Goal: Task Accomplishment & Management: Complete application form

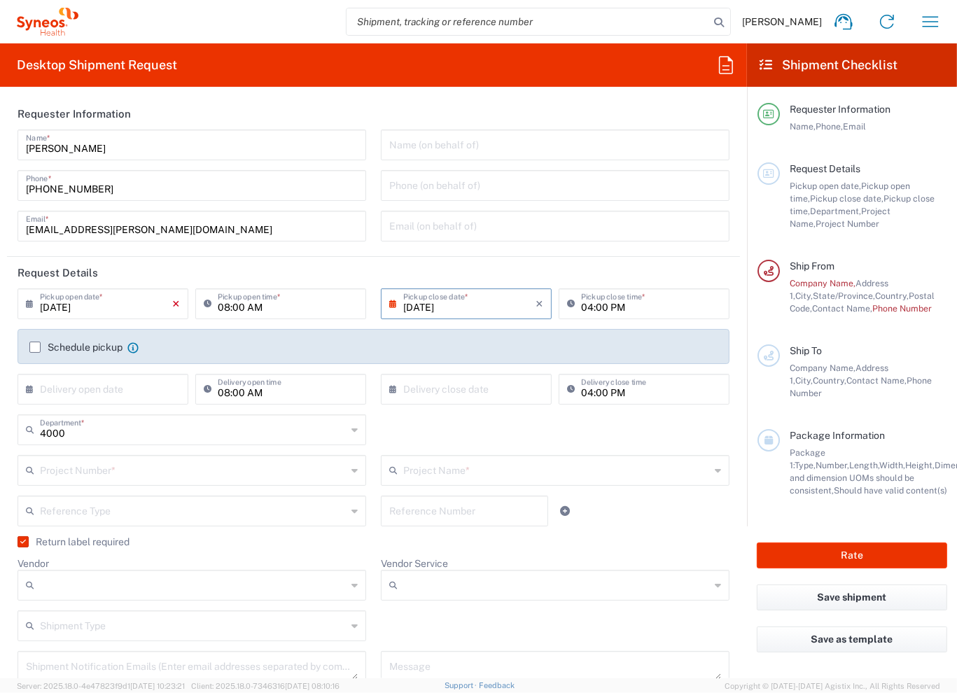
click at [175, 307] on icon "×" at bounding box center [176, 304] width 8 height 22
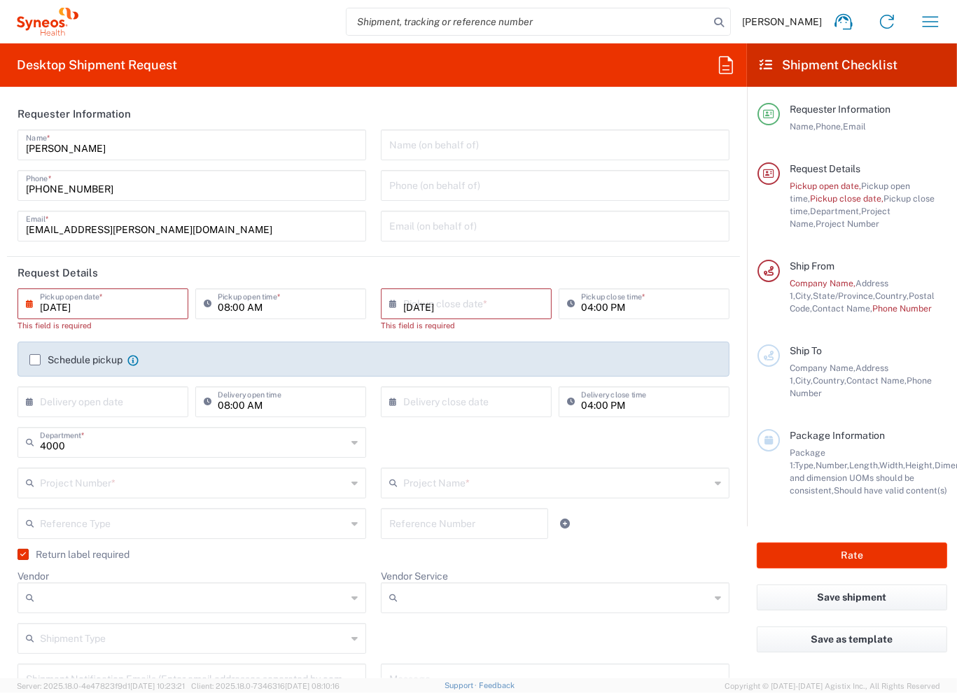
click at [82, 305] on input "09/05/2025" at bounding box center [106, 303] width 132 height 25
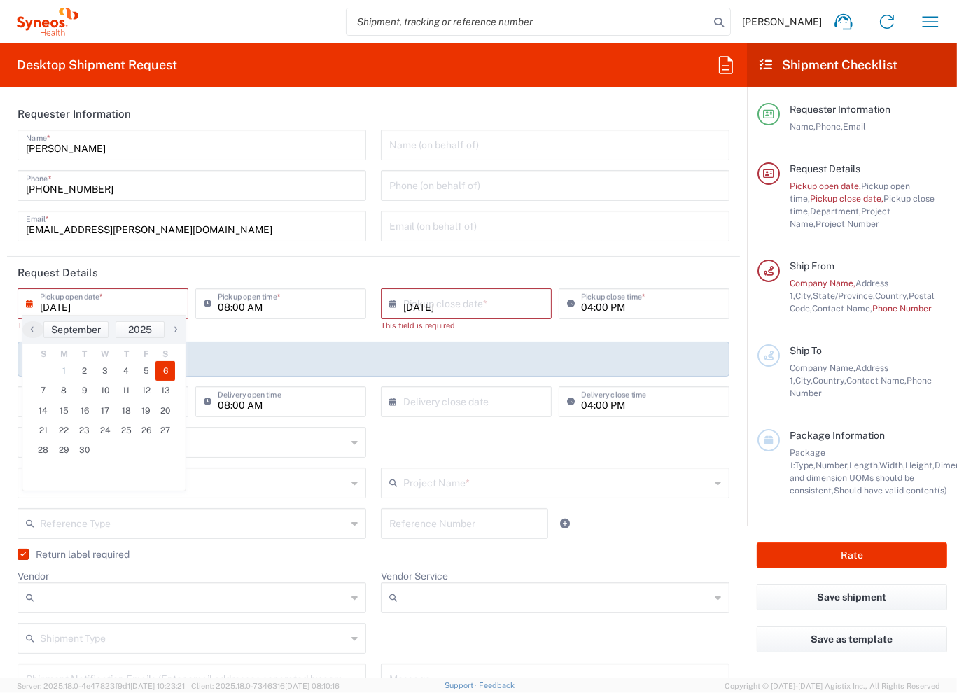
click at [162, 369] on span "6" at bounding box center [165, 371] width 20 height 20
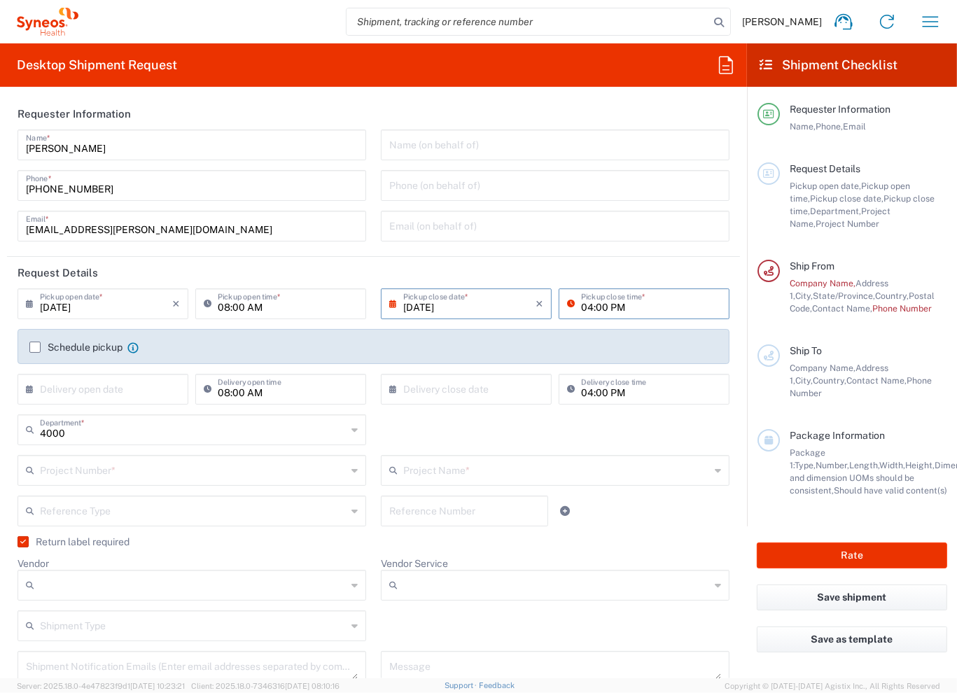
click at [630, 309] on input "04:00 PM" at bounding box center [651, 303] width 140 height 25
click at [628, 311] on input "10:00 PM" at bounding box center [651, 303] width 140 height 25
click at [628, 311] on input "11:00 PM" at bounding box center [651, 303] width 140 height 25
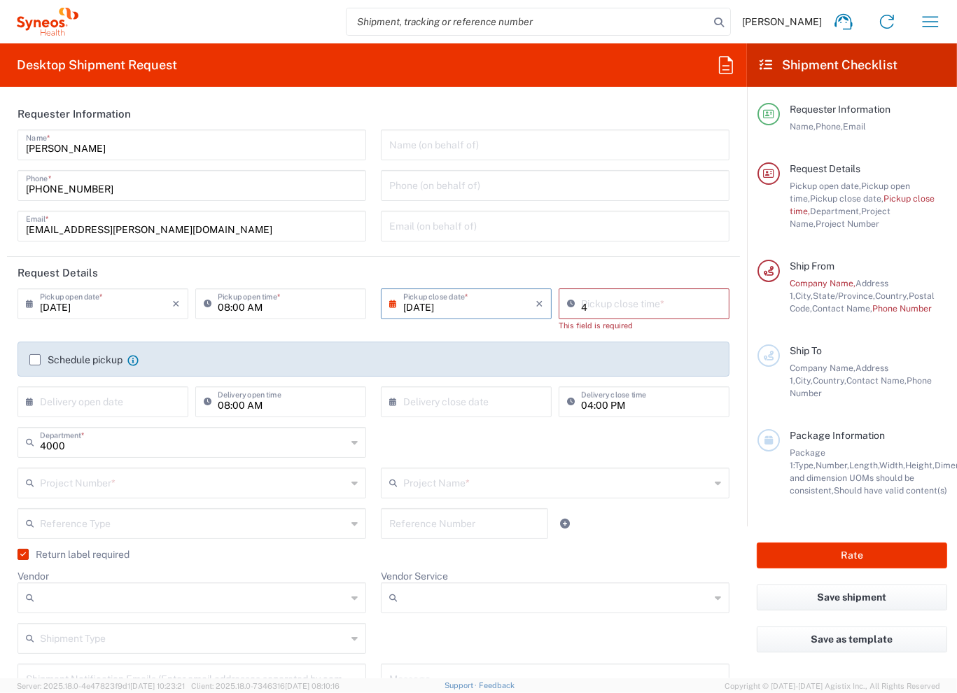
click at [628, 311] on input "4" at bounding box center [651, 303] width 140 height 25
type input "04:00 pm"
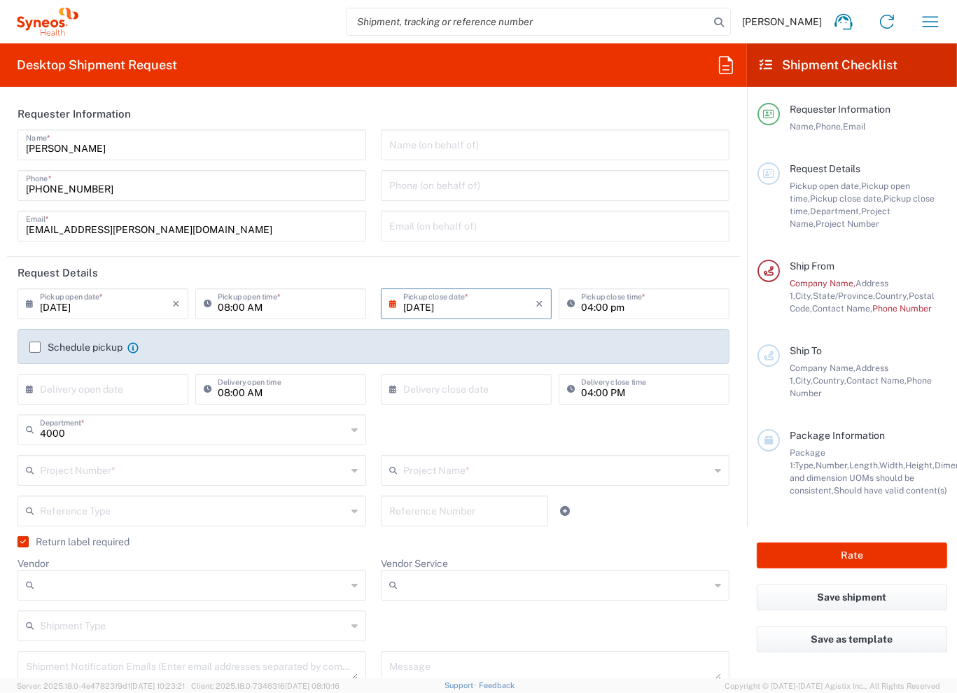
click at [149, 471] on input "text" at bounding box center [193, 469] width 307 height 25
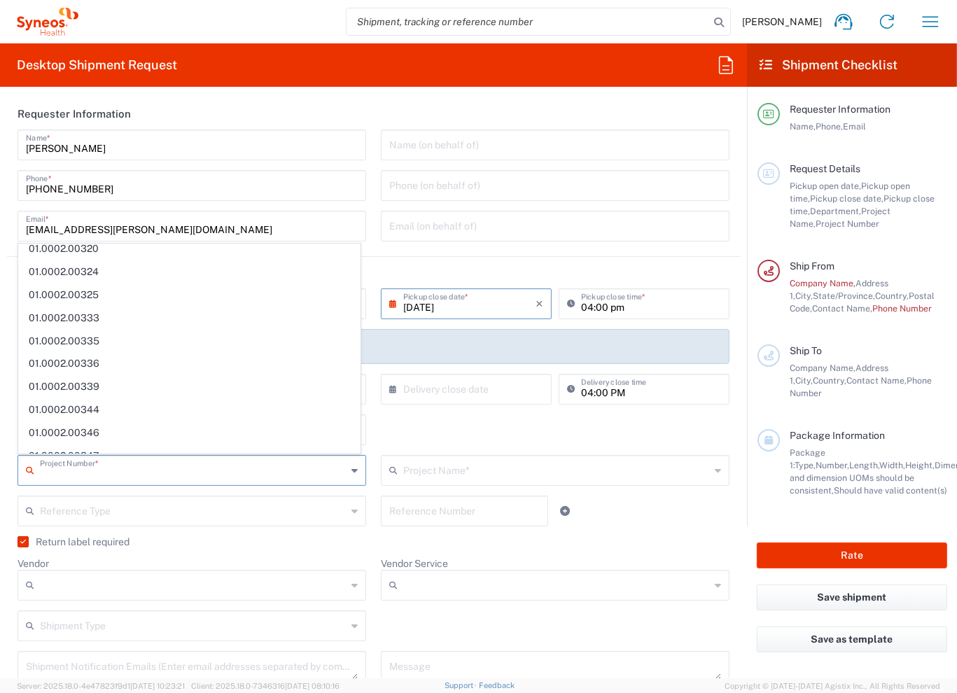
scroll to position [924, 0]
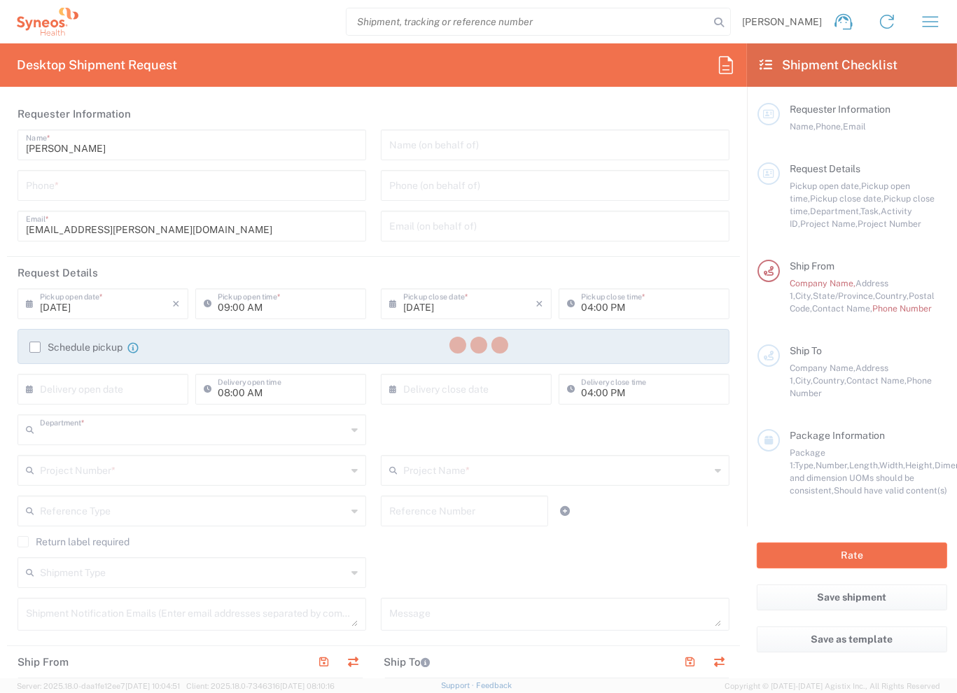
type input "3229"
type input "Syneos Health, LLC-Morrisville NC US"
type input "[US_STATE]"
type input "[GEOGRAPHIC_DATA]"
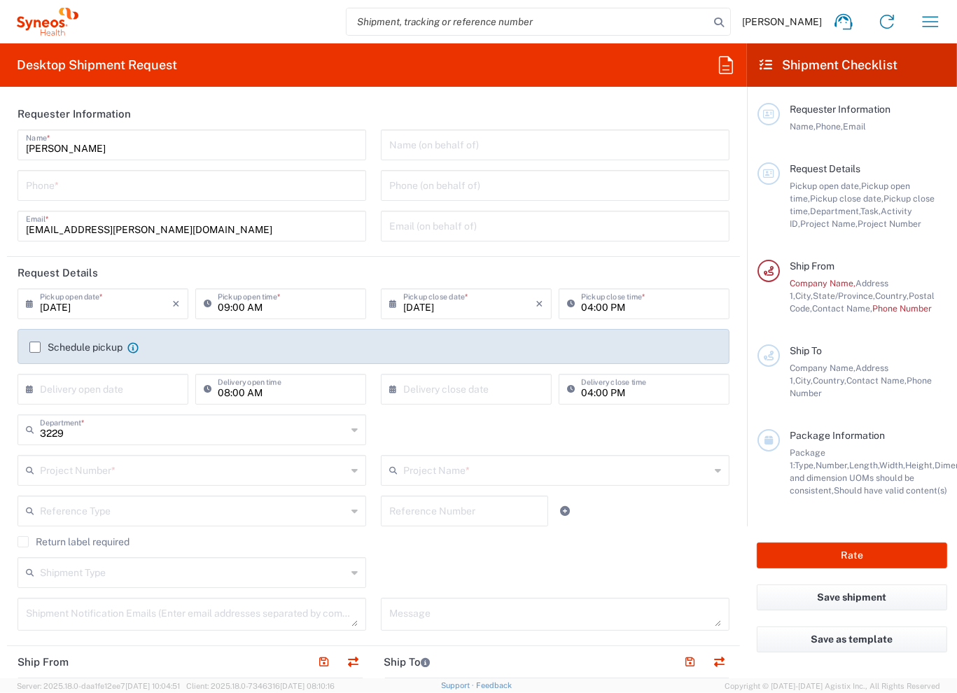
drag, startPoint x: 134, startPoint y: 181, endPoint x: 125, endPoint y: 193, distance: 15.5
click at [134, 181] on input "tel" at bounding box center [192, 184] width 332 height 25
type input "7573761113"
click at [127, 298] on input "09/03/2025" at bounding box center [106, 303] width 132 height 25
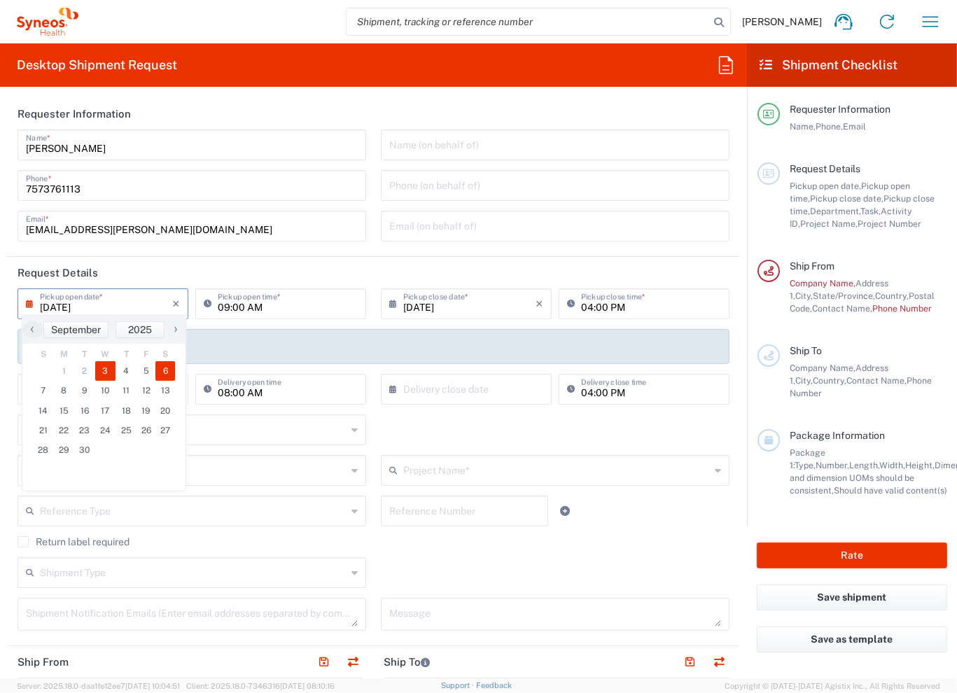
click at [165, 368] on span "6" at bounding box center [165, 371] width 20 height 20
type input "[DATE]"
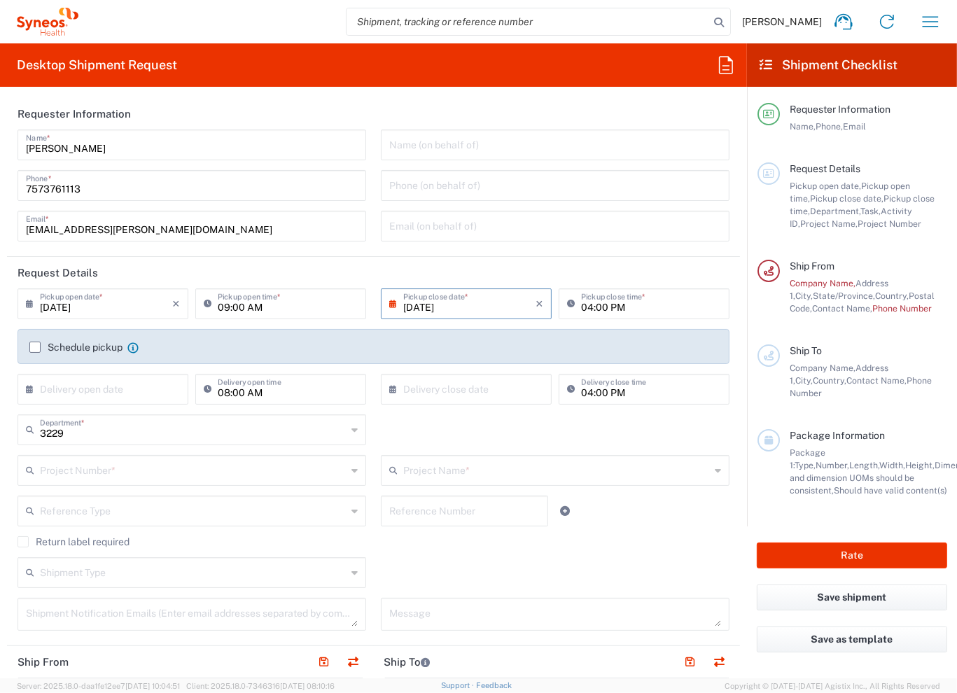
click at [95, 437] on input "3229" at bounding box center [193, 429] width 307 height 25
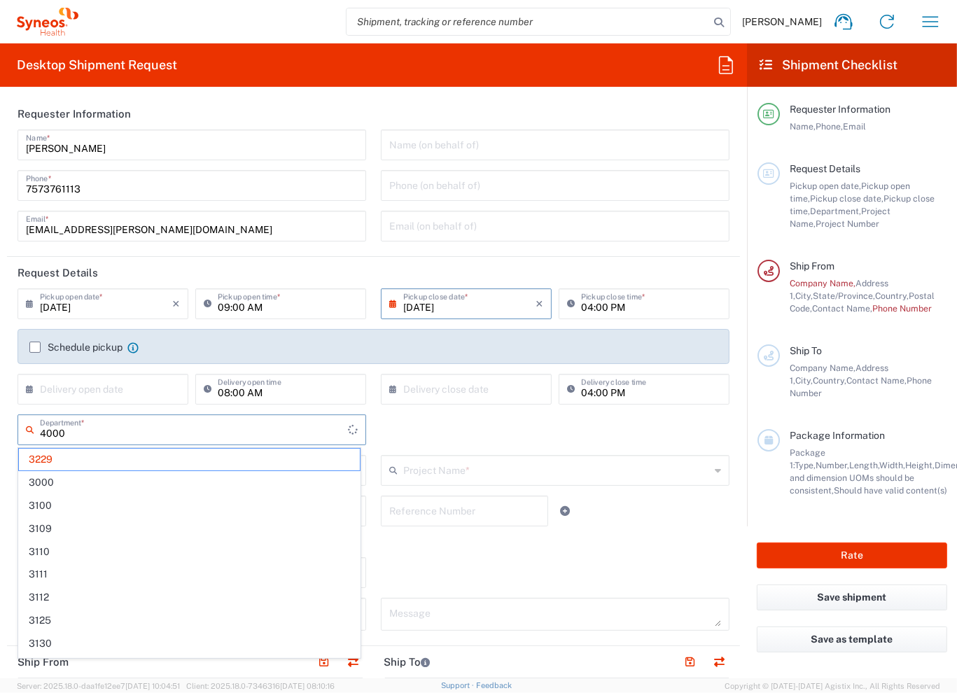
type input "3229"
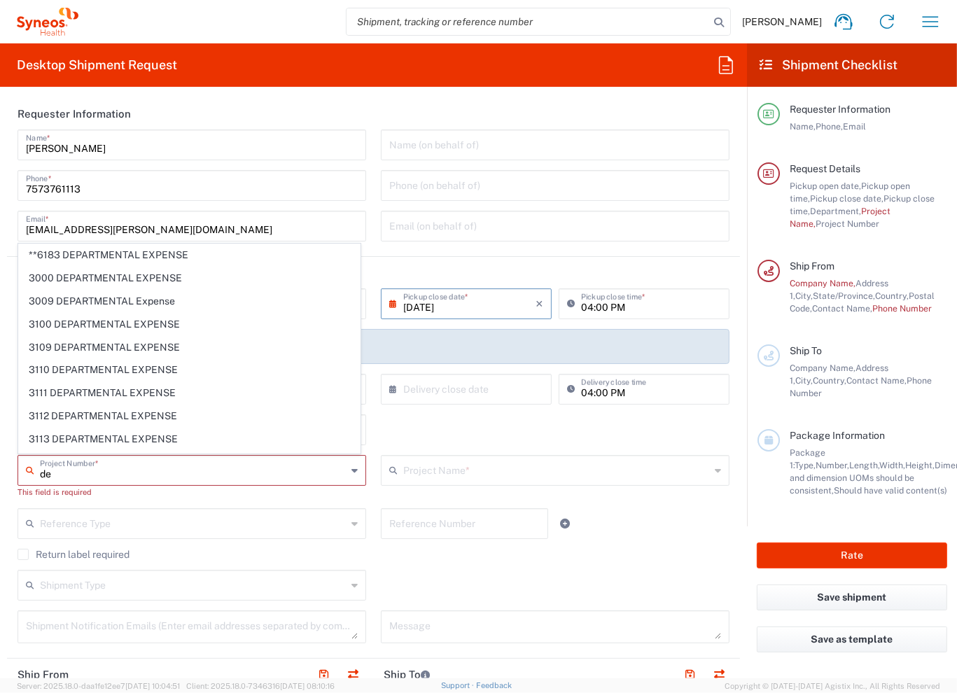
type input "d"
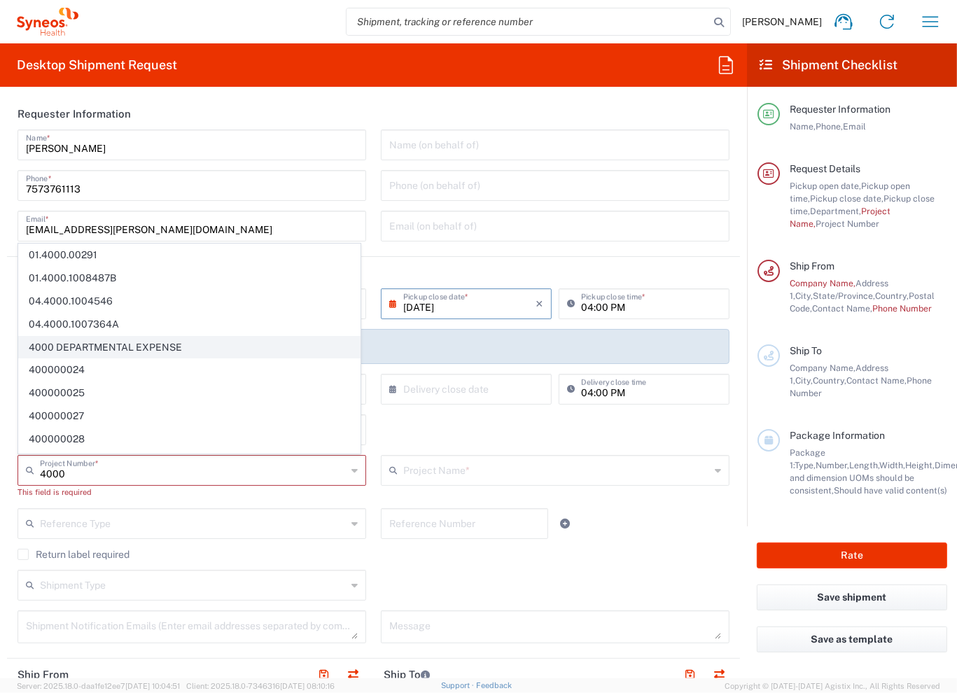
click at [251, 351] on span "4000 DEPARTMENTAL EXPENSE" at bounding box center [189, 348] width 341 height 22
type input "4000 DEPARTMENTAL EXPENSE"
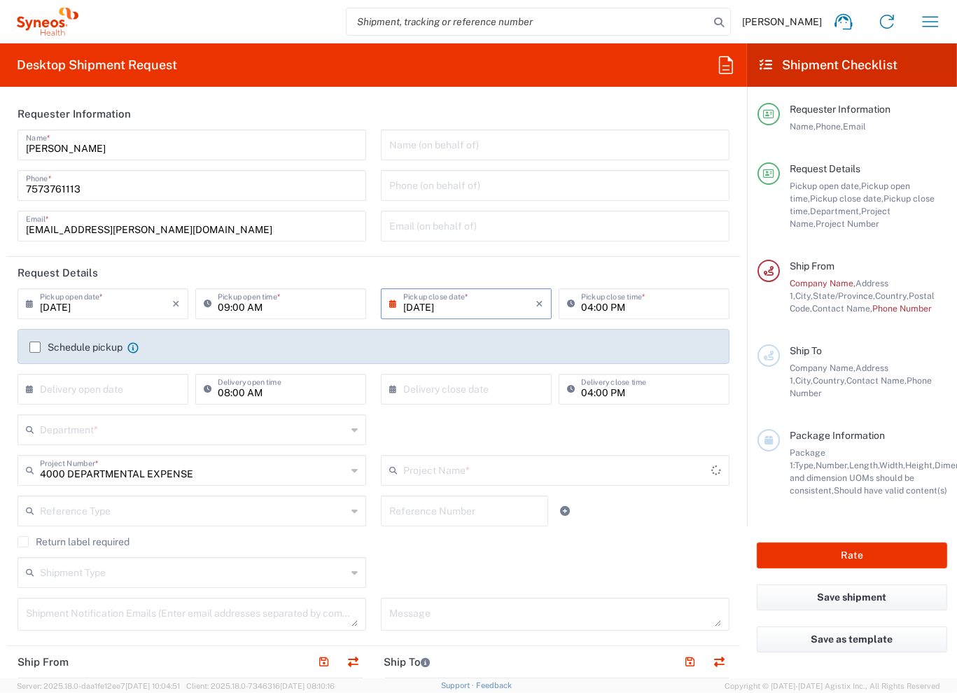
type input "4000 DEPARTMENTAL EXPENSE"
click at [239, 470] on input "4000 DEPARTMENTAL EXPENSE" at bounding box center [193, 469] width 307 height 25
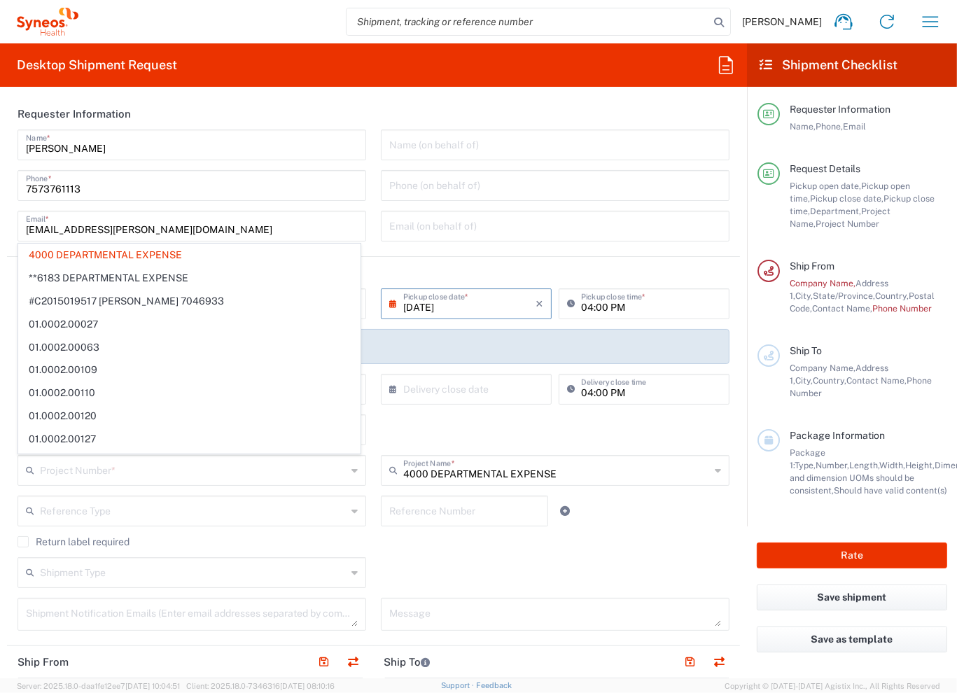
click at [425, 431] on div "Department * 4000" at bounding box center [374, 435] width 727 height 41
type input "4000 DEPARTMENTAL EXPENSE"
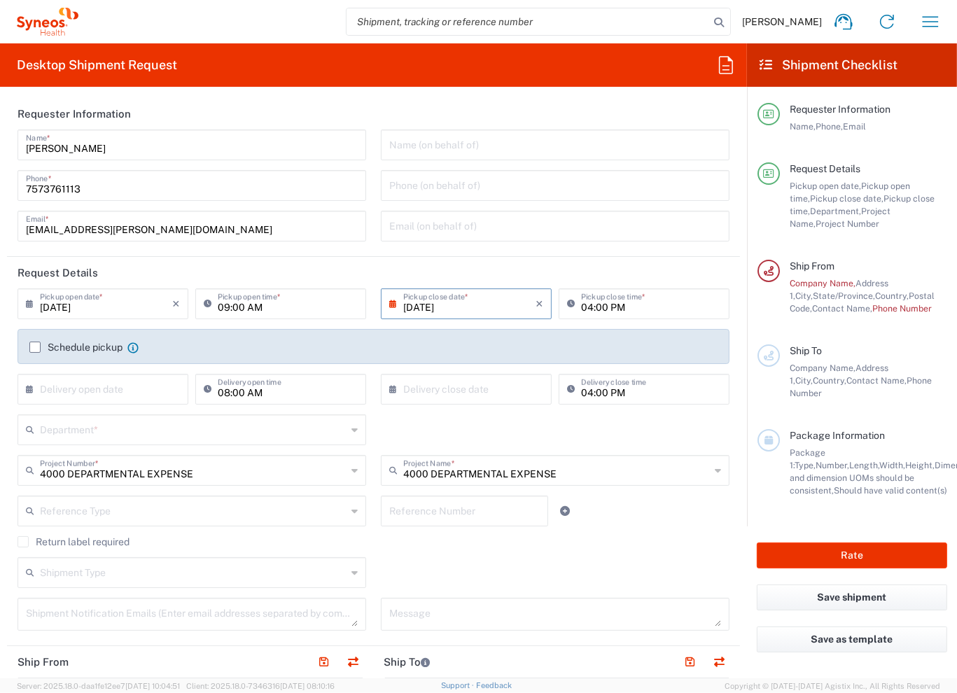
click at [159, 440] on div "Department *" at bounding box center [192, 430] width 349 height 31
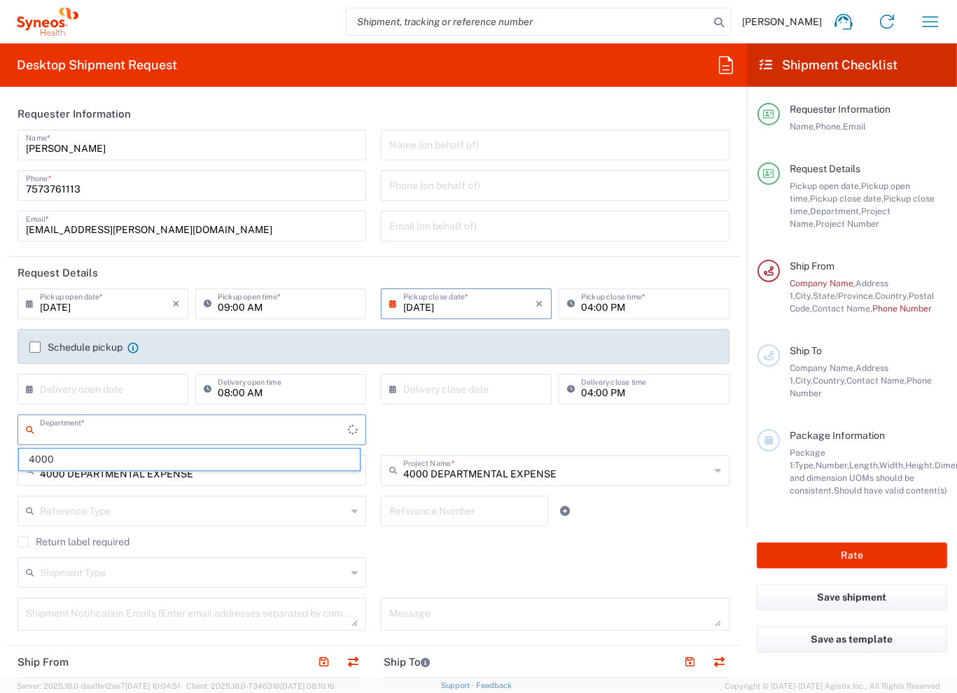
click at [162, 434] on input "text" at bounding box center [194, 429] width 308 height 25
type input "3162"
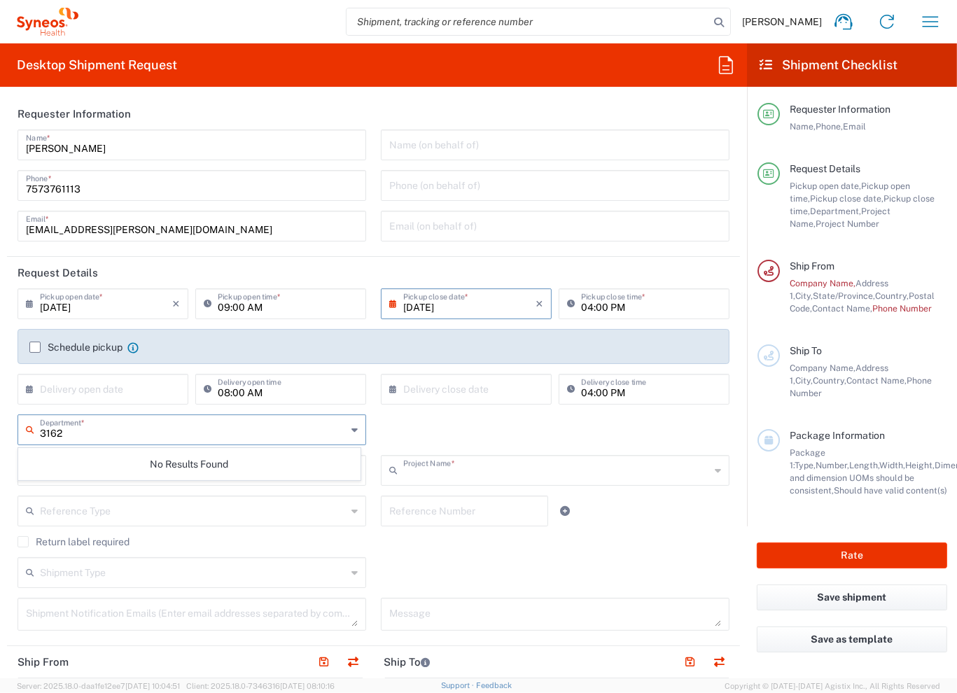
click at [599, 471] on input "text" at bounding box center [556, 469] width 307 height 25
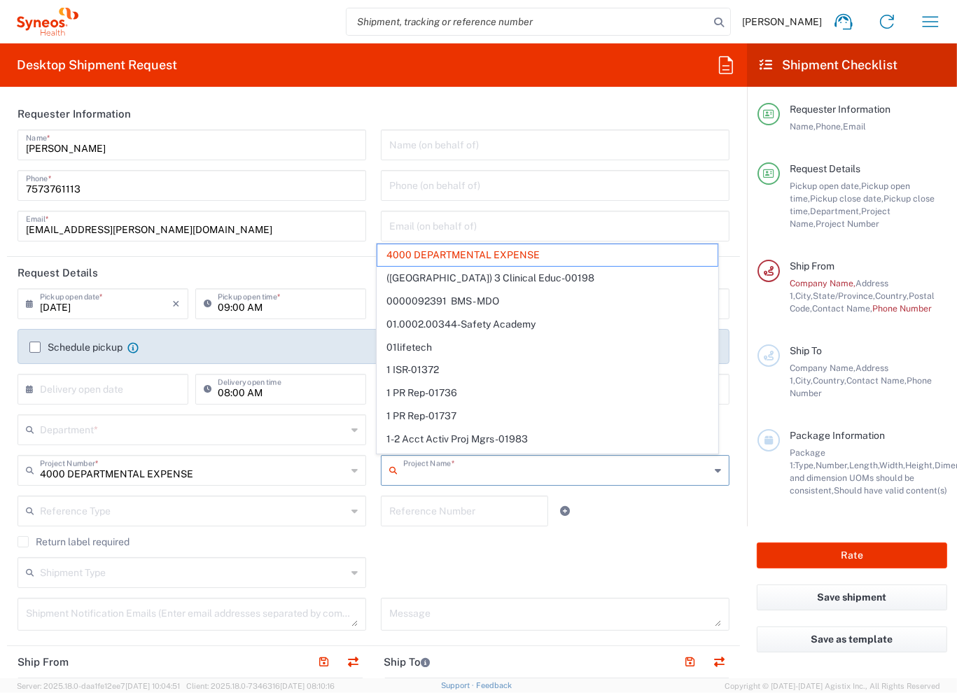
type input "4000 DEPARTMENTAL EXPENSE"
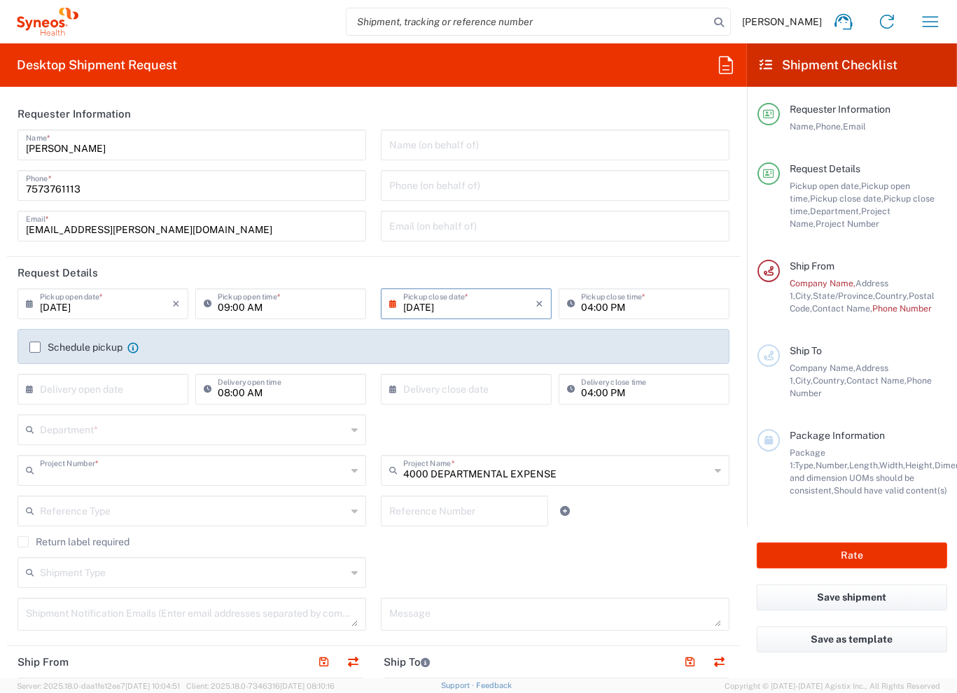
click at [291, 475] on input "text" at bounding box center [193, 469] width 307 height 25
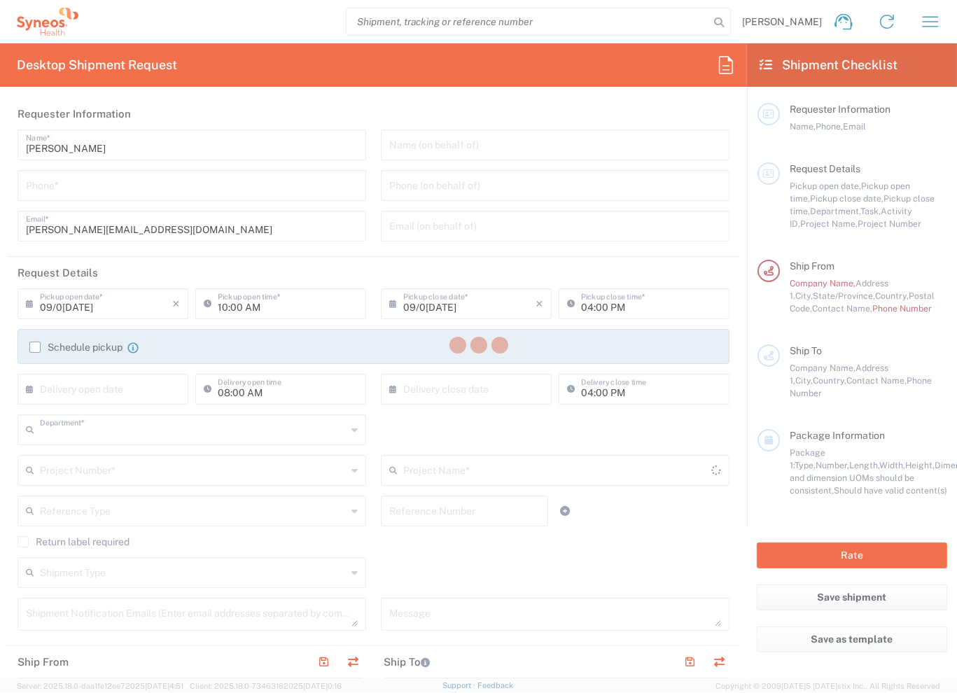
type input "3229"
type input "[US_STATE]"
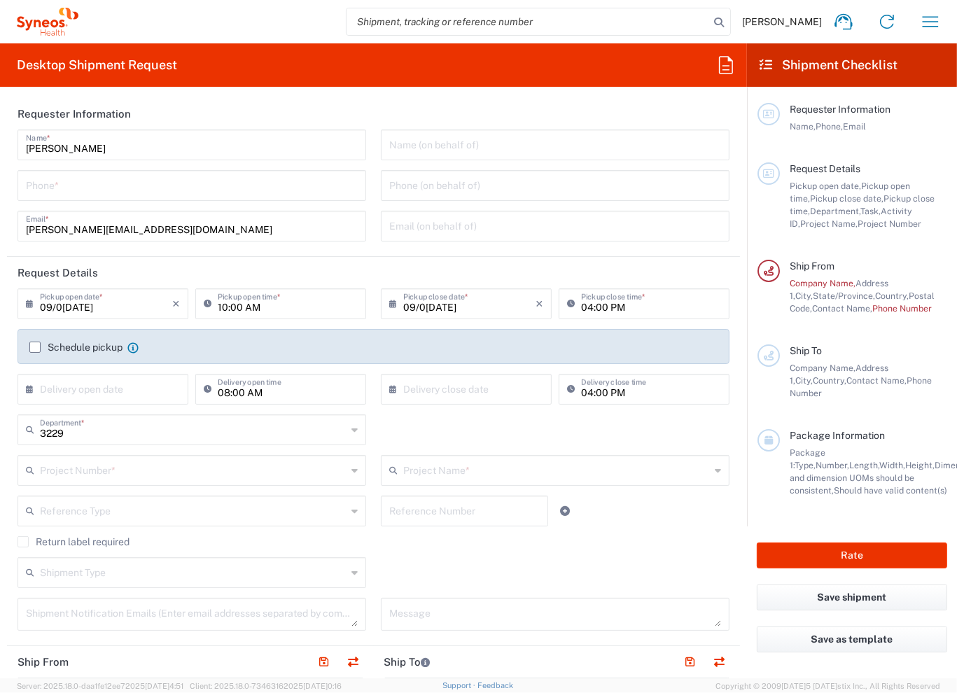
type input "[GEOGRAPHIC_DATA]"
type input "Syneos Health, LLC-[GEOGRAPHIC_DATA] [GEOGRAPHIC_DATA] [GEOGRAPHIC_DATA]"
click at [261, 470] on input "text" at bounding box center [193, 469] width 307 height 25
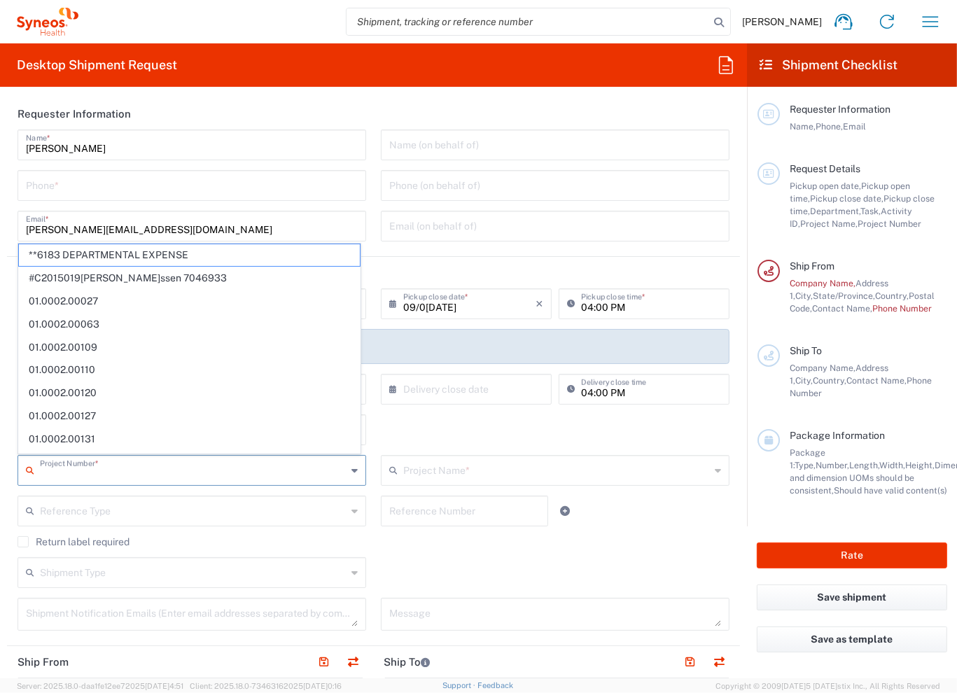
drag, startPoint x: 453, startPoint y: 433, endPoint x: 433, endPoint y: 440, distance: 21.1
click at [453, 433] on div "3229 Department * 3229 3000 3100 3109 3110 3111 3112 3125 3130 3135 3136 3150 3…" at bounding box center [374, 435] width 727 height 41
click at [242, 459] on input "text" at bounding box center [193, 469] width 307 height 25
type input "3229"
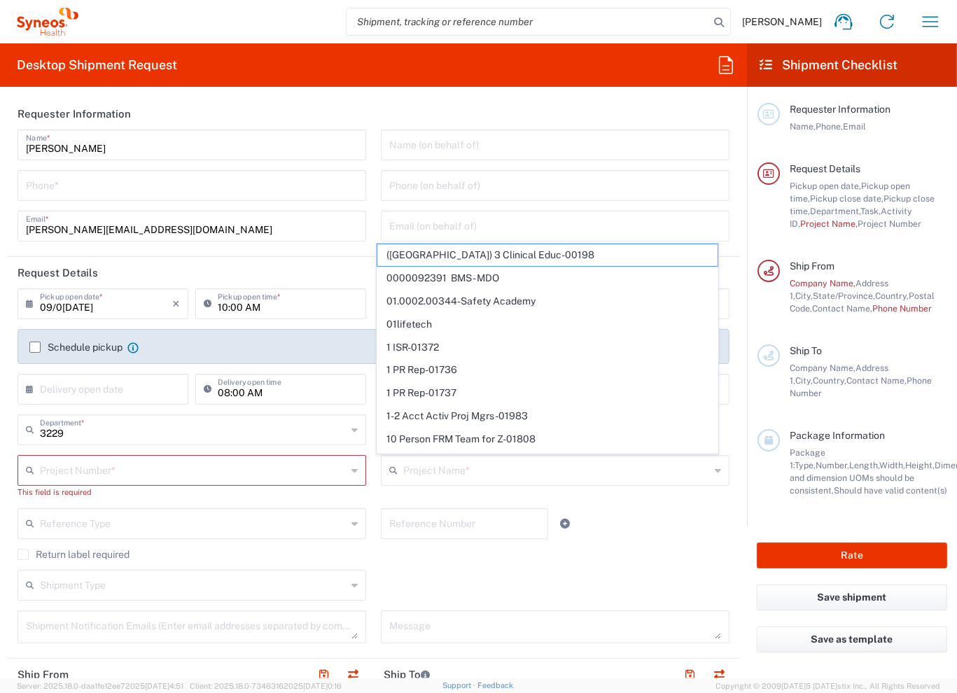
click at [252, 485] on div "Project Number *" at bounding box center [192, 470] width 349 height 31
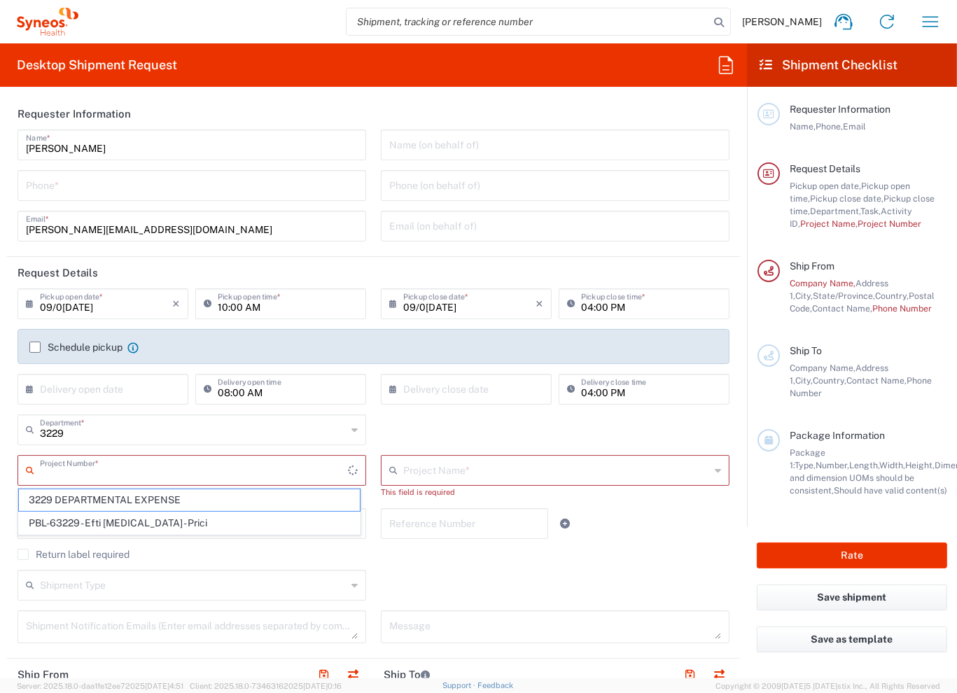
click at [247, 473] on input "text" at bounding box center [194, 469] width 308 height 25
click at [187, 499] on span "3229 DEPARTMENTAL EXPENSE" at bounding box center [189, 501] width 341 height 22
type input "3229 DEPARTMENTAL EXPENSE"
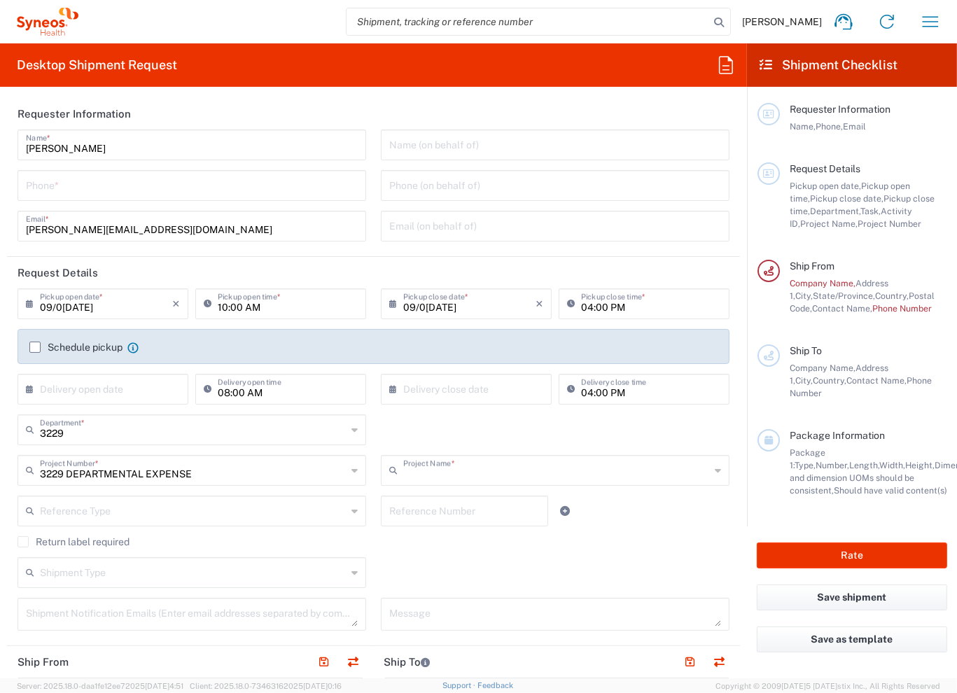
type input "3229 DEPARTMENTAL EXPENSE"
click at [28, 542] on label "Return label required" at bounding box center [74, 541] width 112 height 11
click at [23, 542] on input "Return label required" at bounding box center [23, 542] width 0 height 0
click at [356, 517] on div "Reference Type" at bounding box center [192, 511] width 349 height 31
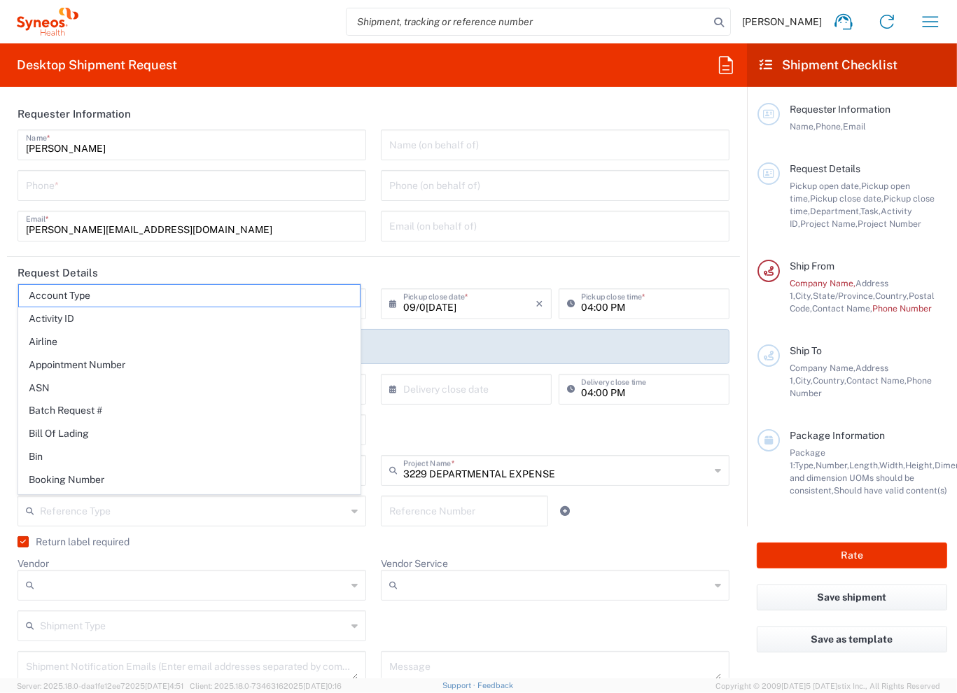
click at [356, 517] on div "Reference Type" at bounding box center [192, 511] width 349 height 31
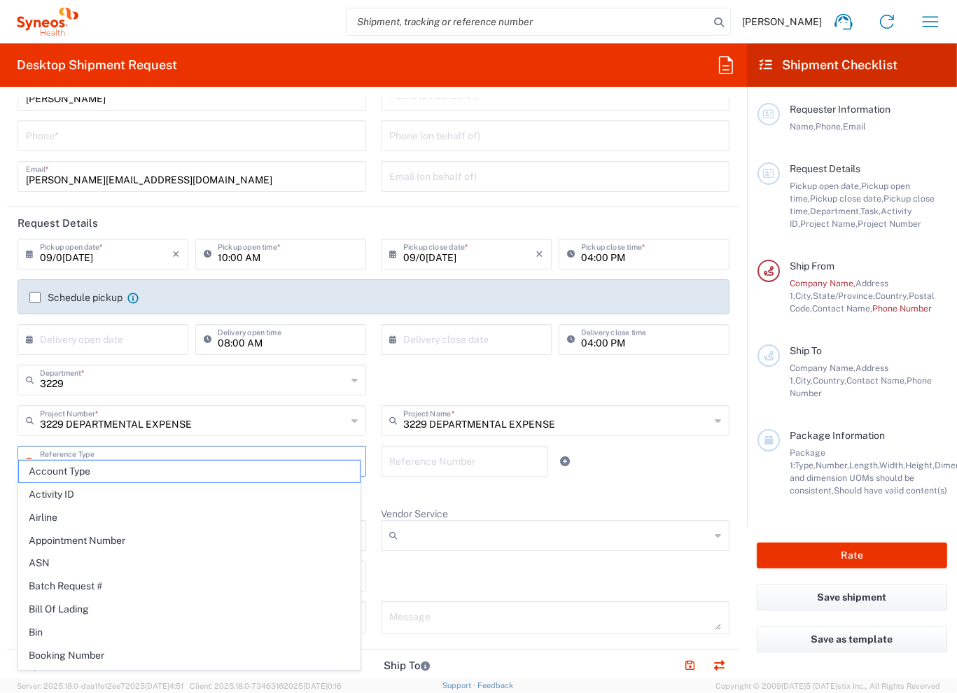
scroll to position [70, 0]
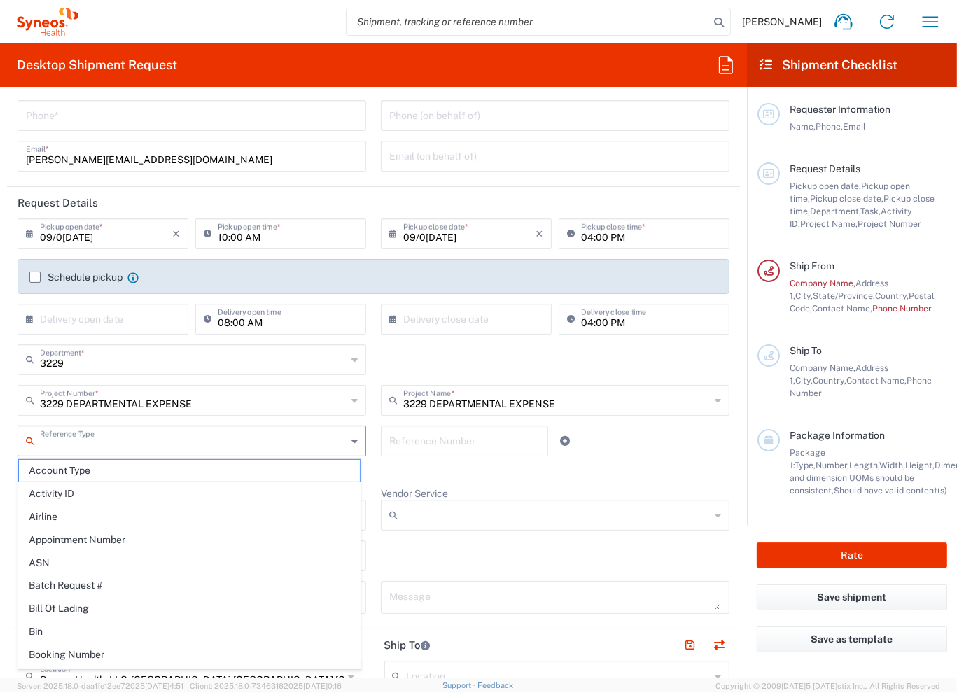
click at [648, 468] on agx-checkbox-control "Return label required" at bounding box center [374, 471] width 712 height 11
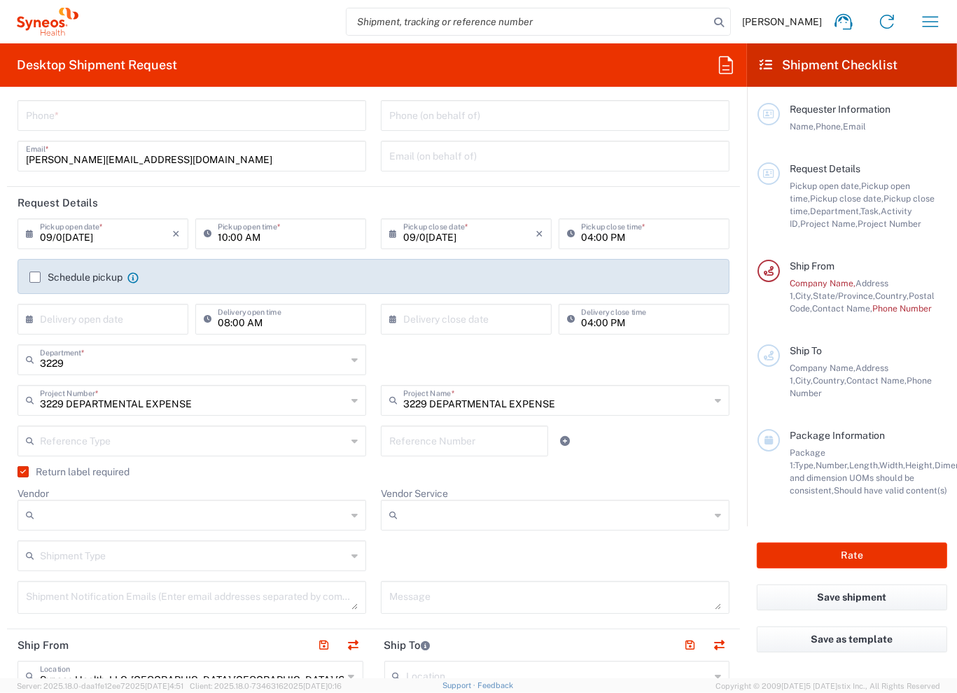
click at [331, 568] on div "Shipment Type" at bounding box center [192, 556] width 349 height 31
click at [336, 564] on input "text" at bounding box center [193, 555] width 307 height 25
click at [160, 520] on input "Vendor" at bounding box center [193, 515] width 307 height 22
click at [122, 594] on span "UPS" at bounding box center [189, 592] width 341 height 22
type input "UPS"
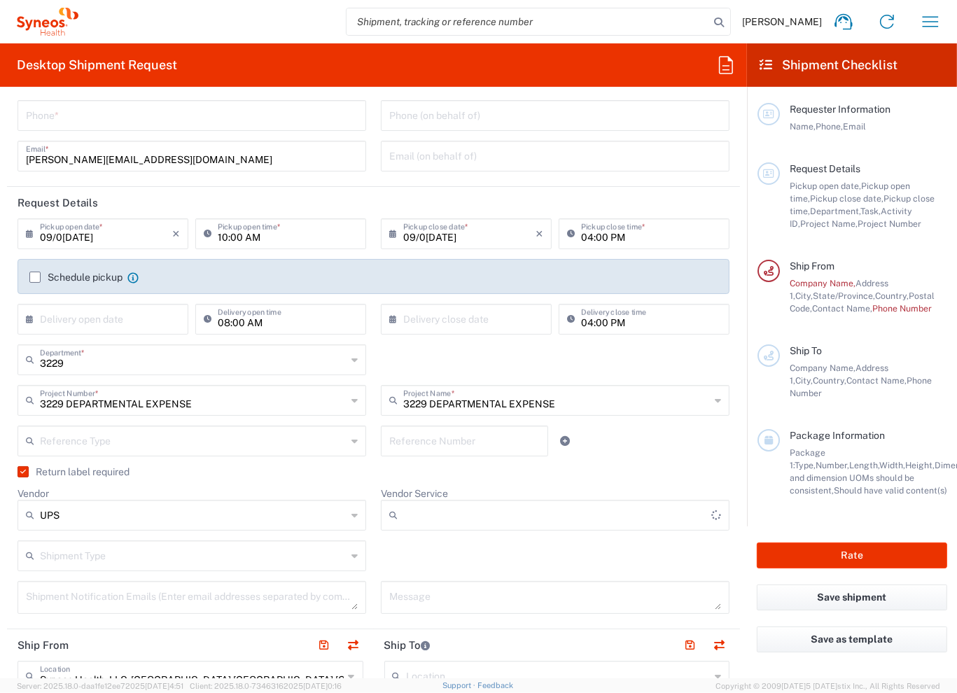
click at [436, 522] on input "Vendor Service" at bounding box center [557, 515] width 308 height 22
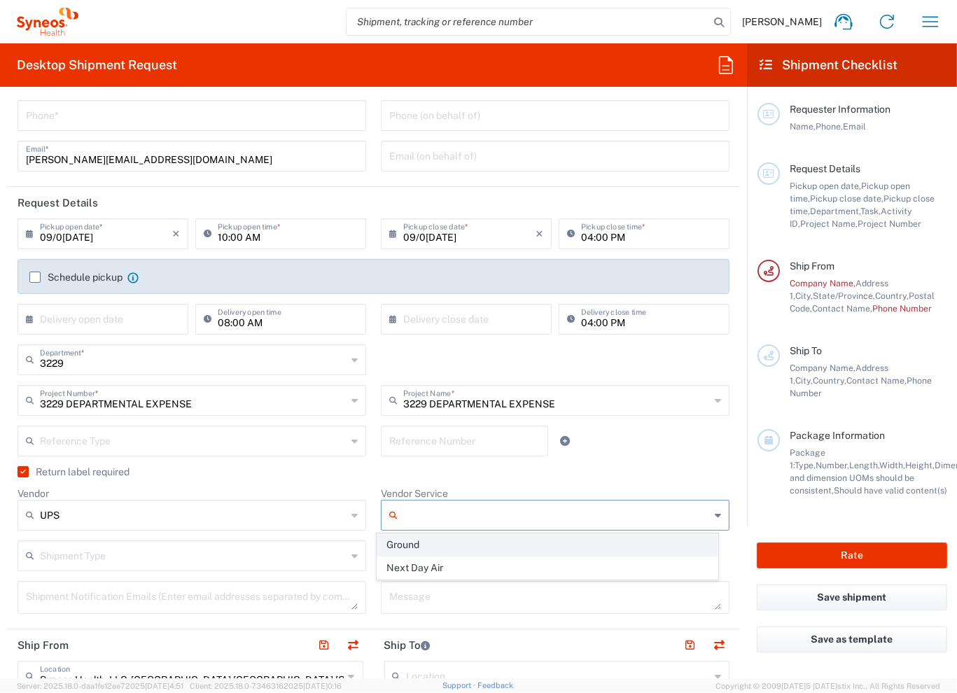
click at [473, 542] on span "Ground" at bounding box center [547, 545] width 341 height 22
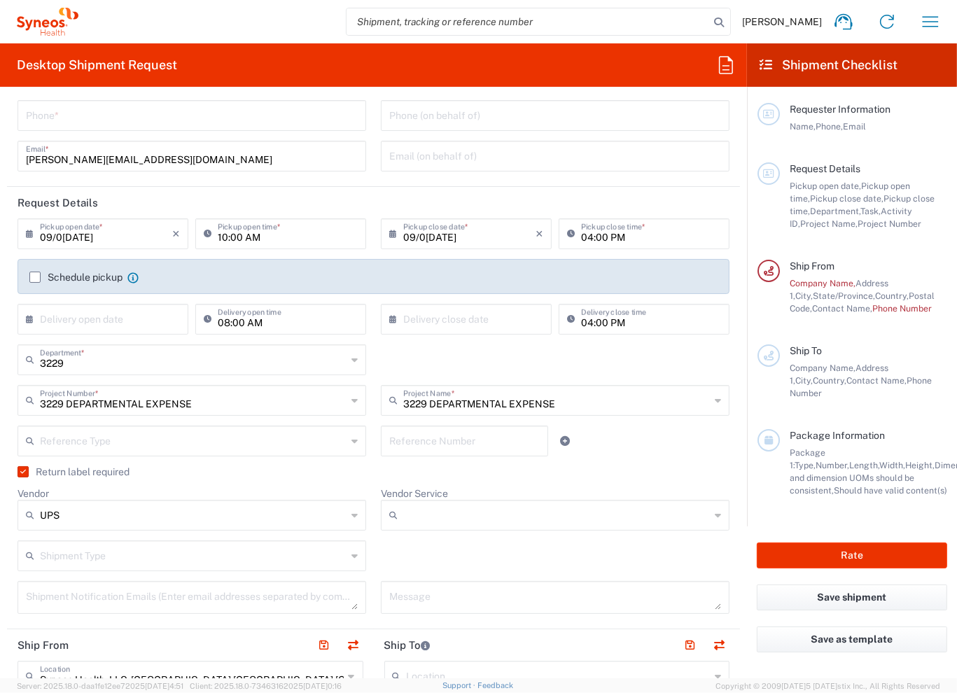
type input "Ground"
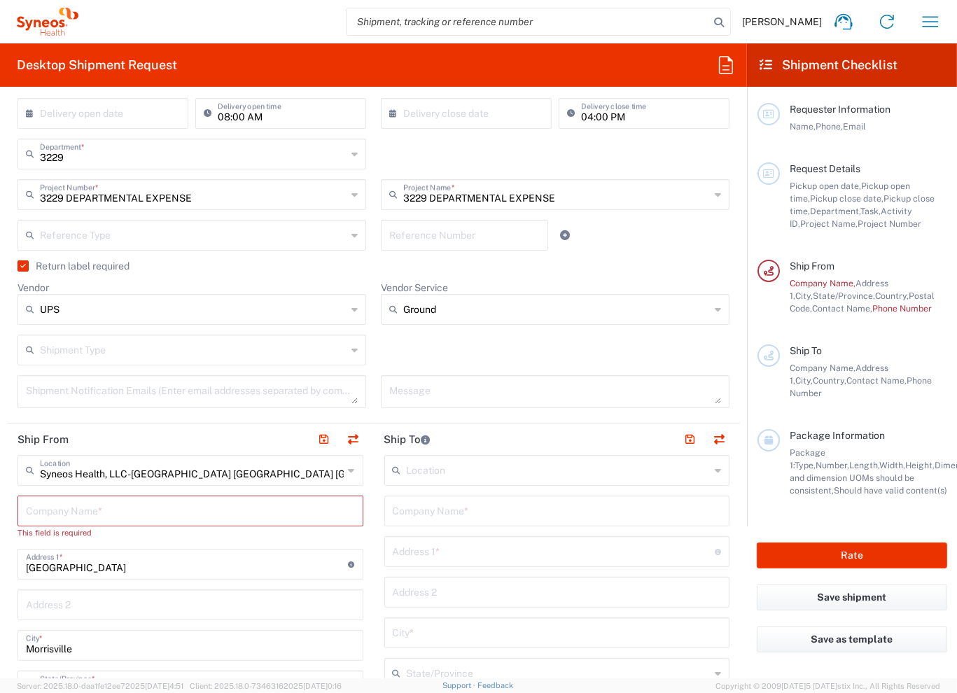
scroll to position [280, 0]
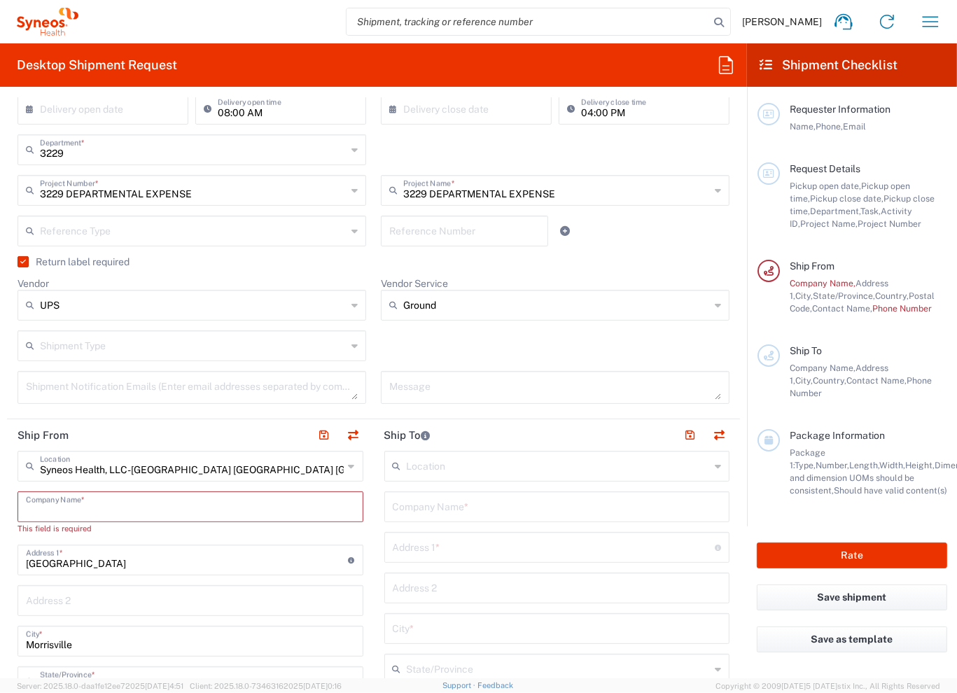
click at [165, 505] on input "text" at bounding box center [190, 506] width 329 height 25
type input "S"
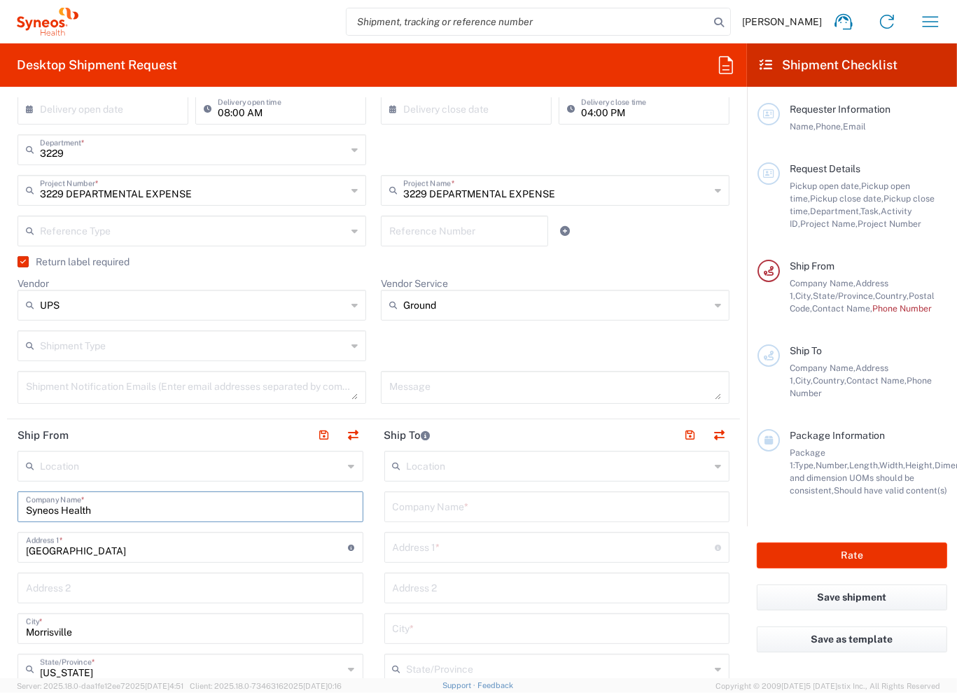
type input "Syneos Health"
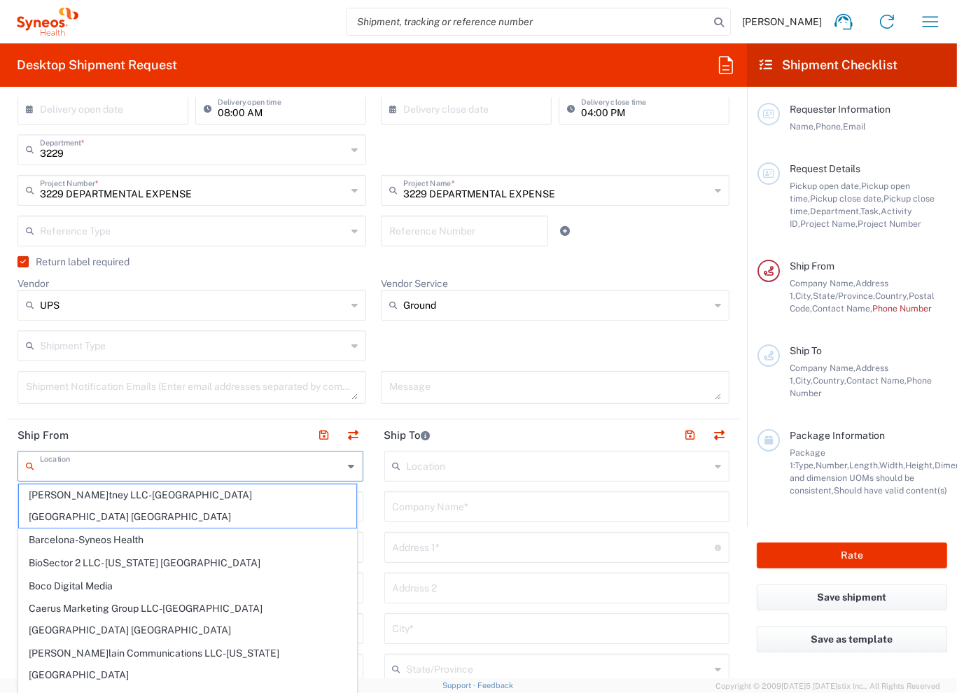
click at [137, 466] on input "text" at bounding box center [192, 465] width 304 height 25
click at [118, 433] on header "Ship From" at bounding box center [190, 435] width 367 height 32
click at [182, 462] on input "text" at bounding box center [192, 465] width 304 height 25
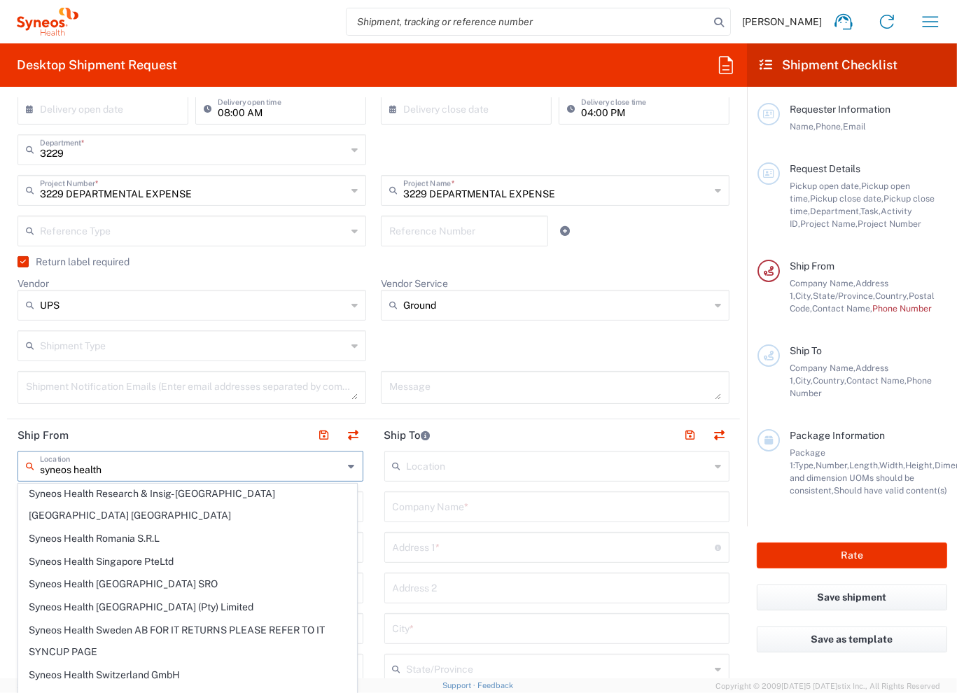
scroll to position [1824, 0]
type input "Syneos Health US, Inc.-[GEOGRAPHIC_DATA] [GEOGRAPHIC_DATA] [GEOGRAPHIC_DATA]"
type input "Syneos Health US, Inc."
type input "1030 Sync St"
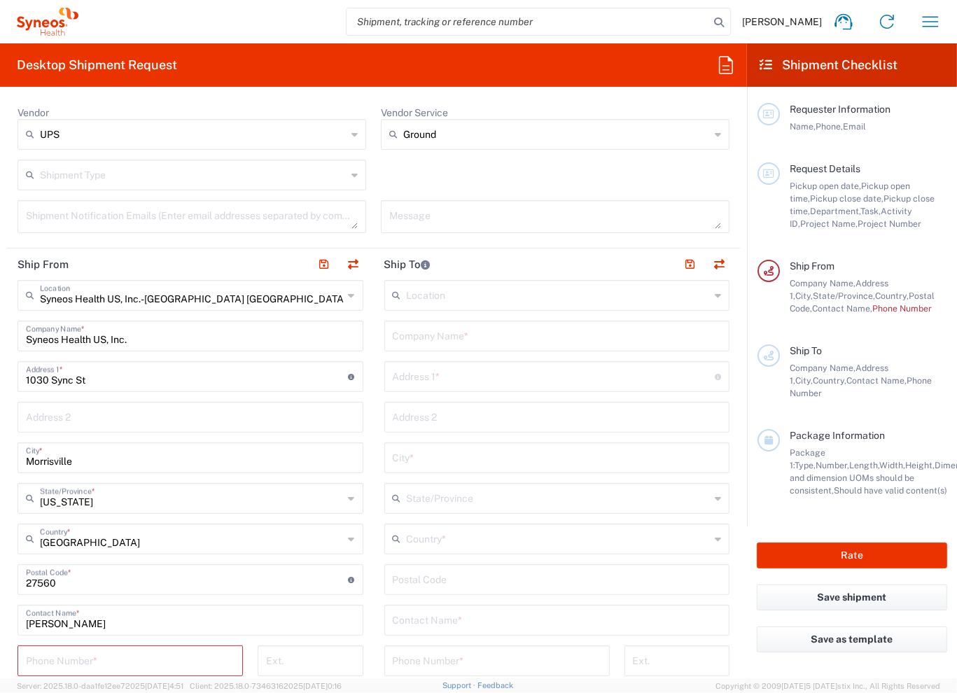
scroll to position [490, 0]
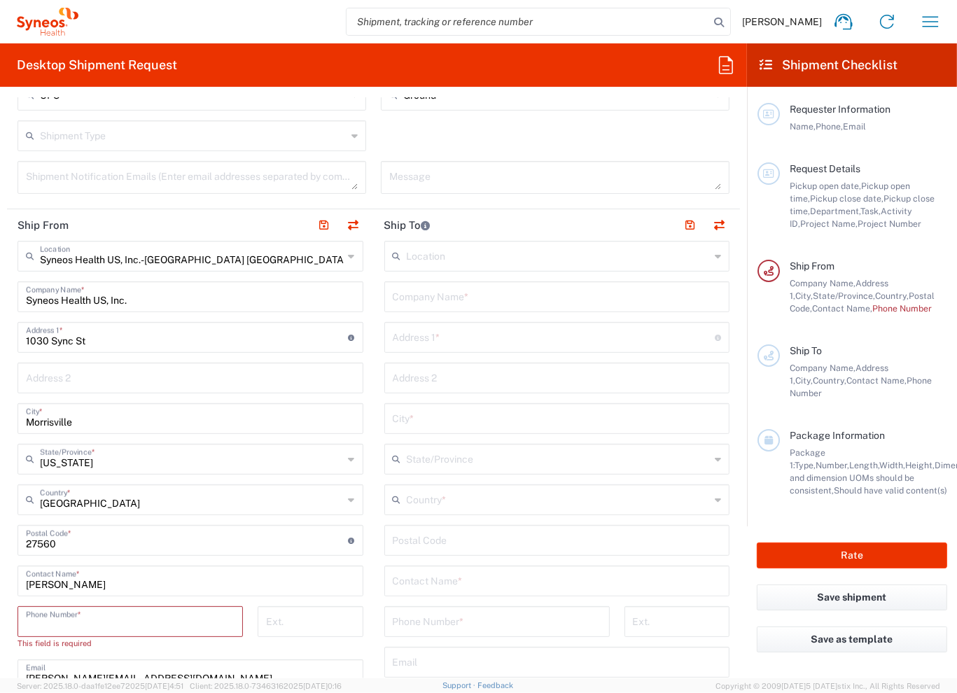
click at [172, 622] on input "tel" at bounding box center [130, 621] width 209 height 25
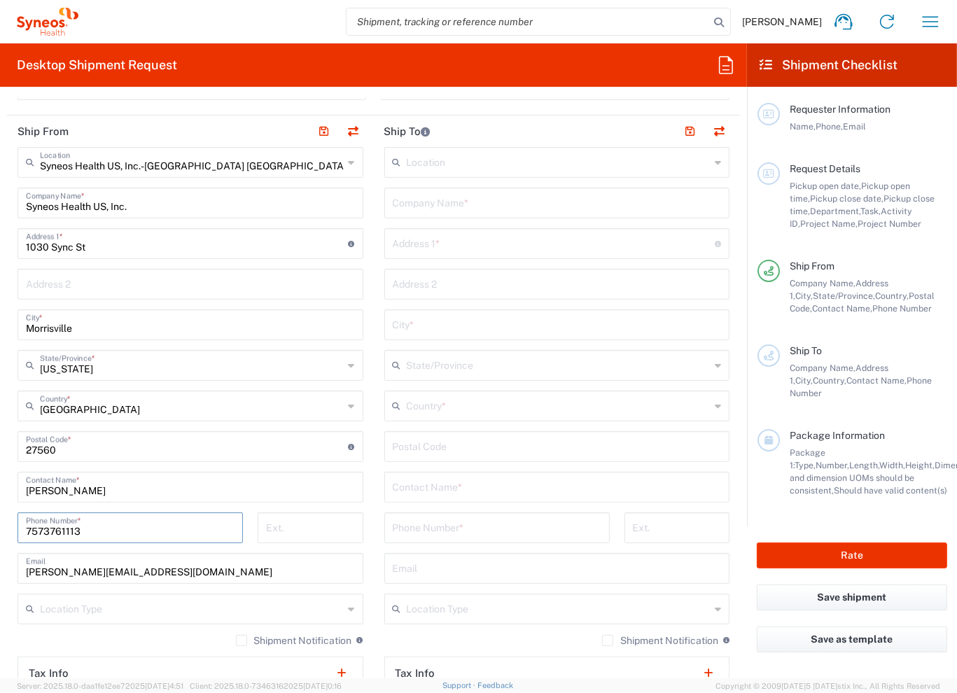
scroll to position [630, 0]
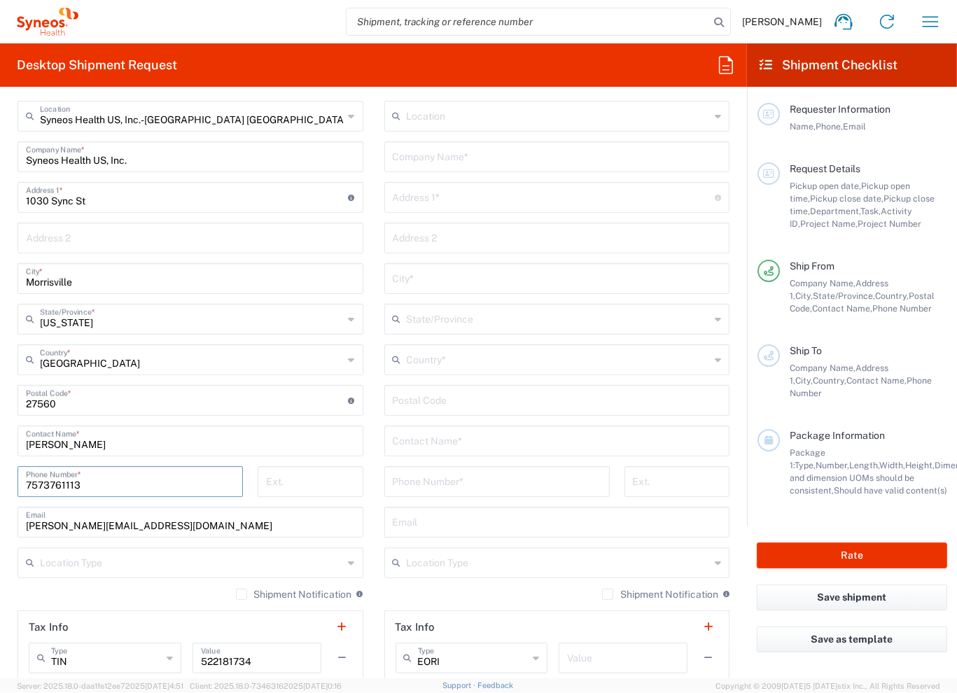
type input "7573761113"
click at [183, 522] on input "[EMAIL_ADDRESS][PERSON_NAME][DOMAIN_NAME]" at bounding box center [190, 521] width 329 height 25
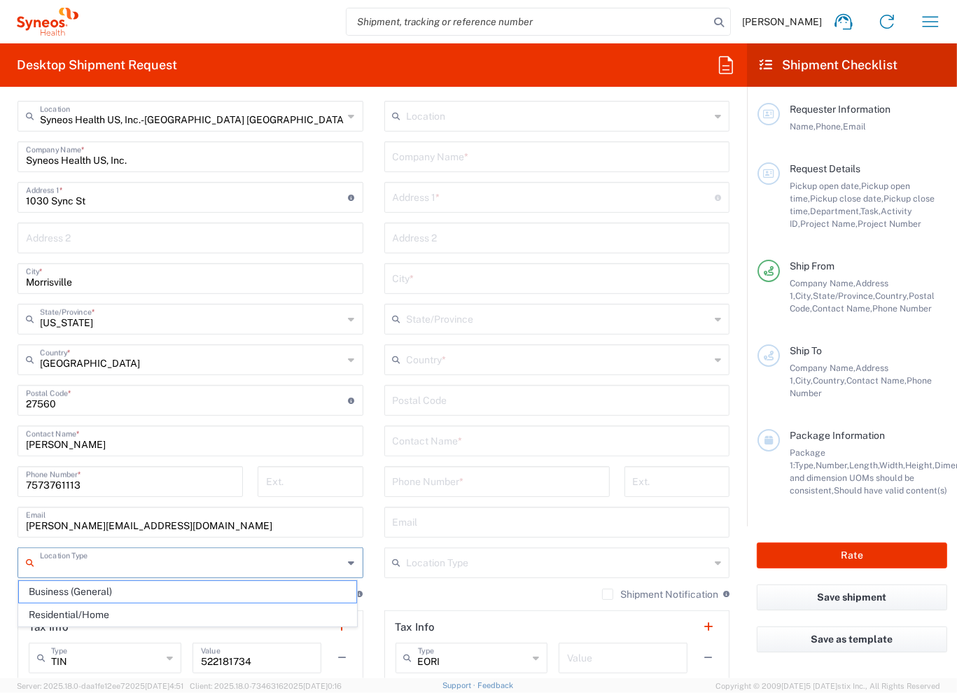
click at [149, 560] on input "text" at bounding box center [192, 562] width 304 height 25
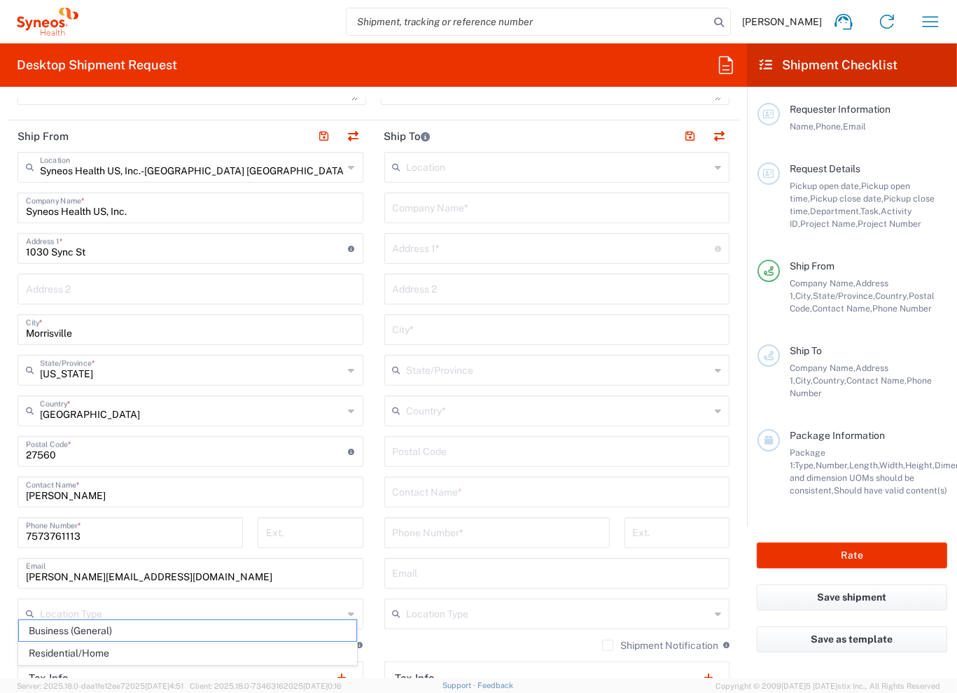
scroll to position [560, 0]
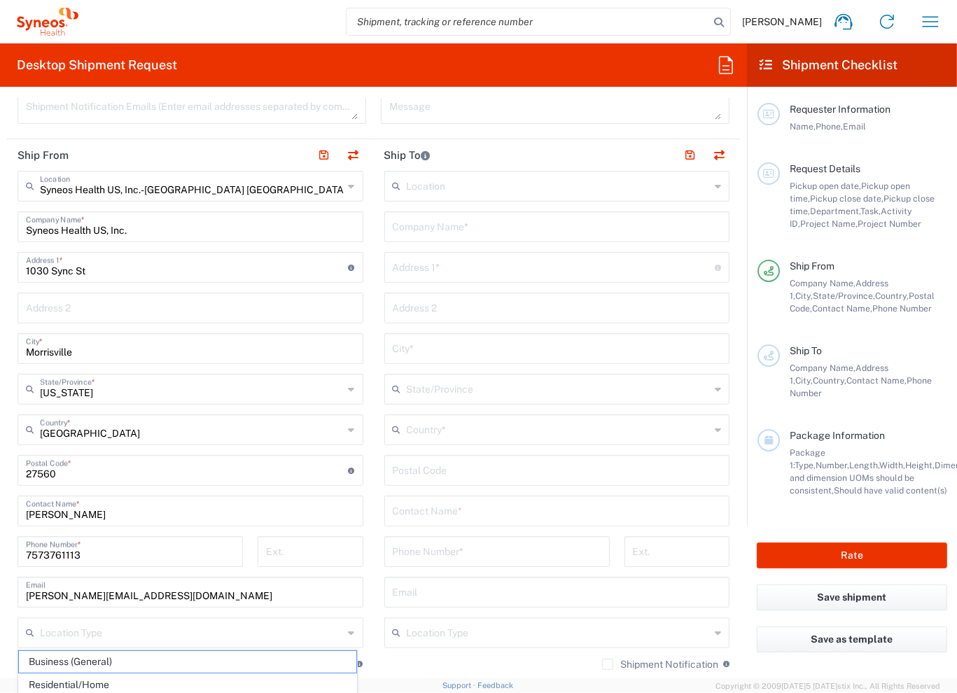
click at [464, 186] on input "text" at bounding box center [559, 185] width 304 height 25
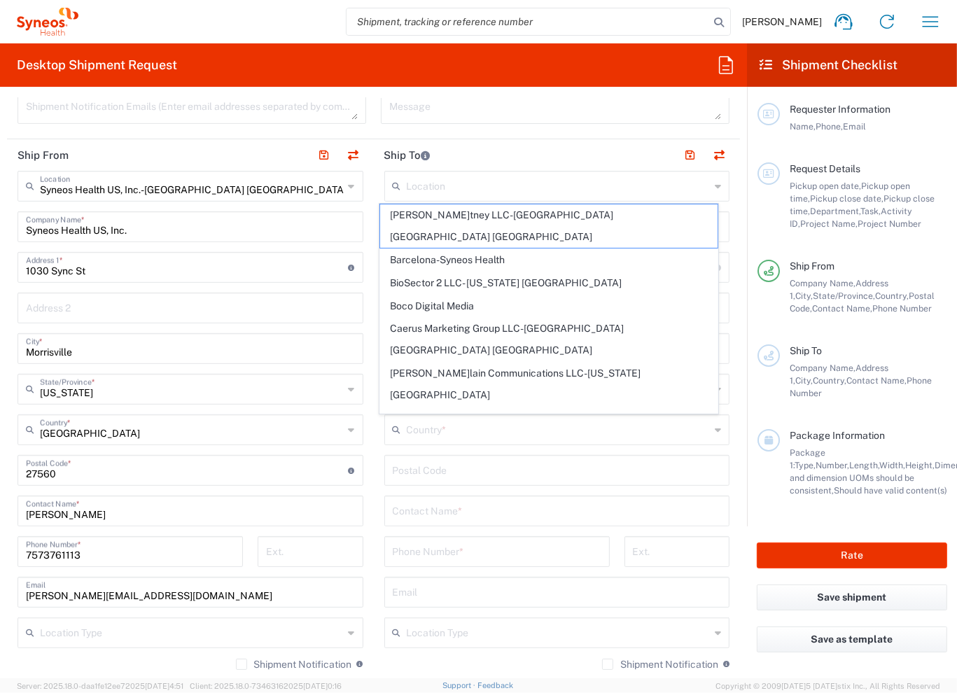
click at [479, 185] on input "text" at bounding box center [559, 185] width 304 height 25
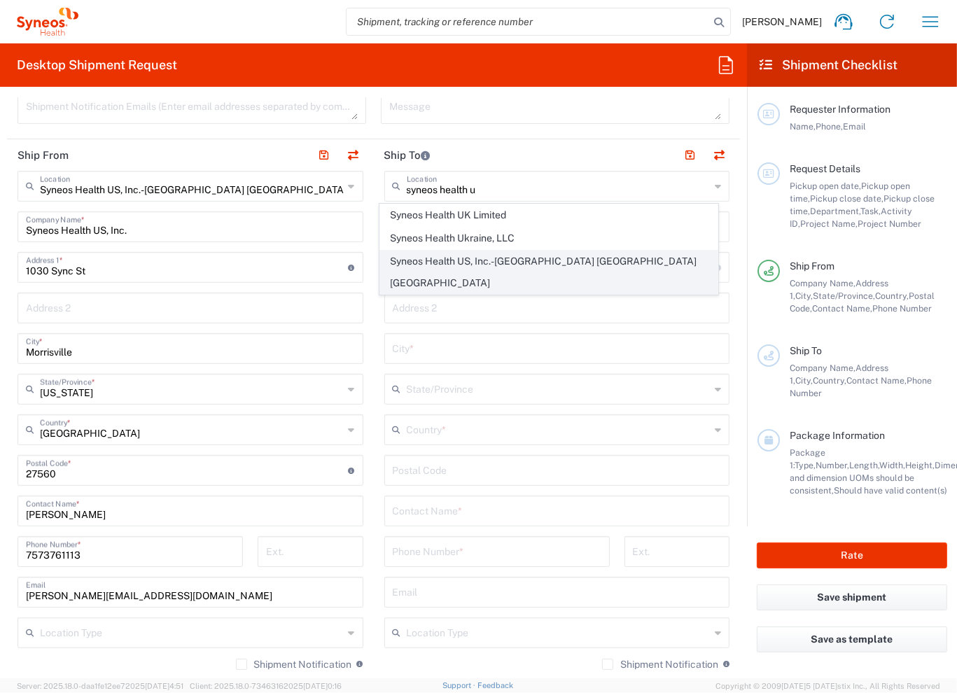
click at [474, 259] on span "Syneos Health US, Inc.-[GEOGRAPHIC_DATA] [GEOGRAPHIC_DATA] [GEOGRAPHIC_DATA]" at bounding box center [549, 272] width 338 height 43
type input "Syneos Health US, Inc.-[GEOGRAPHIC_DATA] [GEOGRAPHIC_DATA] [GEOGRAPHIC_DATA]"
type input "Syneos Health US, Inc."
type input "1030 Sync St"
type input "Morrisville"
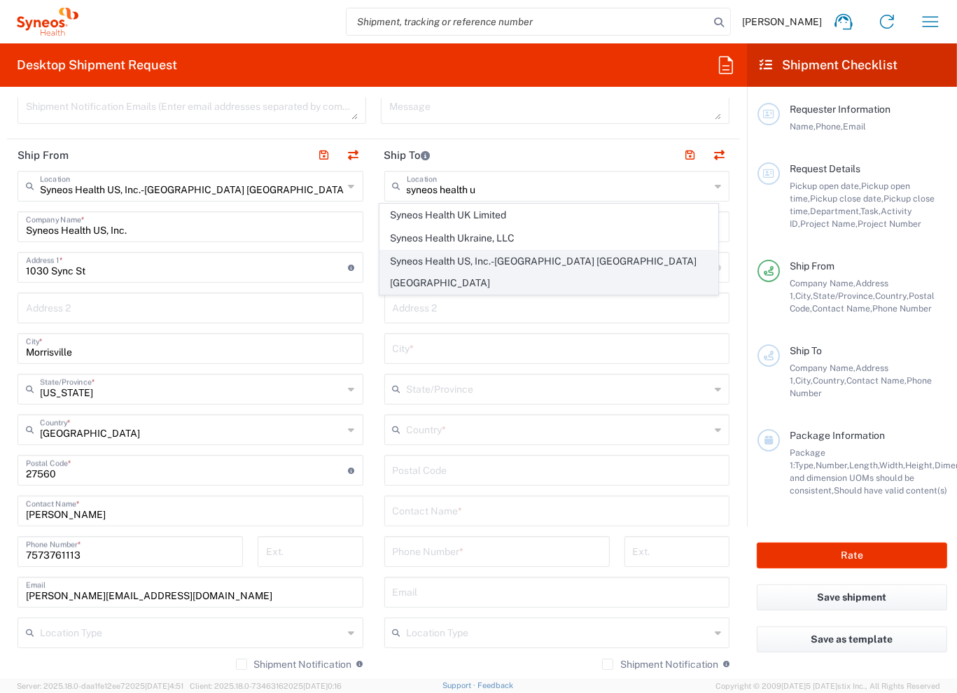
type input "[GEOGRAPHIC_DATA]"
type input "27560"
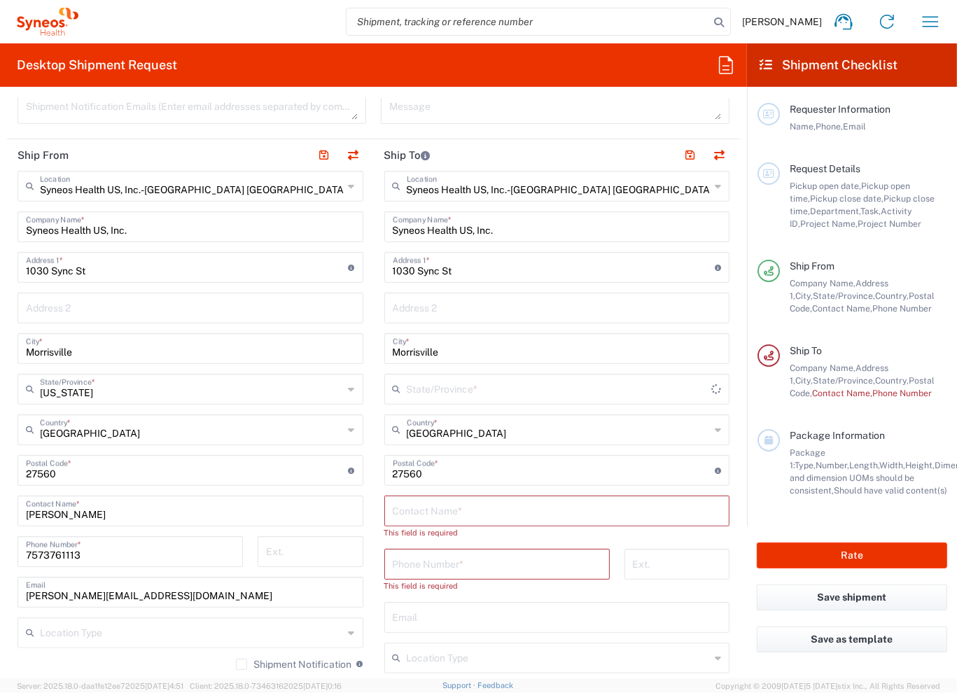
type input "[US_STATE]"
click at [517, 512] on input "text" at bounding box center [557, 510] width 329 height 25
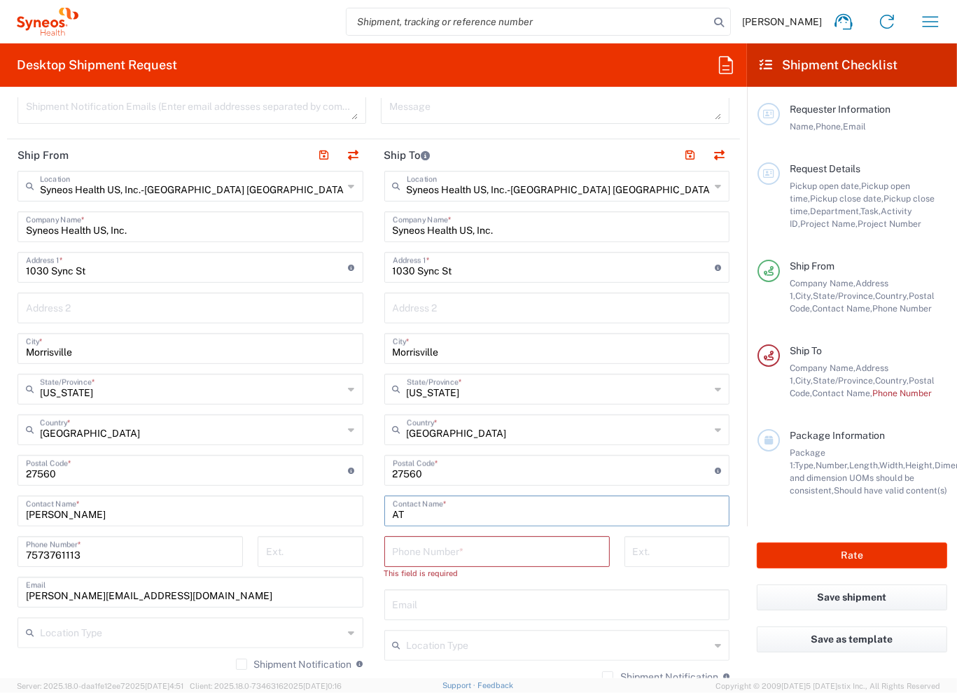
type input "A"
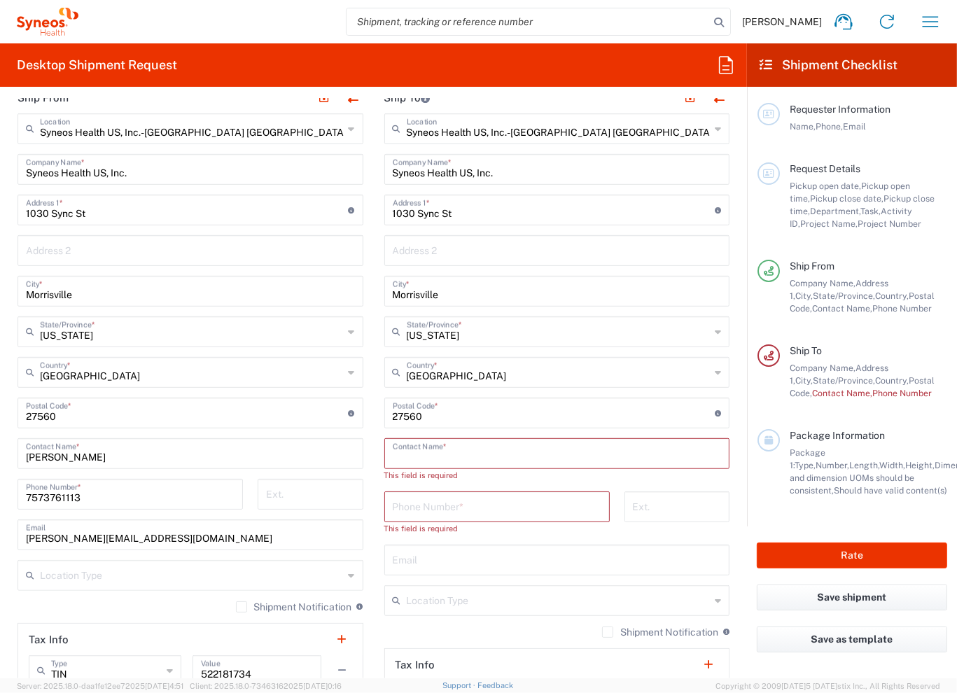
scroll to position [630, 0]
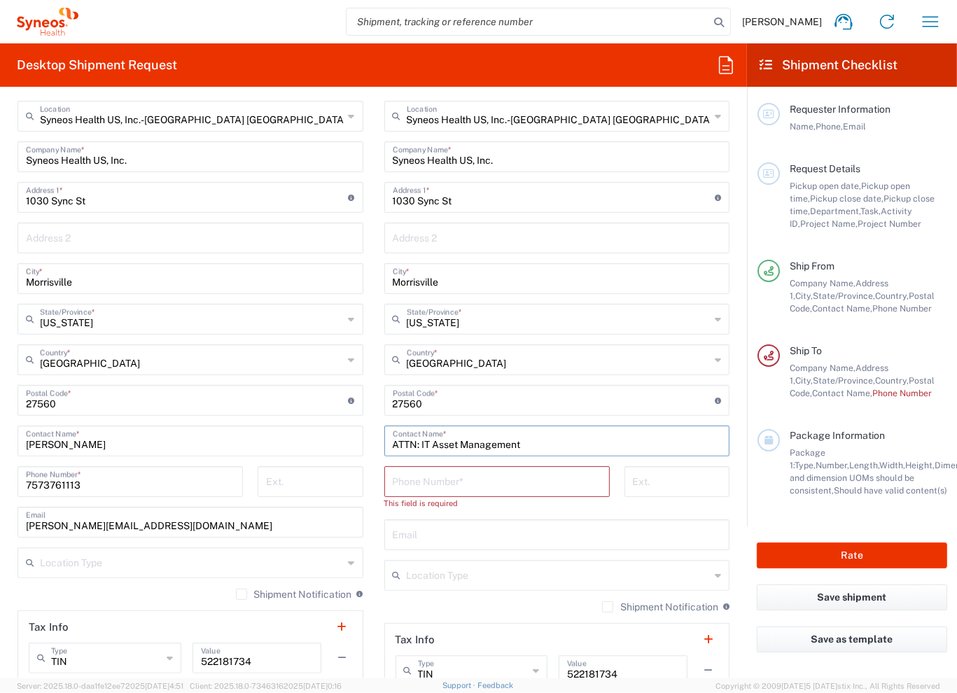
type input "ATTN: IT Asset Management"
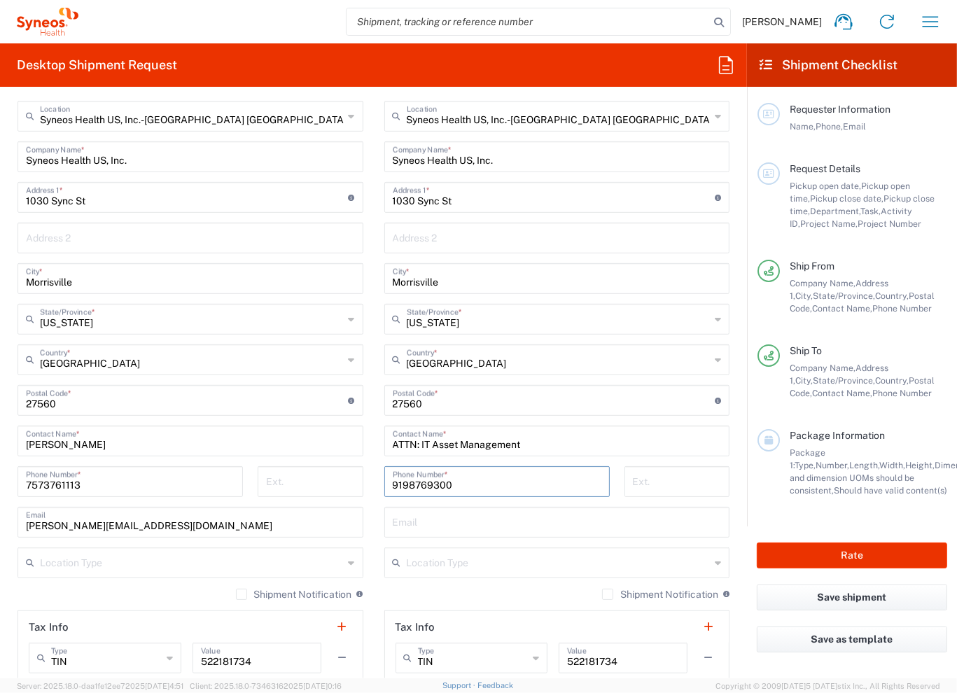
type input "9198769300"
click at [594, 519] on input "text" at bounding box center [557, 521] width 329 height 25
click at [733, 473] on form "Requester Information Liz Kurland Name * Phone * liz.kurland@syneoshealth.com E…" at bounding box center [373, 388] width 747 height 581
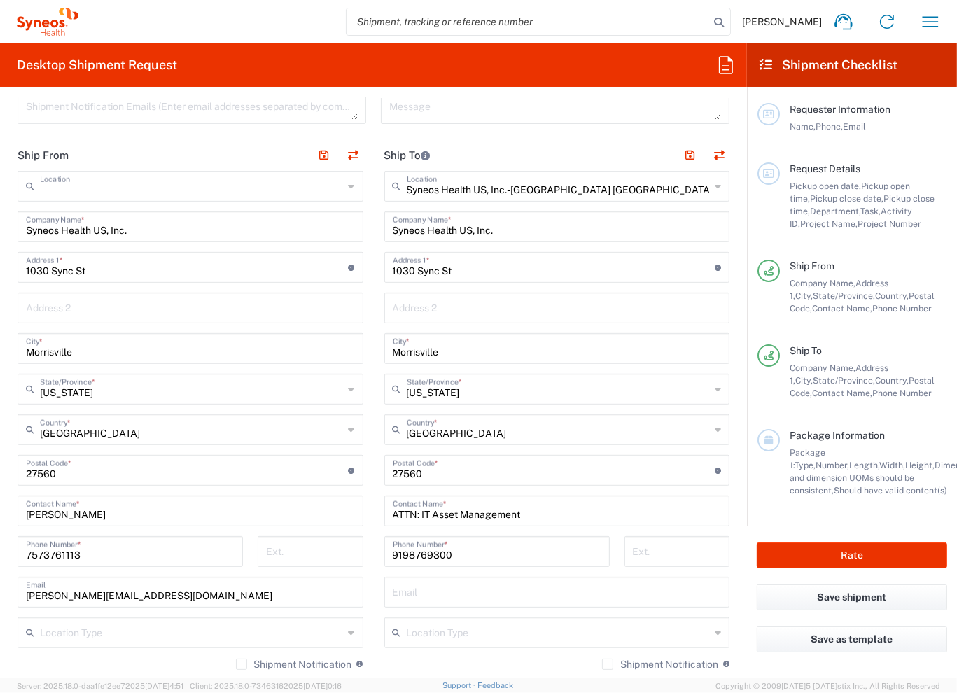
click at [282, 190] on input "text" at bounding box center [192, 185] width 304 height 25
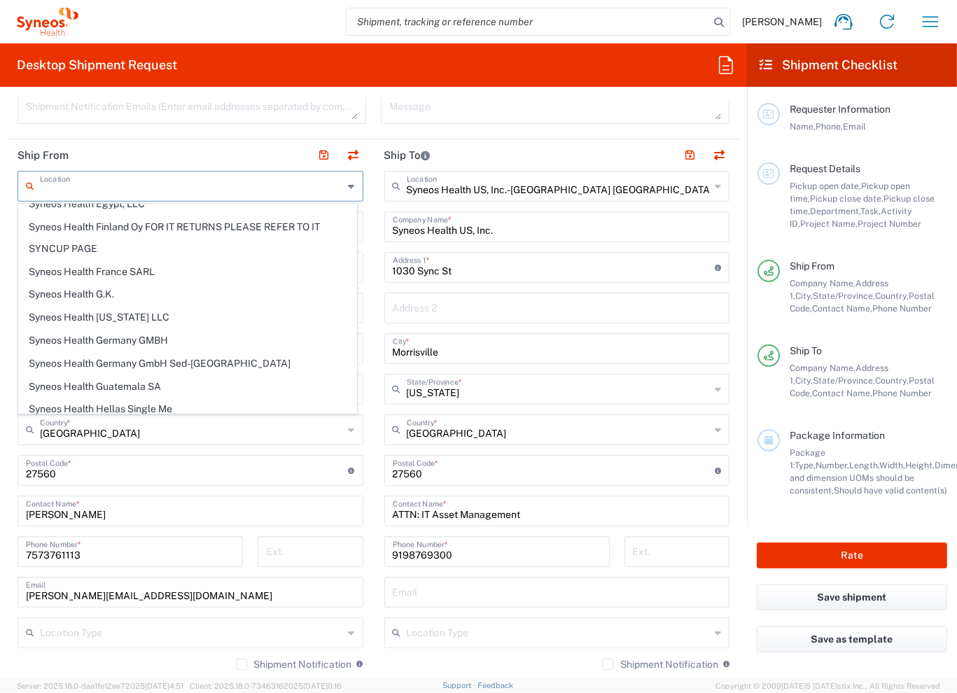
scroll to position [0, 0]
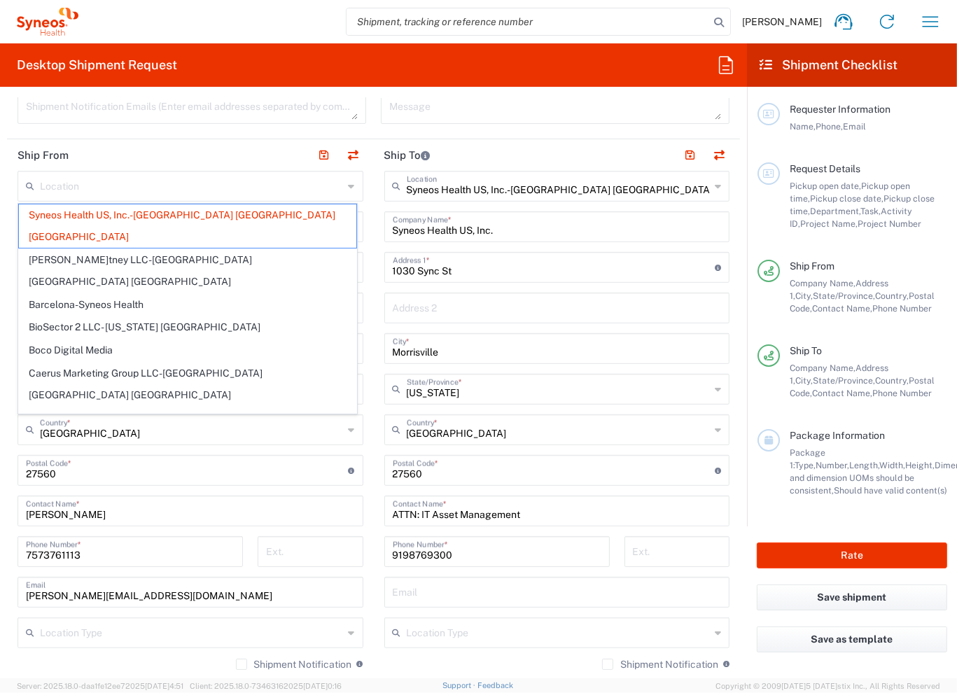
click at [116, 151] on header "Ship From" at bounding box center [190, 155] width 367 height 32
type input "Syneos Health US, Inc.-[GEOGRAPHIC_DATA] [GEOGRAPHIC_DATA] [GEOGRAPHIC_DATA]"
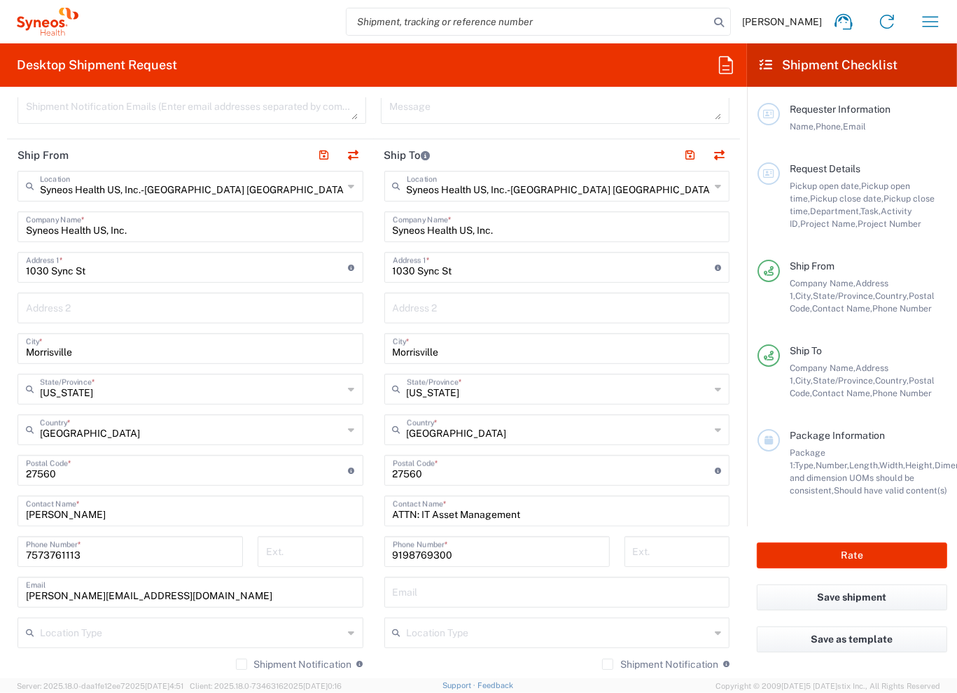
click at [178, 230] on input "Syneos Health US, Inc." at bounding box center [190, 226] width 329 height 25
click at [110, 273] on input "1030 Sync St" at bounding box center [187, 266] width 323 height 25
click at [205, 228] on input "Syneos Health US, Inc." at bounding box center [190, 226] width 329 height 25
click at [176, 271] on input "1030 Sync St" at bounding box center [187, 266] width 323 height 25
type input "60"
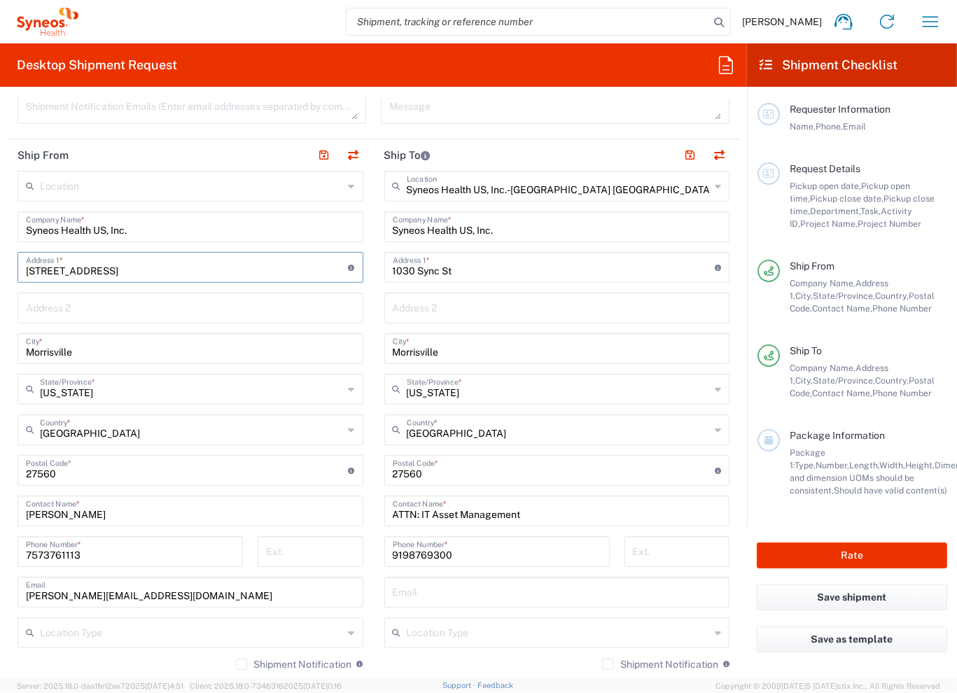
type input "[STREET_ADDRESS]"
type input "[GEOGRAPHIC_DATA]"
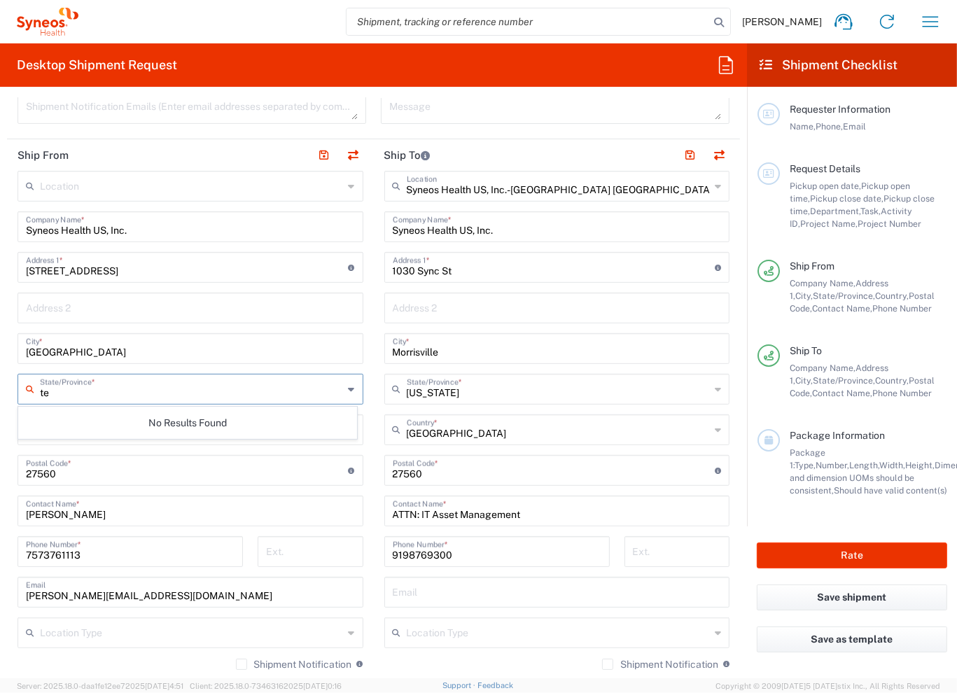
type input "tex"
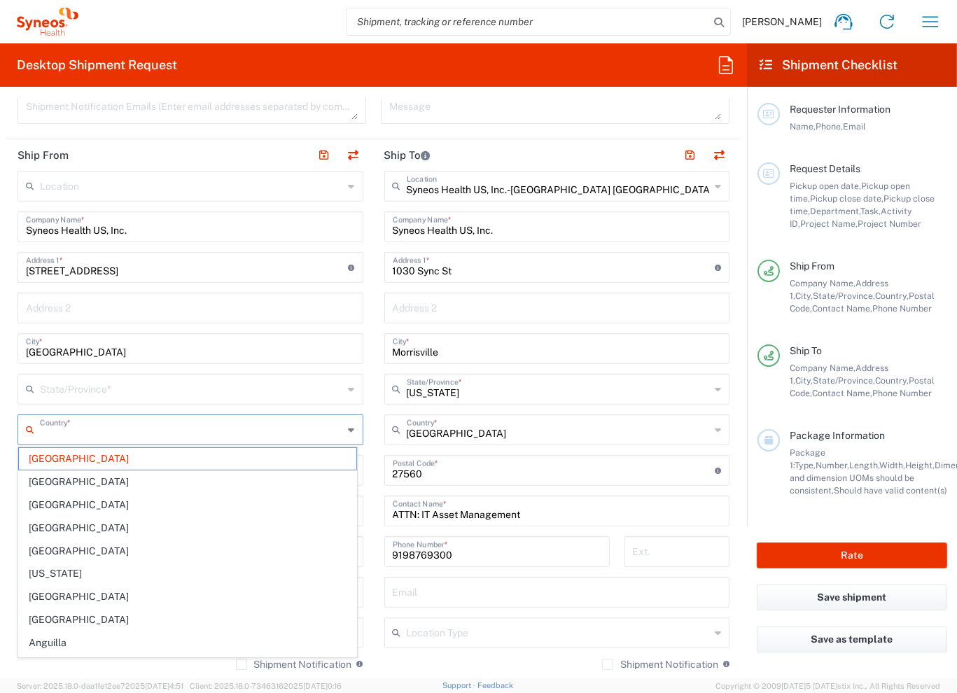
type input "[GEOGRAPHIC_DATA]"
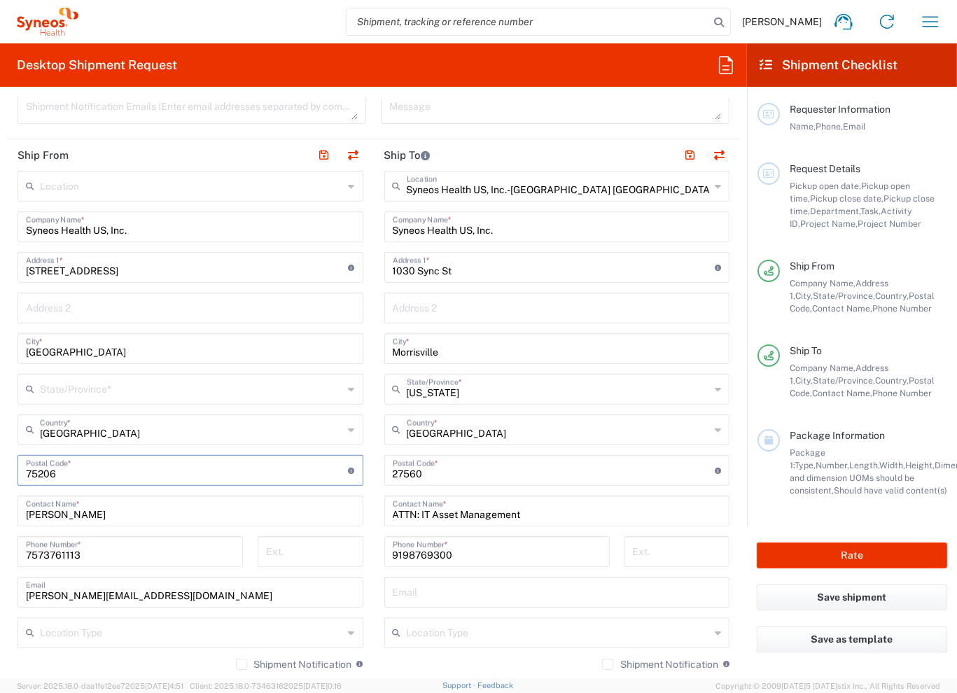
scroll to position [700, 0]
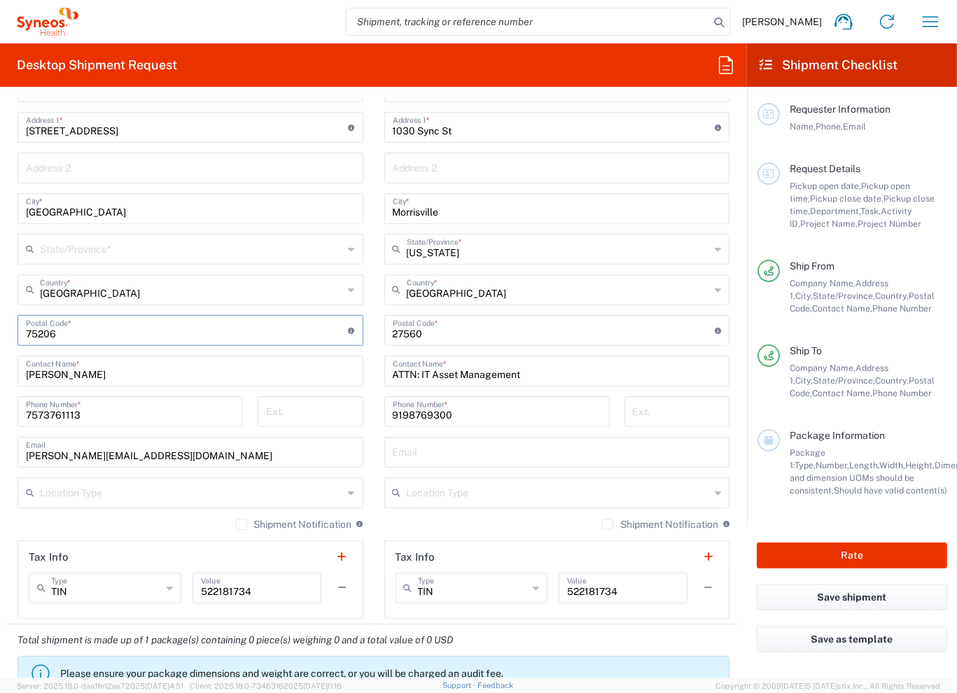
type input "75206"
click at [236, 525] on label "Shipment Notification" at bounding box center [294, 524] width 116 height 11
click at [242, 525] on input "Shipment Notification" at bounding box center [242, 525] width 0 height 0
click at [527, 521] on div "Shipment Notification If checked, a shipment notification email will be sent to…" at bounding box center [557, 529] width 346 height 22
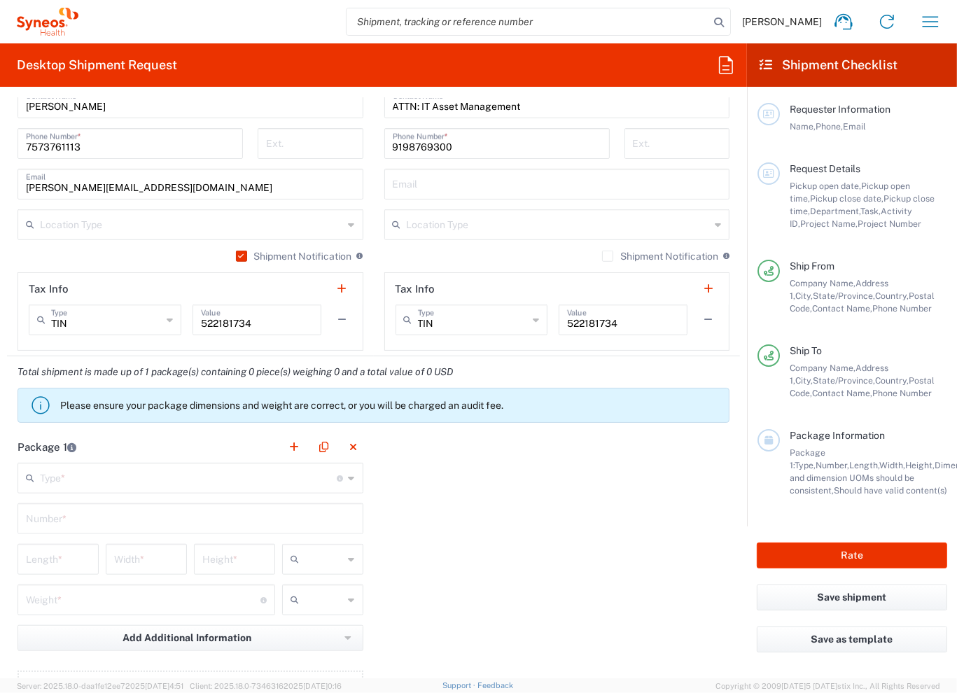
scroll to position [980, 0]
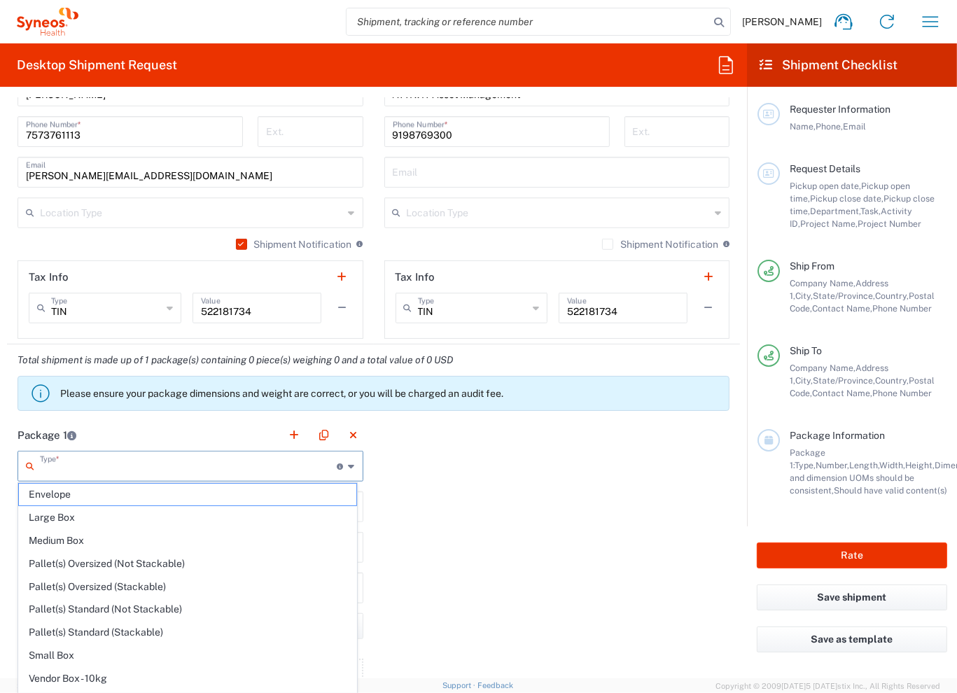
click at [237, 463] on input "text" at bounding box center [189, 465] width 298 height 25
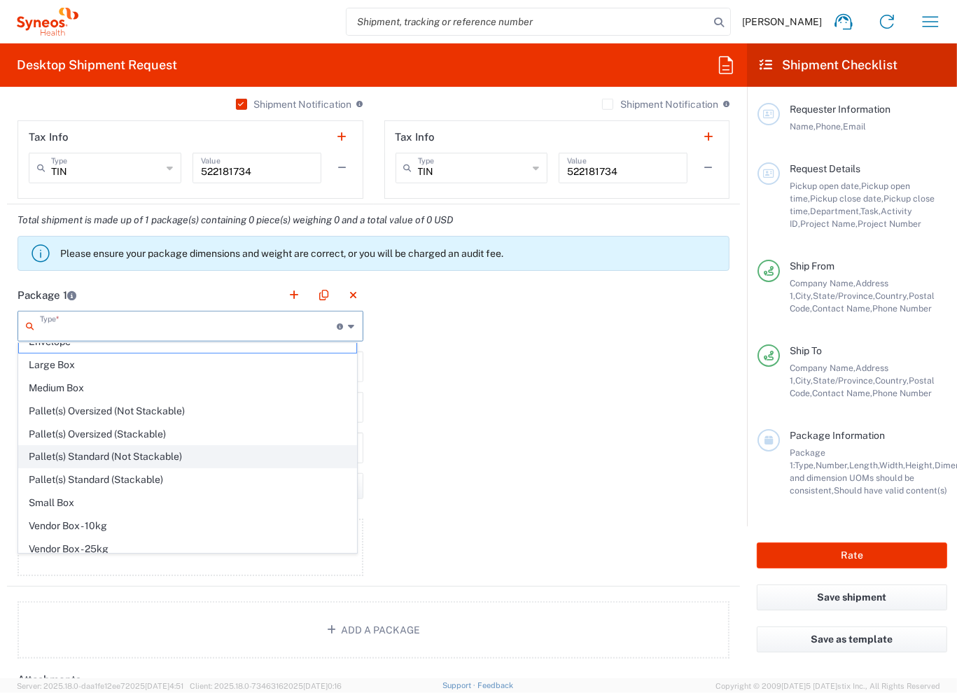
scroll to position [0, 0]
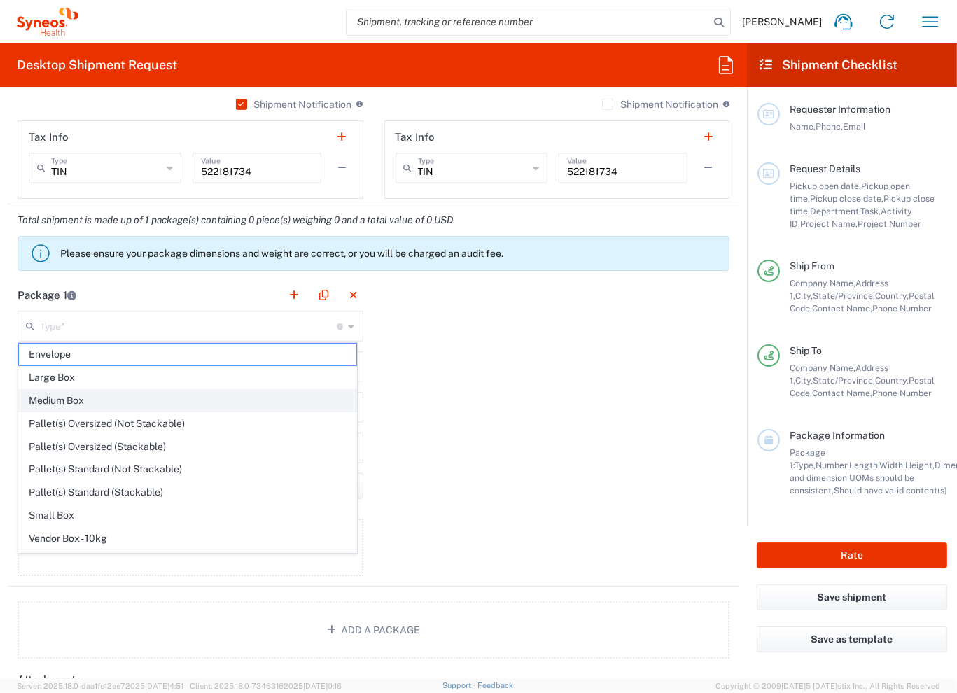
click at [142, 396] on span "Medium Box" at bounding box center [188, 401] width 338 height 22
type input "Medium Box"
type input "13"
type input "11.5"
type input "2.5"
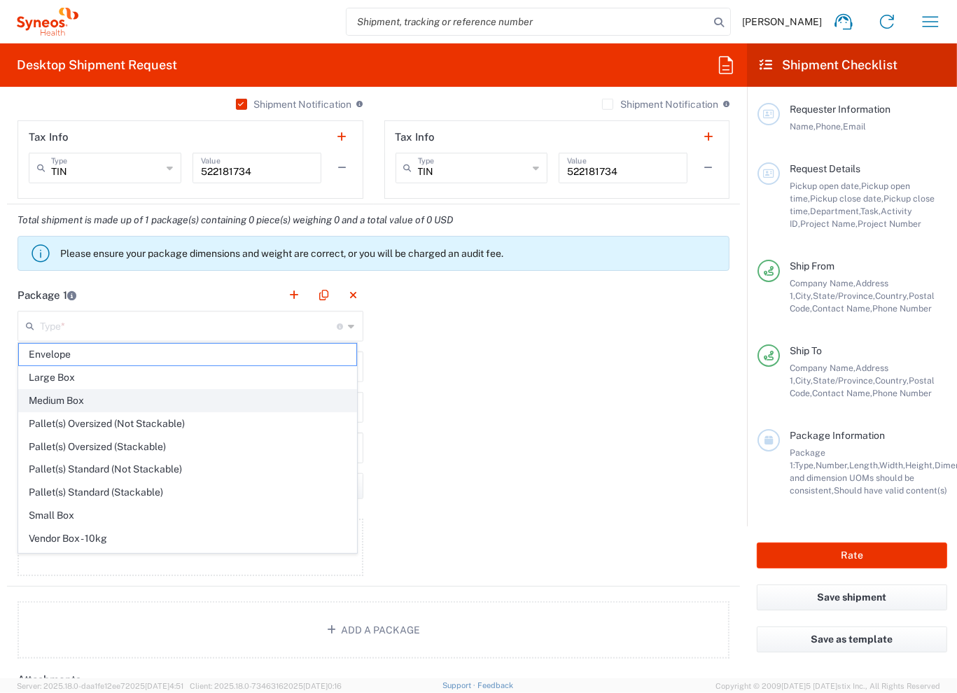
type input "in"
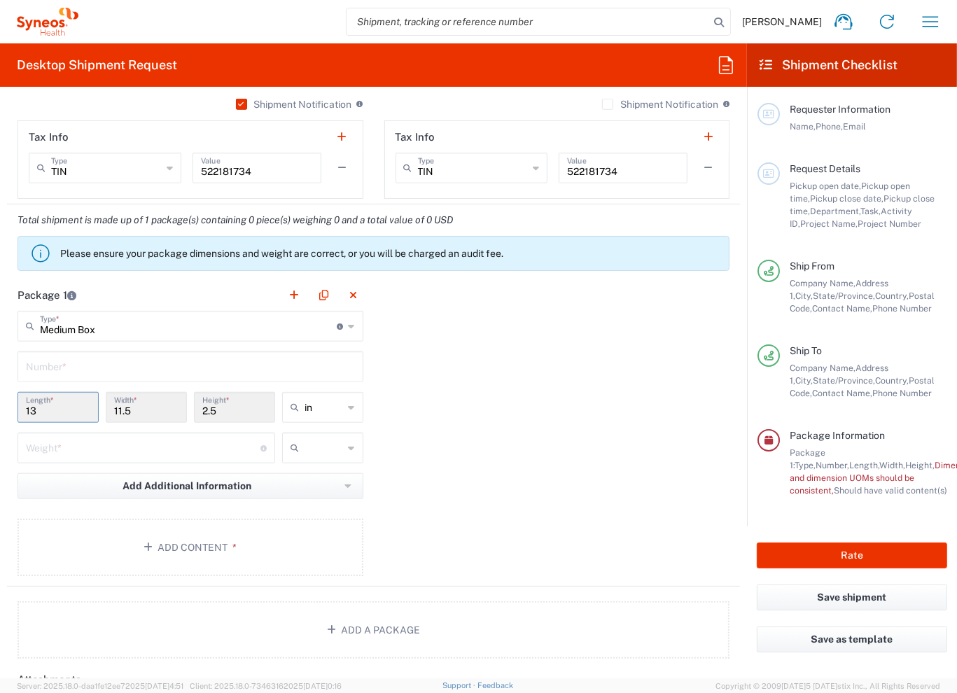
click at [71, 403] on input "13" at bounding box center [58, 406] width 64 height 25
click at [69, 404] on input "13" at bounding box center [58, 406] width 64 height 25
click at [62, 411] on input "13" at bounding box center [58, 406] width 64 height 25
click at [162, 325] on input "Medium Box" at bounding box center [189, 325] width 298 height 25
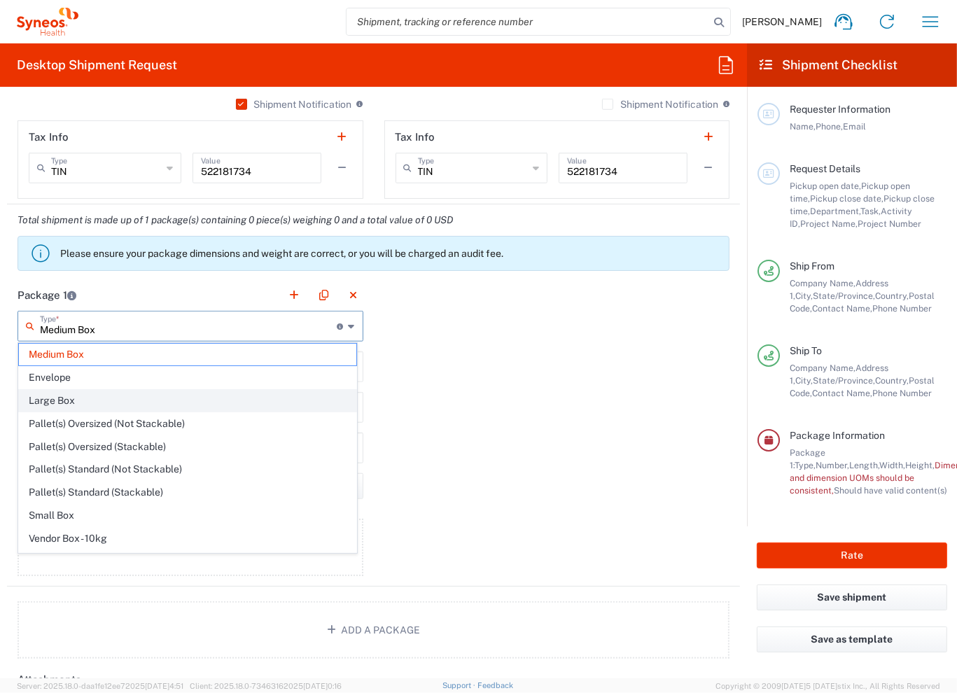
click at [64, 397] on span "Large Box" at bounding box center [188, 401] width 338 height 22
type input "Large Box"
type input "17.5"
type input "12.5"
type input "3"
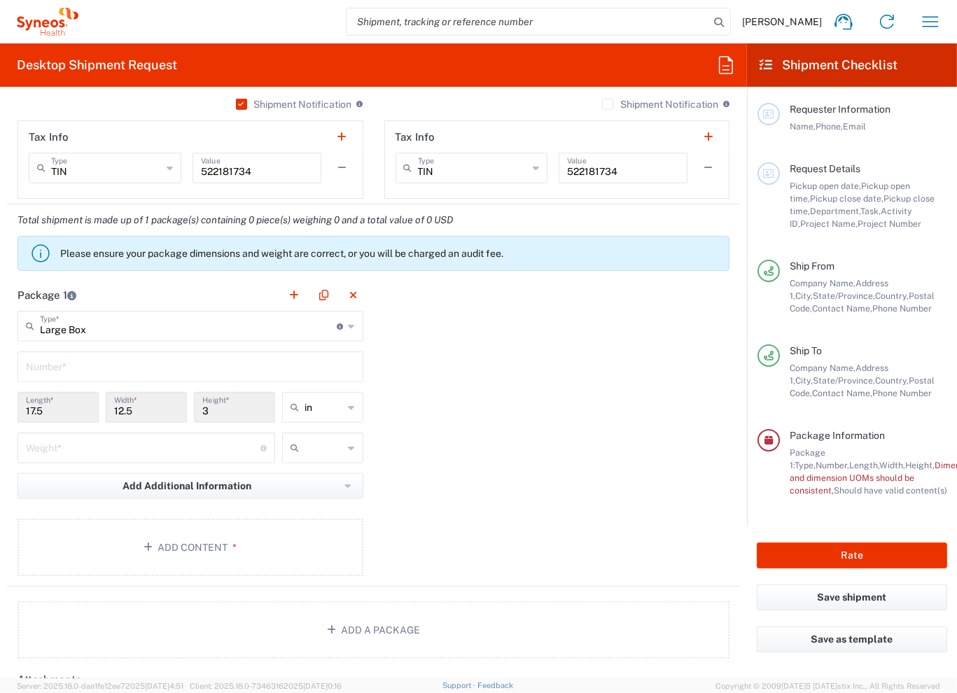
click at [349, 331] on icon at bounding box center [352, 326] width 6 height 22
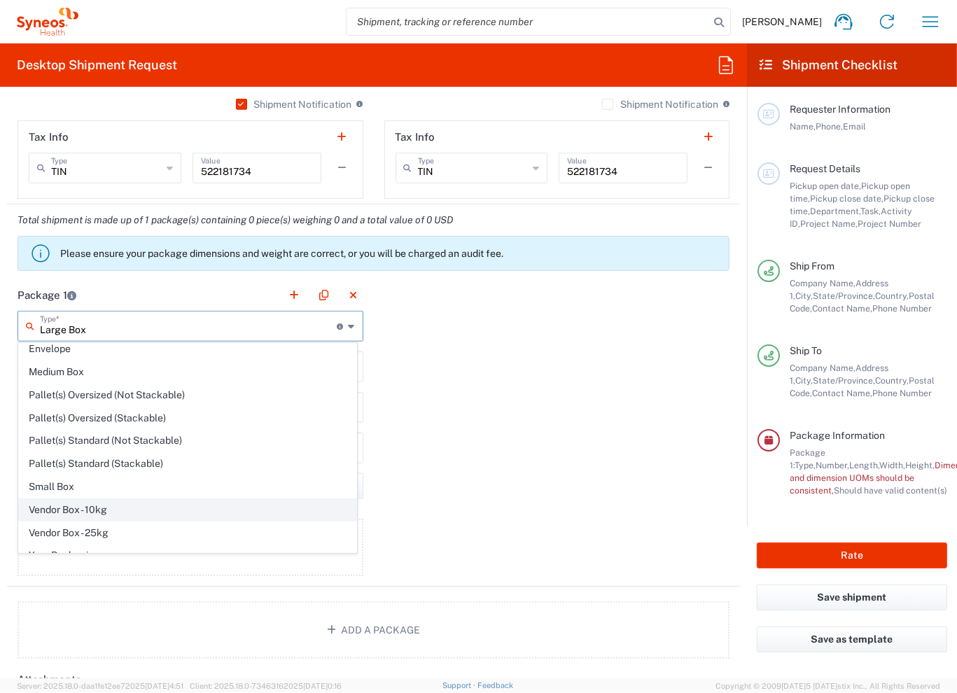
scroll to position [39, 0]
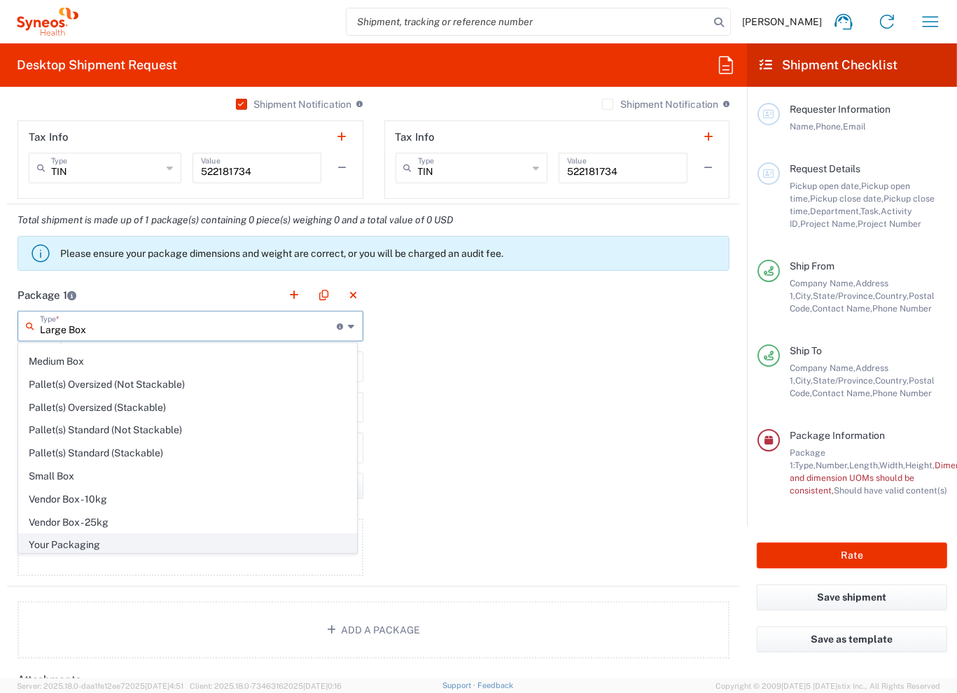
click at [98, 546] on span "Your Packaging" at bounding box center [188, 545] width 338 height 22
type input "Your Packaging"
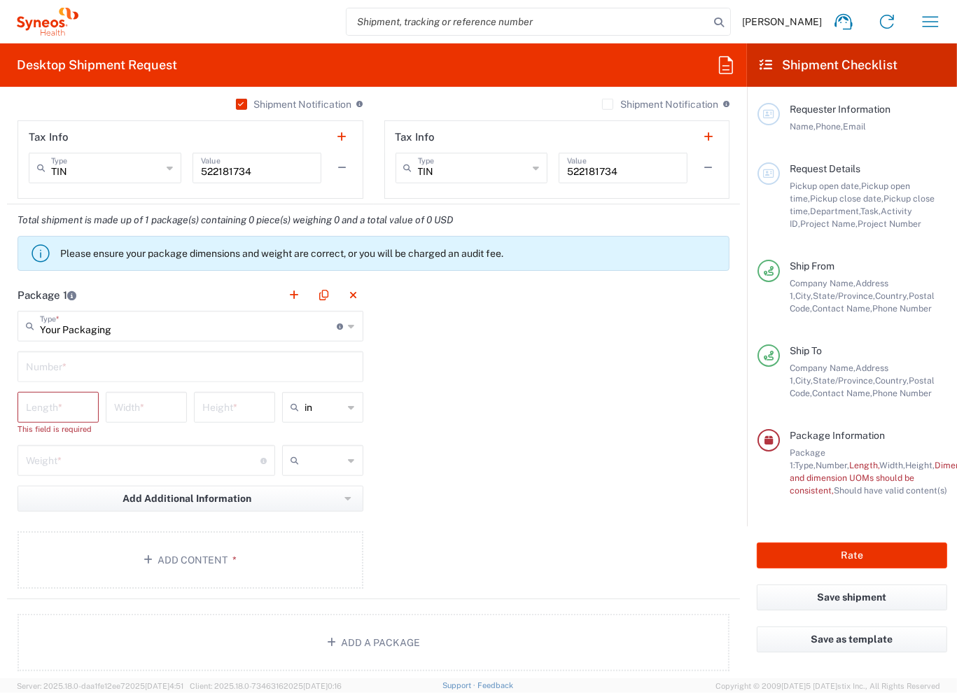
click at [50, 405] on input "number" at bounding box center [58, 406] width 64 height 25
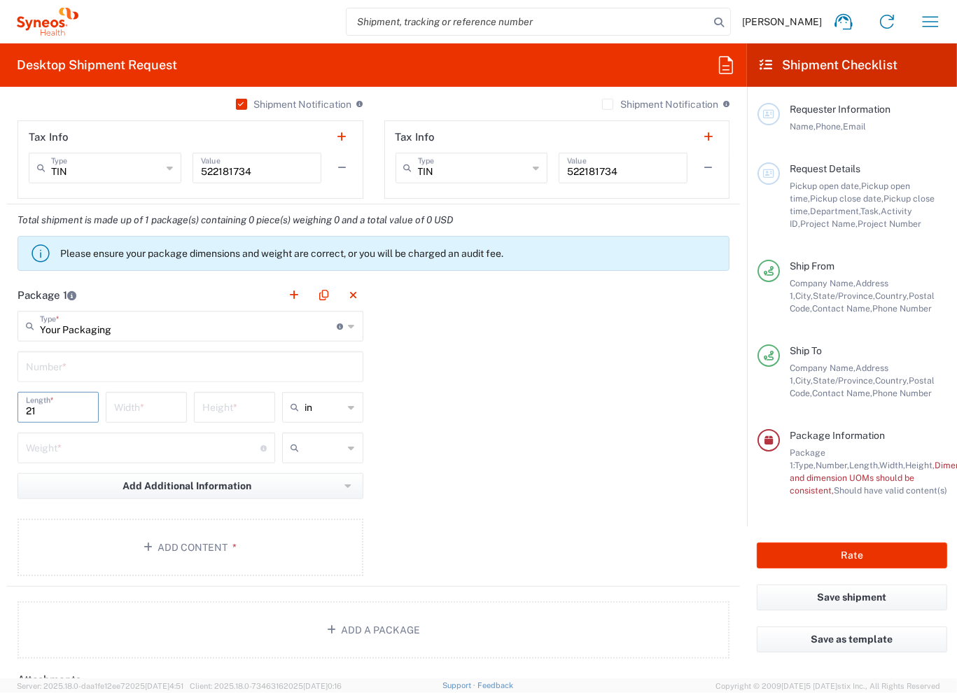
type input "21"
type input "13.75"
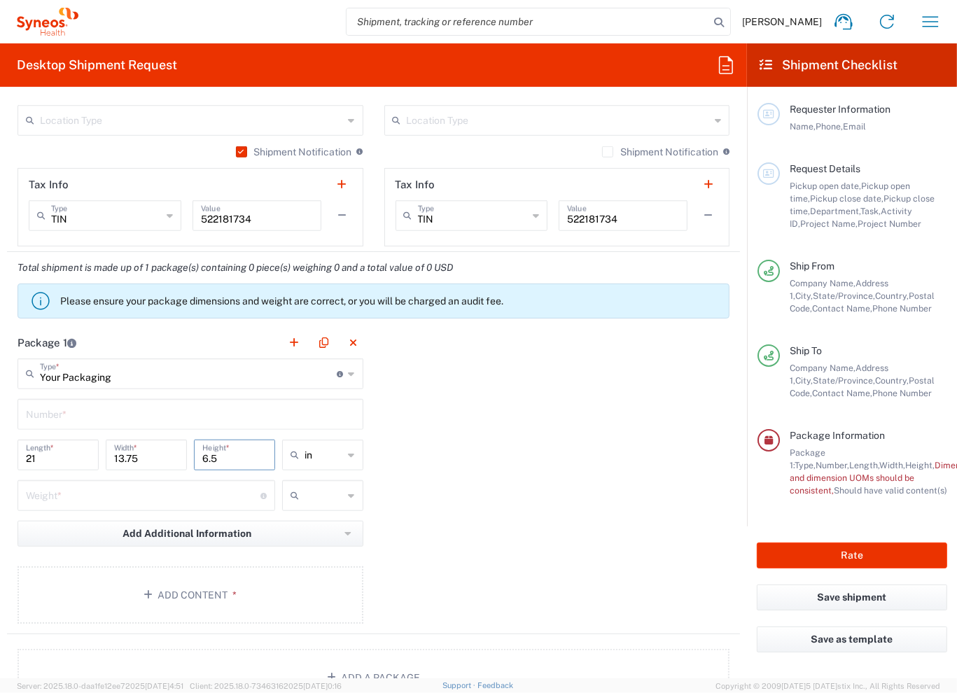
scroll to position [1050, 0]
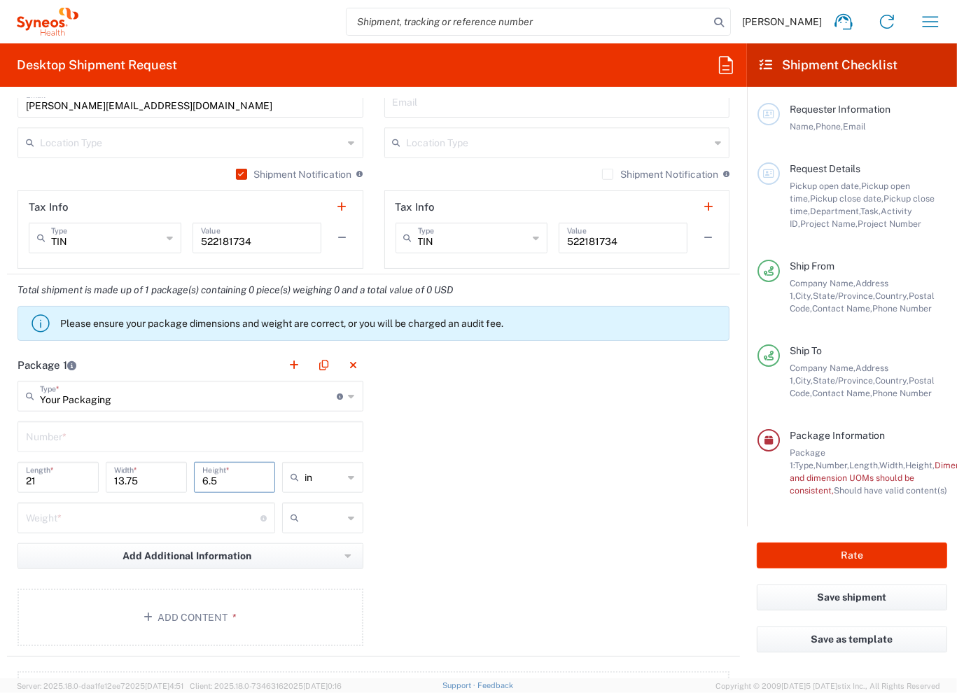
type input "6.5"
click at [429, 493] on div "Package 1 Your Packaging Type * Material used to package goods Large Box Envelo…" at bounding box center [373, 502] width 733 height 307
click at [139, 506] on input "number" at bounding box center [143, 517] width 235 height 25
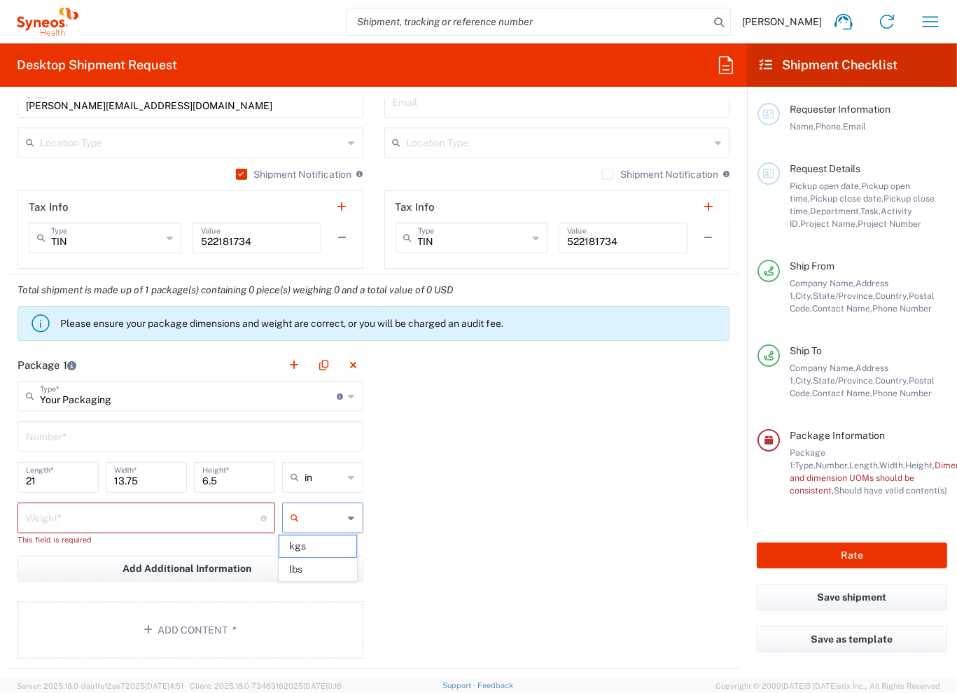
click at [337, 511] on input "text" at bounding box center [324, 518] width 39 height 22
click at [329, 569] on span "lbs" at bounding box center [317, 570] width 77 height 22
type input "lbs"
click at [469, 515] on div "Package 1 Your Packaging Type * Material used to package goods Large Box Envelo…" at bounding box center [373, 509] width 733 height 320
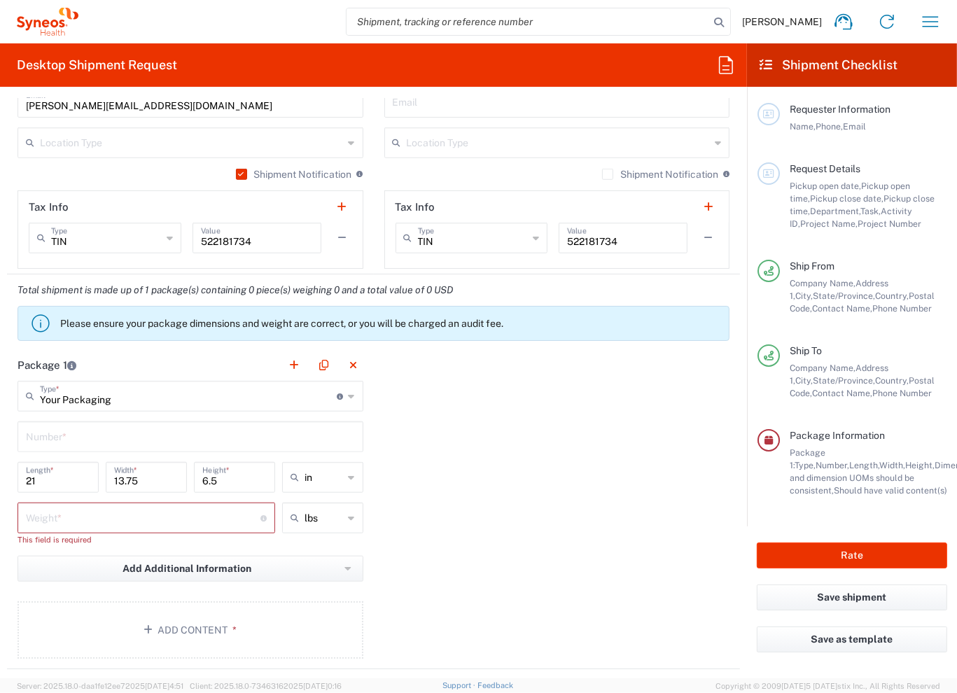
type input "Your Packaging"
click at [297, 397] on input "Your Packaging" at bounding box center [189, 395] width 298 height 25
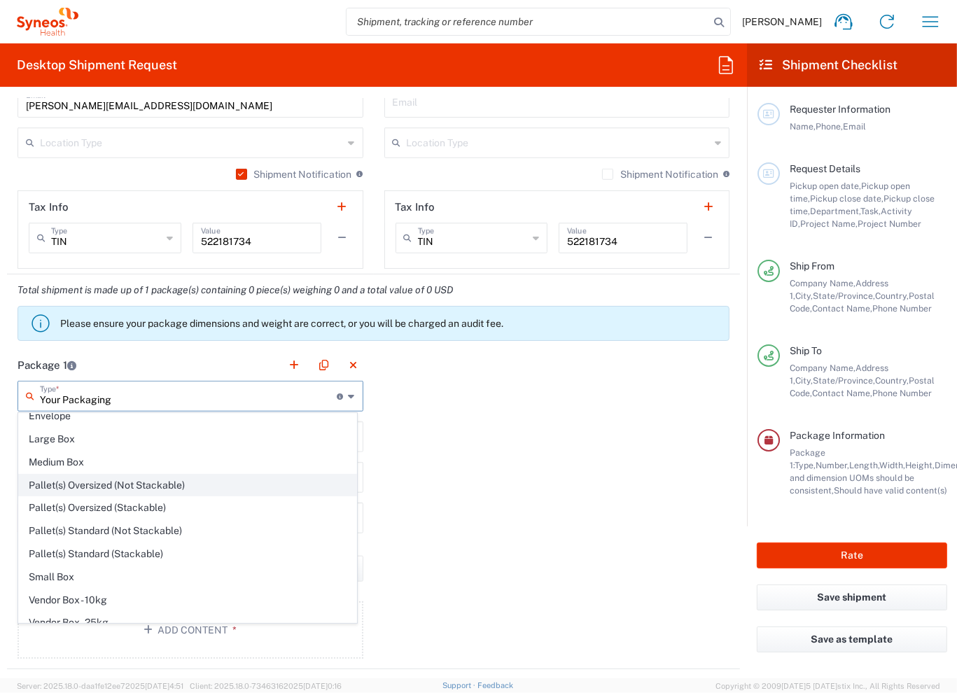
scroll to position [39, 0]
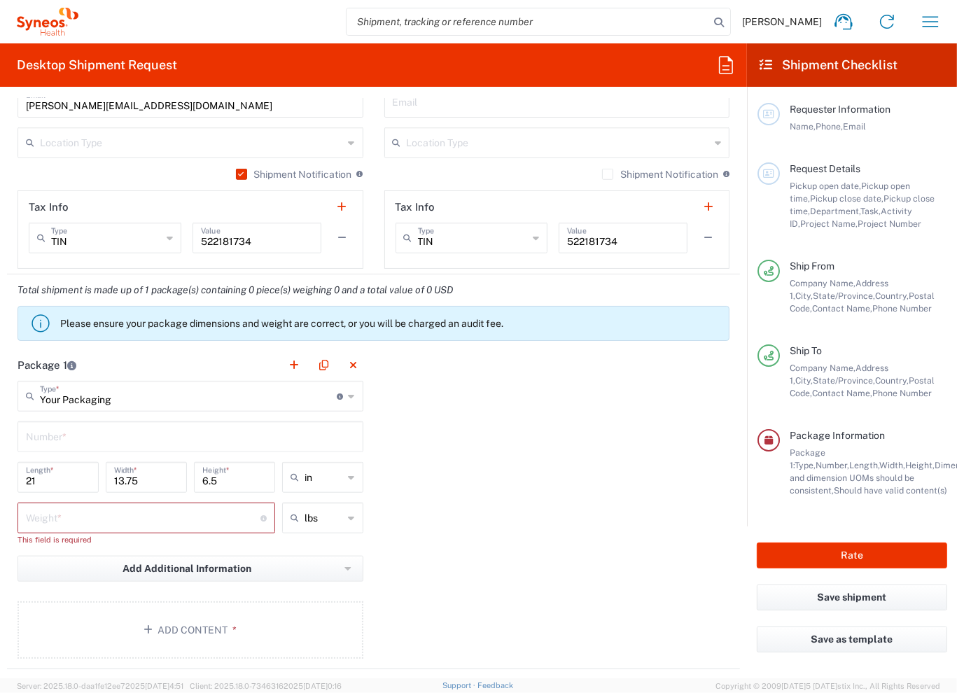
click at [485, 490] on div "Package 1 Your Packaging Type * Material used to package goods Your Packaging E…" at bounding box center [373, 509] width 733 height 320
click at [147, 515] on input "number" at bounding box center [143, 517] width 235 height 25
type input "4.5"
type input "lbs"
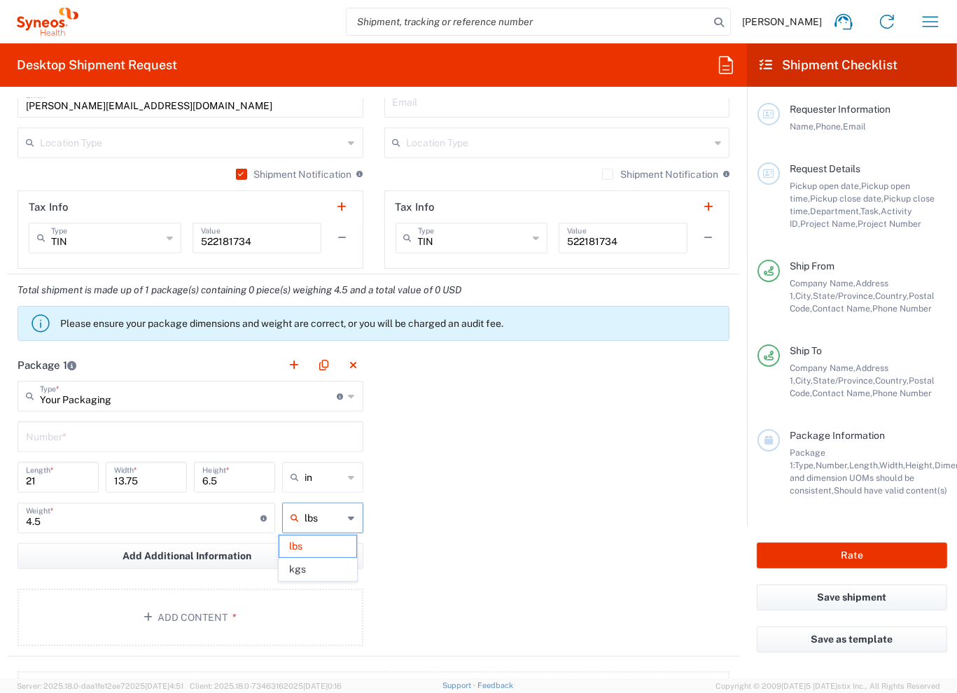
click at [148, 515] on input "4.5" at bounding box center [143, 517] width 235 height 25
type input "4"
type input "5"
click at [490, 567] on div "Package 1 Your Packaging Type * Material used to package goods Your Packaging E…" at bounding box center [373, 502] width 733 height 307
type input "lbs"
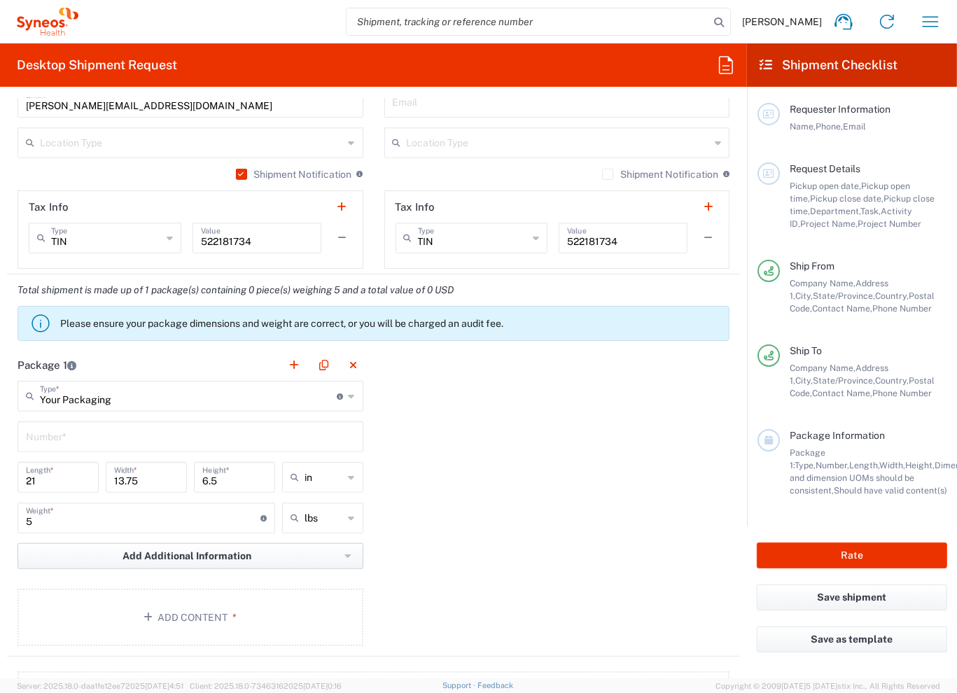
click at [233, 564] on button "Add Additional Information" at bounding box center [191, 556] width 346 height 26
click at [520, 521] on div "Package 1 Your Packaging Type * Material used to package goods Your Packaging E…" at bounding box center [373, 502] width 733 height 307
click at [164, 610] on button "Add Content *" at bounding box center [191, 617] width 346 height 57
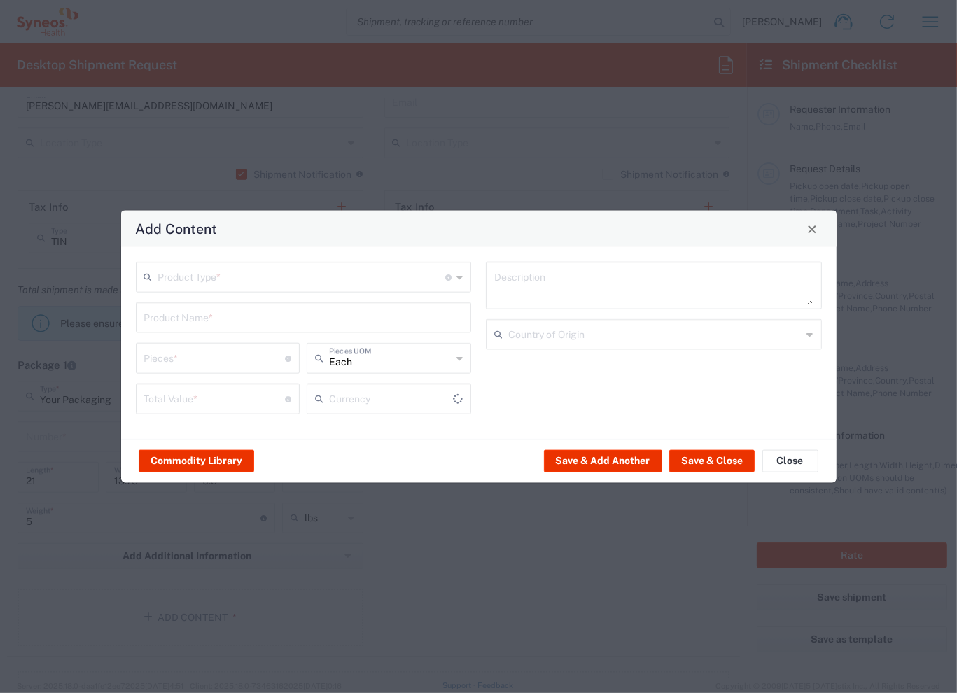
type input "US Dollar"
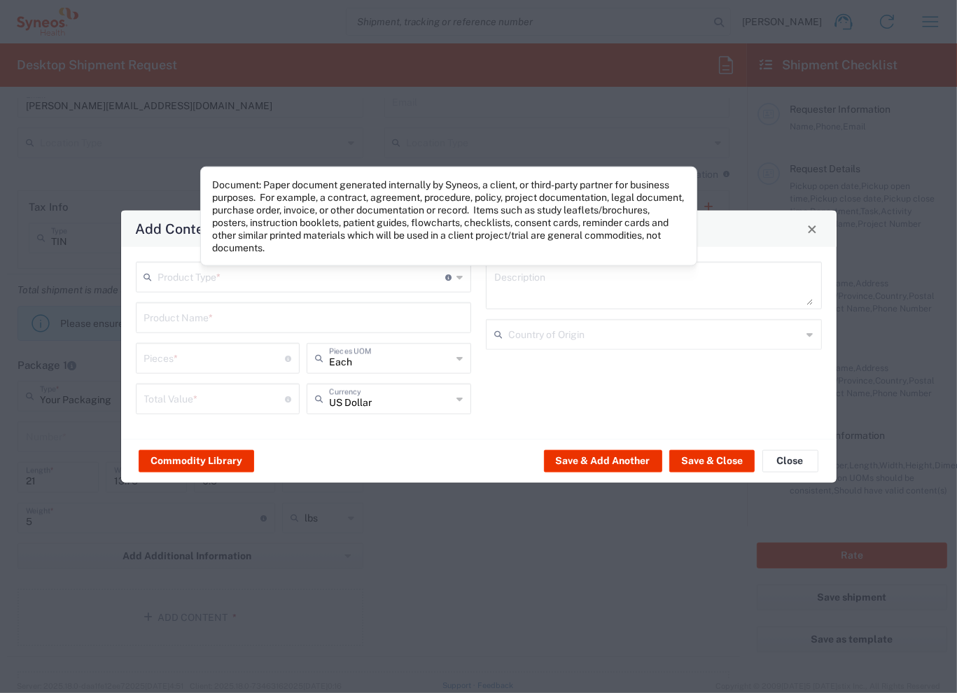
click at [445, 275] on icon at bounding box center [448, 277] width 6 height 6
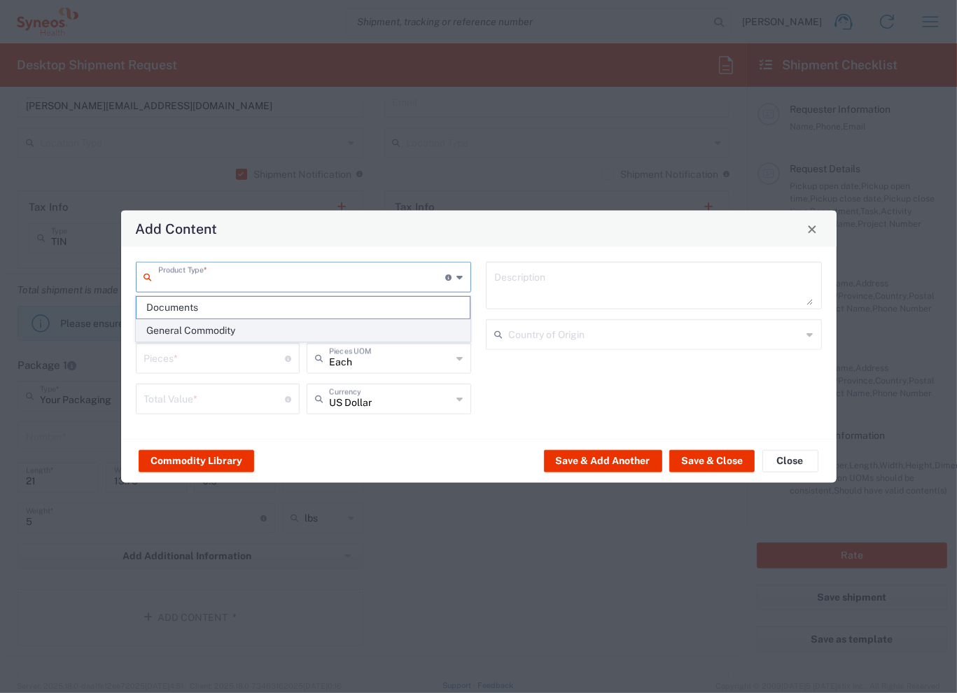
click at [316, 324] on span "General Commodity" at bounding box center [303, 331] width 333 height 22
type input "General Commodity"
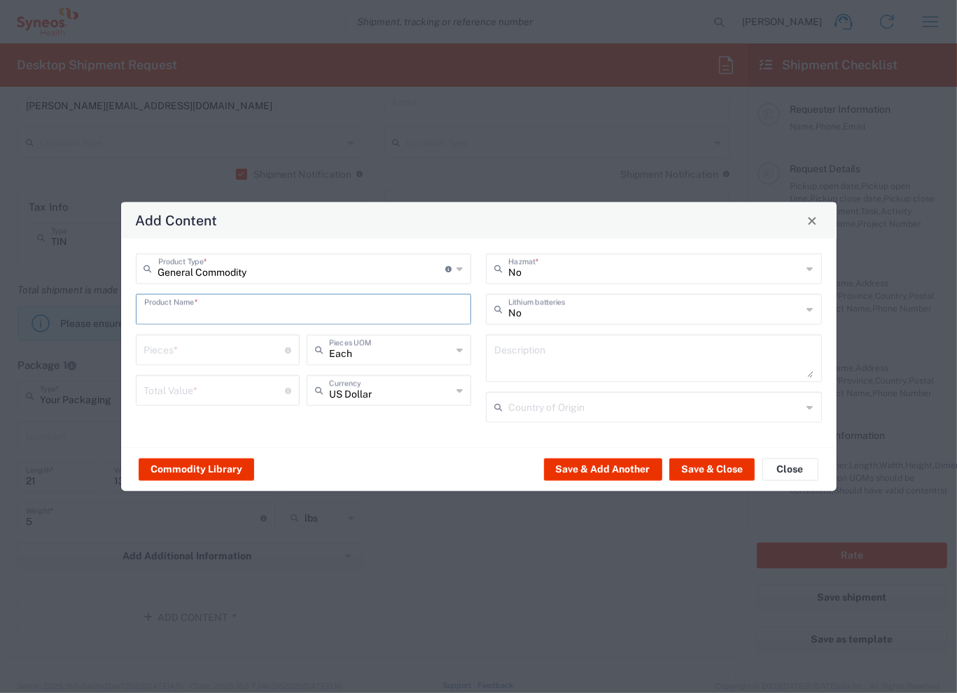
click at [331, 314] on input "text" at bounding box center [303, 308] width 319 height 25
type input "d"
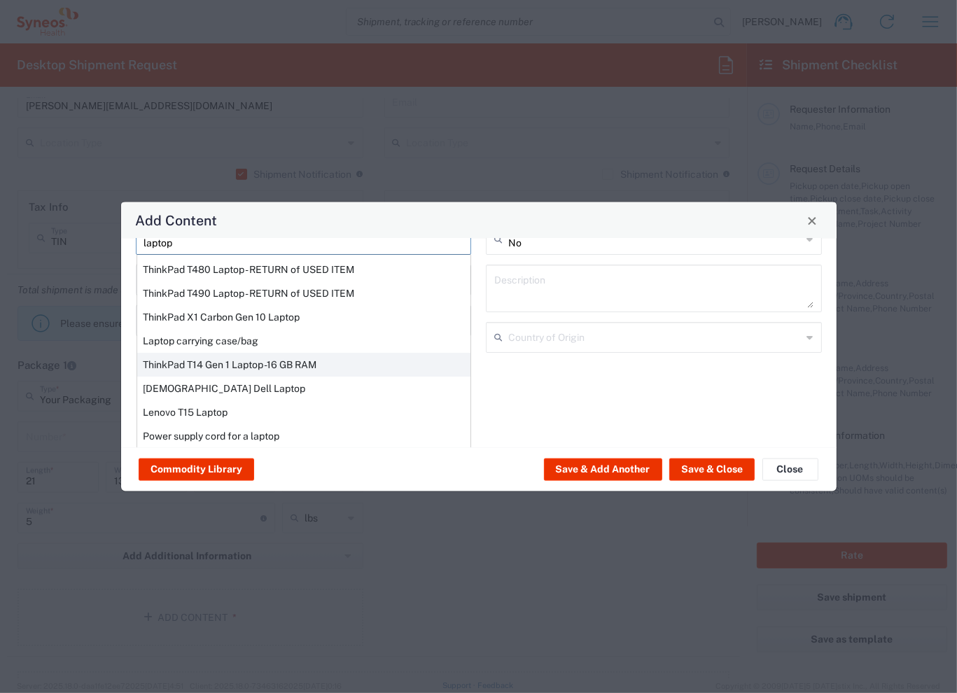
scroll to position [119, 0]
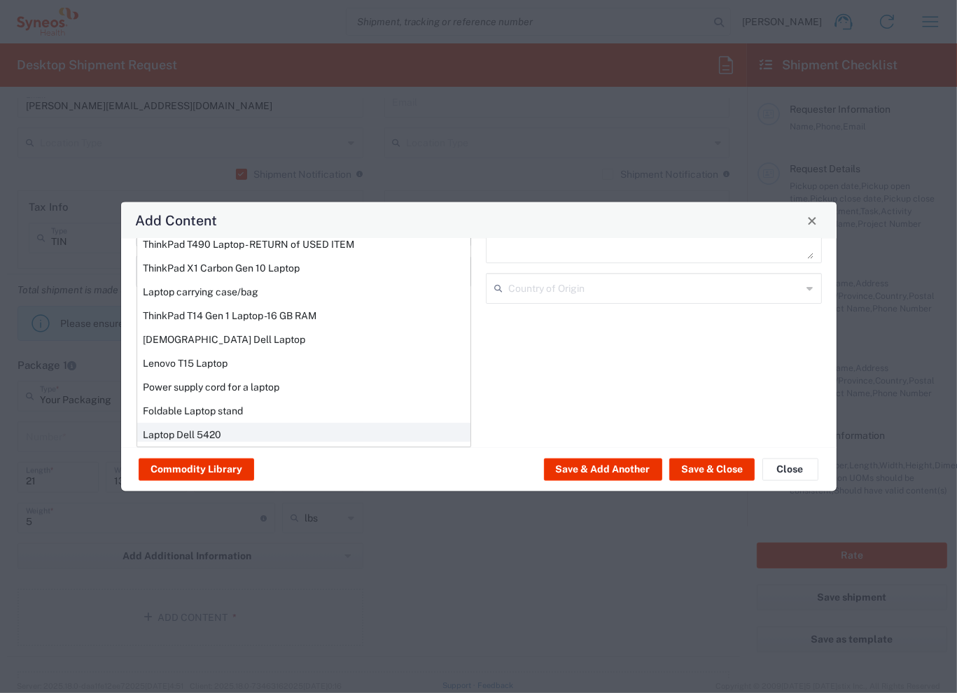
click at [280, 429] on div "Laptop Dell 5420" at bounding box center [303, 435] width 333 height 24
type input "Laptop Dell 5420"
type textarea "Laptop Latitude Dell 5420"
type input "[GEOGRAPHIC_DATA]"
type input "Yes"
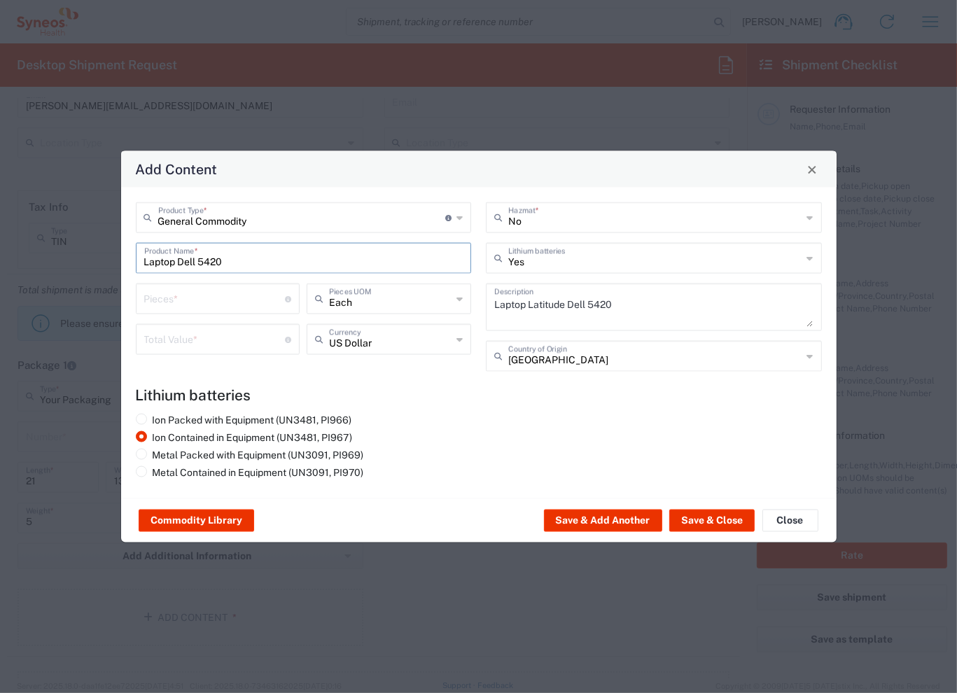
scroll to position [0, 0]
click at [258, 299] on input "number" at bounding box center [214, 298] width 141 height 25
click at [230, 310] on input "number" at bounding box center [214, 298] width 141 height 25
type input "1"
click at [225, 342] on input "number" at bounding box center [214, 338] width 141 height 25
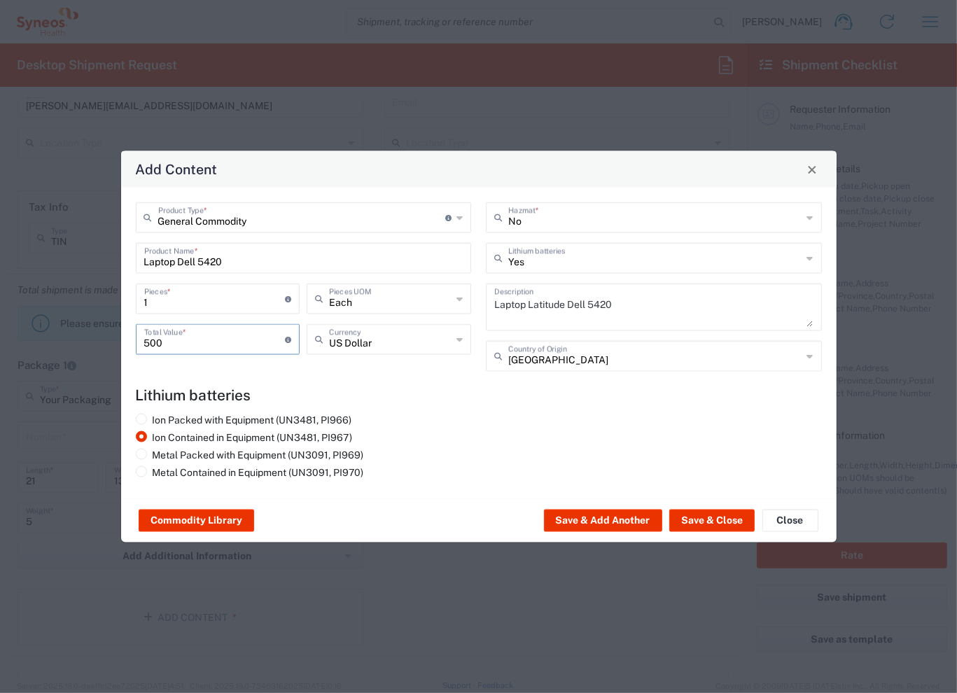
type input "500"
click at [562, 441] on div "Ion Packed with Equipment (UN3481, PI966) Ion Contained in Equipment (UN3481, P…" at bounding box center [478, 449] width 701 height 70
click at [658, 344] on input "text" at bounding box center [655, 355] width 294 height 25
click at [644, 361] on input "[GEOGRAPHIC_DATA]" at bounding box center [655, 355] width 294 height 25
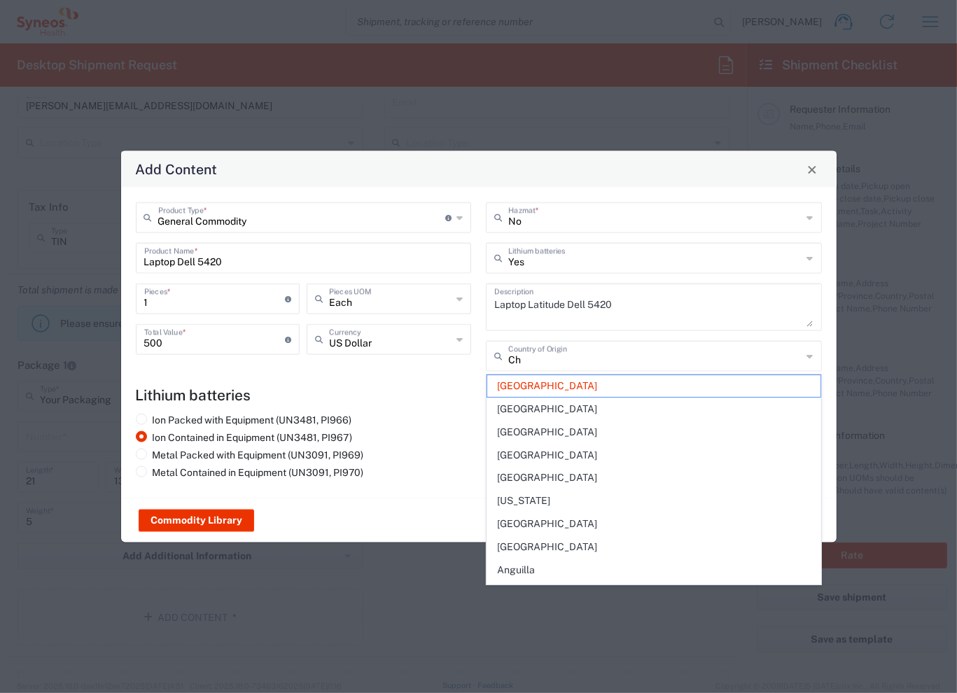
type input "C"
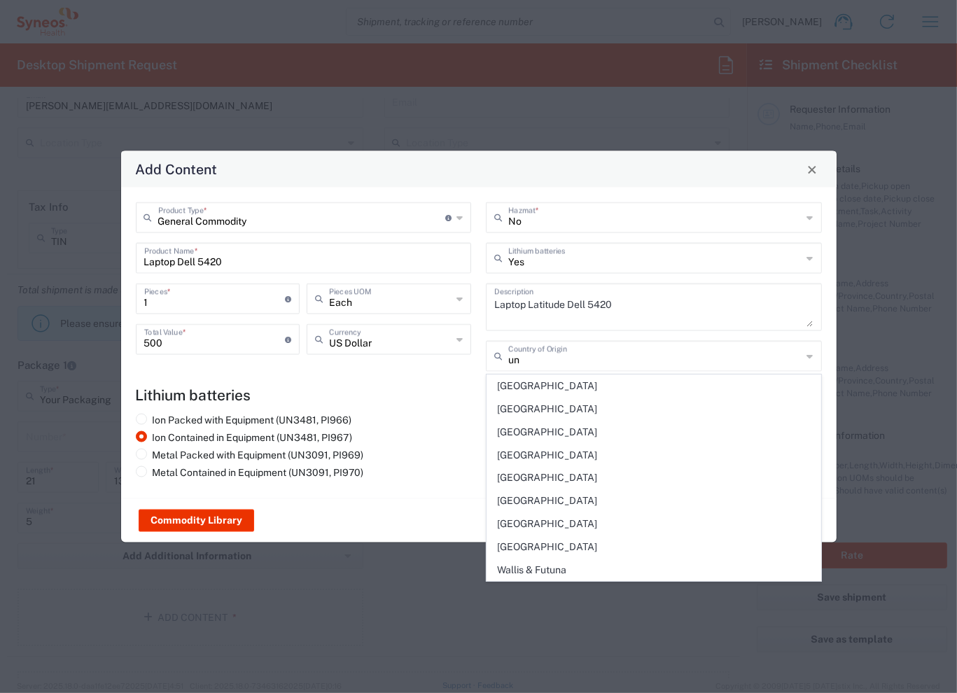
type input "un"
click at [423, 502] on div "Commodity Library Save & Add Another Save & Close Close" at bounding box center [479, 521] width 716 height 44
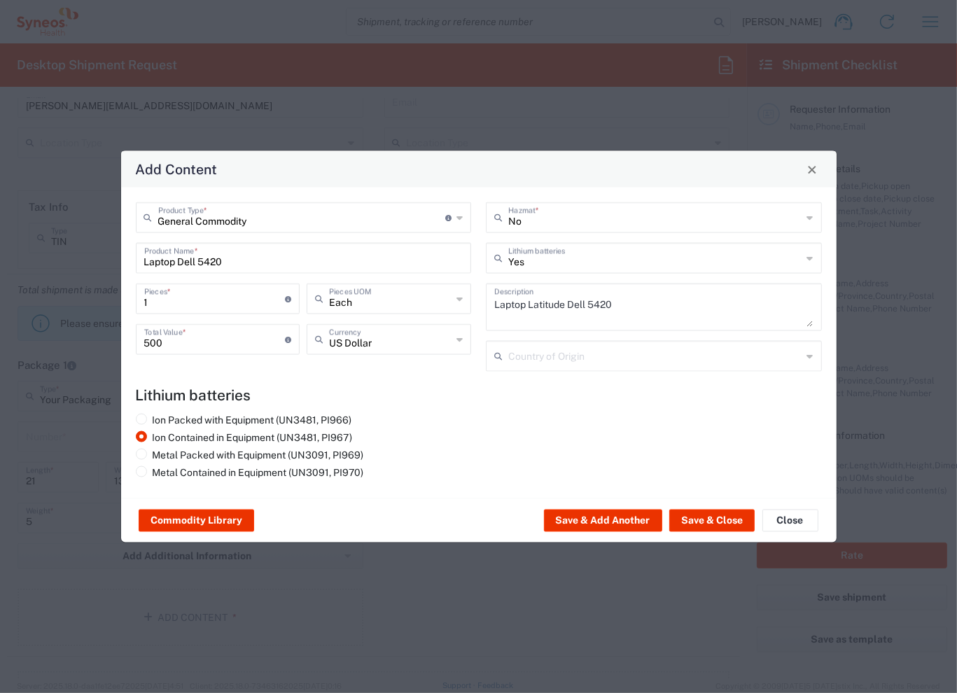
type input "[GEOGRAPHIC_DATA]"
click at [197, 521] on button "Commodity Library" at bounding box center [197, 521] width 116 height 22
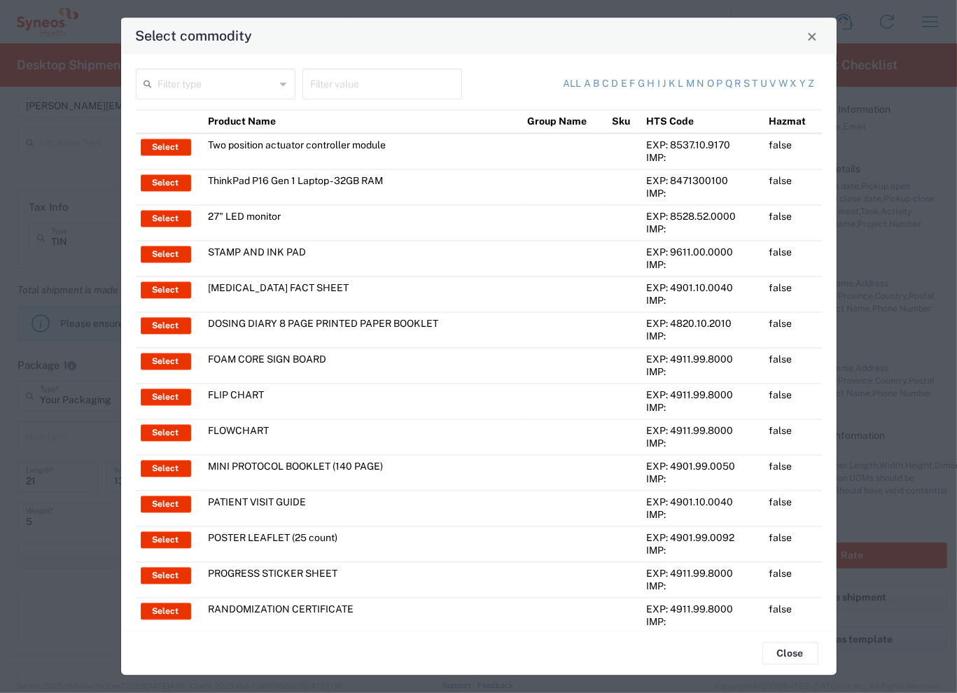
drag, startPoint x: 819, startPoint y: 37, endPoint x: 810, endPoint y: 41, distance: 10.4
click at [810, 41] on button "Close" at bounding box center [813, 37] width 20 height 20
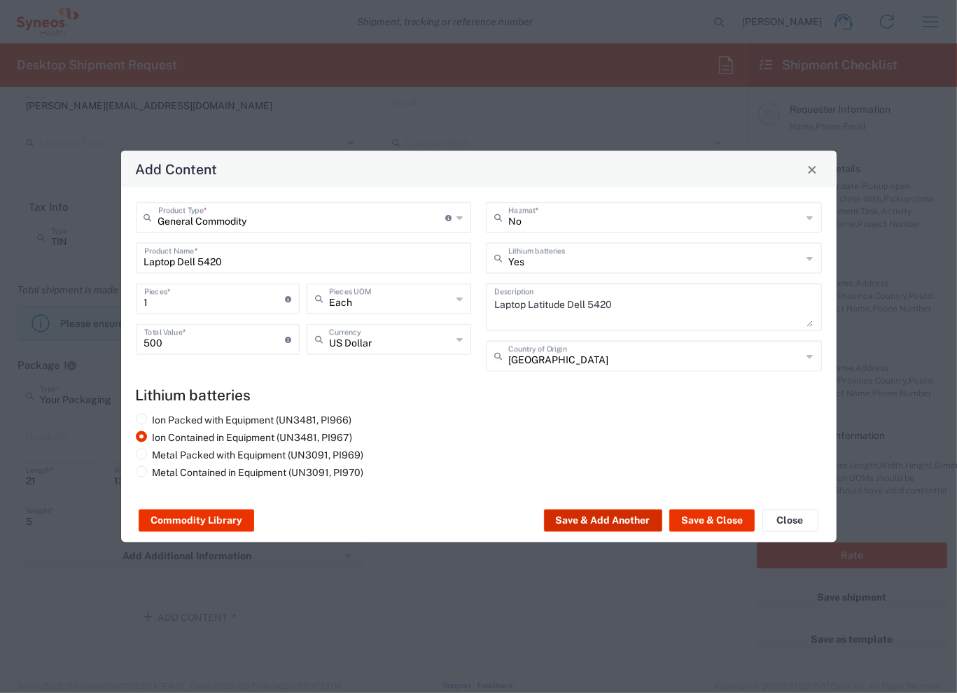
click at [627, 522] on button "Save & Add Another" at bounding box center [603, 521] width 118 height 22
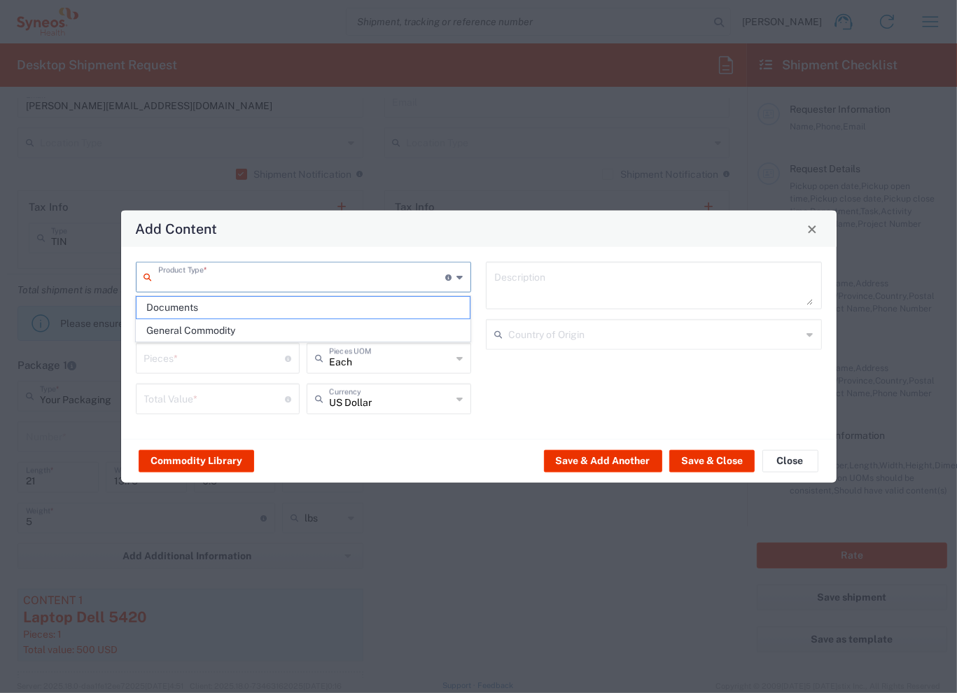
click at [293, 268] on input "text" at bounding box center [302, 276] width 288 height 25
type input "c"
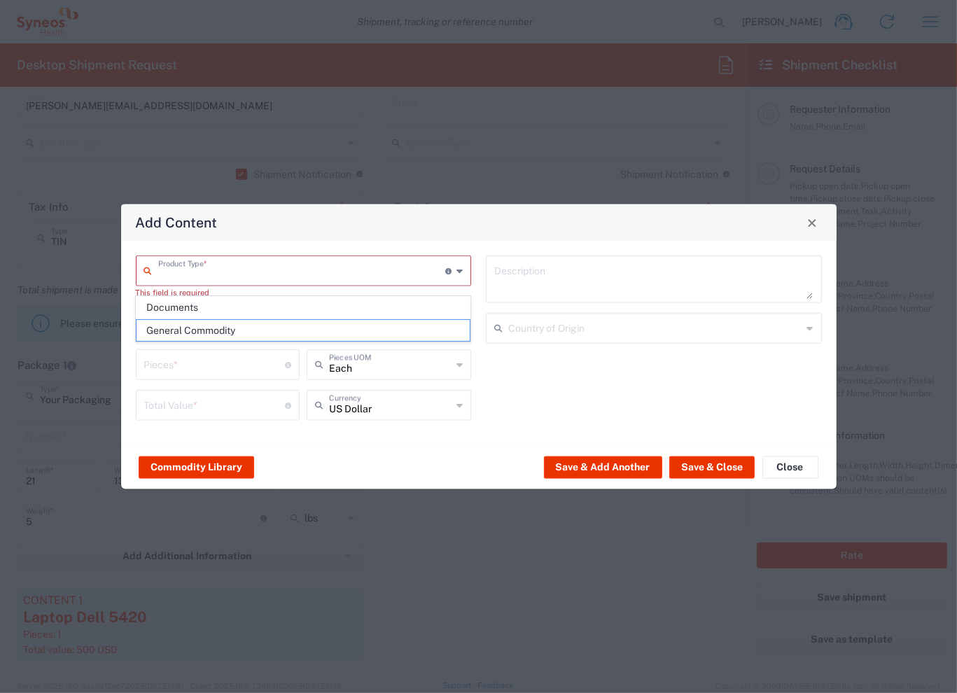
type input "General Commodity"
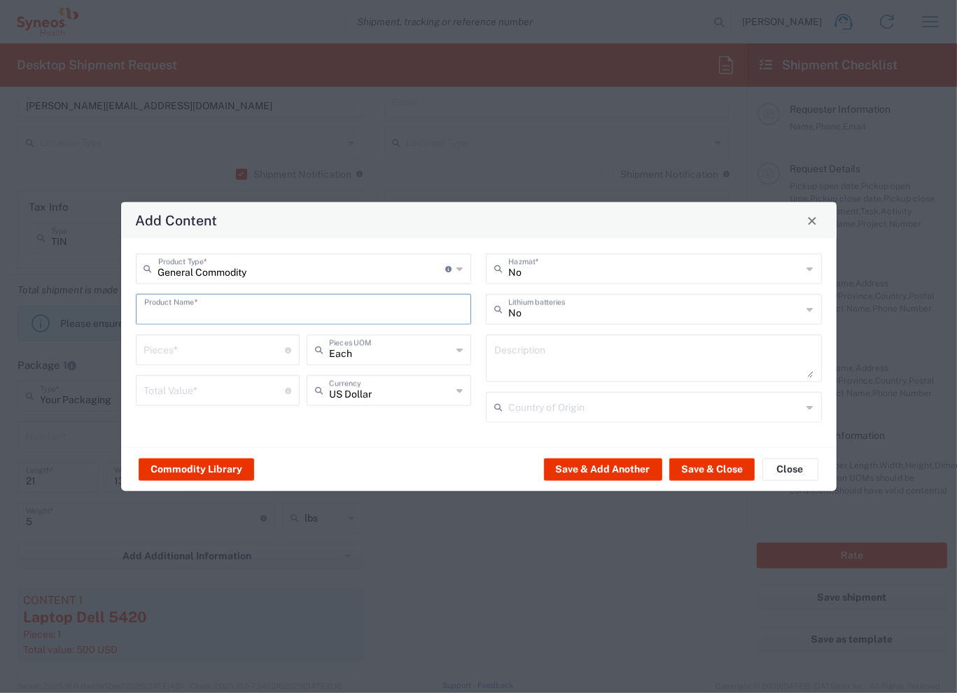
click at [308, 300] on input "text" at bounding box center [303, 308] width 319 height 25
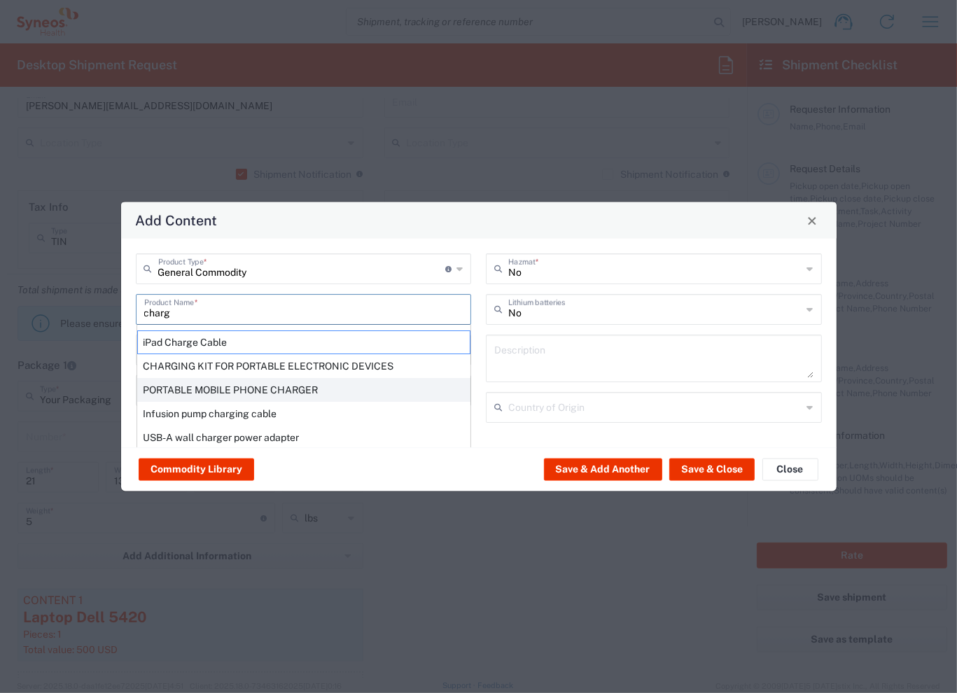
scroll to position [7, 0]
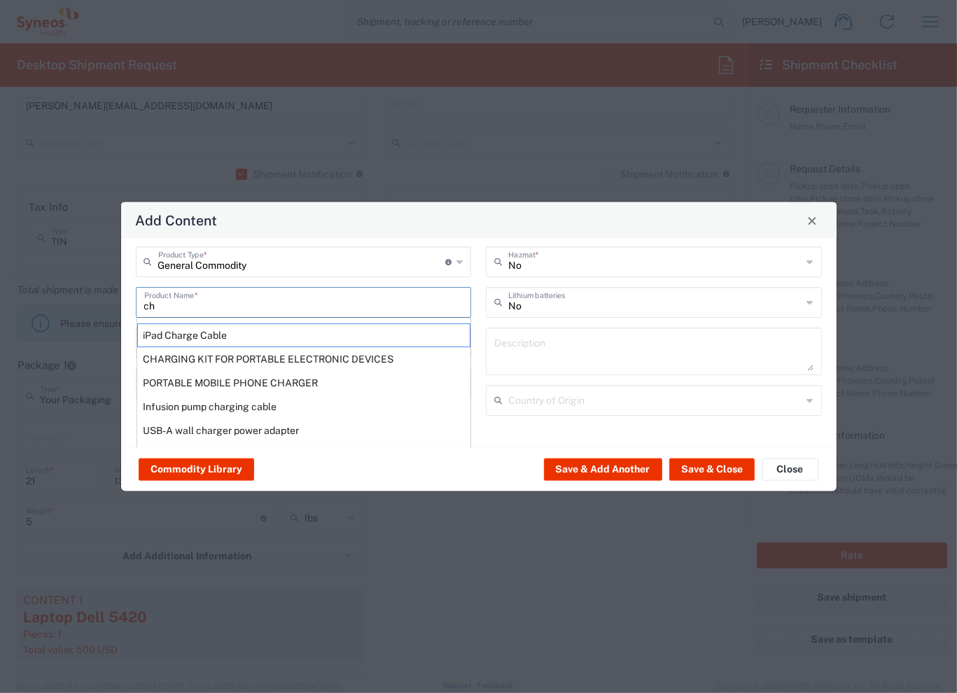
type input "c"
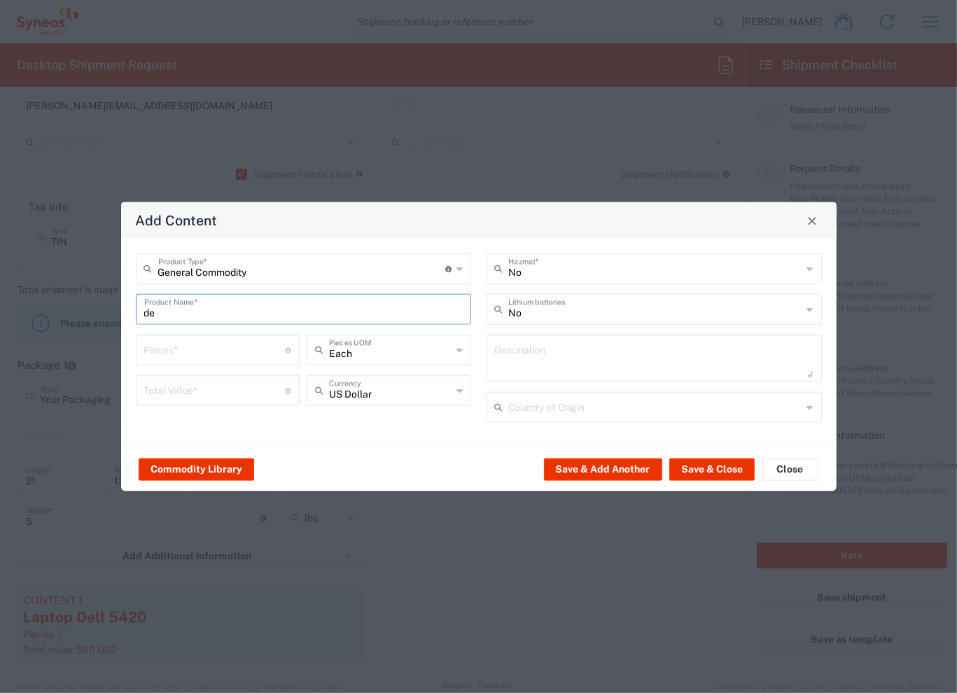
type input "d"
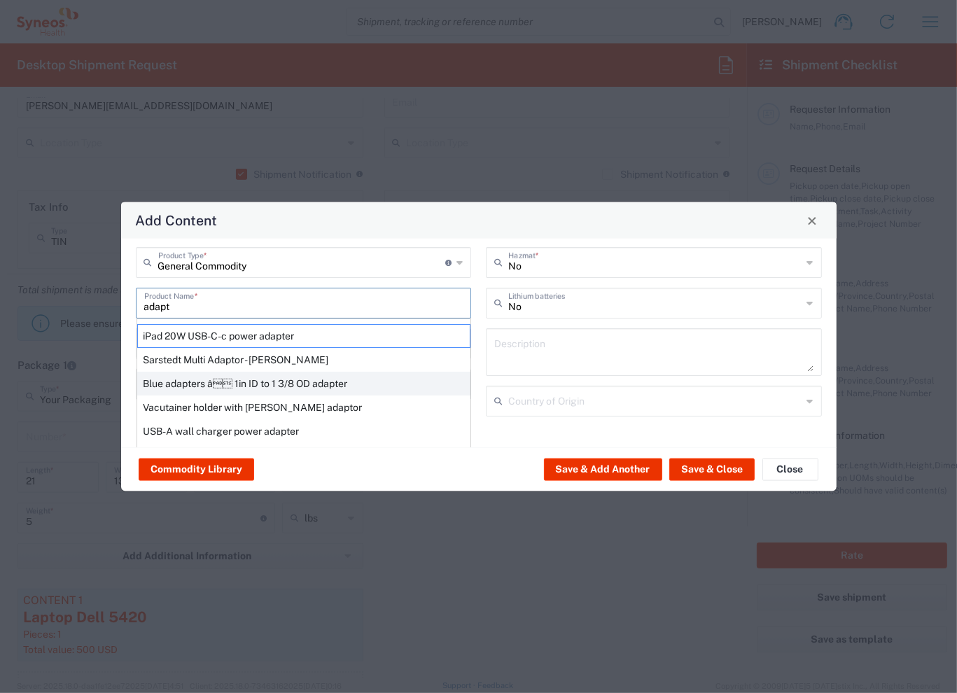
scroll to position [7, 0]
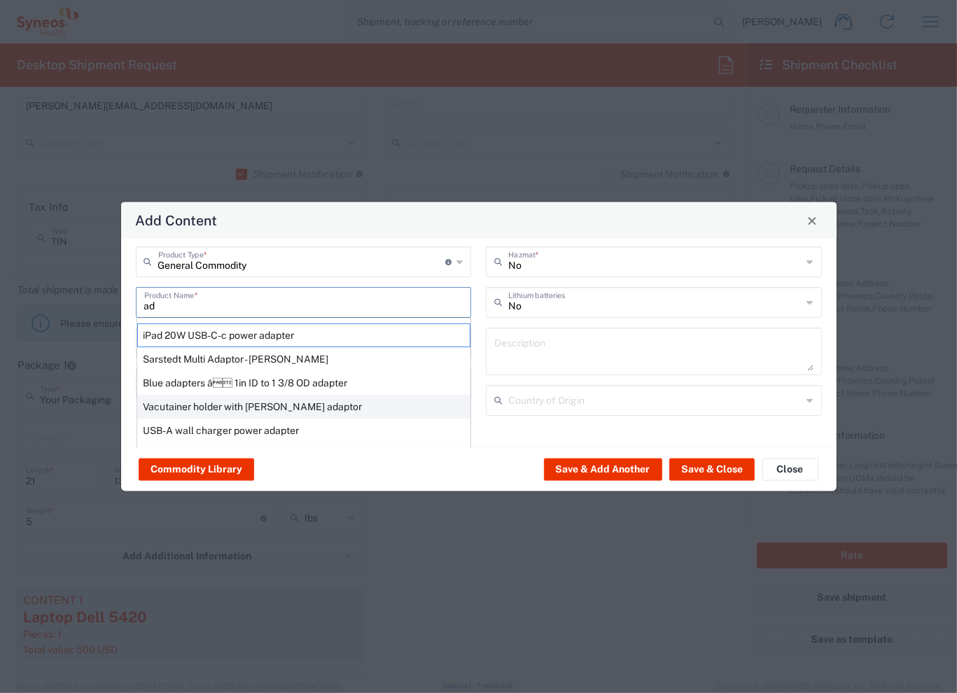
type input "a"
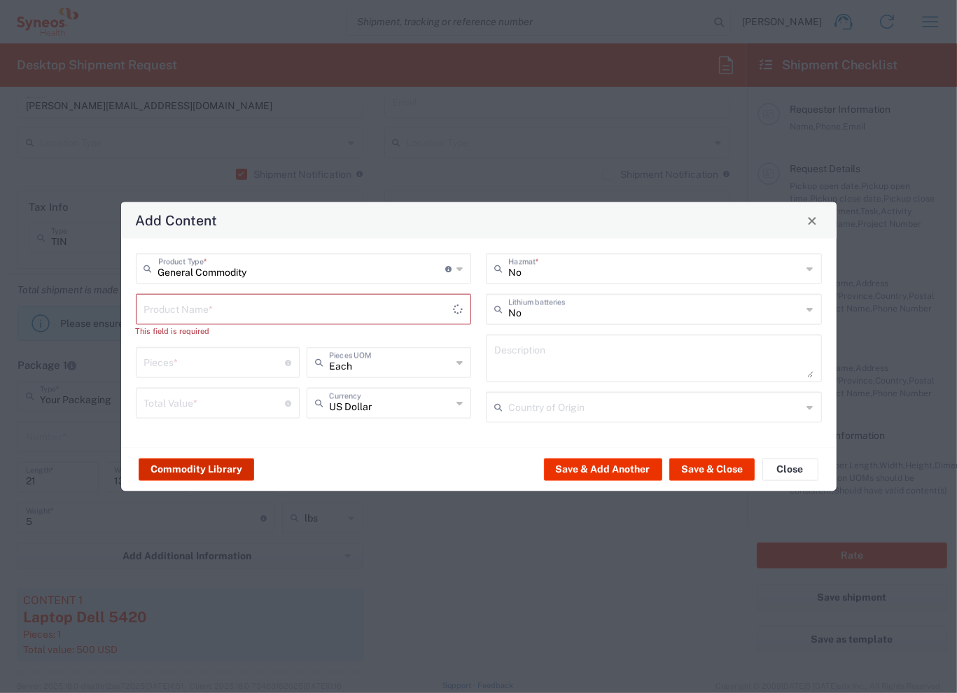
click at [209, 469] on button "Commodity Library" at bounding box center [197, 469] width 116 height 22
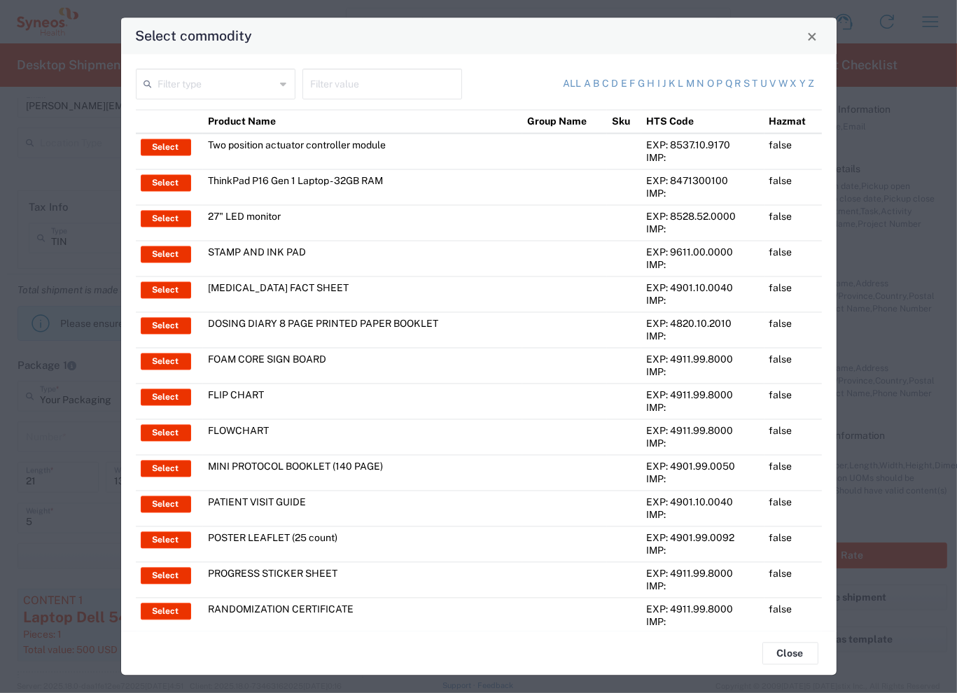
click at [363, 86] on input "text" at bounding box center [382, 83] width 143 height 25
type input "charger"
click at [564, 88] on link "All" at bounding box center [573, 85] width 18 height 14
click at [602, 82] on link "c" at bounding box center [605, 85] width 7 height 14
type input "Product Name"
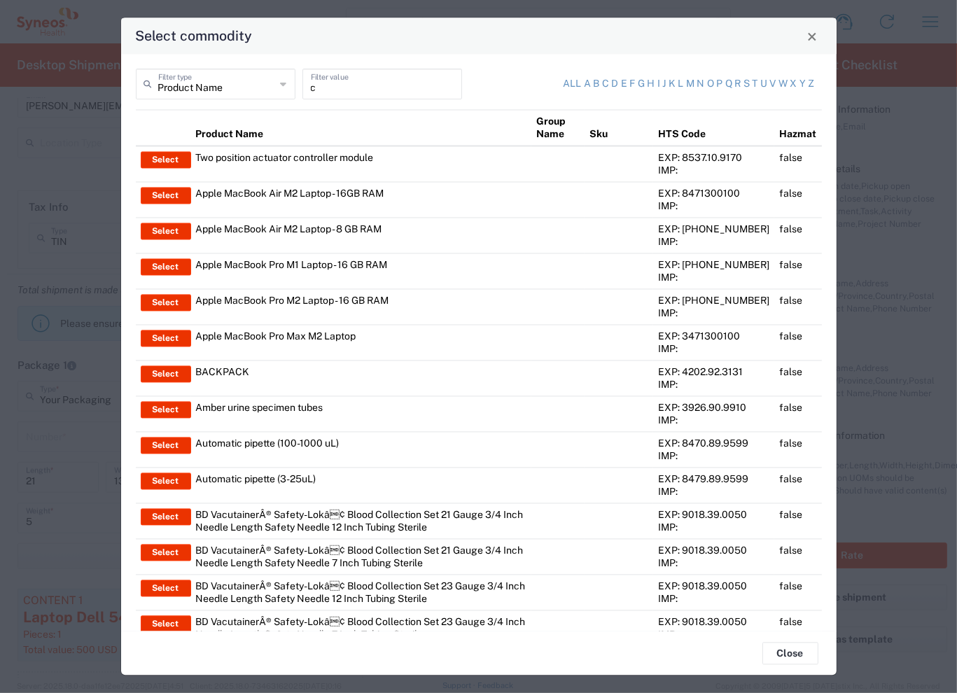
click at [373, 88] on input "c" at bounding box center [382, 83] width 143 height 25
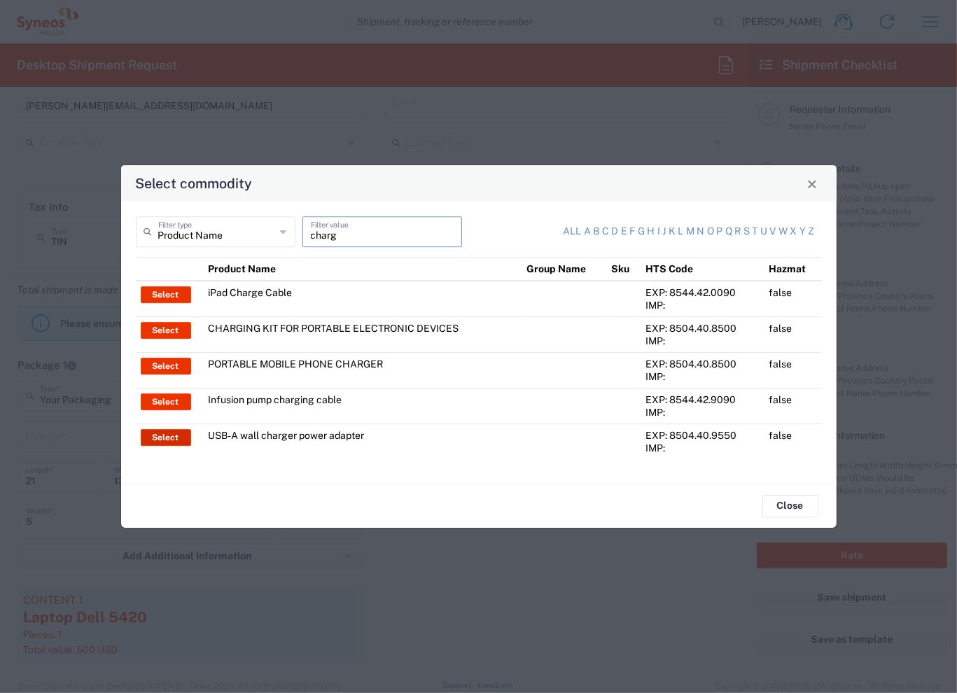
type input "charg"
click at [169, 441] on button "Select" at bounding box center [166, 437] width 50 height 17
type input "USB-A wall charger power adapter"
type textarea "USB-A Wall charger - Universal power adapter"
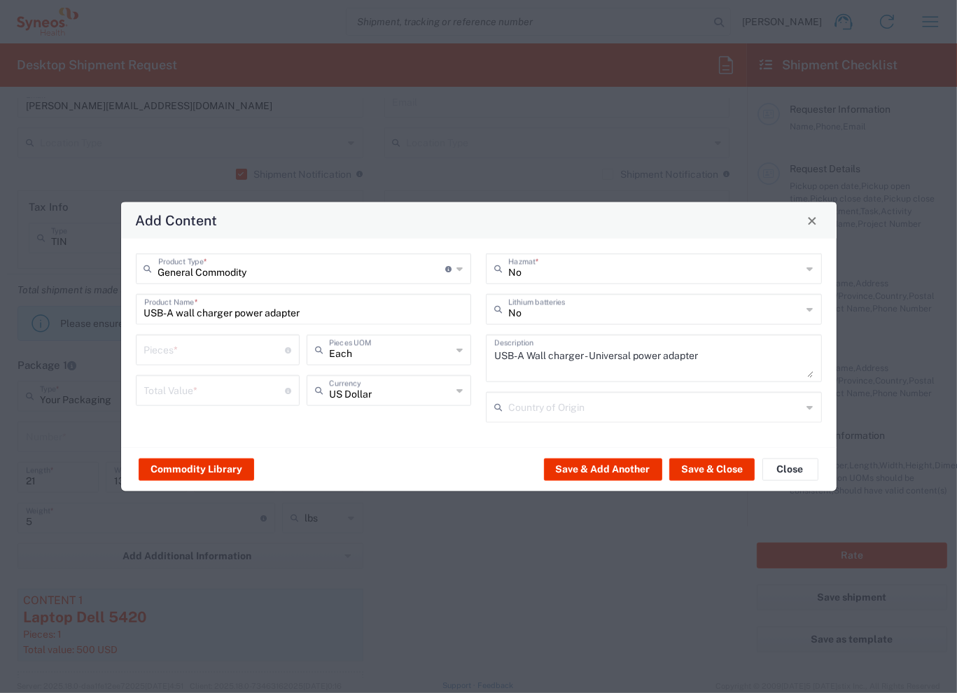
click at [203, 353] on input "number" at bounding box center [214, 349] width 141 height 25
type input "1"
click at [331, 315] on input "USB-A wall charger power adapter" at bounding box center [303, 308] width 319 height 25
type input "u"
type input "6"
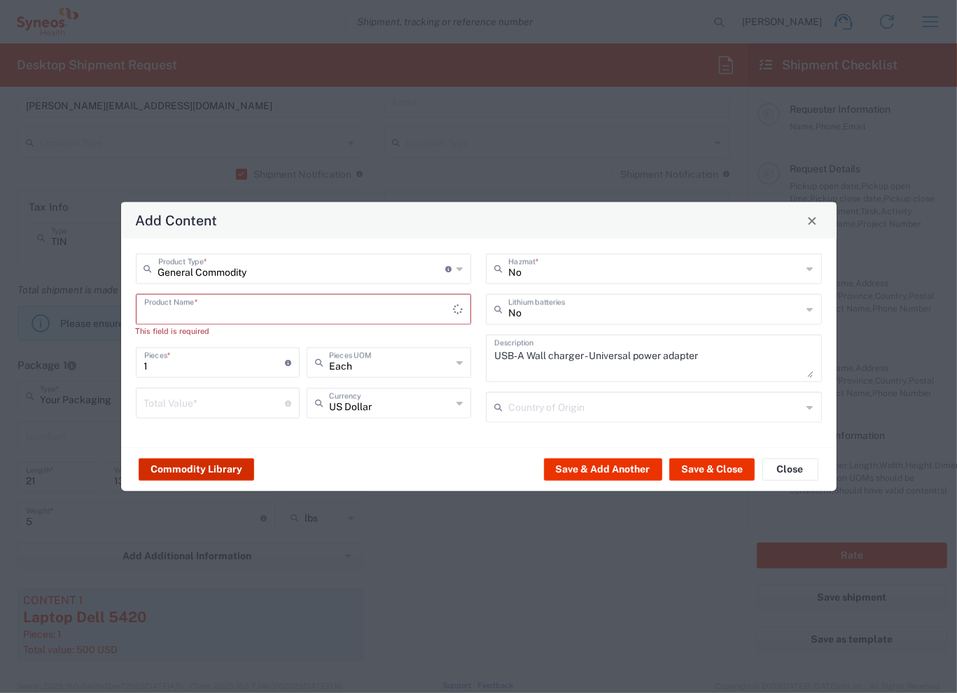
click at [217, 463] on button "Commodity Library" at bounding box center [197, 469] width 116 height 22
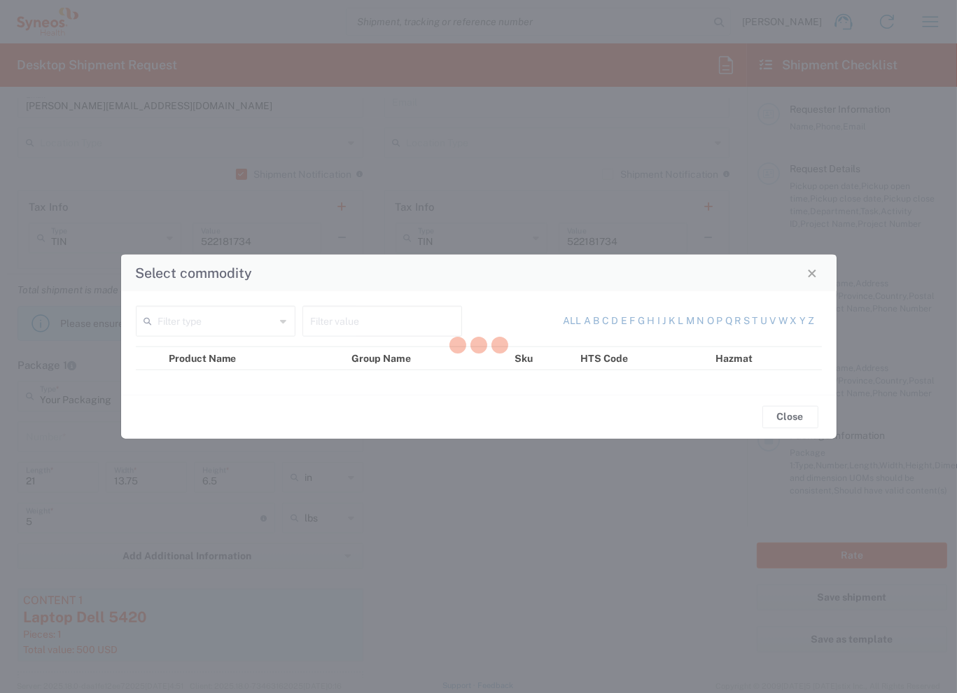
click at [357, 326] on div at bounding box center [478, 346] width 957 height 693
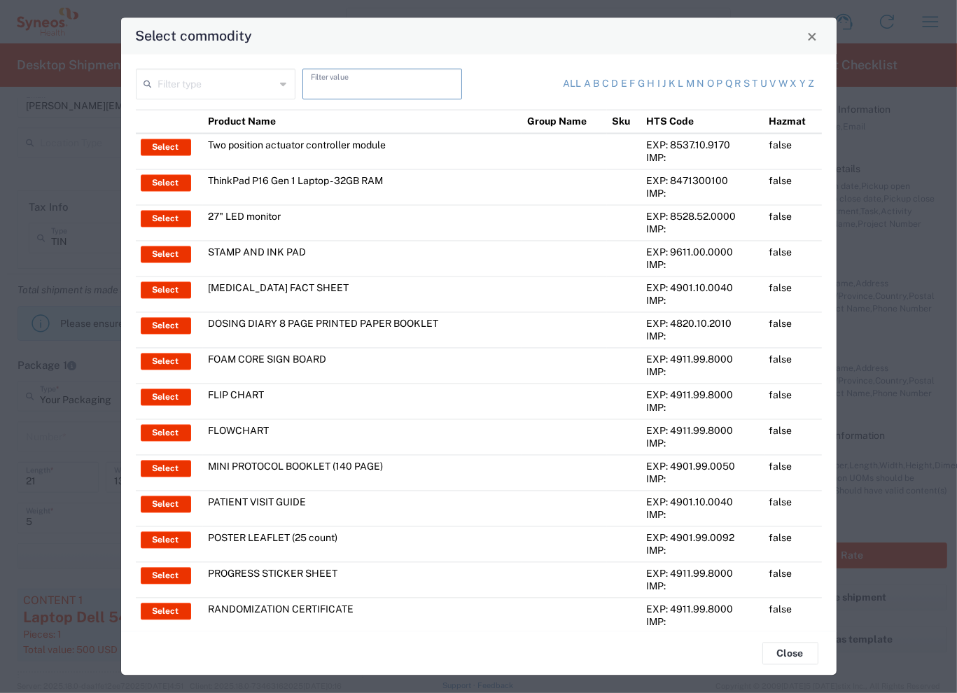
click at [360, 87] on input "text" at bounding box center [382, 83] width 143 height 25
click at [444, 81] on input "cable" at bounding box center [382, 83] width 143 height 25
type input "cable"
click at [564, 78] on link "All" at bounding box center [573, 85] width 18 height 14
click at [564, 80] on link "All" at bounding box center [573, 85] width 18 height 14
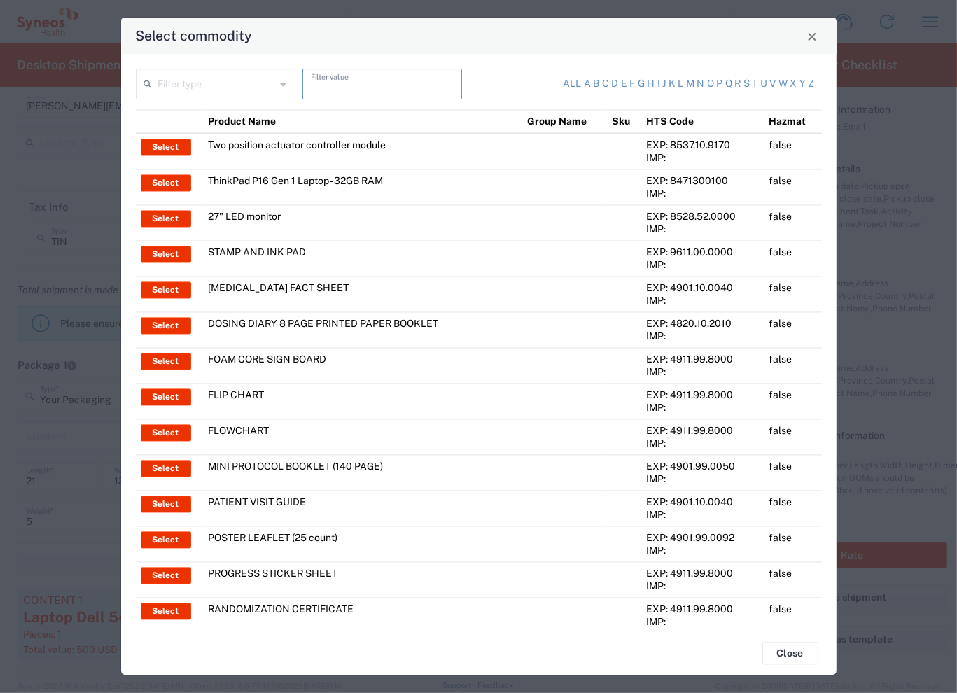
click at [385, 78] on input "text" at bounding box center [382, 83] width 143 height 25
click at [564, 88] on link "All" at bounding box center [573, 85] width 18 height 14
click at [584, 85] on link "a" at bounding box center [587, 85] width 7 height 14
type input "Product Name"
type input "a"
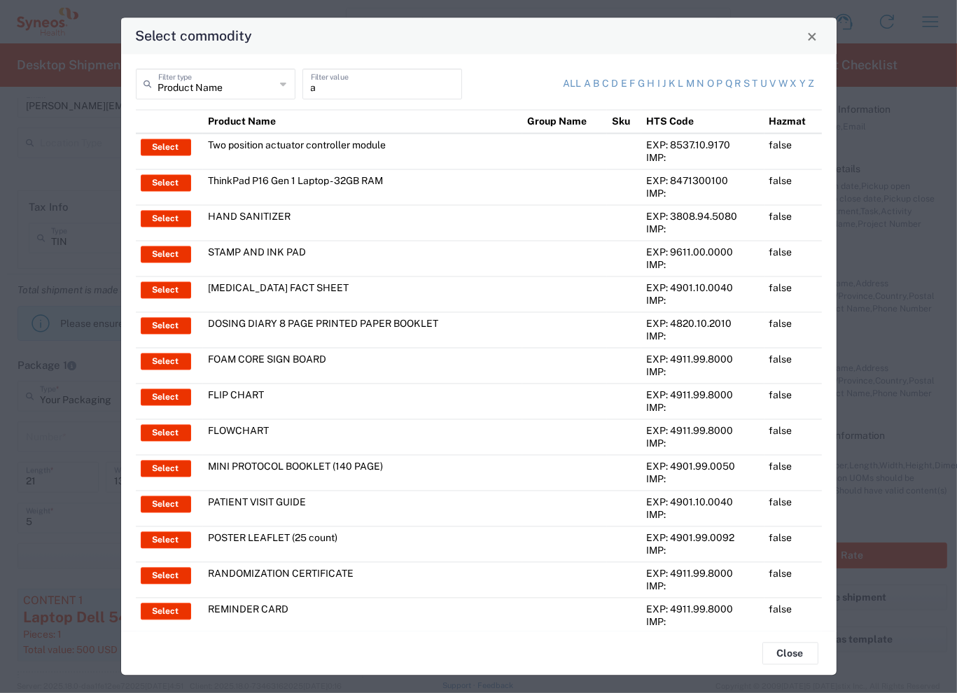
click at [275, 86] on div "Product Name Filter type" at bounding box center [216, 84] width 160 height 31
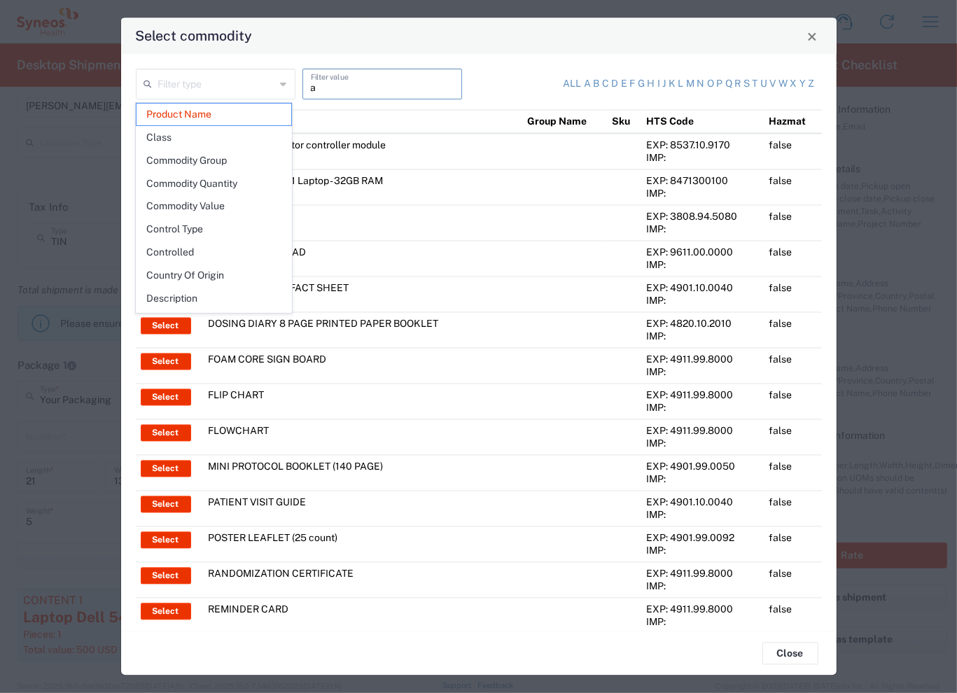
click at [352, 93] on input "a" at bounding box center [382, 83] width 143 height 25
type input "Product Name"
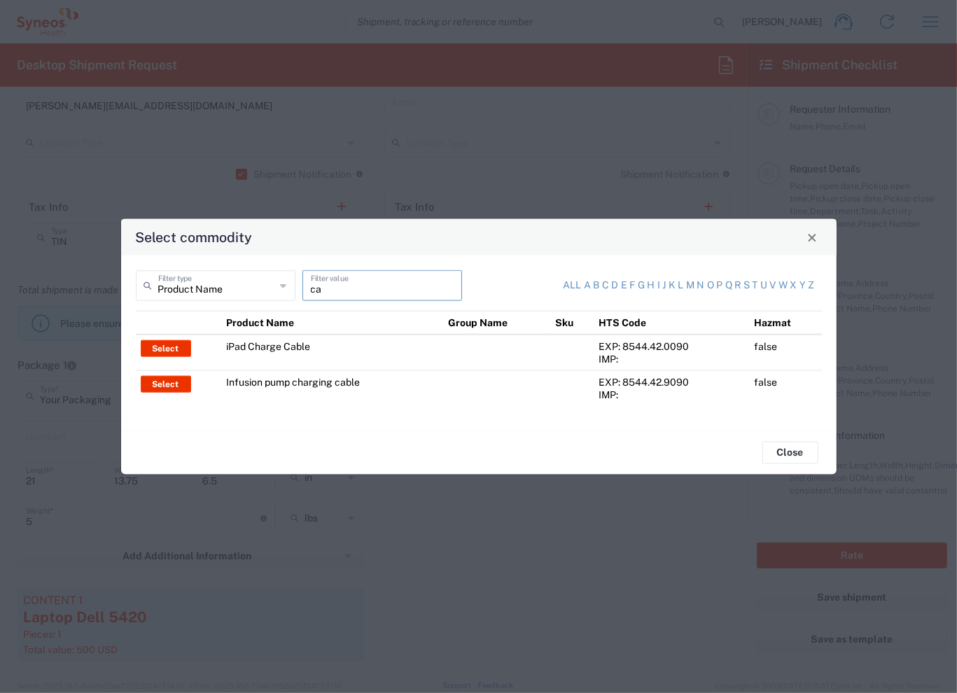
type input "c"
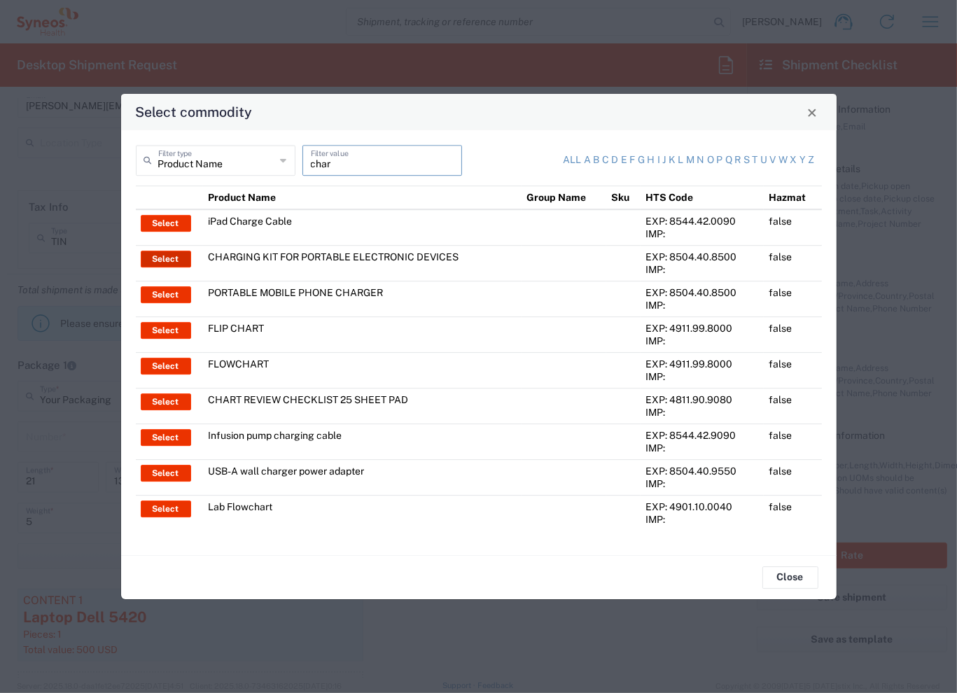
type input "char"
click at [169, 259] on button "Select" at bounding box center [166, 259] width 50 height 17
type input "CHARGING KIT FOR PORTABLE ELECTRONIC DEVICES"
type textarea "CHARGING KIT FOR PORTABLE ELECTRONIC DEVICES"
type input "[GEOGRAPHIC_DATA]"
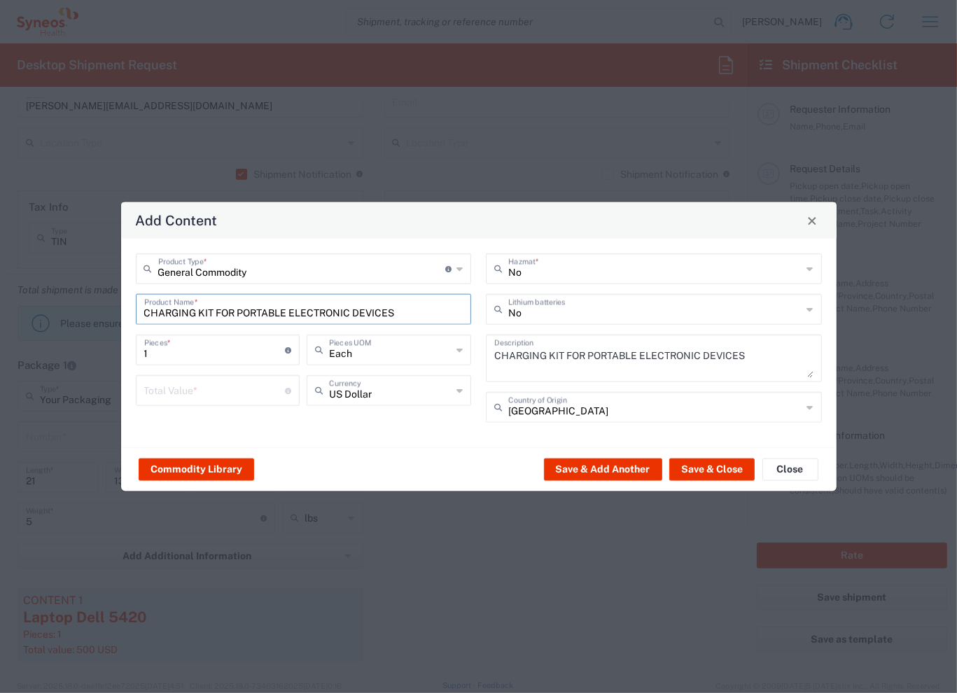
click at [384, 310] on input "CHARGING KIT FOR PORTABLE ELECTRONIC DEVICES" at bounding box center [303, 308] width 319 height 25
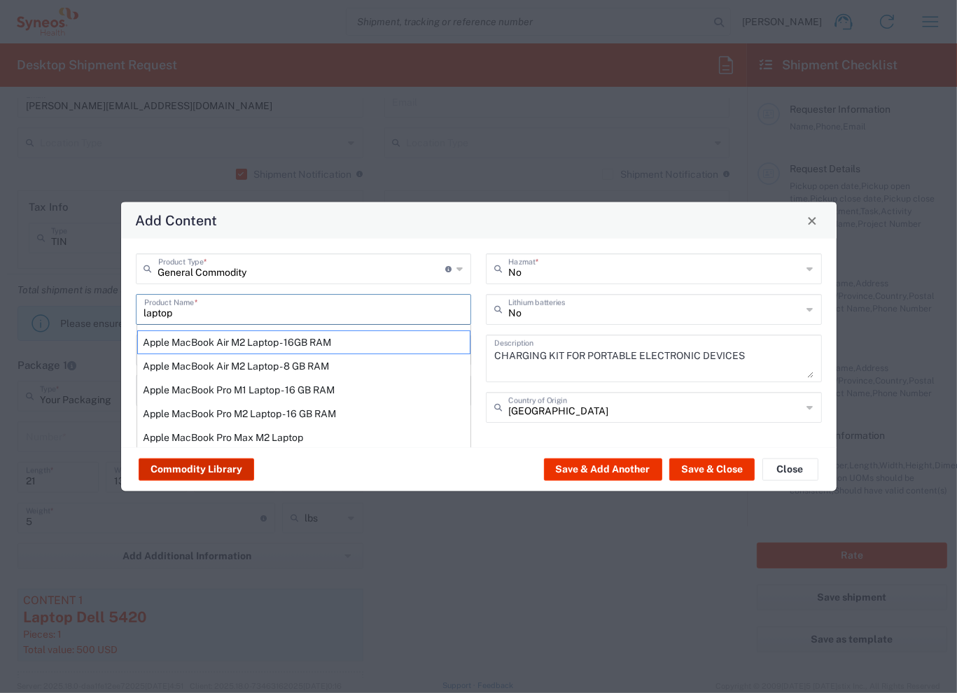
type input "laptop"
click at [224, 469] on button "Commodity Library" at bounding box center [197, 469] width 116 height 22
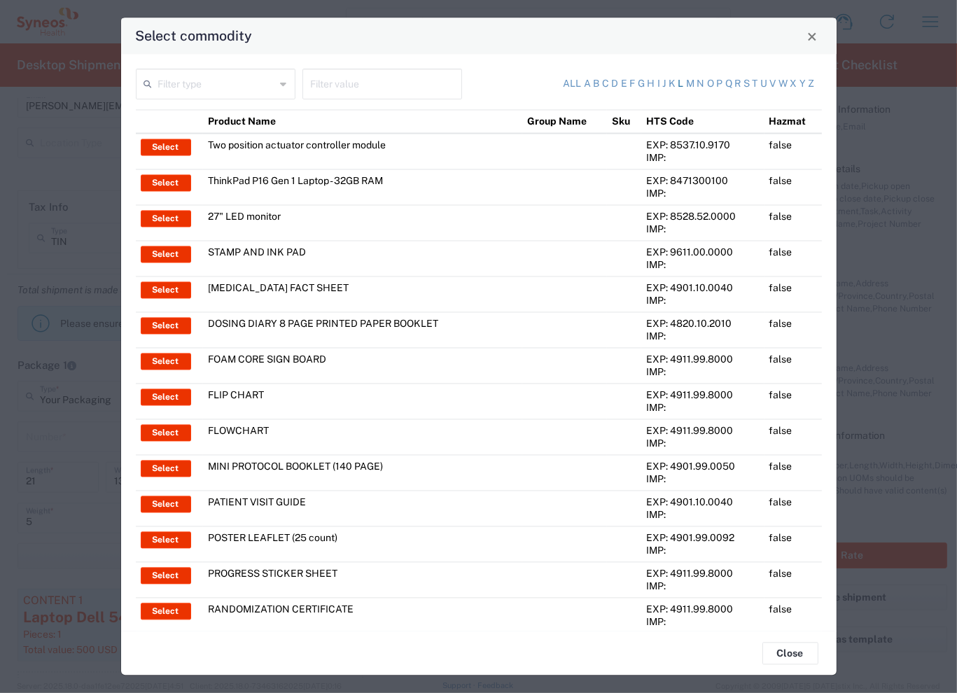
click at [679, 85] on link "l" at bounding box center [682, 85] width 6 height 14
type input "Product Name"
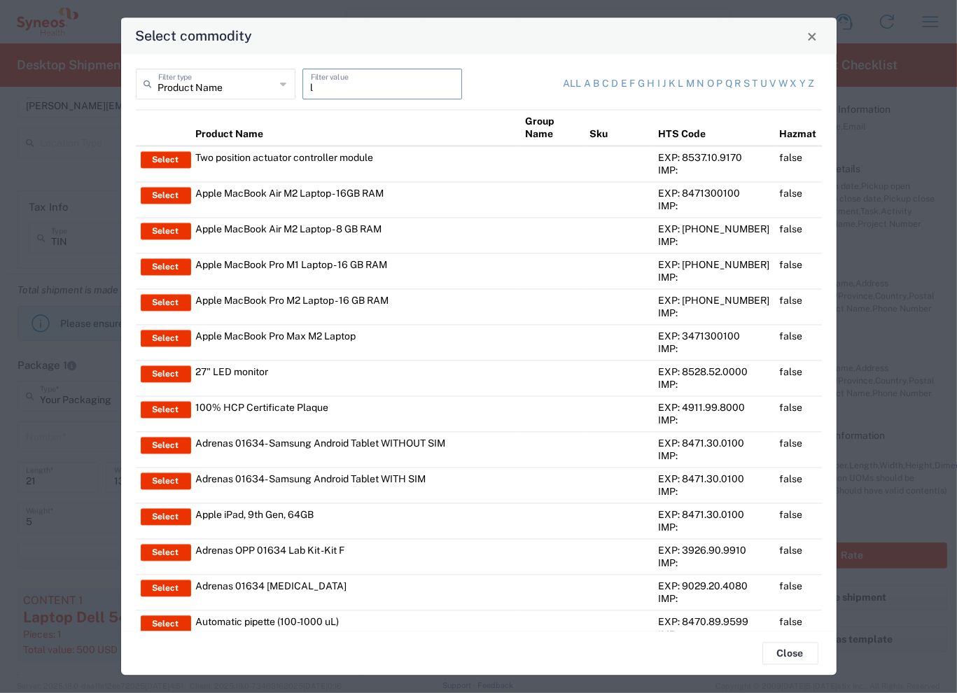
click at [347, 90] on input "l" at bounding box center [382, 83] width 143 height 25
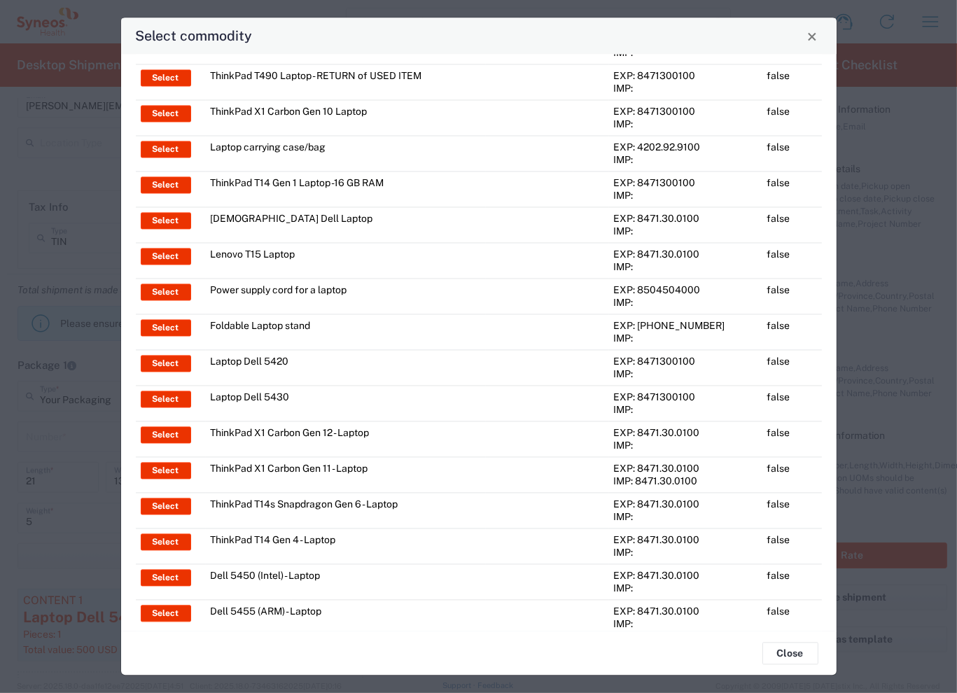
scroll to position [557, 0]
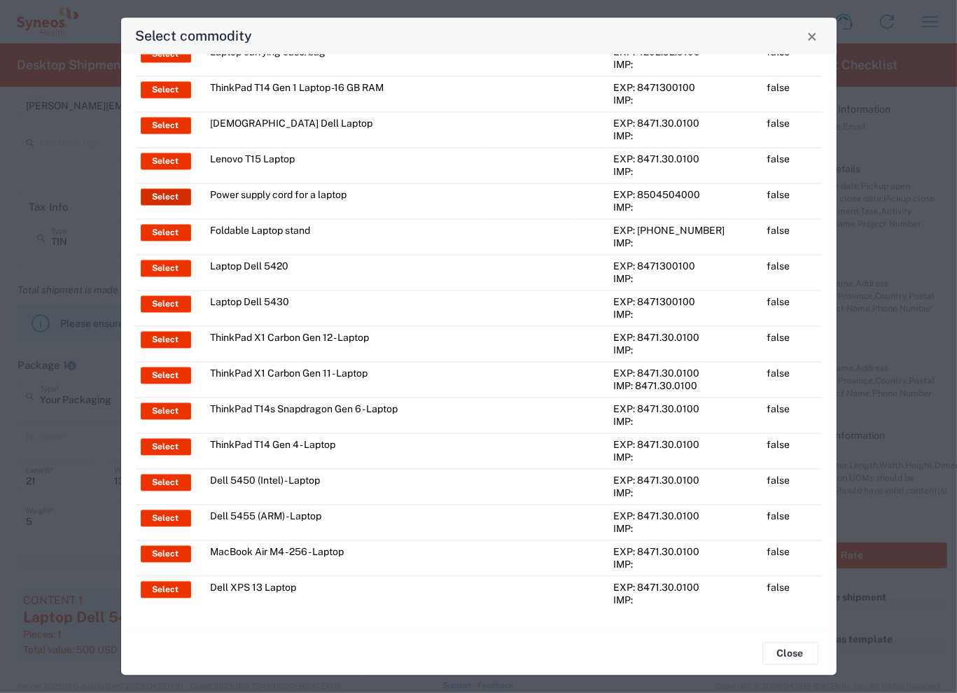
type input "laptop"
click at [168, 194] on button "Select" at bounding box center [166, 197] width 50 height 17
type input "Power supply cord for a laptop"
type textarea "Power supply cord for a laptop"
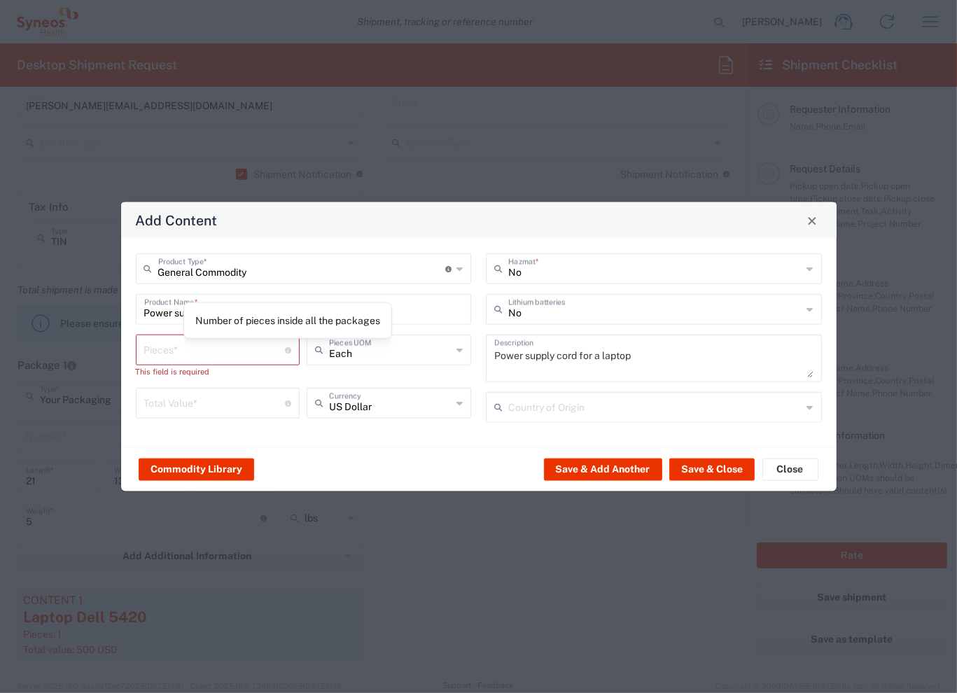
click at [251, 343] on input "number" at bounding box center [214, 349] width 141 height 25
type input "1"
click at [226, 399] on input "number" at bounding box center [214, 389] width 141 height 25
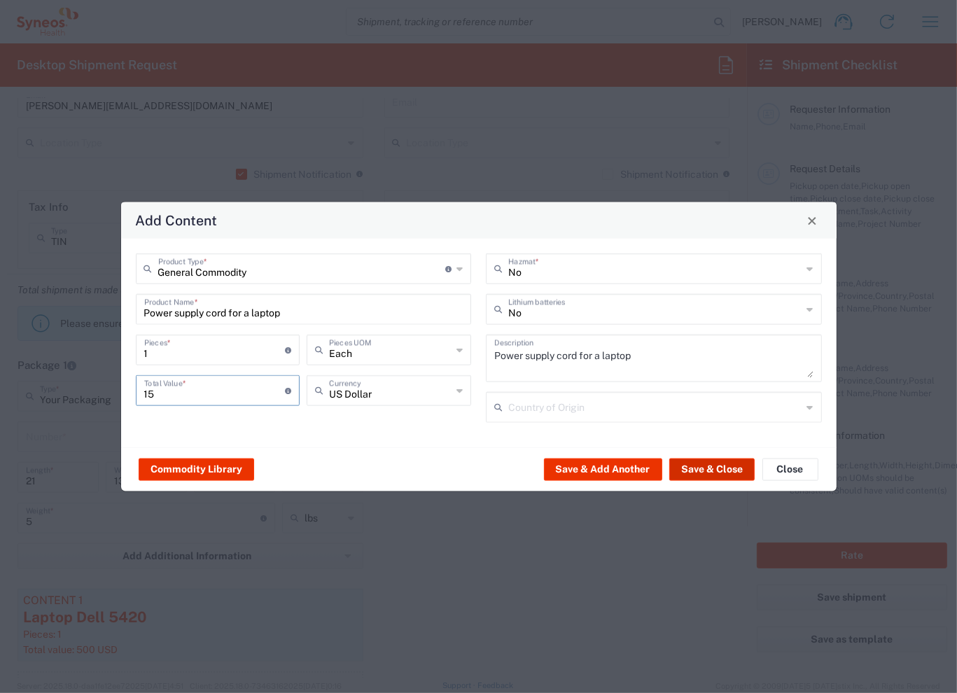
type input "15"
click at [701, 472] on button "Save & Close" at bounding box center [711, 469] width 85 height 22
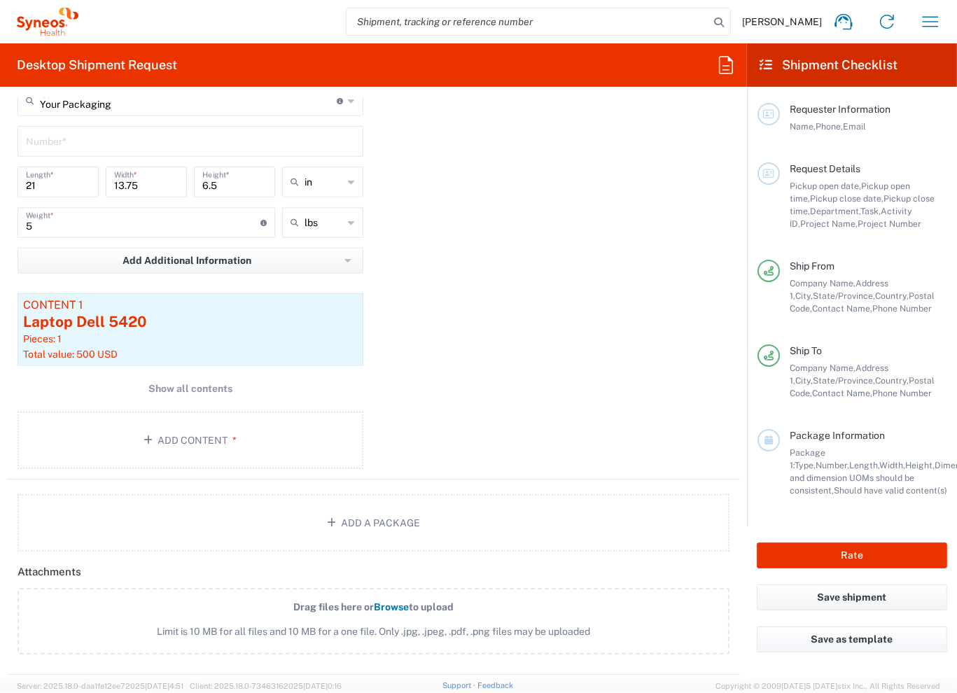
scroll to position [1204, 0]
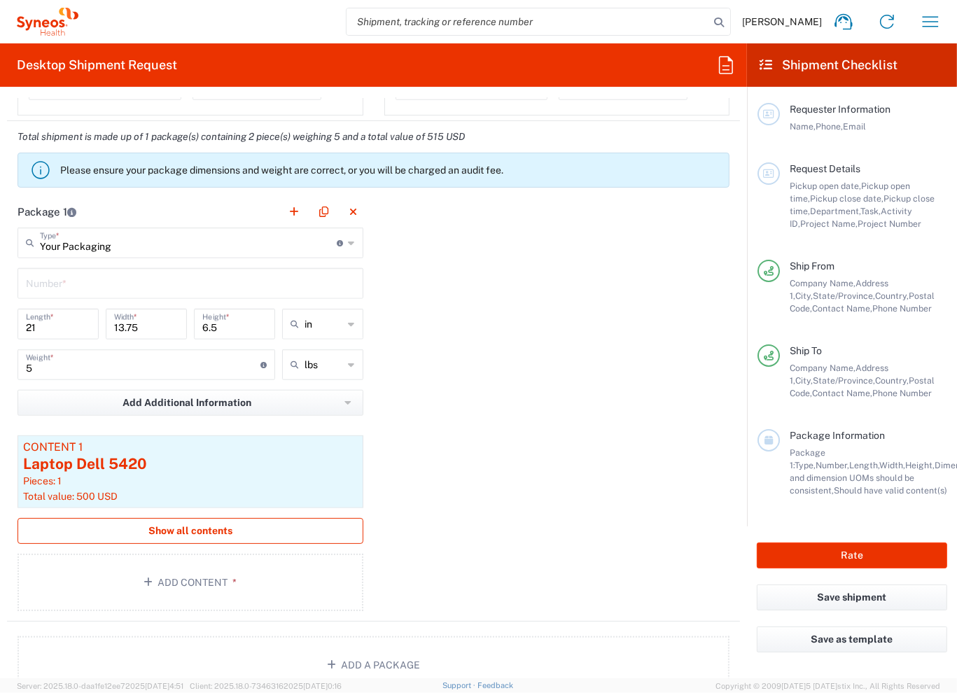
click at [206, 534] on span "Show all contents" at bounding box center [190, 531] width 84 height 13
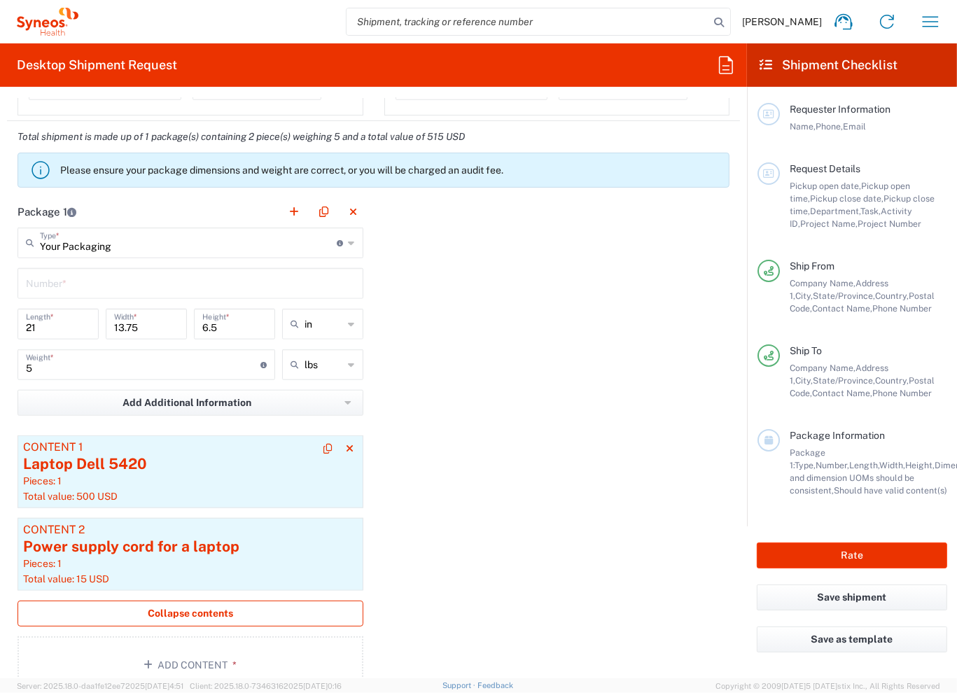
click at [161, 475] on div "Pieces: 1" at bounding box center [190, 481] width 335 height 13
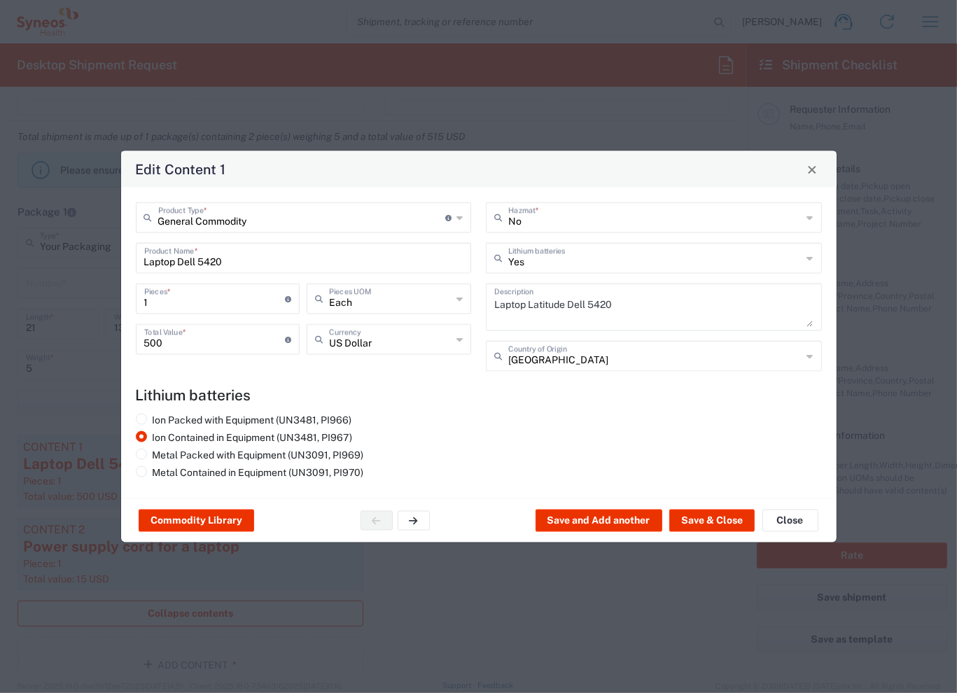
click at [132, 469] on div "Ion Packed with Equipment (UN3481, PI966) Ion Contained in Equipment (UN3481, P…" at bounding box center [303, 449] width 351 height 70
click at [137, 471] on span at bounding box center [141, 471] width 11 height 11
click at [153, 471] on input "Metal Contained in Equipment (UN3091, PI970)" at bounding box center [157, 470] width 9 height 9
radio input "true"
click at [141, 439] on span at bounding box center [141, 436] width 11 height 11
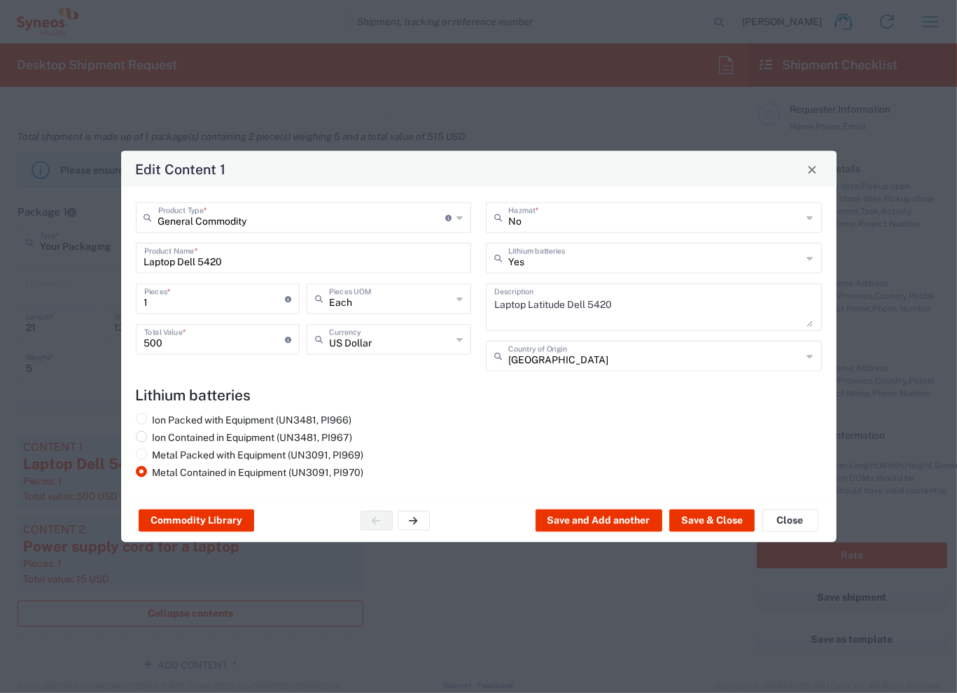
click at [153, 439] on input "Ion Contained in Equipment (UN3481, PI967)" at bounding box center [157, 435] width 9 height 9
radio input "true"
radio input "false"
click at [803, 527] on button "Close" at bounding box center [791, 521] width 56 height 22
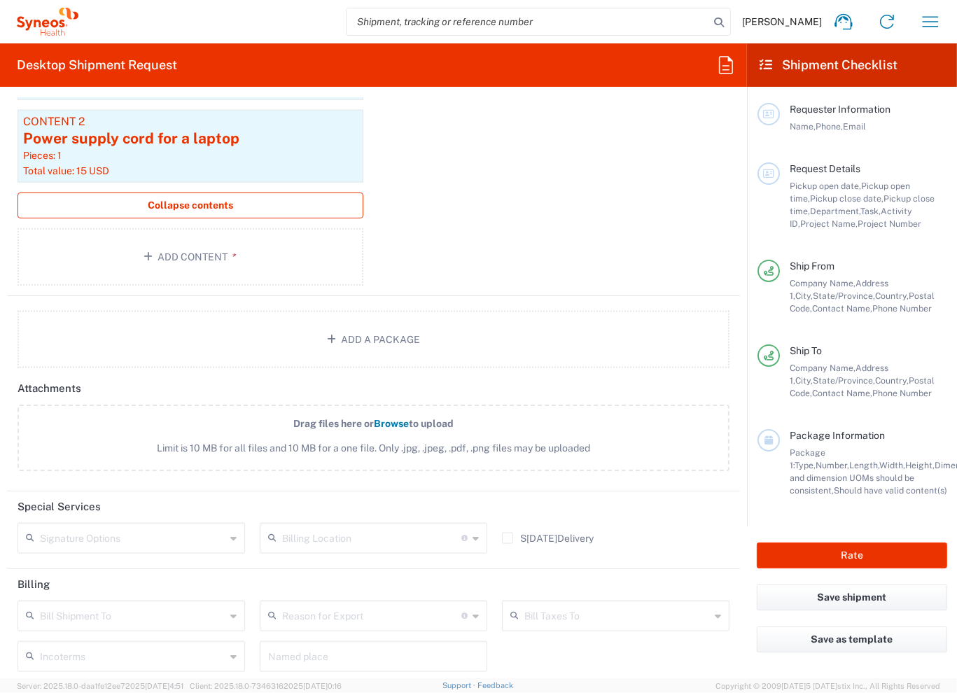
scroll to position [1624, 0]
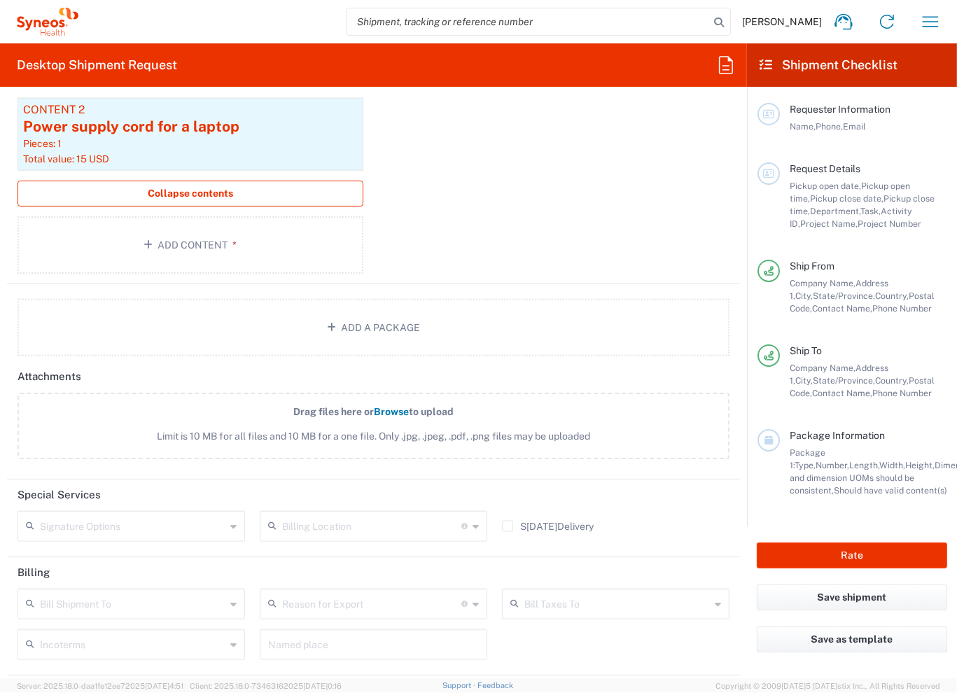
click at [174, 592] on input "text" at bounding box center [133, 603] width 186 height 25
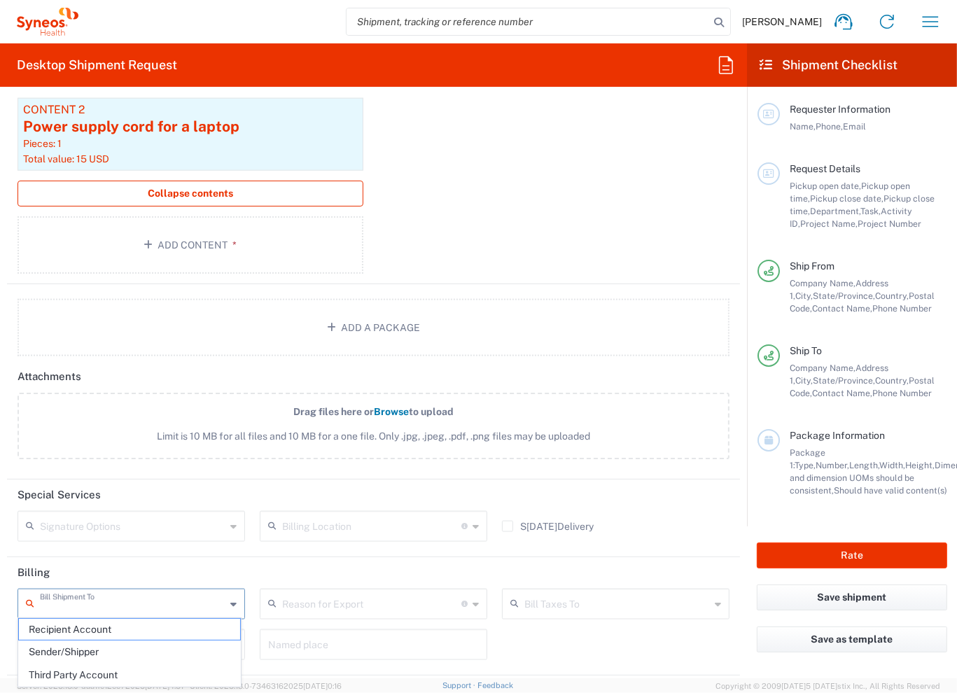
click at [193, 597] on input "text" at bounding box center [133, 603] width 186 height 25
click at [176, 568] on header "Billing" at bounding box center [373, 573] width 733 height 32
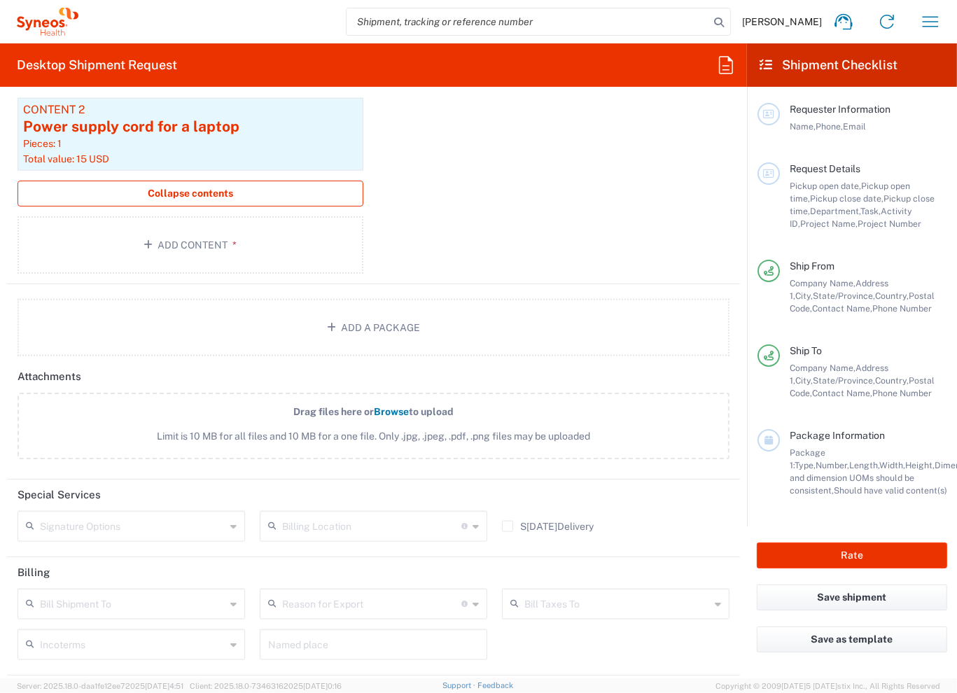
scroll to position [1694, 0]
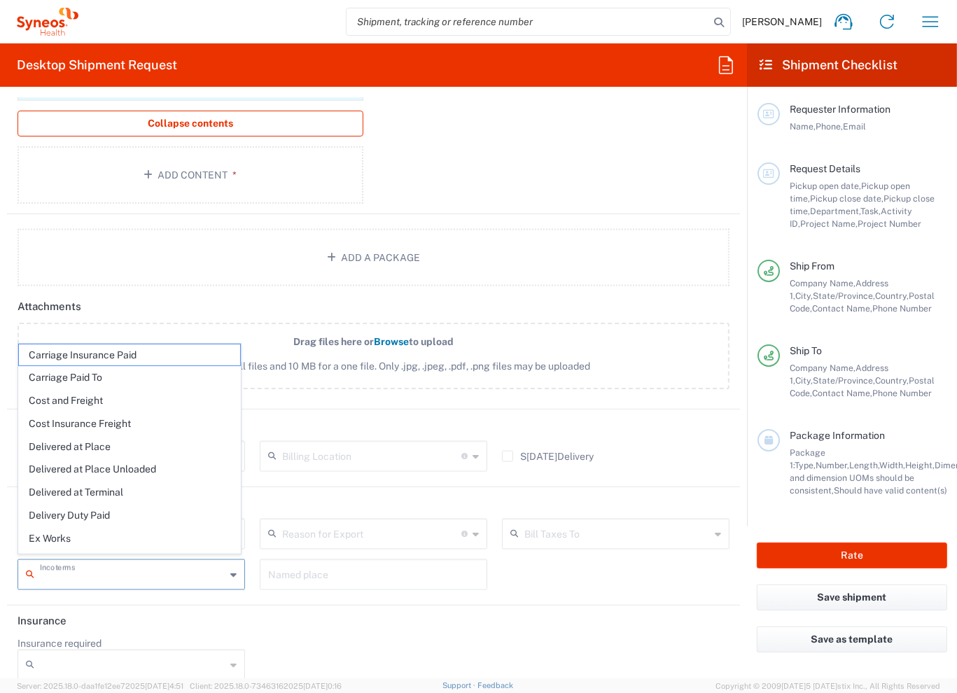
click at [104, 571] on input "text" at bounding box center [133, 574] width 186 height 25
click at [163, 300] on header "Attachments" at bounding box center [373, 307] width 733 height 32
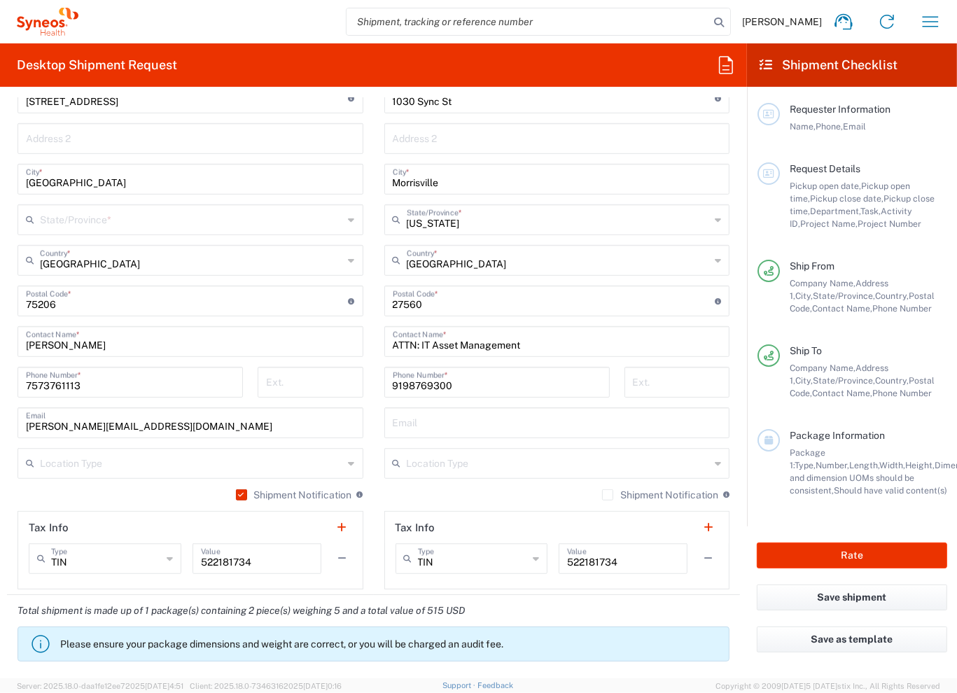
scroll to position [709, 0]
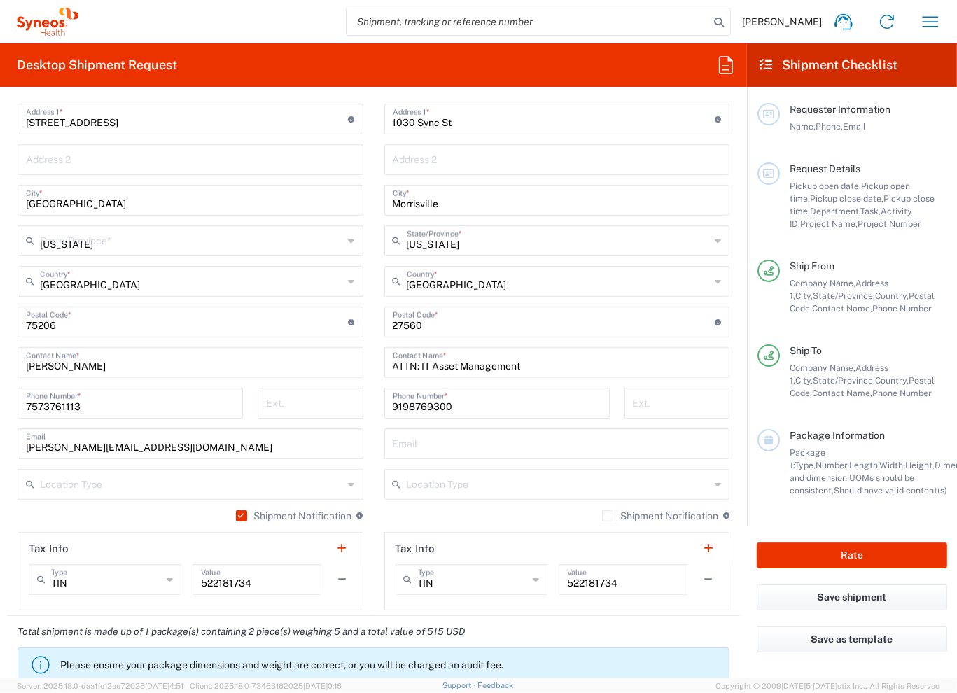
click at [160, 229] on input "[US_STATE]" at bounding box center [192, 240] width 304 height 25
click at [113, 293] on span "[US_STATE]" at bounding box center [188, 293] width 338 height 22
type input "[US_STATE]"
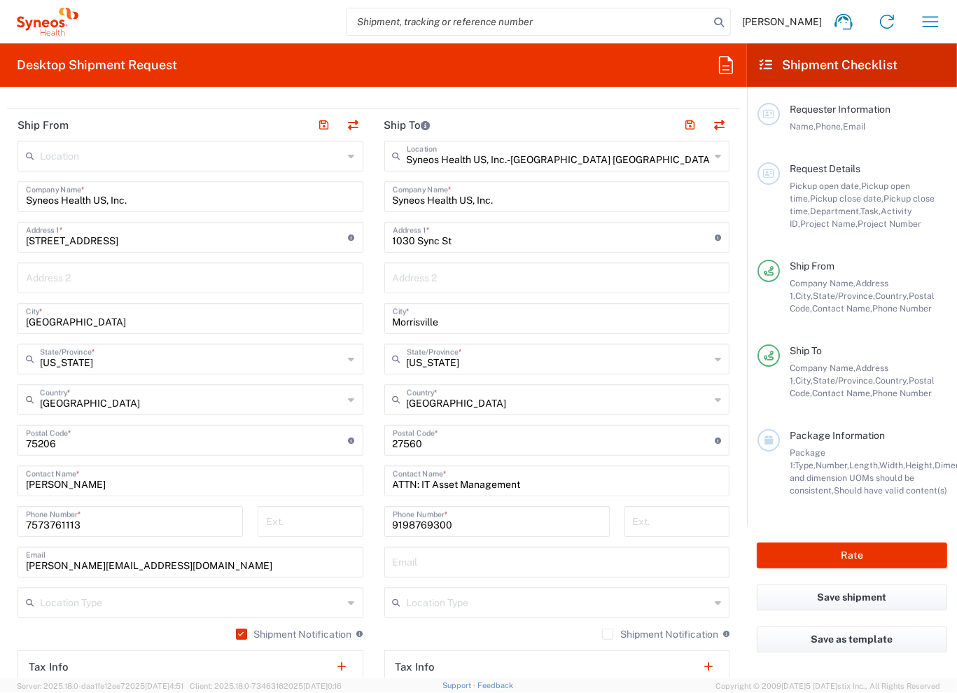
scroll to position [569, 0]
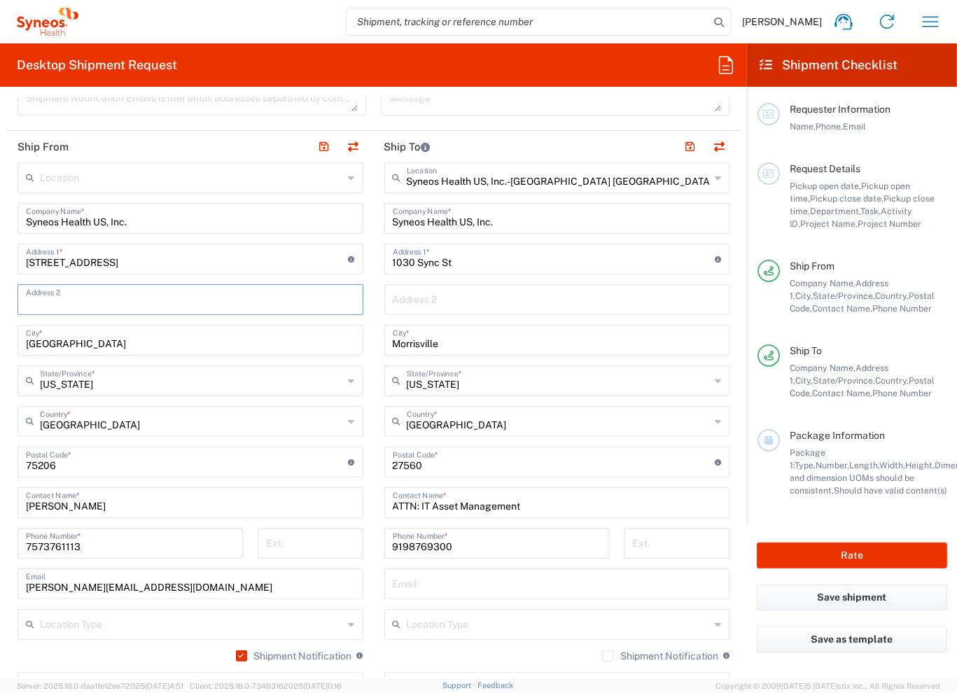
click at [132, 296] on input "text" at bounding box center [190, 298] width 329 height 25
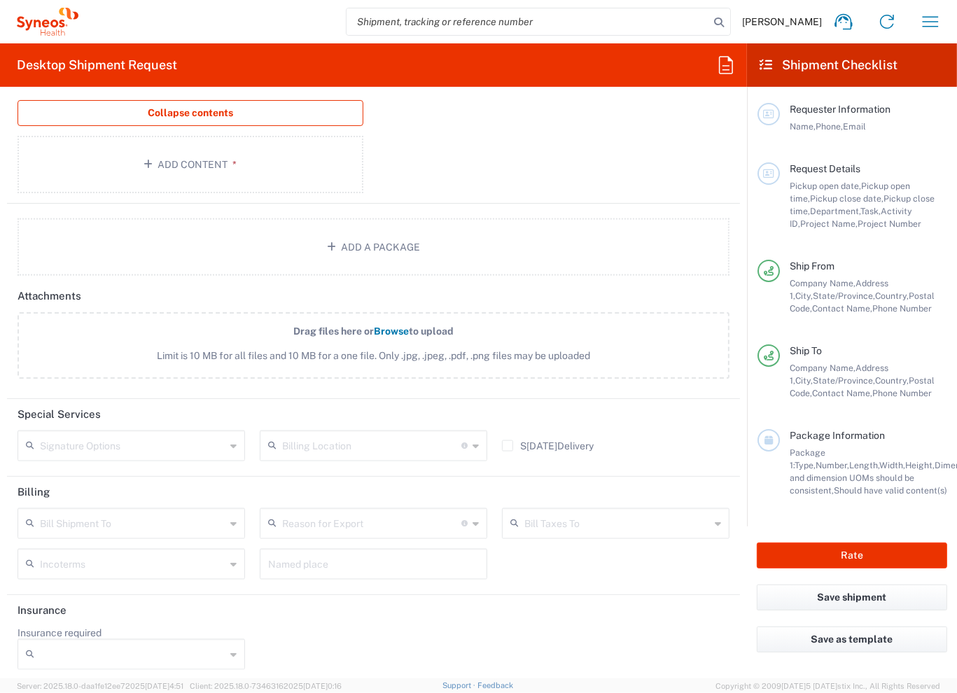
scroll to position [1706, 0]
click at [226, 520] on div "Bill Shipment To" at bounding box center [132, 522] width 228 height 31
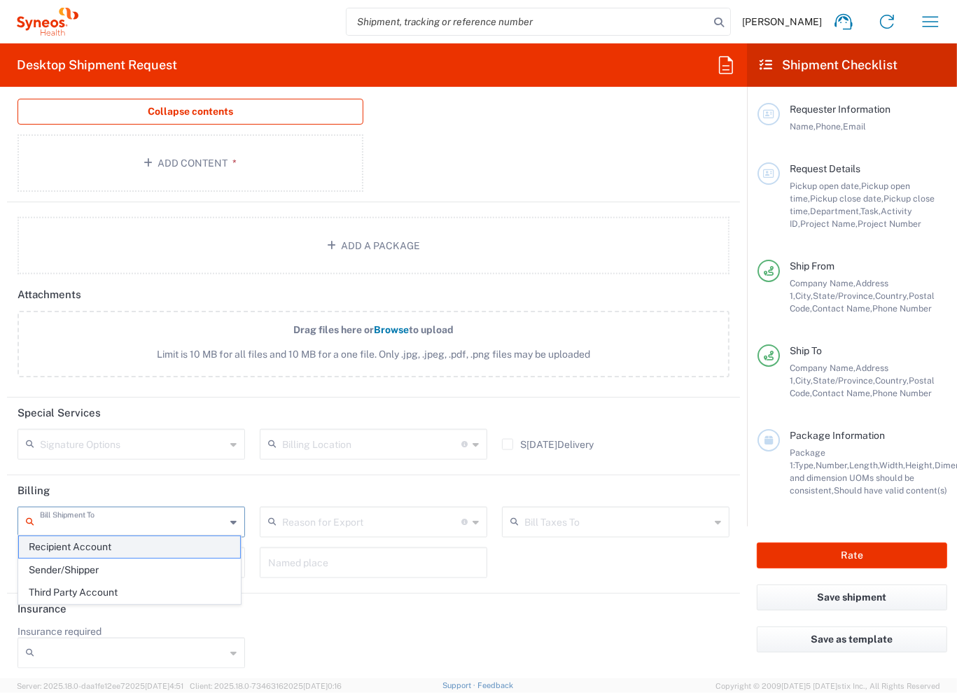
click at [149, 548] on span "Recipient Account" at bounding box center [129, 547] width 221 height 22
type input "Recipient Account"
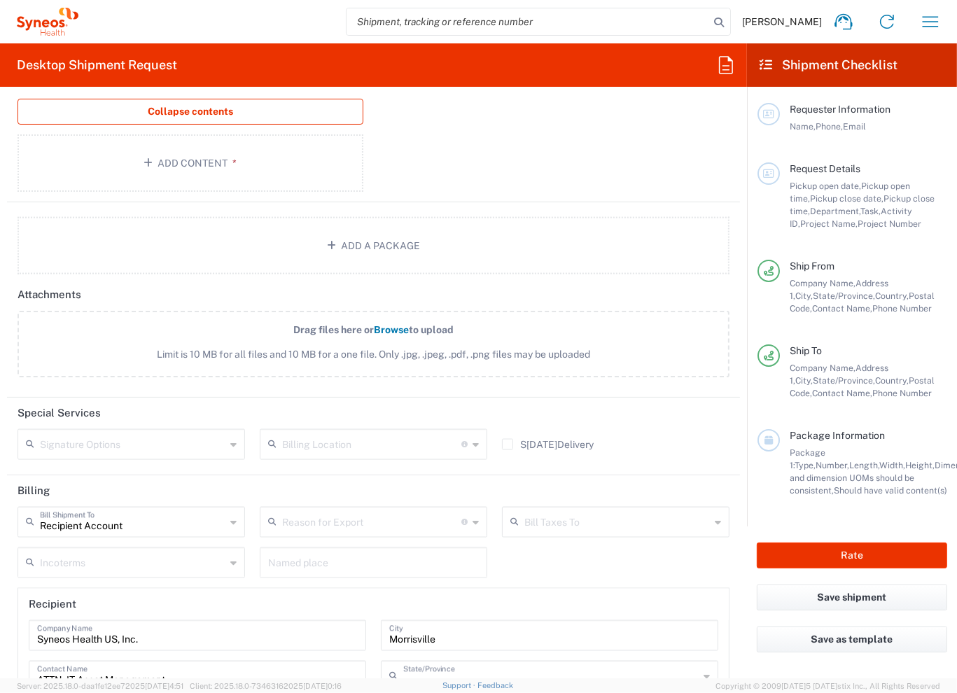
type input "[US_STATE]"
click at [313, 480] on header "Billing" at bounding box center [373, 492] width 733 height 32
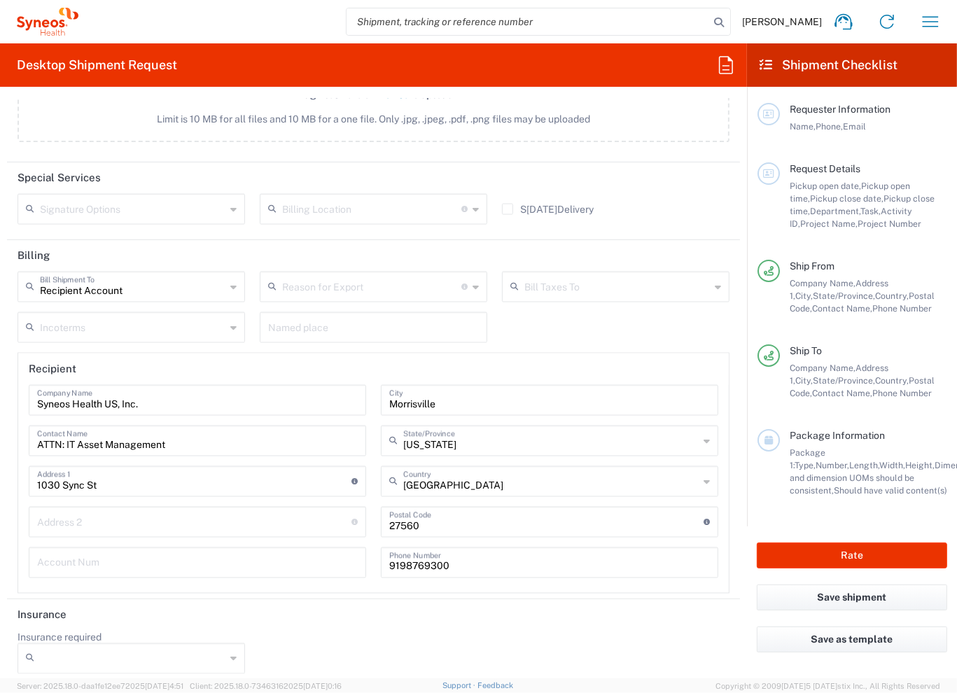
scroll to position [1947, 0]
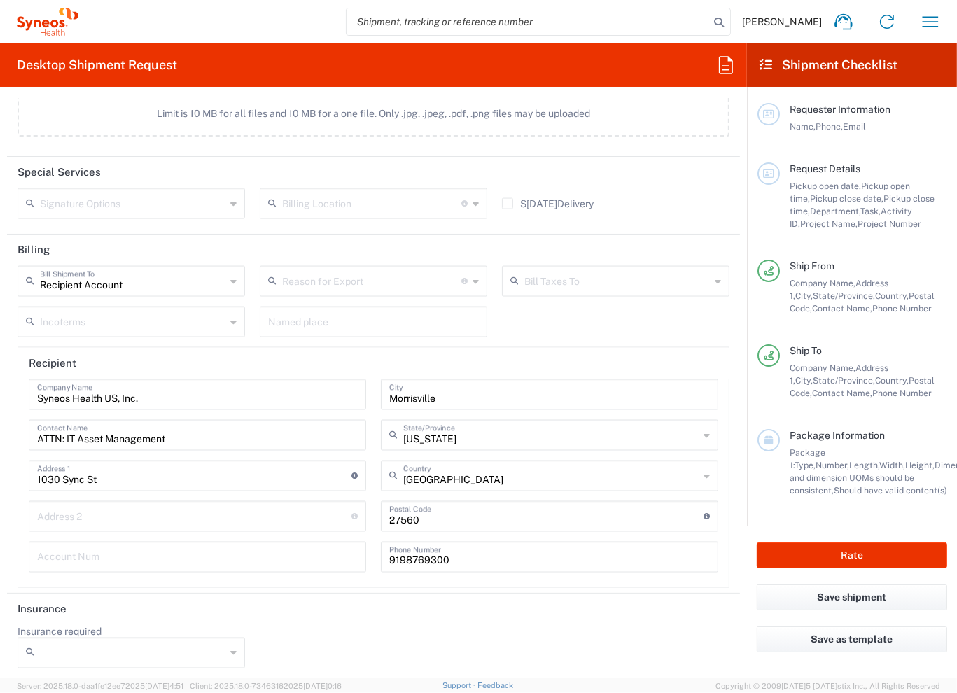
click at [237, 651] on div at bounding box center [132, 653] width 228 height 31
click at [216, 597] on span "No" at bounding box center [129, 598] width 221 height 22
type input "No"
click at [835, 564] on button "Rate" at bounding box center [852, 556] width 190 height 26
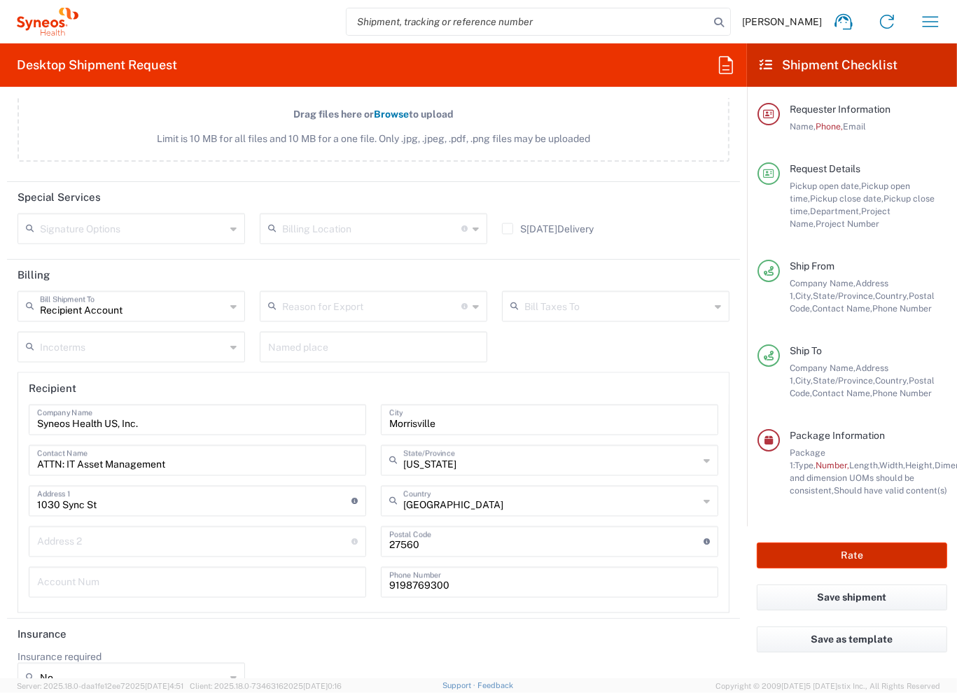
scroll to position [1972, 0]
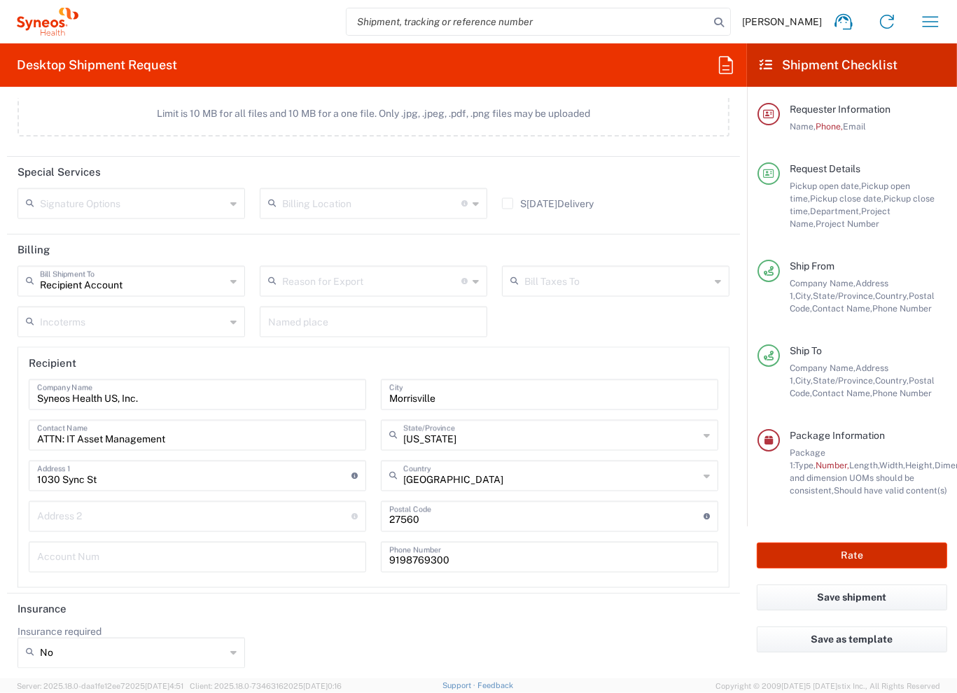
type input "3229 DEPARTMENTAL EXPENSE"
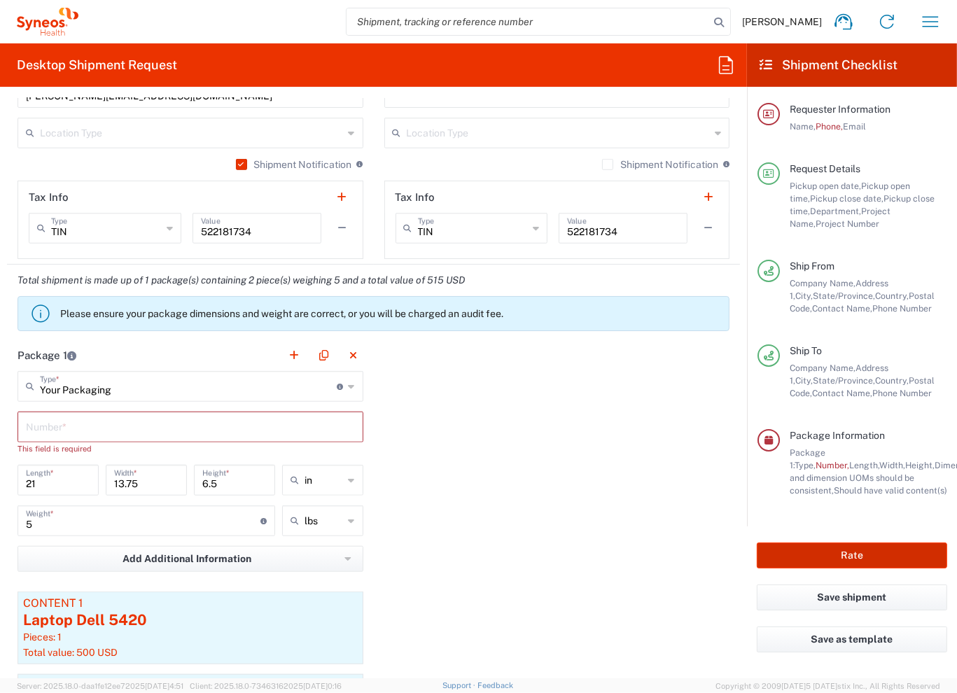
scroll to position [1062, 0]
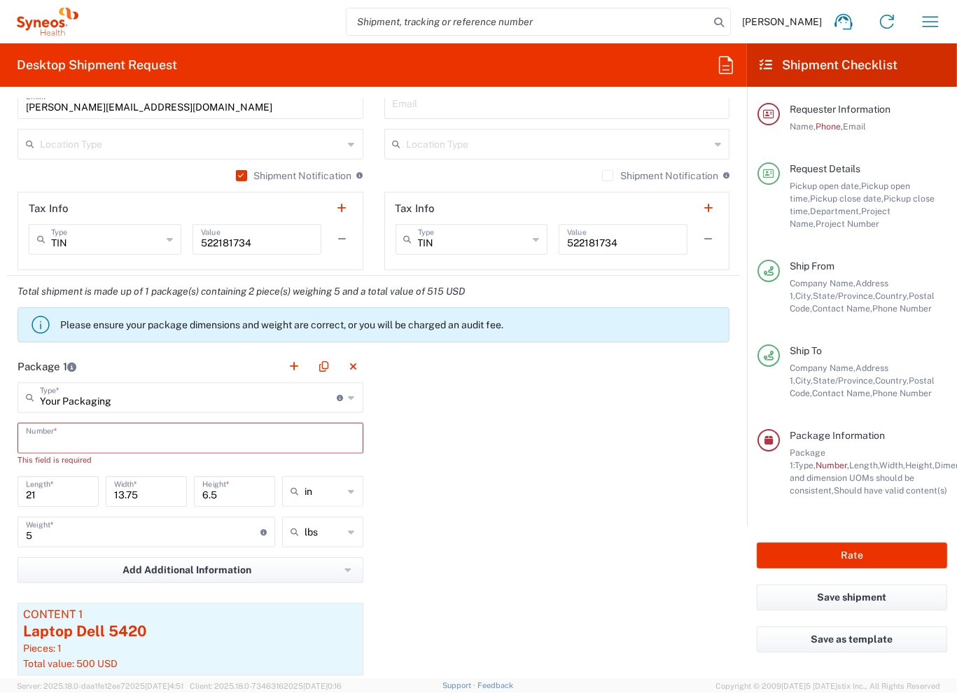
click at [134, 437] on input "text" at bounding box center [190, 437] width 329 height 25
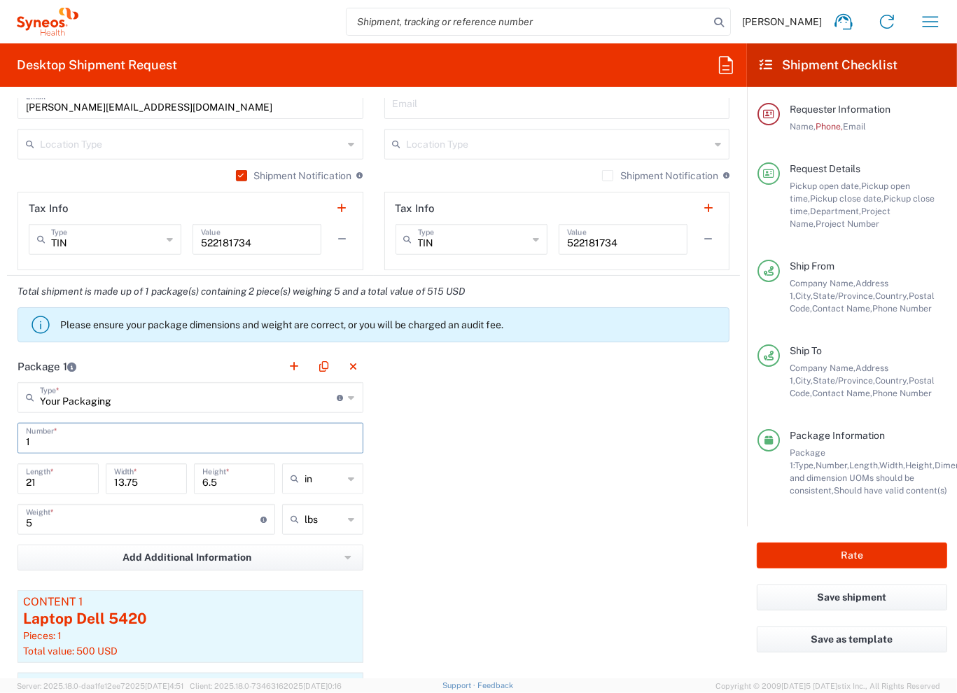
type input "1"
click at [577, 472] on div "Package 1 Your Packaging Type * Material used to package goods Your Packaging E…" at bounding box center [373, 605] width 733 height 508
click at [625, 563] on div "Package 1 Your Packaging Type * Material used to package goods Your Packaging E…" at bounding box center [373, 605] width 733 height 508
click at [850, 562] on button "Rate" at bounding box center [852, 556] width 190 height 26
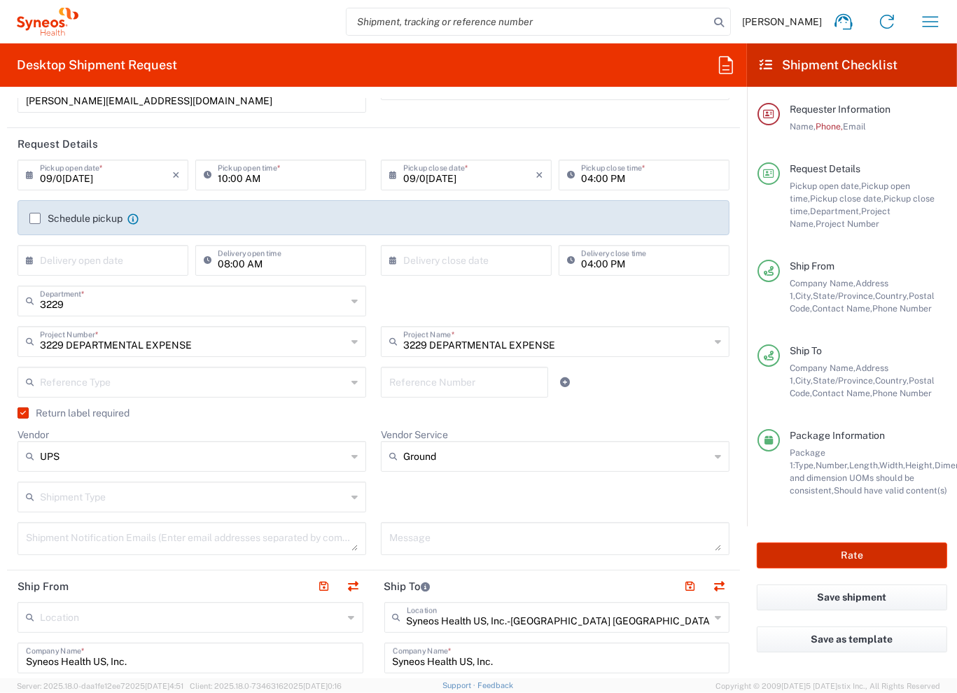
scroll to position [0, 0]
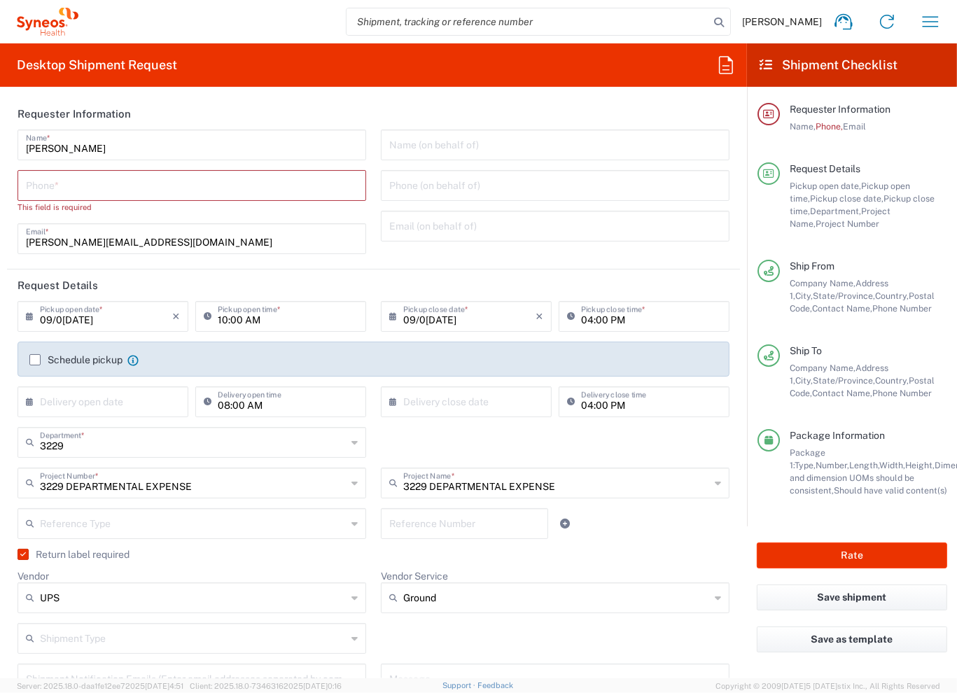
click at [114, 194] on input "tel" at bounding box center [192, 184] width 332 height 25
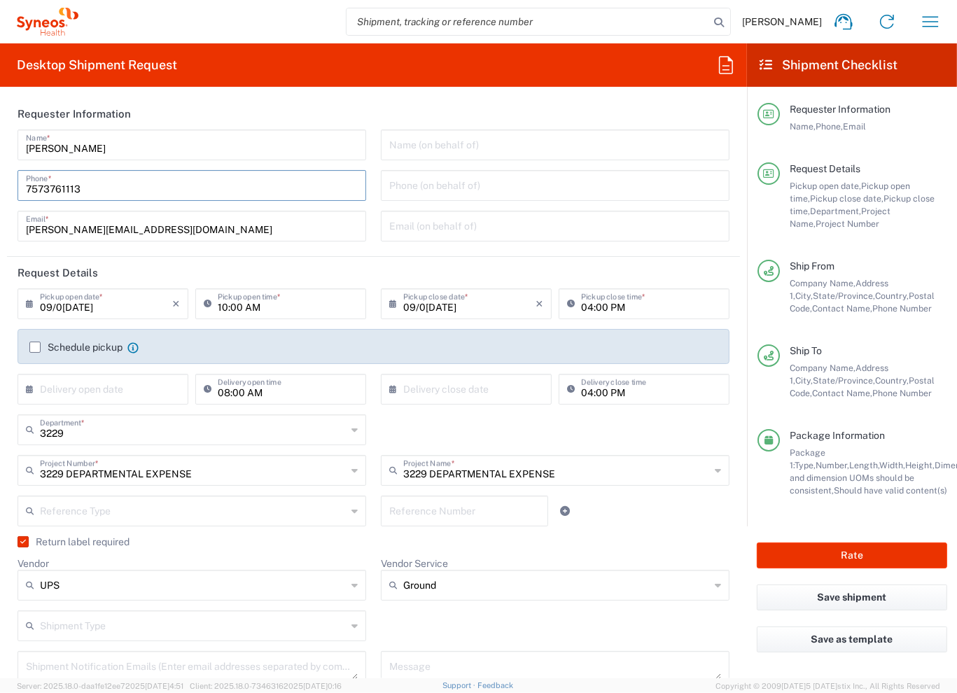
type input "7573761113"
click at [101, 310] on input "[DATE]" at bounding box center [106, 303] width 132 height 25
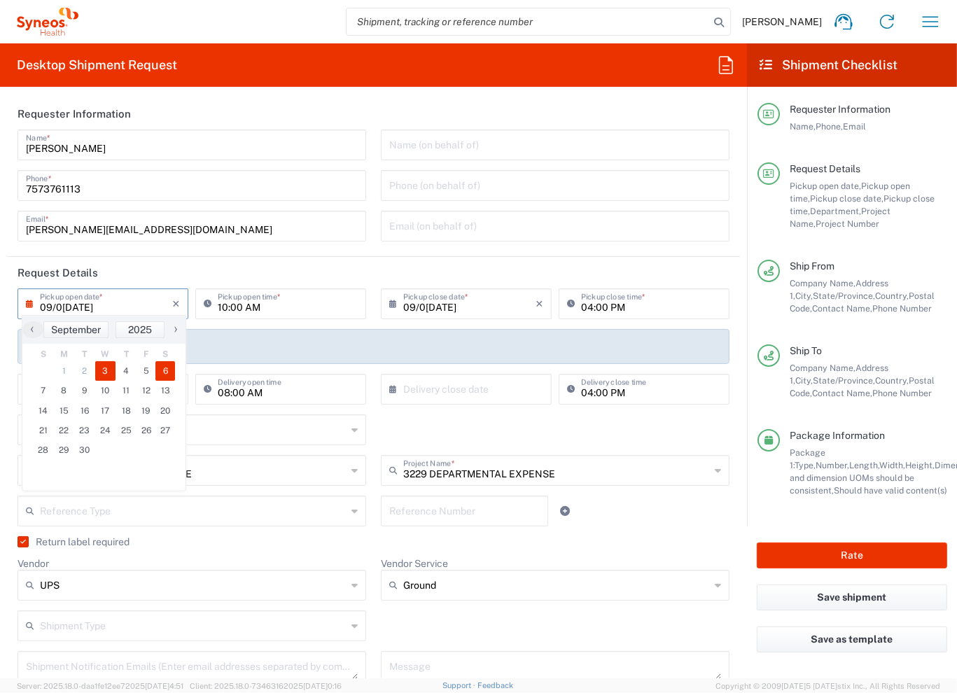
click at [168, 370] on span "6" at bounding box center [165, 371] width 20 height 20
type input "09/06/2025"
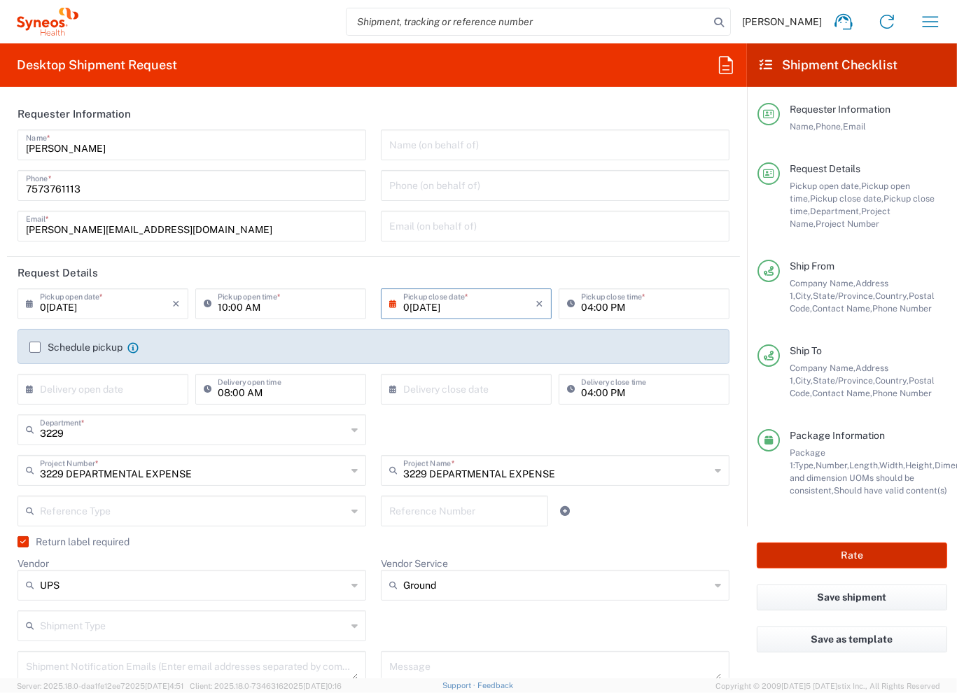
click at [864, 557] on button "Rate" at bounding box center [852, 556] width 190 height 26
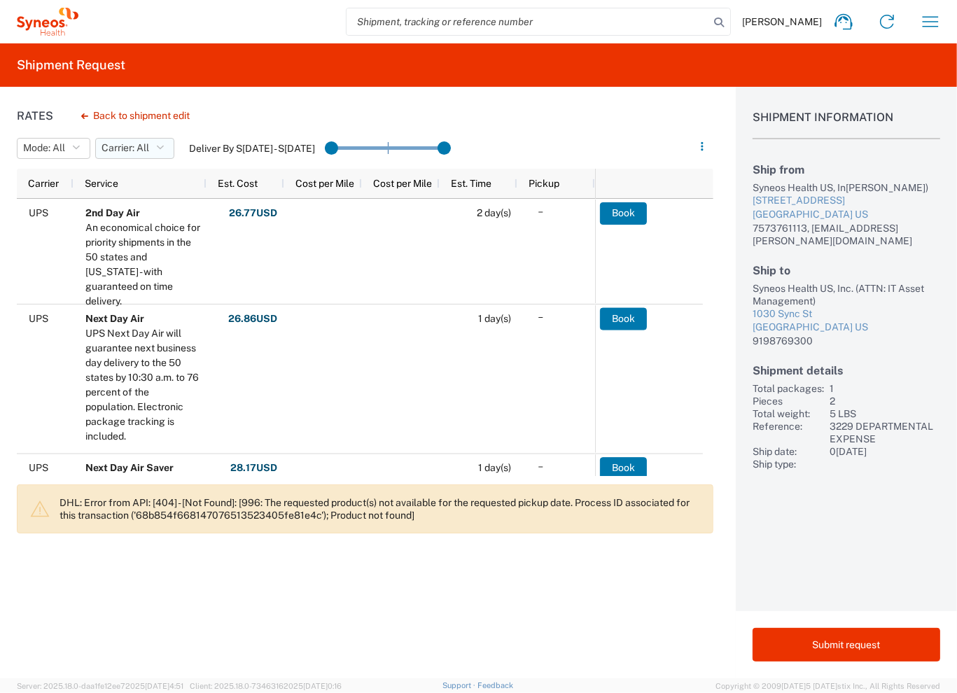
click at [153, 152] on button "Carrier: All" at bounding box center [134, 148] width 79 height 21
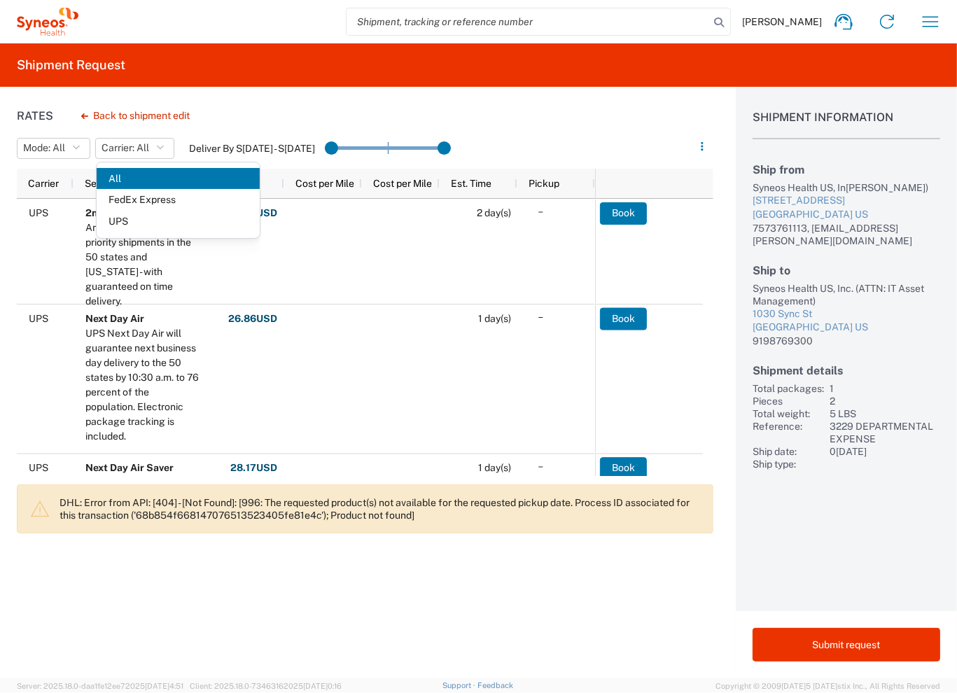
drag, startPoint x: 515, startPoint y: 116, endPoint x: 522, endPoint y: 113, distance: 7.5
click at [521, 114] on div "Rates Back to shipment edit Mode: All All SMAL Carrier: All All FedEx Express U…" at bounding box center [357, 383] width 714 height 592
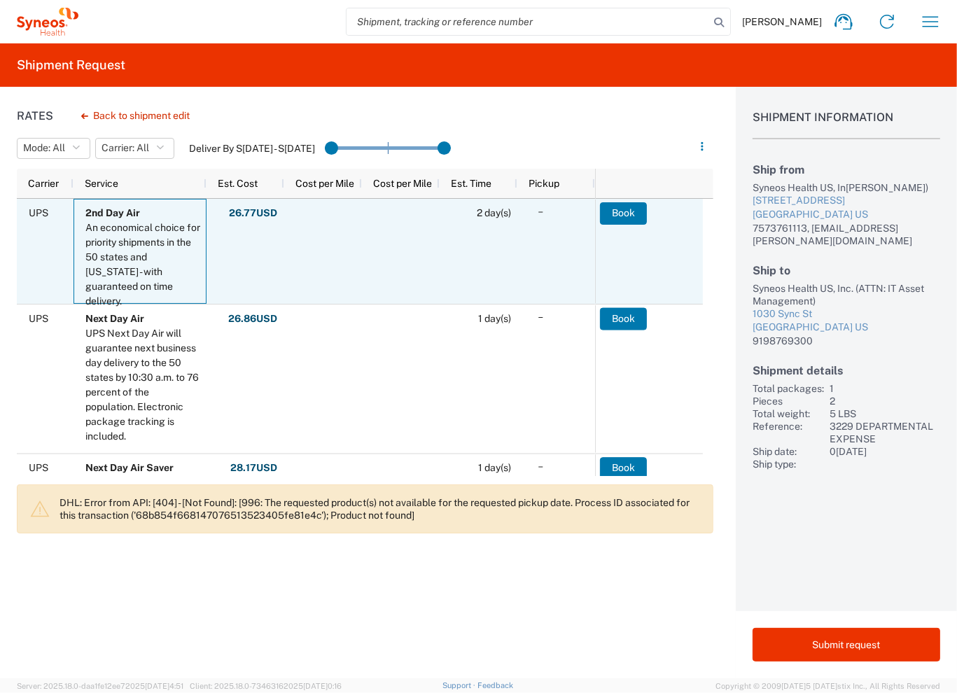
click at [134, 230] on div "An economical choice for priority shipments in the 50 states and [US_STATE] - w…" at bounding box center [142, 265] width 115 height 88
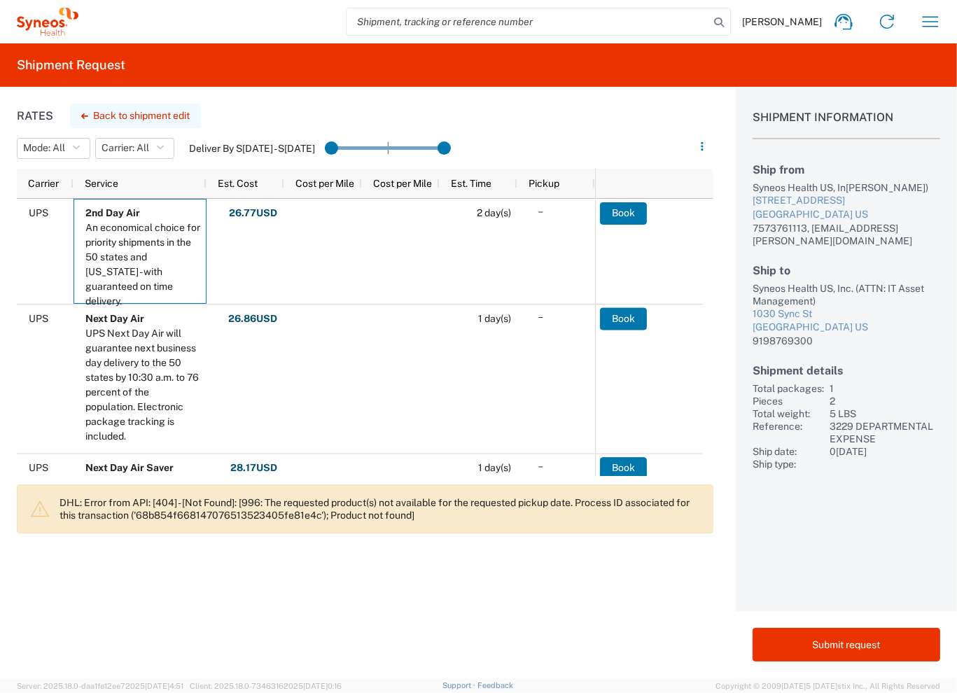
click at [109, 111] on button "Back to shipment edit" at bounding box center [135, 116] width 131 height 25
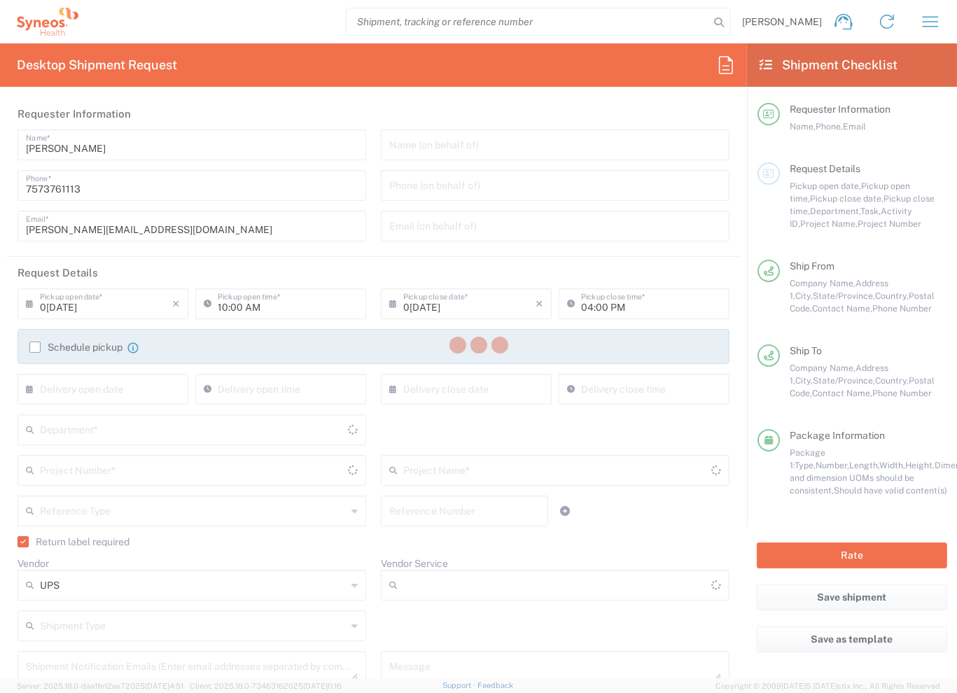
type input "3229 DEPARTMENTAL EXPENSE"
type input "[US_STATE]"
type input "Ground"
type input "[US_STATE]"
type input "Your Packaging"
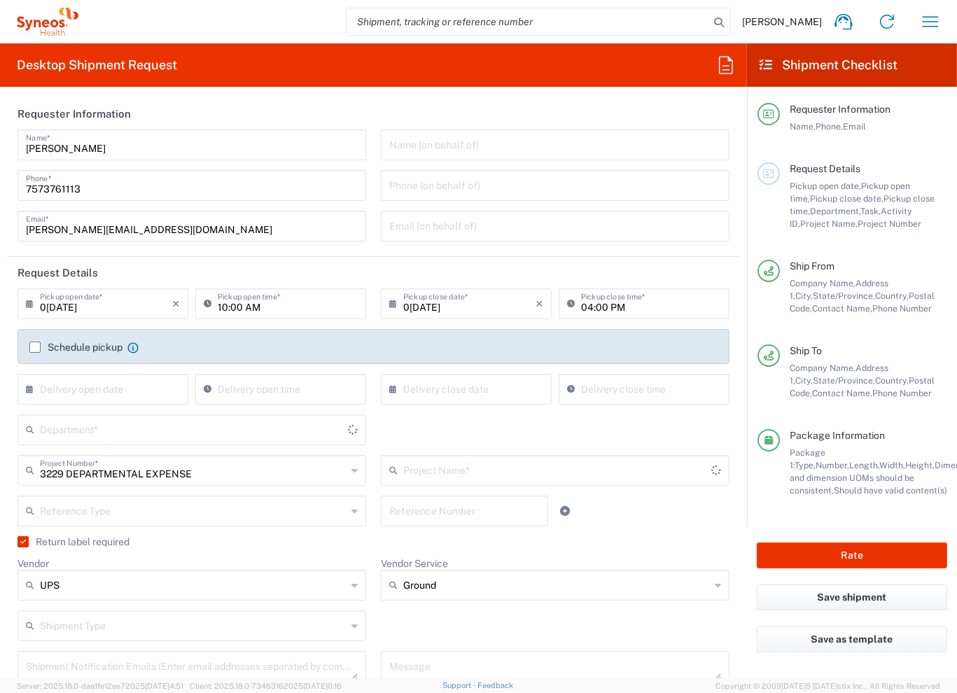
type input "3229 DEPARTMENTAL EXPENSE"
type input "[US_STATE]"
type input "3229"
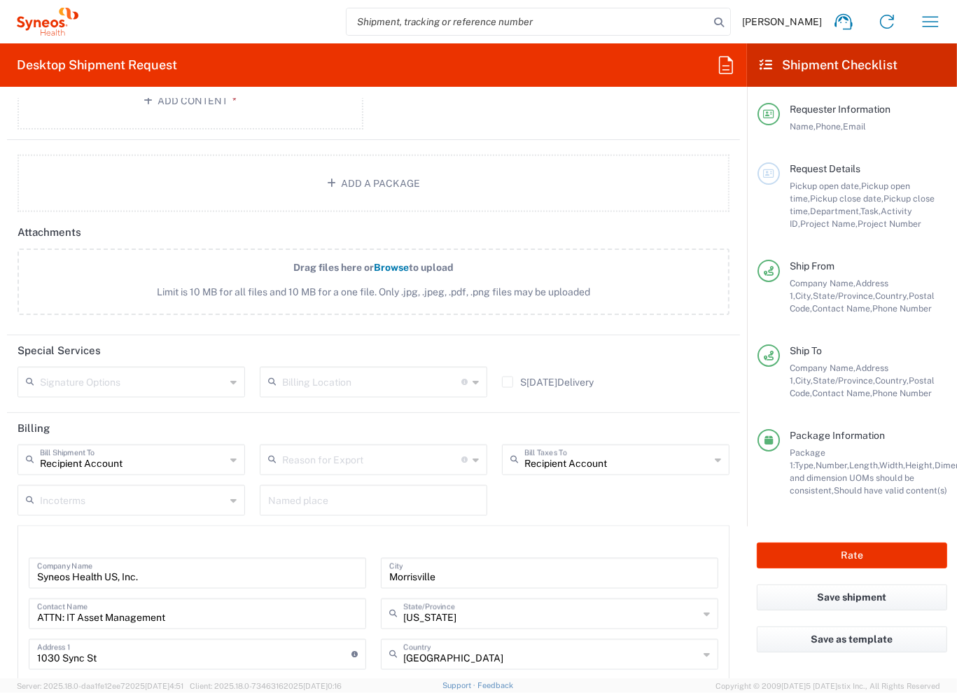
scroll to position [1374, 0]
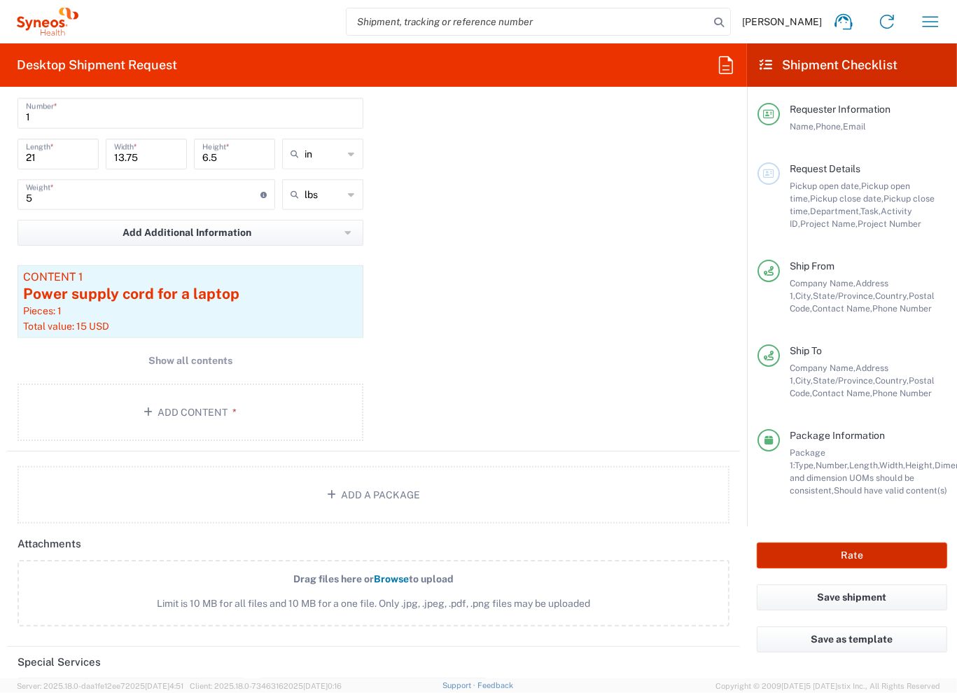
click at [832, 555] on button "Rate" at bounding box center [852, 556] width 190 height 26
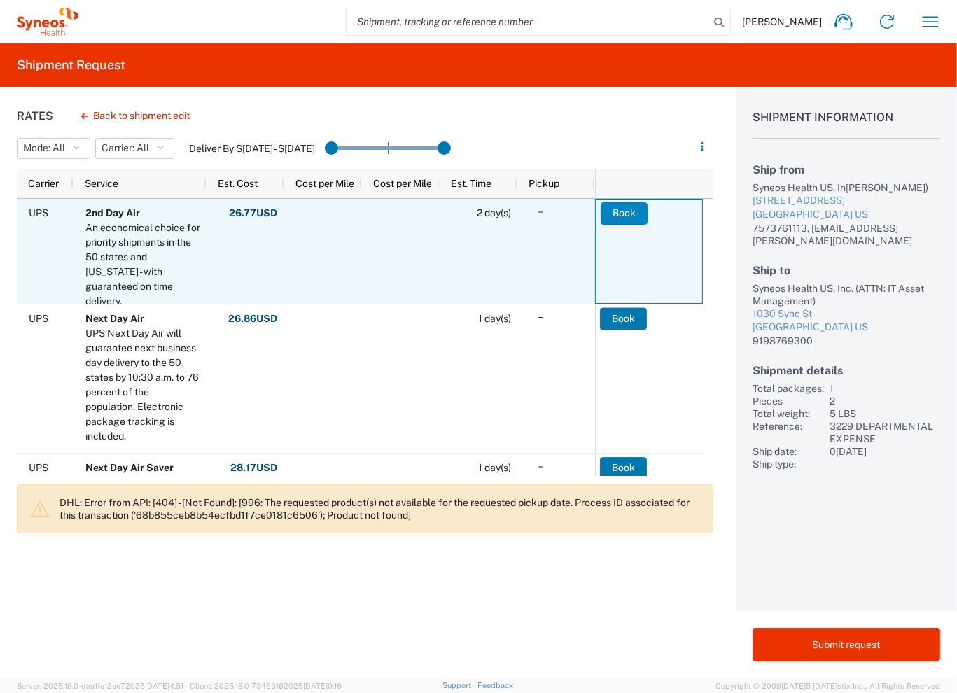
click at [630, 218] on button "Book" at bounding box center [624, 213] width 47 height 22
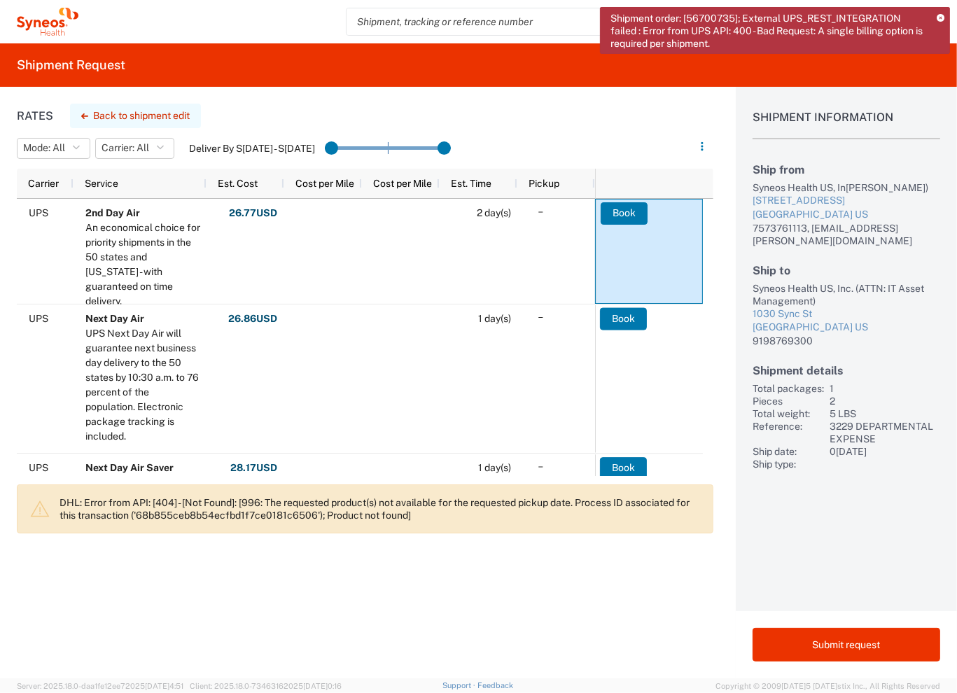
click at [127, 119] on button "Back to shipment edit" at bounding box center [135, 116] width 131 height 25
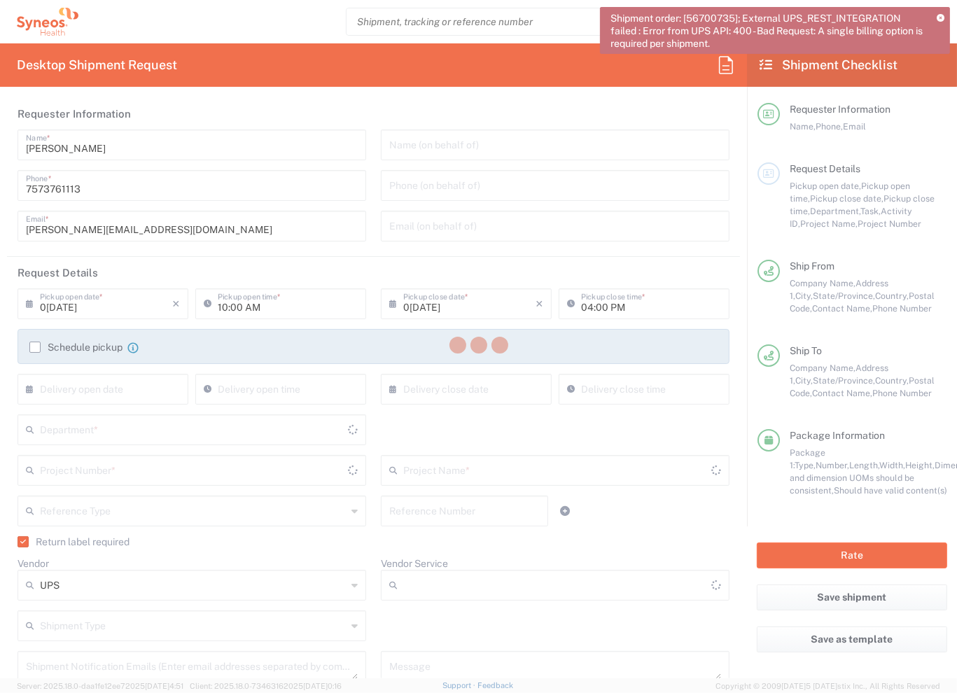
type input "[US_STATE]"
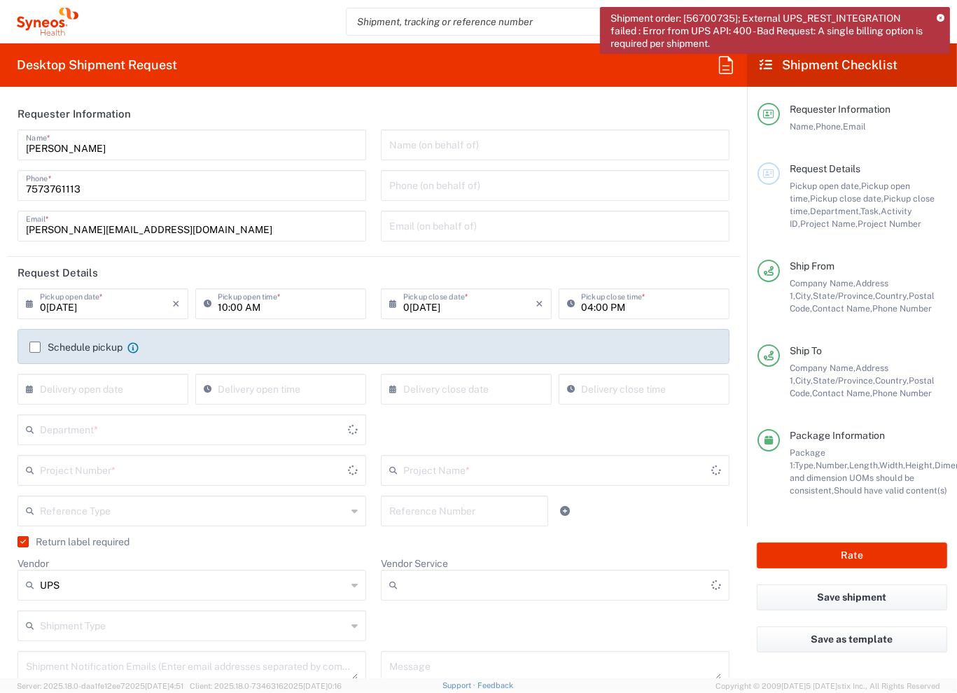
type input "Ground"
type input "[US_STATE]"
type input "Your Packaging"
type input "3229 DEPARTMENTAL EXPENSE"
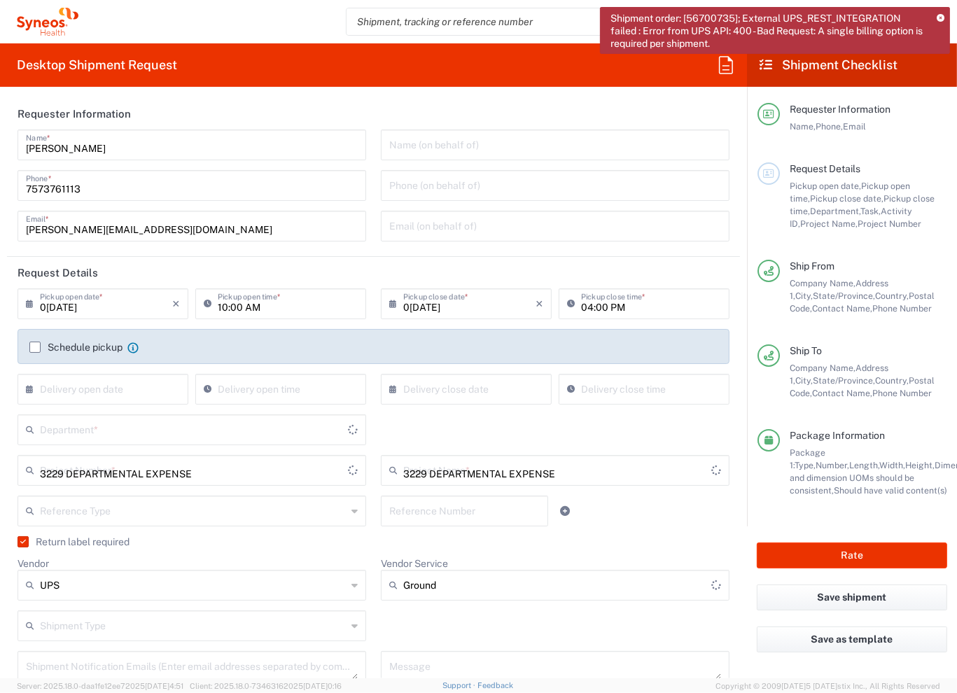
type input "[US_STATE]"
type input "3229"
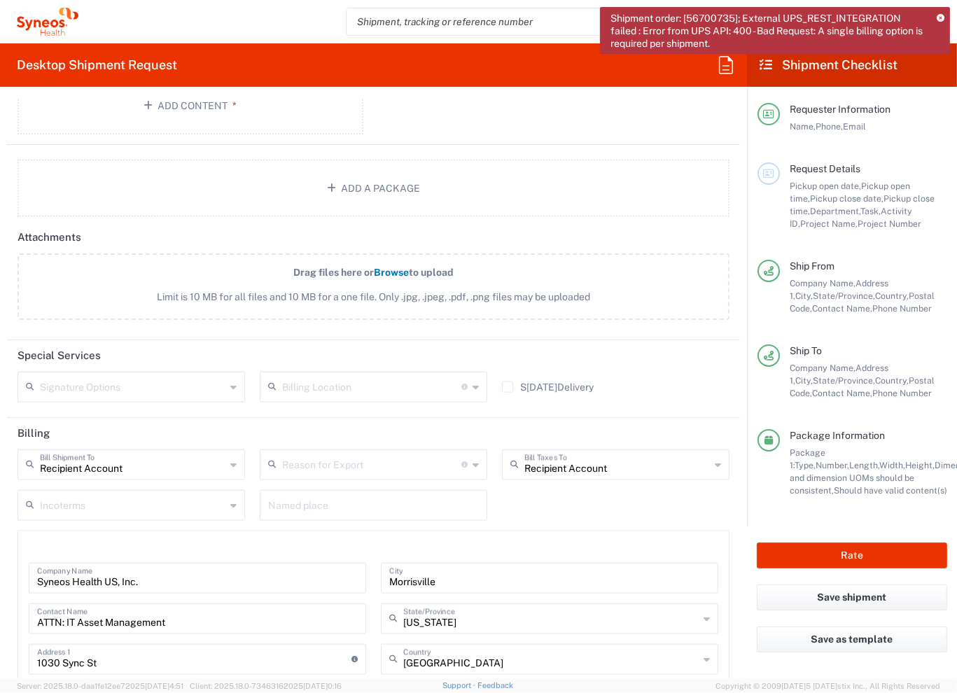
scroll to position [1751, 0]
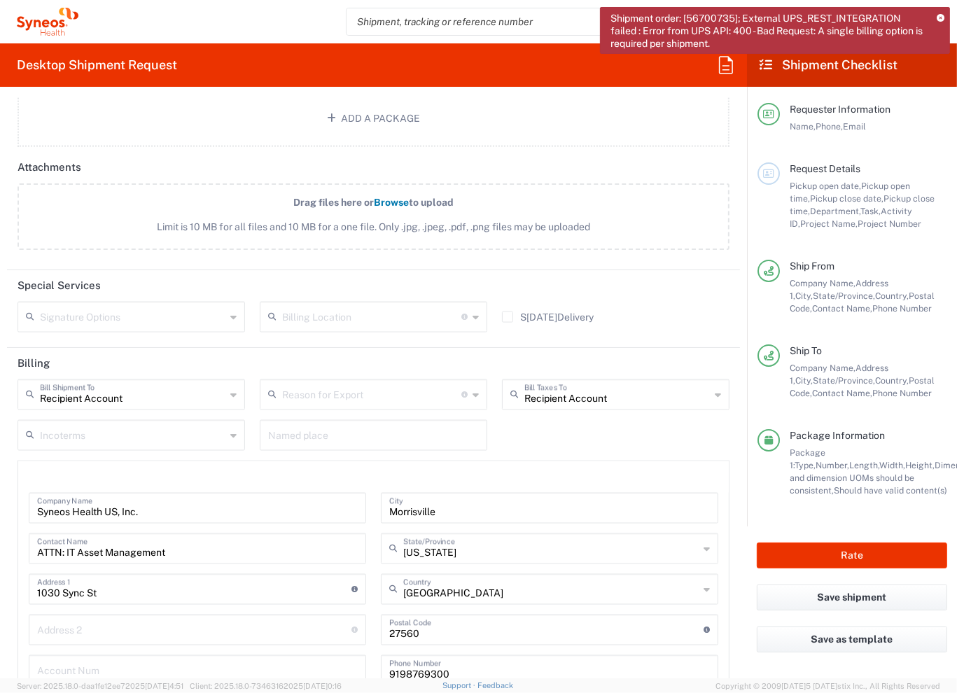
click at [403, 388] on input "text" at bounding box center [371, 394] width 179 height 25
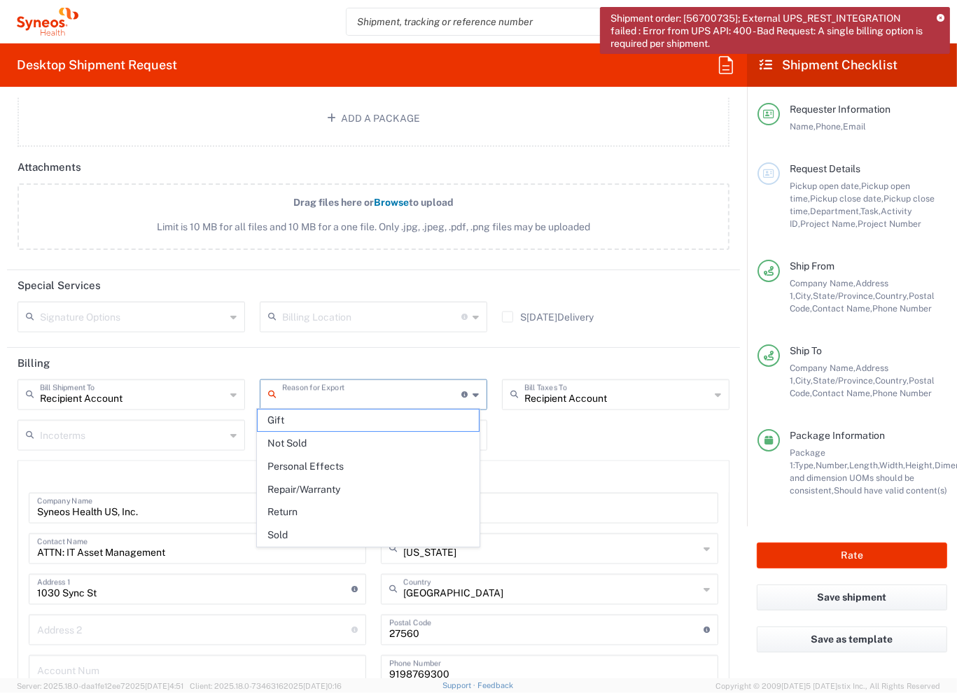
click at [403, 388] on input "text" at bounding box center [371, 394] width 179 height 25
click at [309, 511] on span "Return" at bounding box center [368, 512] width 221 height 22
type input "Return"
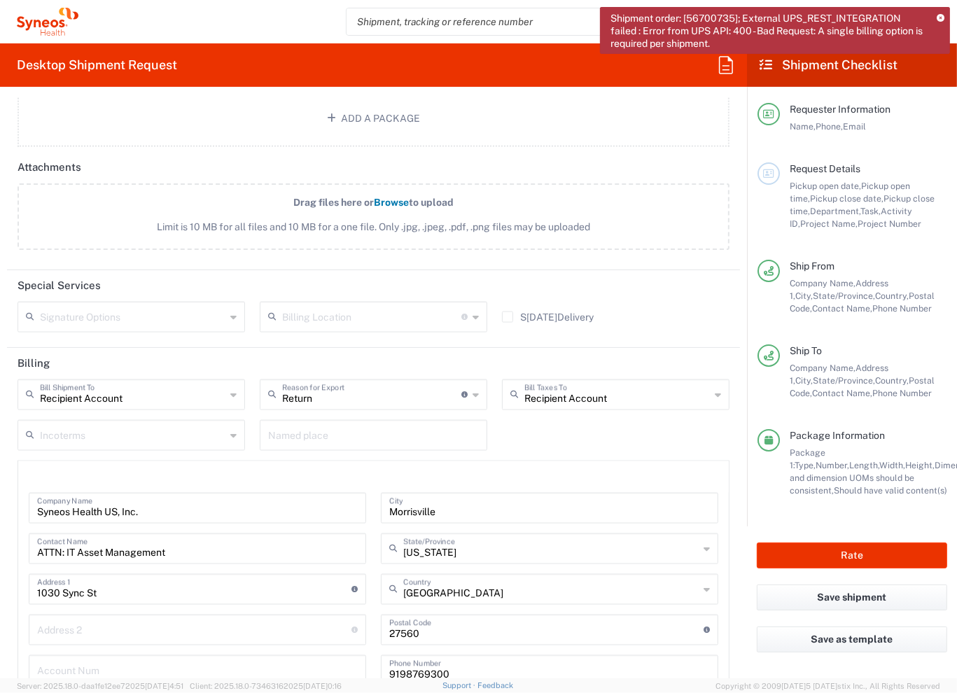
click at [153, 425] on input "text" at bounding box center [133, 434] width 186 height 25
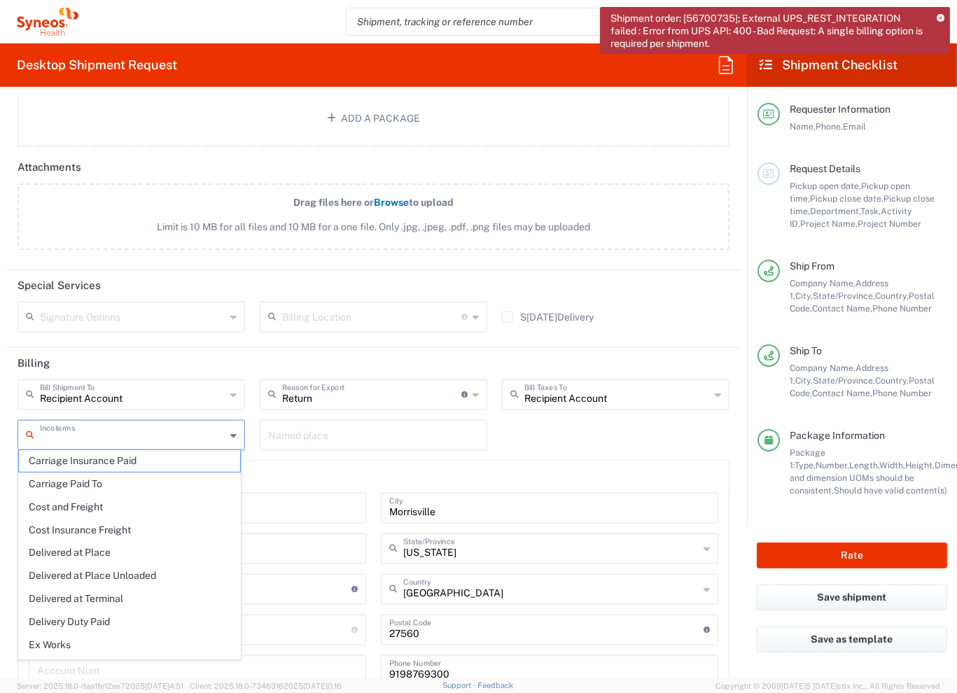
click at [153, 425] on input "text" at bounding box center [133, 434] width 186 height 25
click at [172, 356] on header "Billing" at bounding box center [373, 364] width 733 height 32
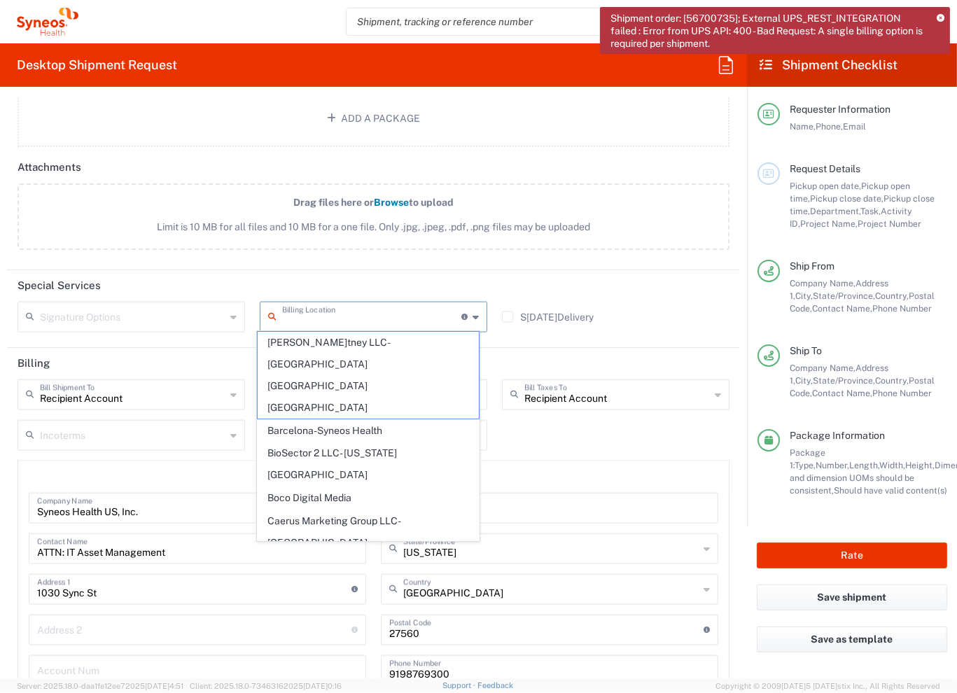
click at [420, 315] on input "text" at bounding box center [371, 316] width 179 height 25
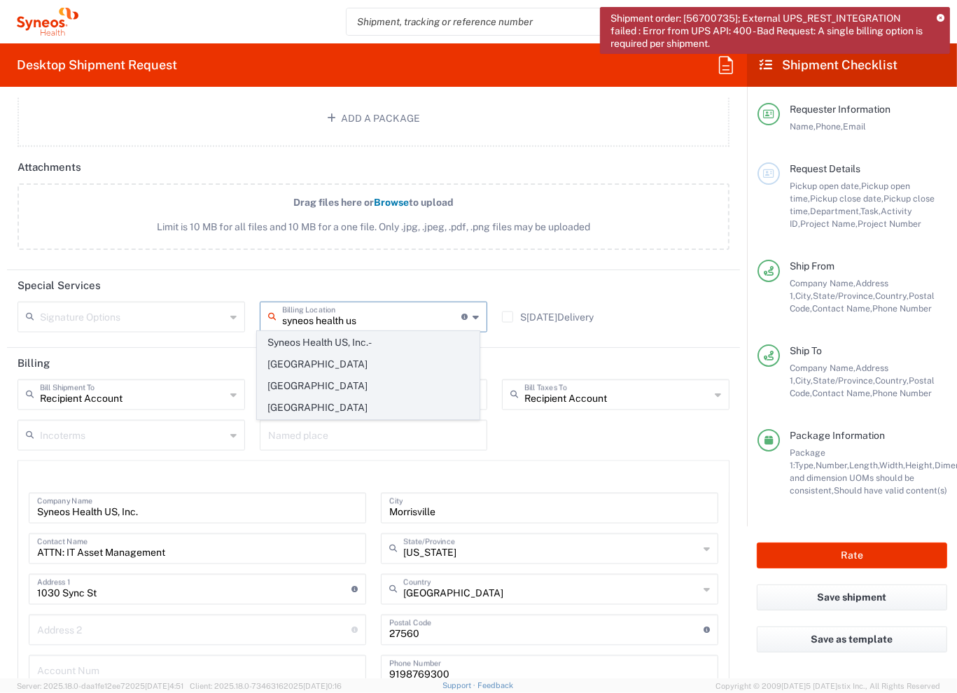
click at [420, 349] on span "Syneos Health US, Inc.-[GEOGRAPHIC_DATA] [GEOGRAPHIC_DATA] [GEOGRAPHIC_DATA]" at bounding box center [368, 375] width 221 height 86
type input "Syneos Health US, Inc.-[GEOGRAPHIC_DATA] [GEOGRAPHIC_DATA] [GEOGRAPHIC_DATA]"
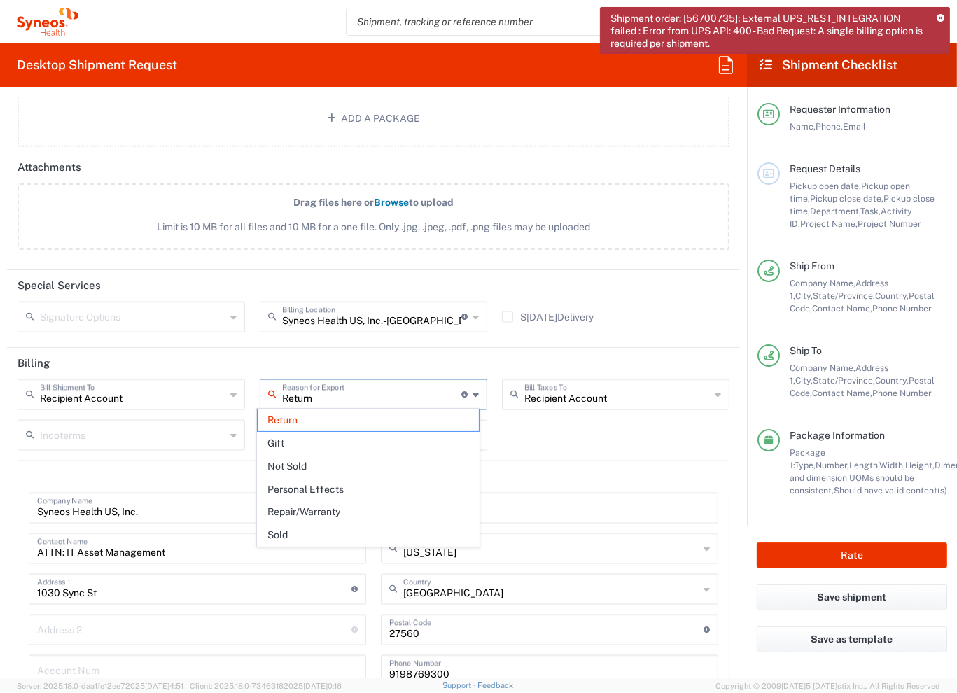
click at [393, 397] on input "Return" at bounding box center [371, 394] width 179 height 25
type input "R"
click at [555, 277] on header "Special Services" at bounding box center [373, 286] width 733 height 32
type input "Return"
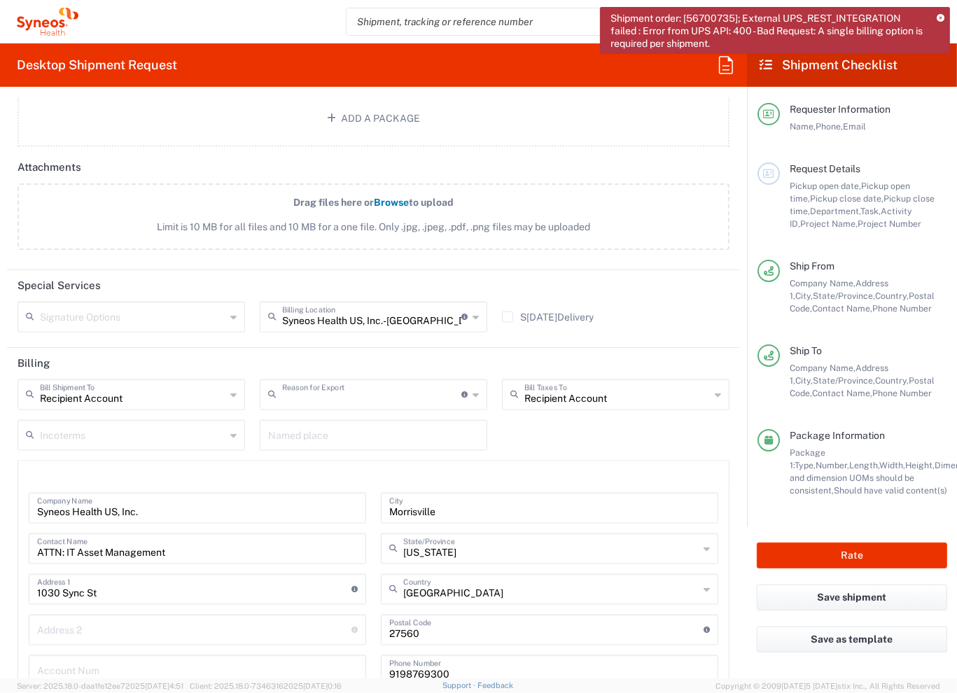
click at [386, 388] on input "text" at bounding box center [371, 394] width 179 height 25
click at [548, 433] on div "Recipient Account Bill Shipment To Recipient Account Sender/Shipper Third Party…" at bounding box center [374, 541] width 727 height 322
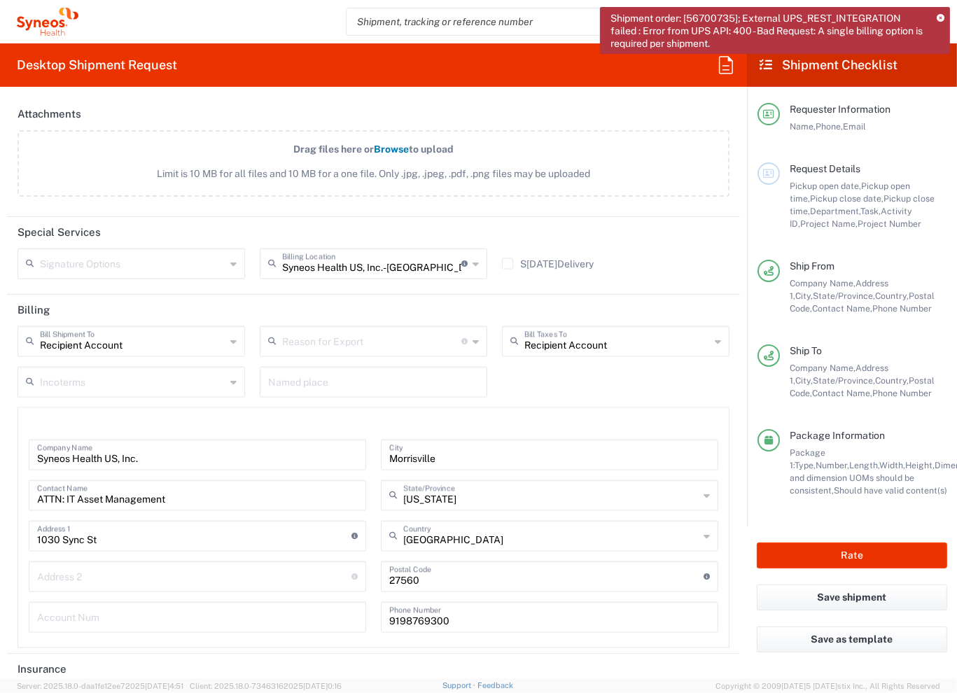
scroll to position [1864, 0]
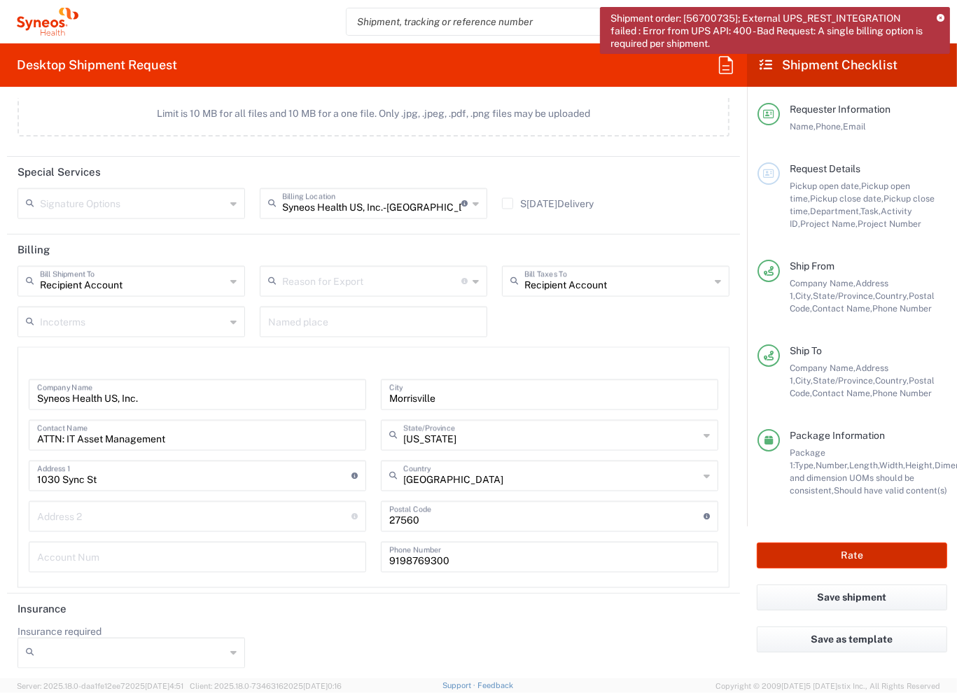
click at [870, 548] on button "Rate" at bounding box center [852, 556] width 190 height 26
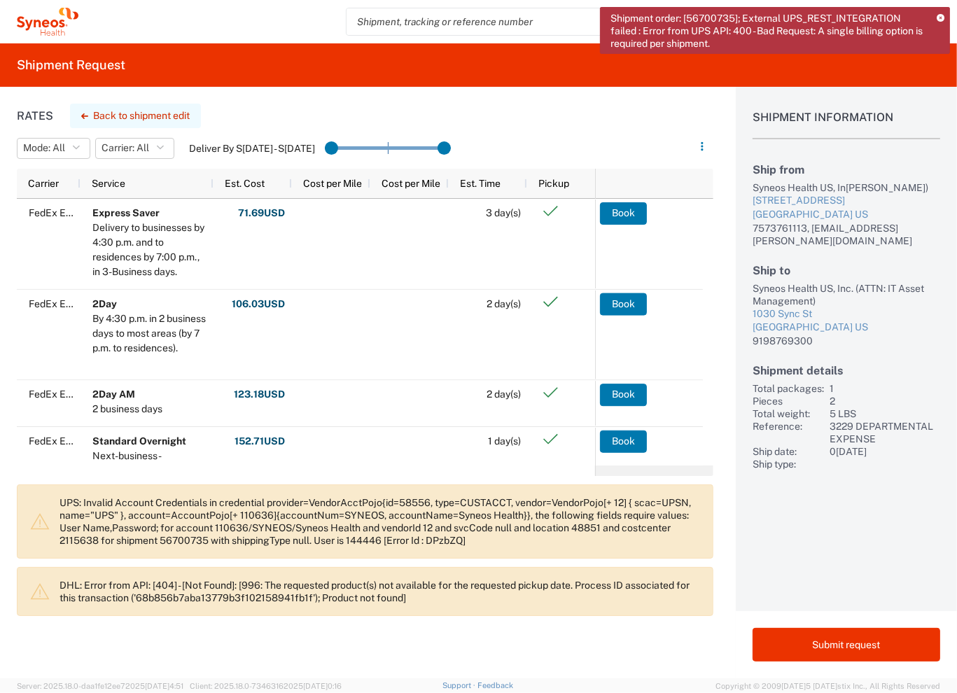
click at [142, 121] on button "Back to shipment edit" at bounding box center [135, 116] width 131 height 25
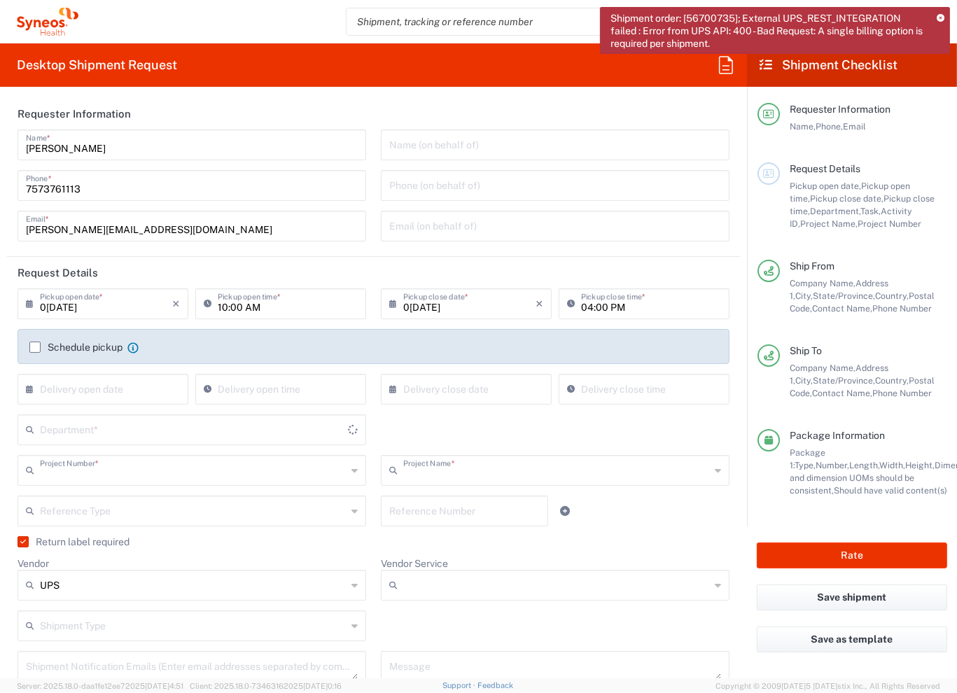
type input "3229"
type input "3229 DEPARTMENTAL EXPENSE"
type input "Ground"
type input "[US_STATE]"
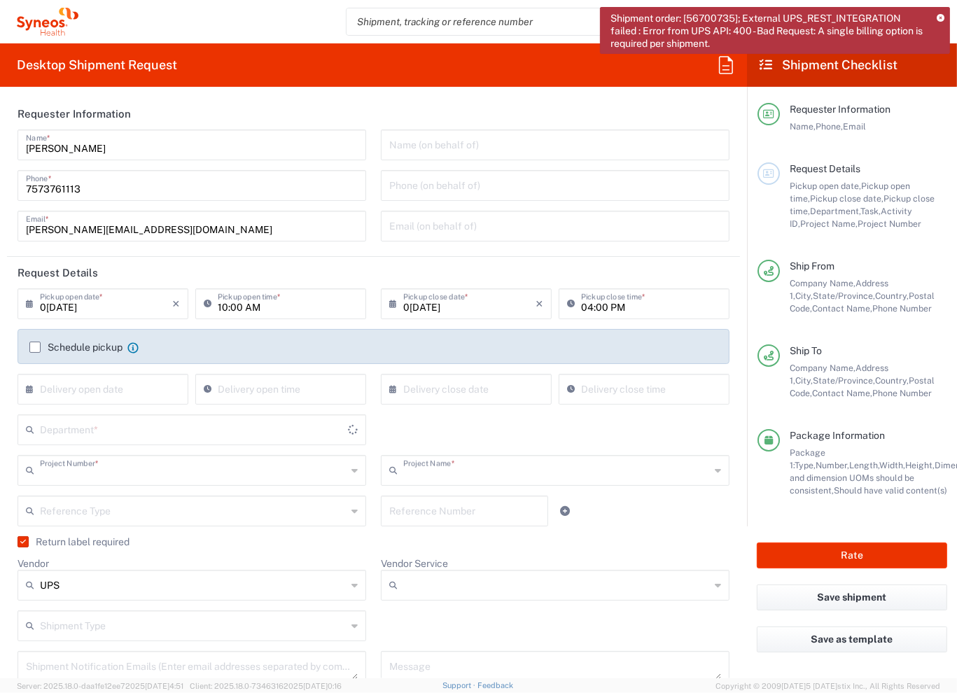
type input "[US_STATE]"
type input "Your Packaging"
type input "[US_STATE]"
click at [333, 15] on div "Liz Kurland Home Shipment estimator Shipment tracking Desktop shipment request …" at bounding box center [515, 22] width 874 height 34
click at [941, 18] on icon at bounding box center [941, 19] width 8 height 8
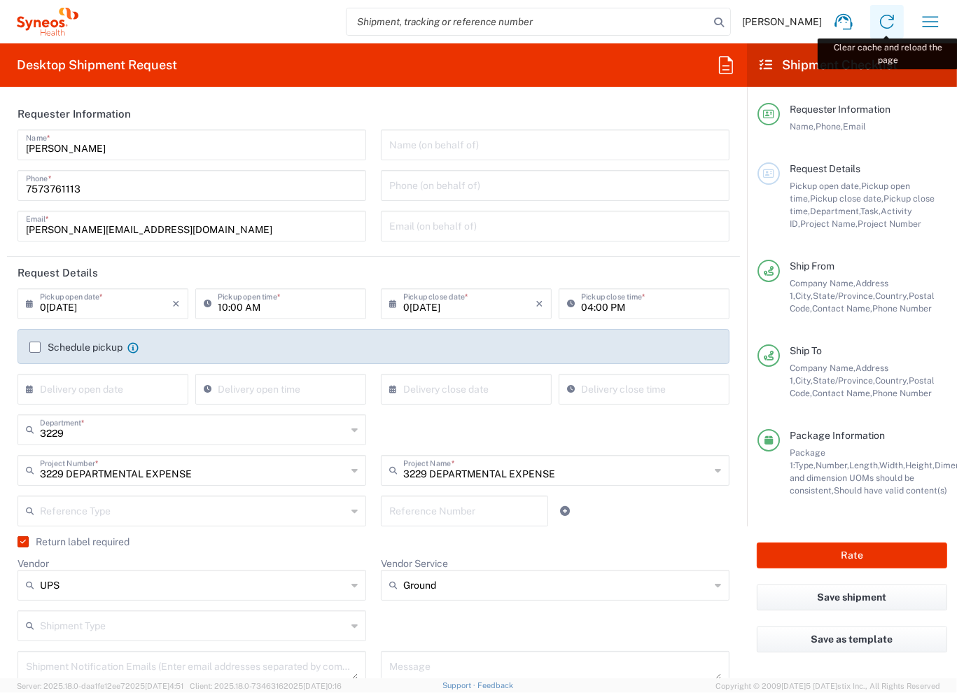
click at [900, 18] on link at bounding box center [887, 22] width 34 height 34
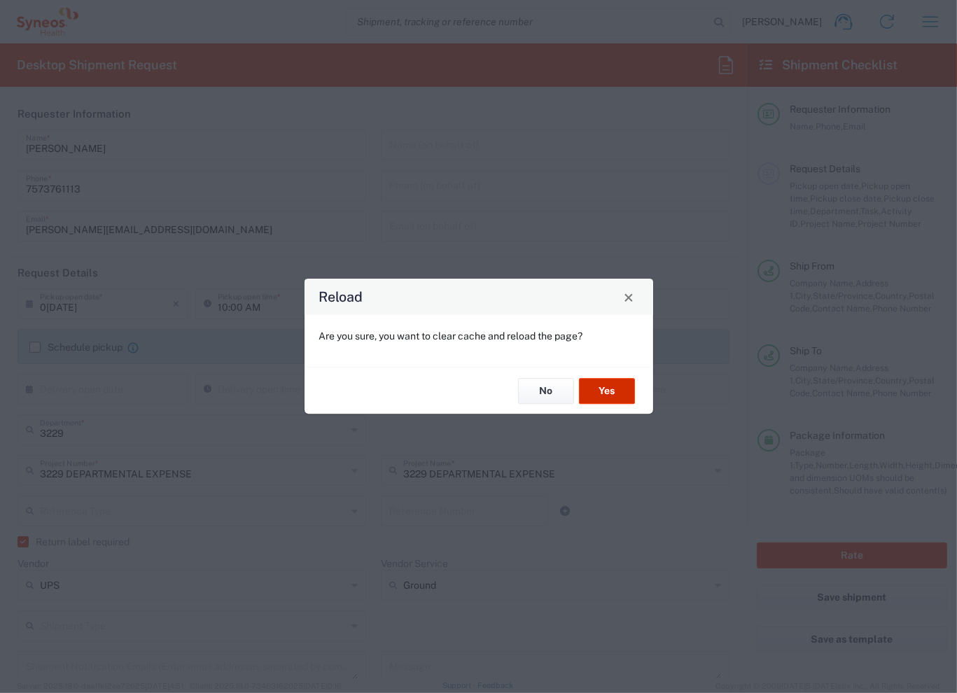
click at [609, 391] on button "Yes" at bounding box center [607, 391] width 56 height 26
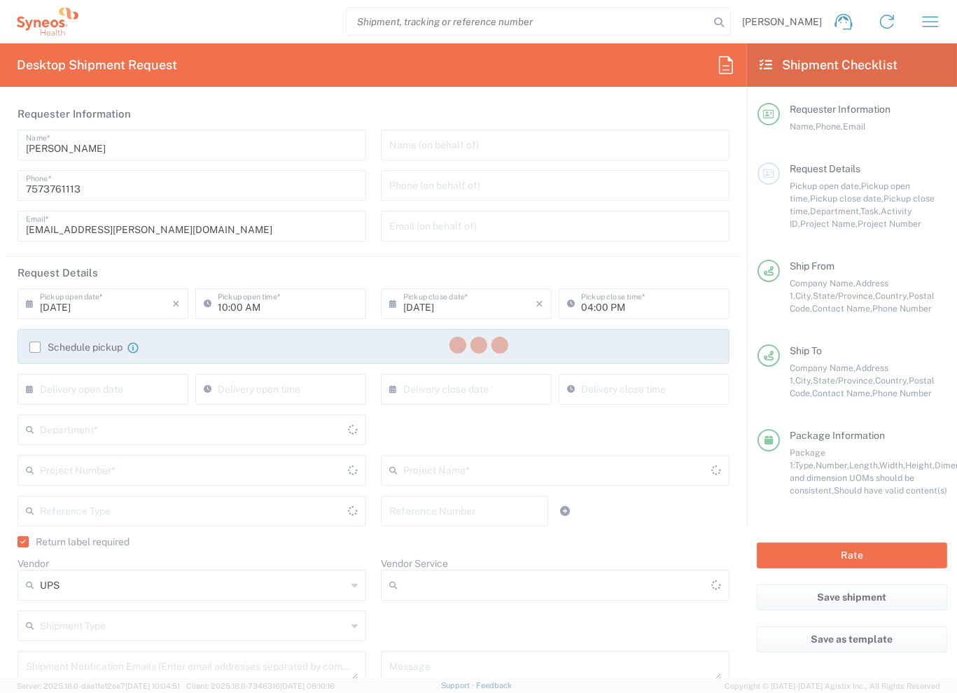
type input "3229 DEPARTMENTAL EXPENSE"
type input "Ground"
type input "[US_STATE]"
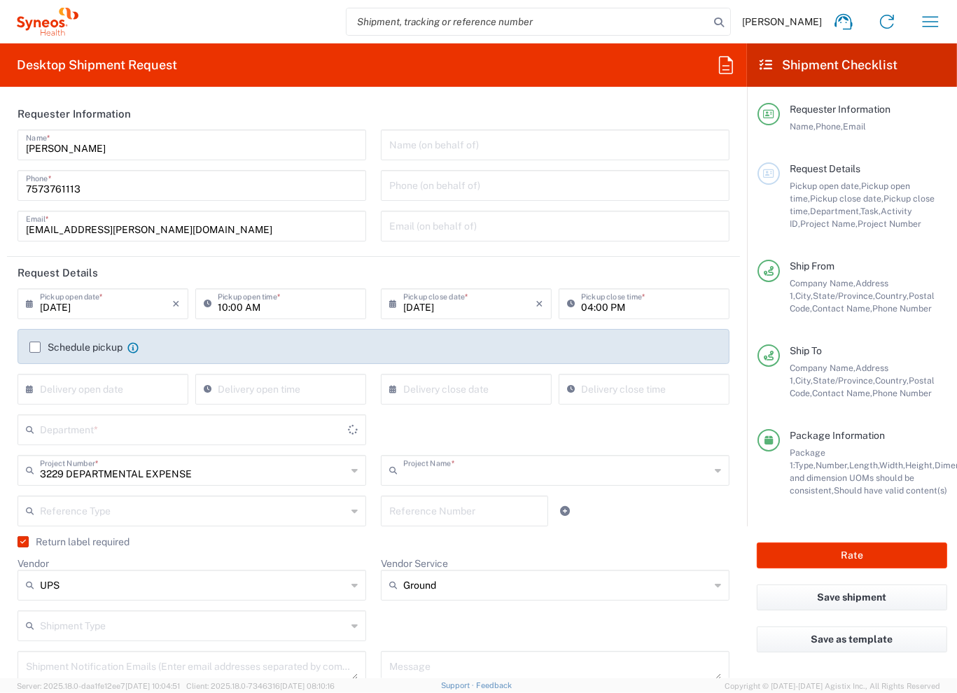
type input "3229 DEPARTMENTAL EXPENSE"
type input "[US_STATE]"
type input "[GEOGRAPHIC_DATA]"
type input "Your Packaging"
type input "3229"
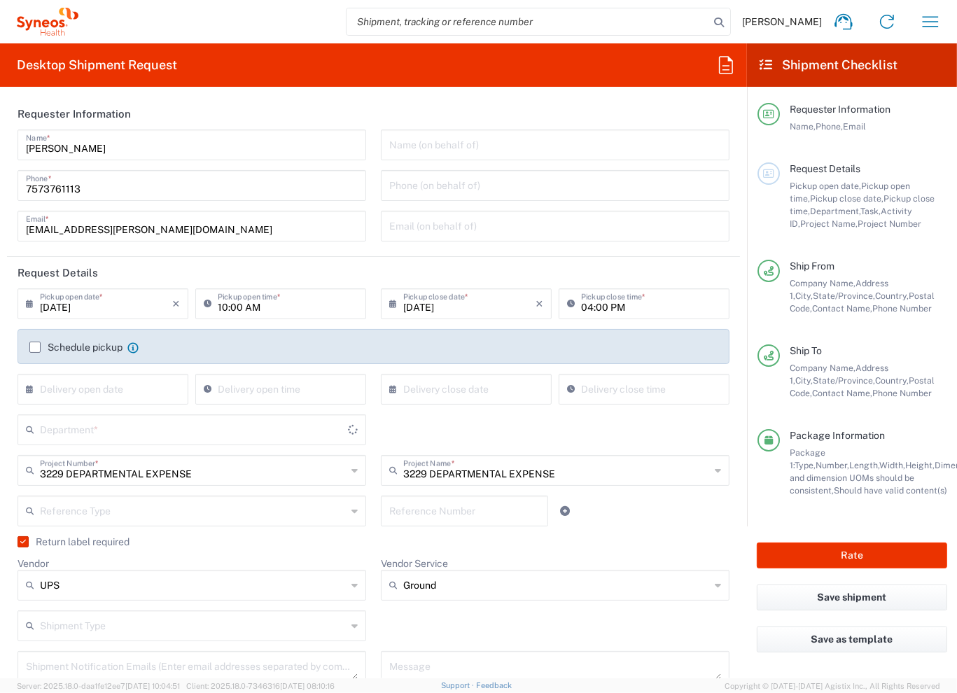
type input "[US_STATE]"
type input "[GEOGRAPHIC_DATA]"
type input "Syneos Health US, Inc.-[GEOGRAPHIC_DATA] [GEOGRAPHIC_DATA] [GEOGRAPHIC_DATA]"
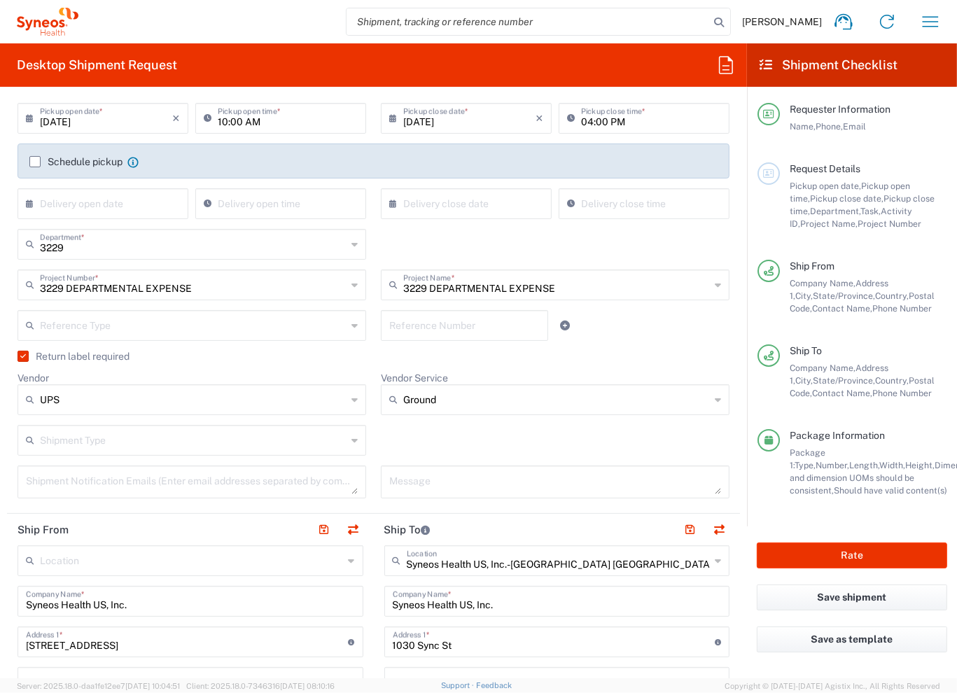
scroll to position [210, 0]
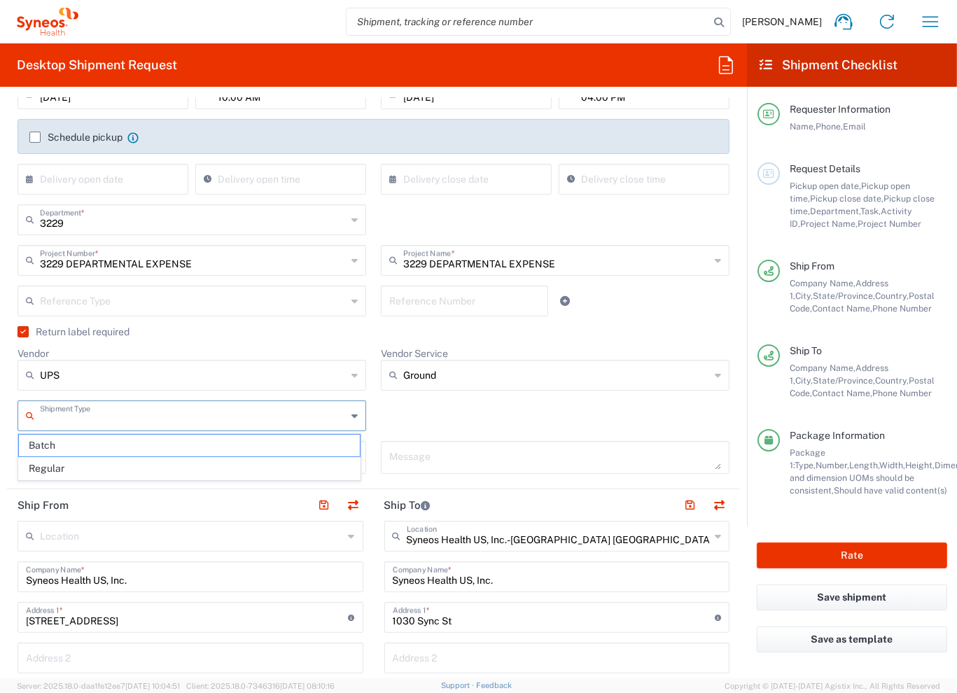
click at [207, 412] on input "text" at bounding box center [193, 415] width 307 height 25
drag, startPoint x: 538, startPoint y: 433, endPoint x: 289, endPoint y: 442, distance: 248.8
click at [536, 433] on div "Shipment Type Batch Regular" at bounding box center [374, 421] width 727 height 41
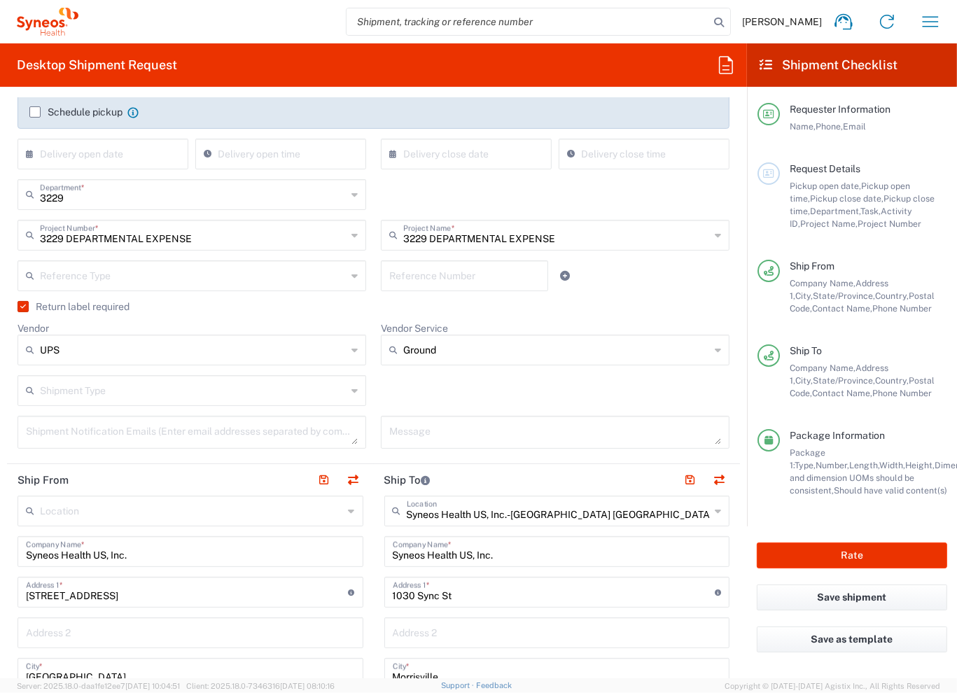
scroll to position [420, 0]
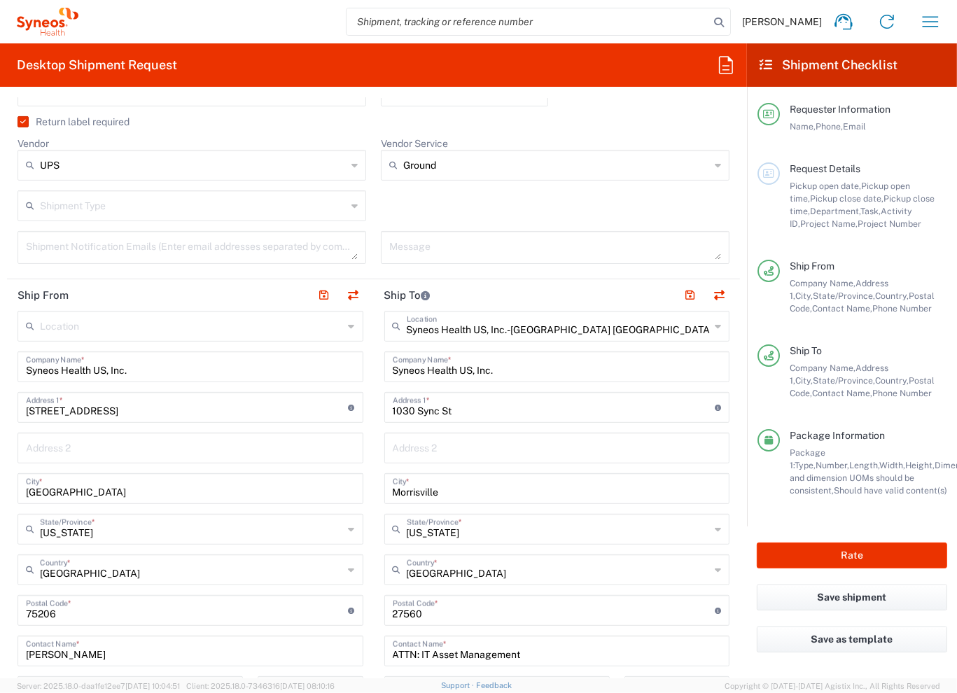
drag, startPoint x: 39, startPoint y: 26, endPoint x: 418, endPoint y: 51, distance: 379.7
click at [39, 26] on icon at bounding box center [37, 24] width 7 height 8
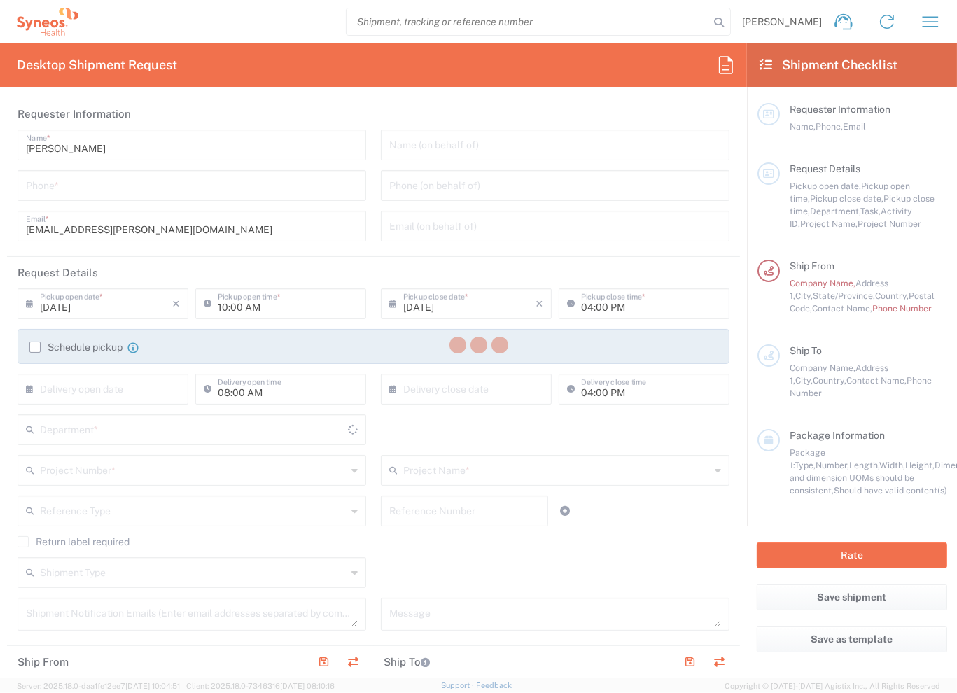
type input "[US_STATE]"
type input "[GEOGRAPHIC_DATA]"
type input "3229"
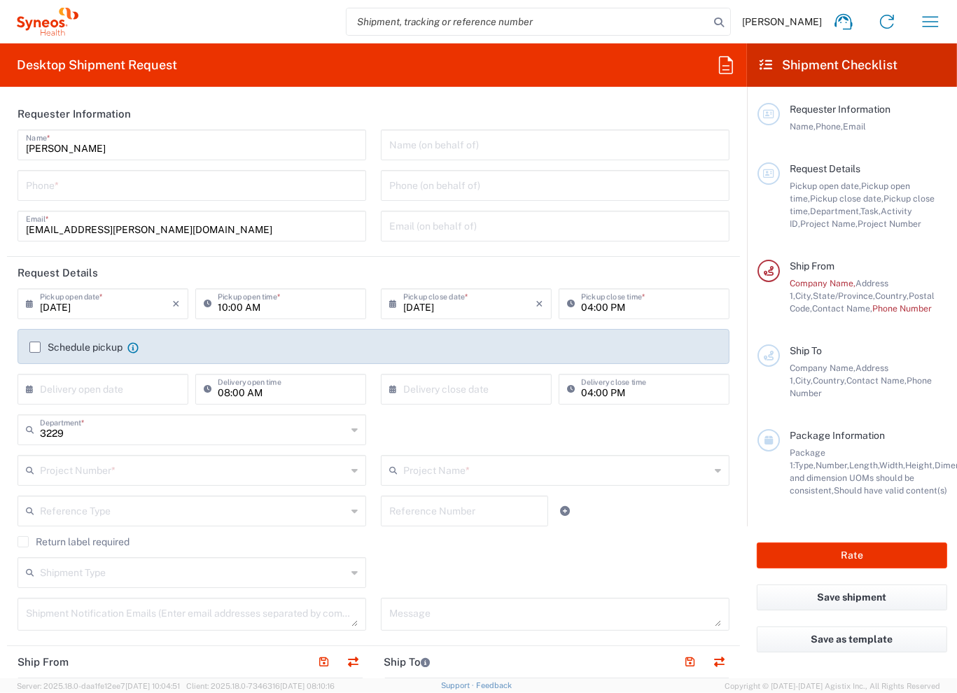
type input "Syneos Health, LLC-[GEOGRAPHIC_DATA] [GEOGRAPHIC_DATA] [GEOGRAPHIC_DATA]"
click at [111, 293] on input "[DATE]" at bounding box center [106, 303] width 132 height 25
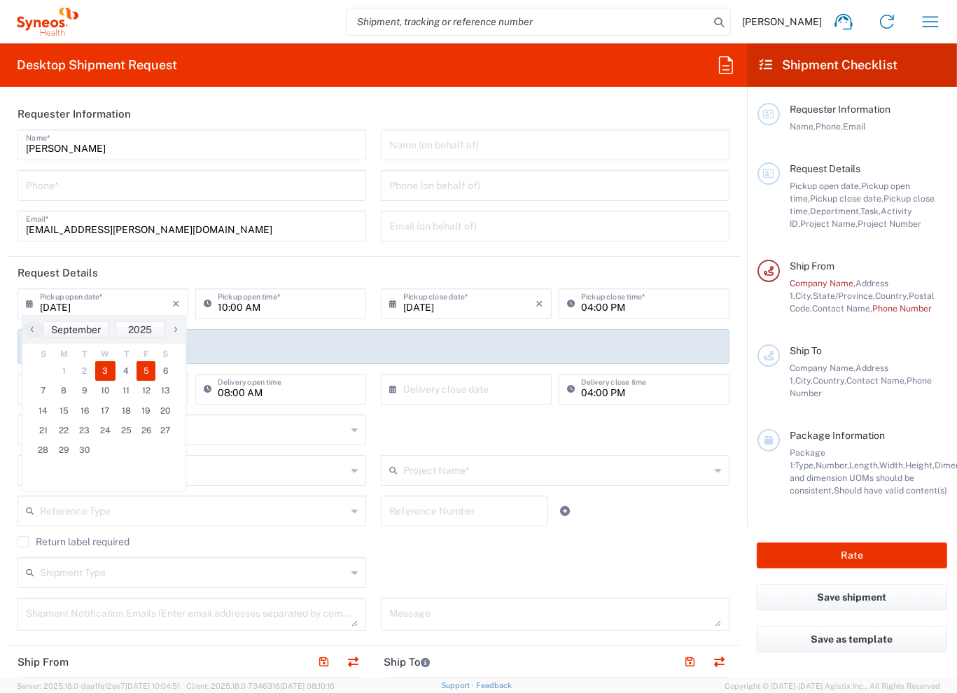
click at [152, 372] on span "5" at bounding box center [147, 371] width 20 height 20
type input "[DATE]"
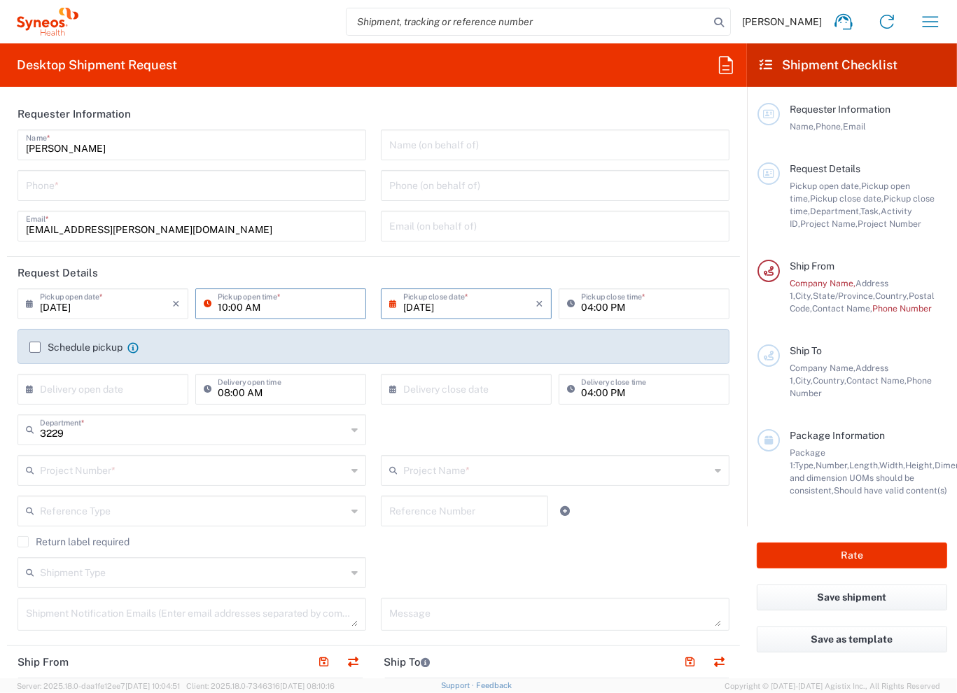
click at [327, 303] on input "10:00 AM" at bounding box center [288, 303] width 140 height 25
click at [247, 308] on input "03:00 AM" at bounding box center [288, 303] width 140 height 25
click at [252, 306] on input "03:00 AM" at bounding box center [288, 303] width 140 height 25
type input "03:00 PM"
type input "5"
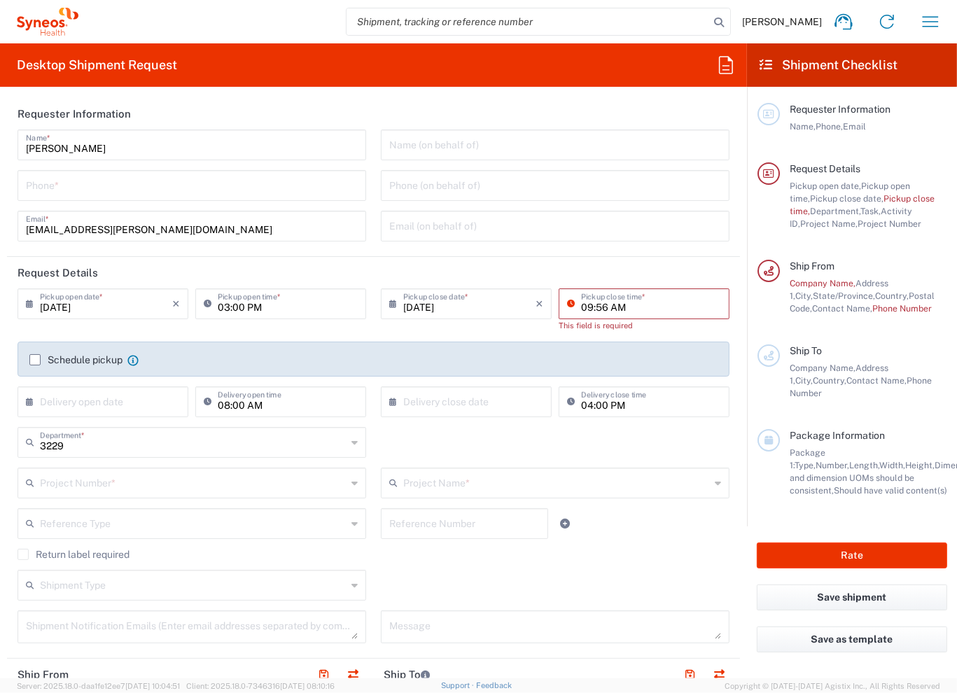
click at [654, 298] on input "09:56 AM" at bounding box center [651, 303] width 140 height 25
click at [609, 307] on input "09:56 AM" at bounding box center [651, 303] width 140 height 25
type input "05:00 PM"
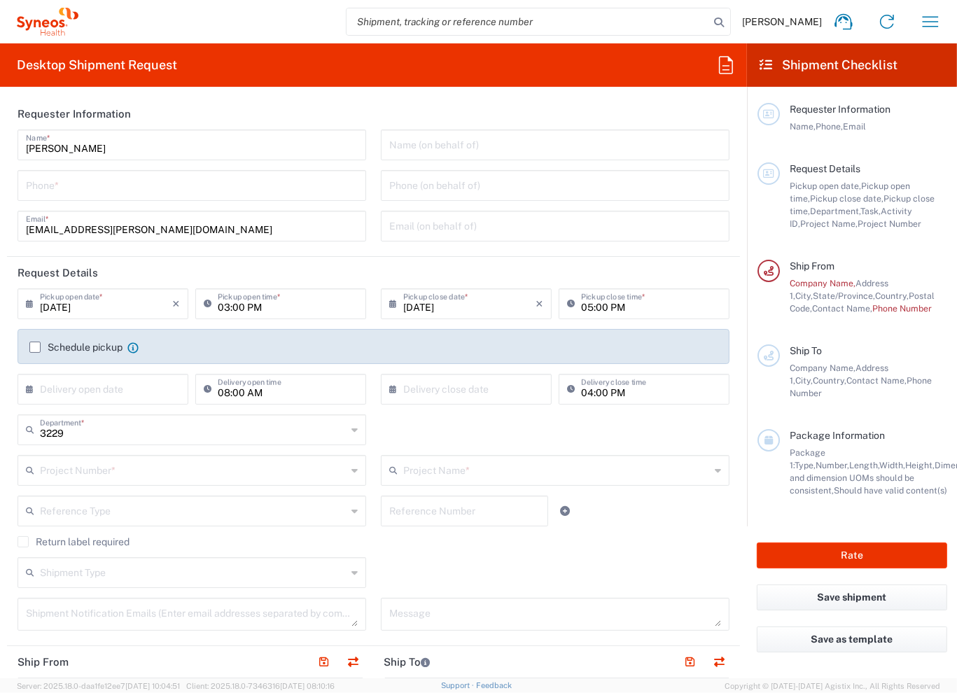
click at [164, 466] on input "text" at bounding box center [193, 469] width 307 height 25
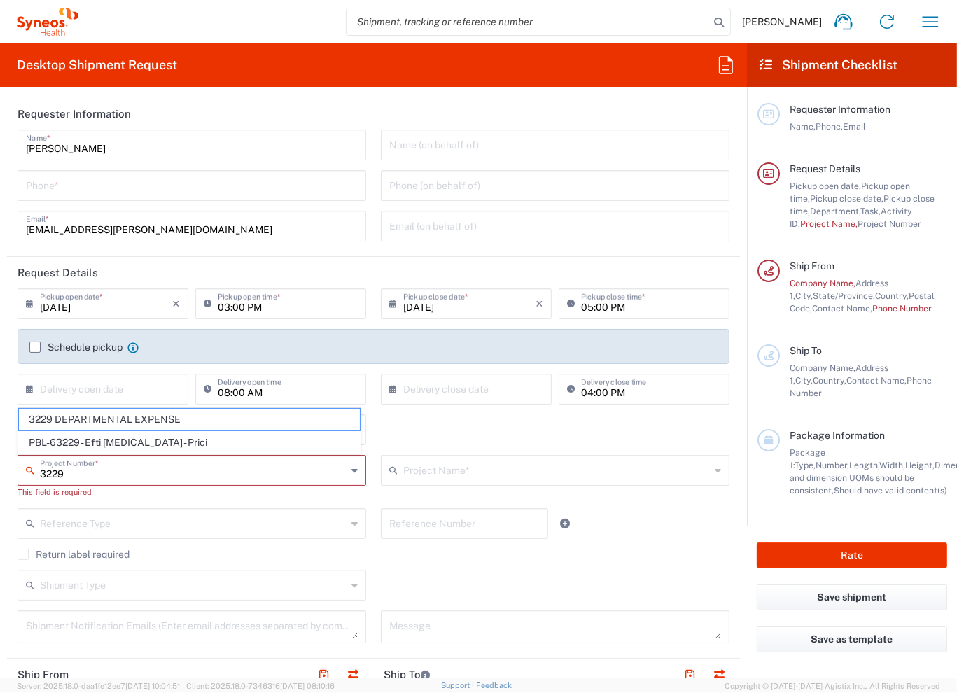
type input "3229 DEPARTMENTAL EXPENSE"
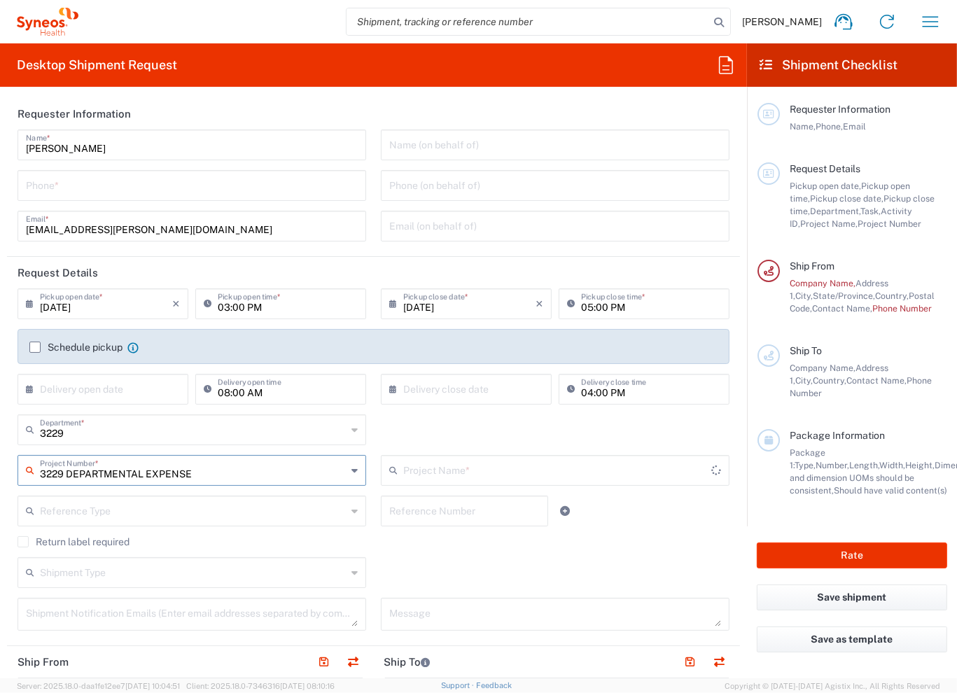
type input "3229 DEPARTMENTAL EXPENSE"
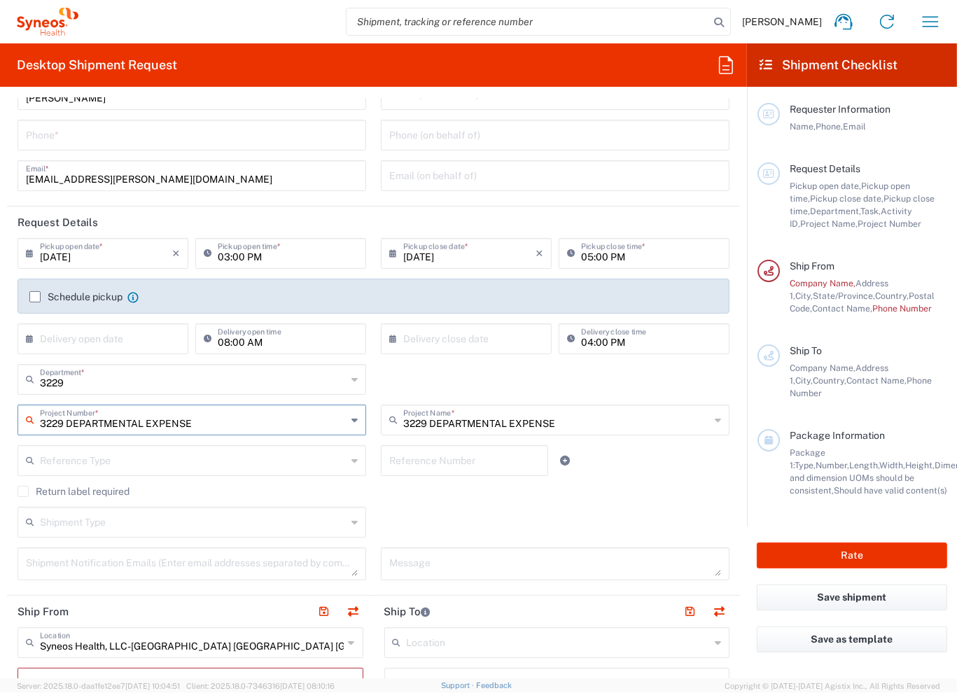
scroll to position [70, 0]
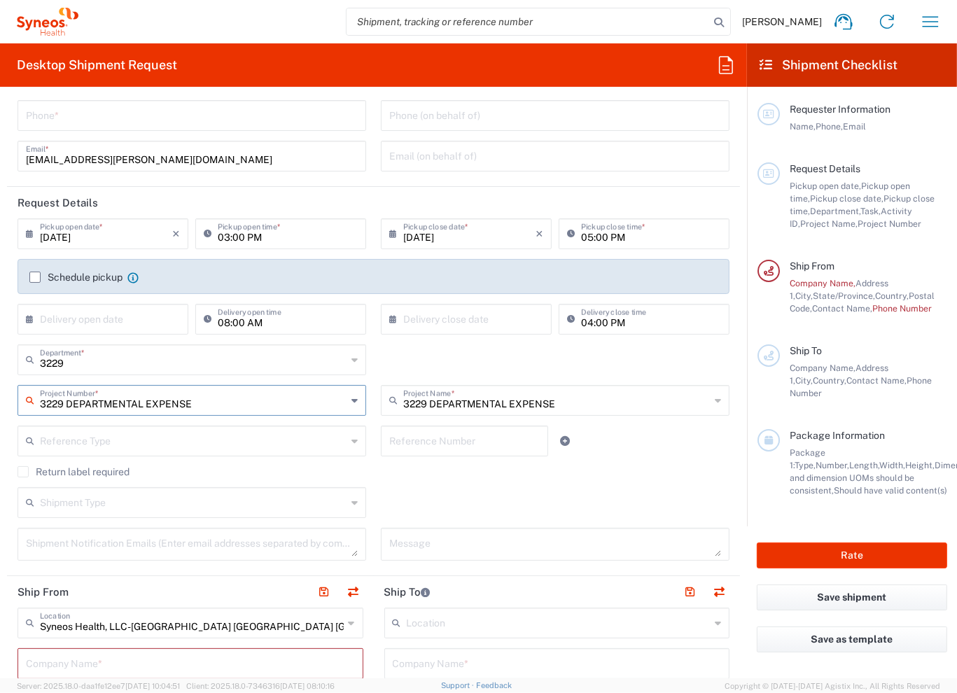
type input "3229 DEPARTMENTAL EXPENSE"
click at [19, 469] on label "Return label required" at bounding box center [74, 471] width 112 height 11
click at [23, 472] on input "Return label required" at bounding box center [23, 472] width 0 height 0
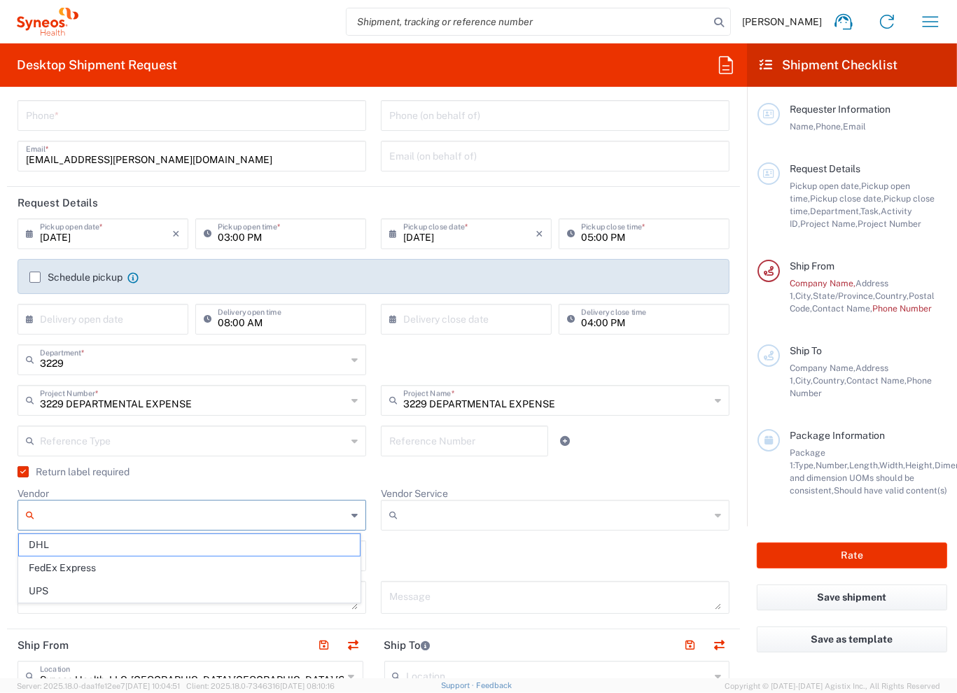
click at [123, 518] on input "Vendor" at bounding box center [193, 515] width 307 height 22
click at [95, 588] on span "UPS" at bounding box center [189, 592] width 341 height 22
type input "UPS"
click at [531, 512] on input "Vendor Service" at bounding box center [556, 515] width 307 height 22
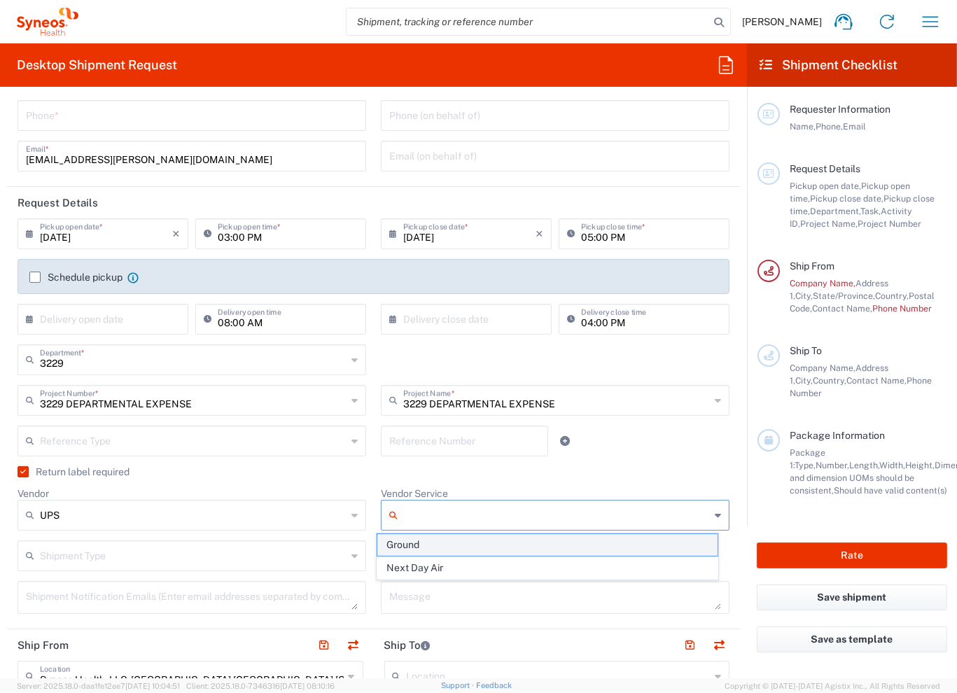
click at [504, 547] on span "Ground" at bounding box center [547, 545] width 341 height 22
type input "Ground"
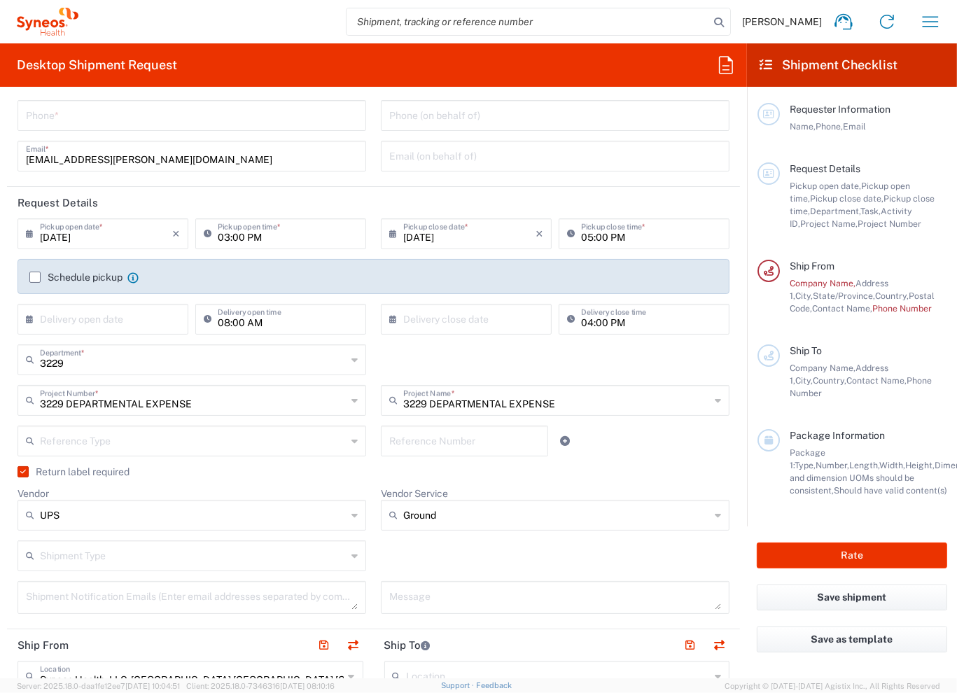
click at [160, 558] on input "text" at bounding box center [193, 555] width 307 height 25
click at [435, 544] on div "Shipment Type Batch Regular" at bounding box center [374, 561] width 727 height 41
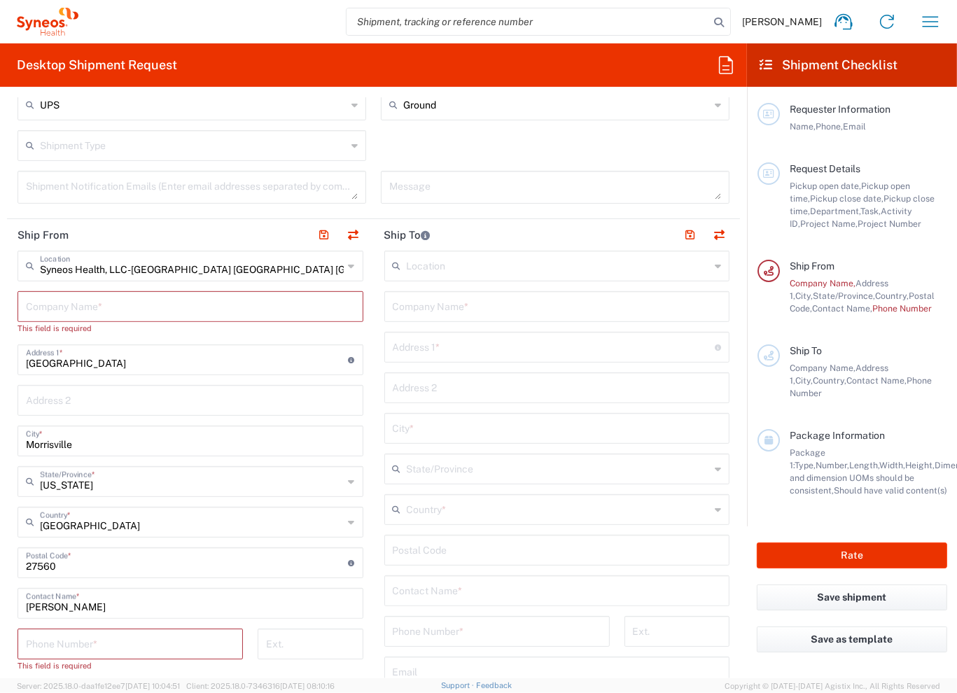
scroll to position [490, 0]
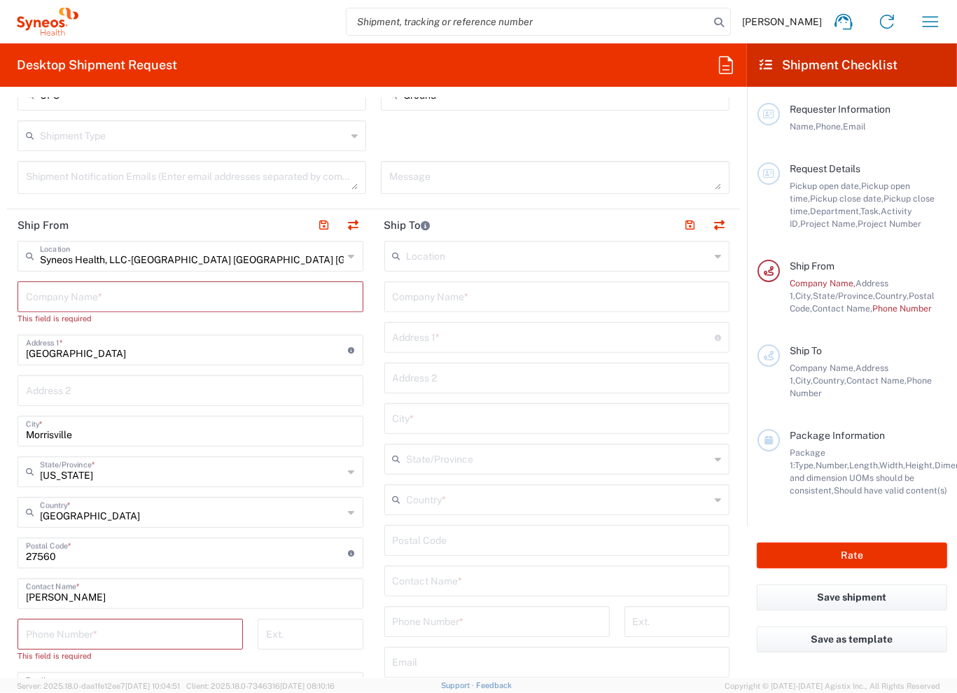
click at [186, 328] on div "Syneos Health, LLC-[GEOGRAPHIC_DATA] [GEOGRAPHIC_DATA] [GEOGRAPHIC_DATA] Locati…" at bounding box center [191, 547] width 346 height 613
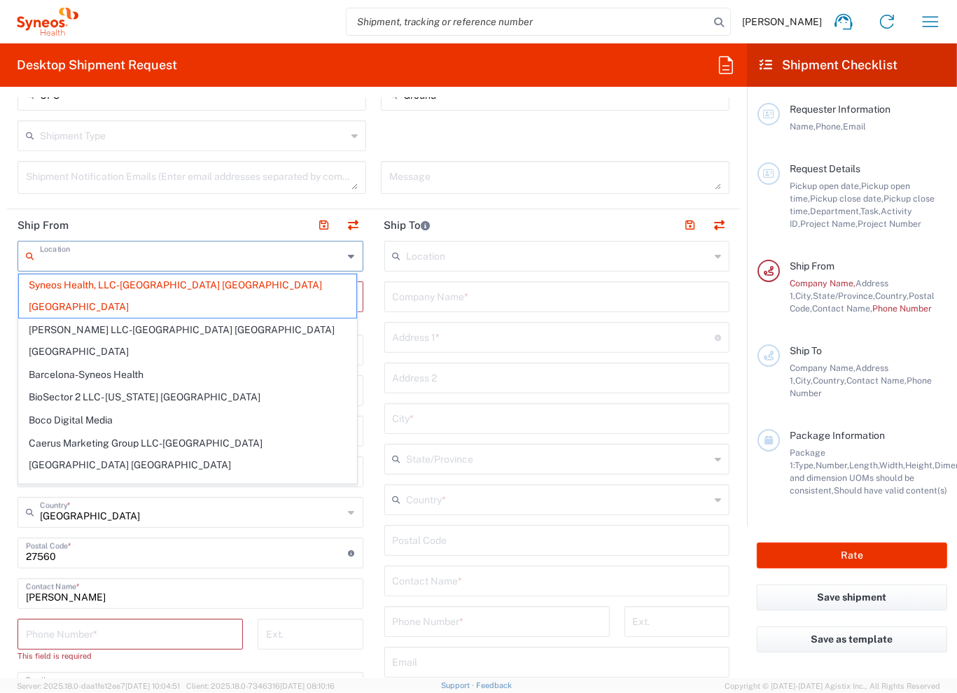
click at [272, 247] on input "text" at bounding box center [192, 255] width 304 height 25
click at [174, 284] on span "Syneos Health, LLC-[GEOGRAPHIC_DATA] [GEOGRAPHIC_DATA] [GEOGRAPHIC_DATA]" at bounding box center [188, 296] width 338 height 43
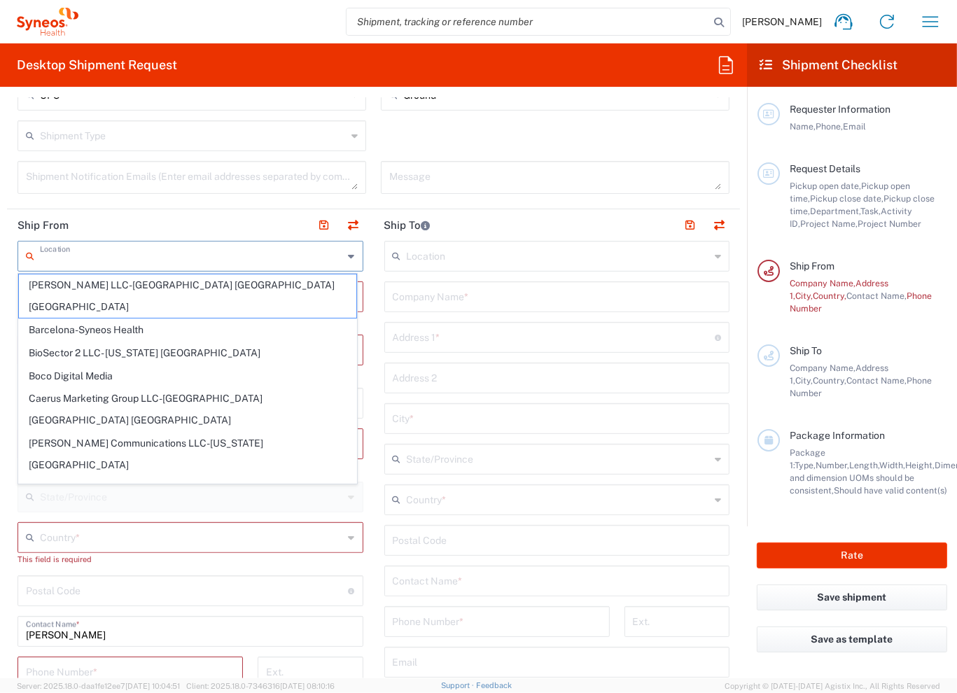
click at [216, 257] on input "text" at bounding box center [192, 255] width 304 height 25
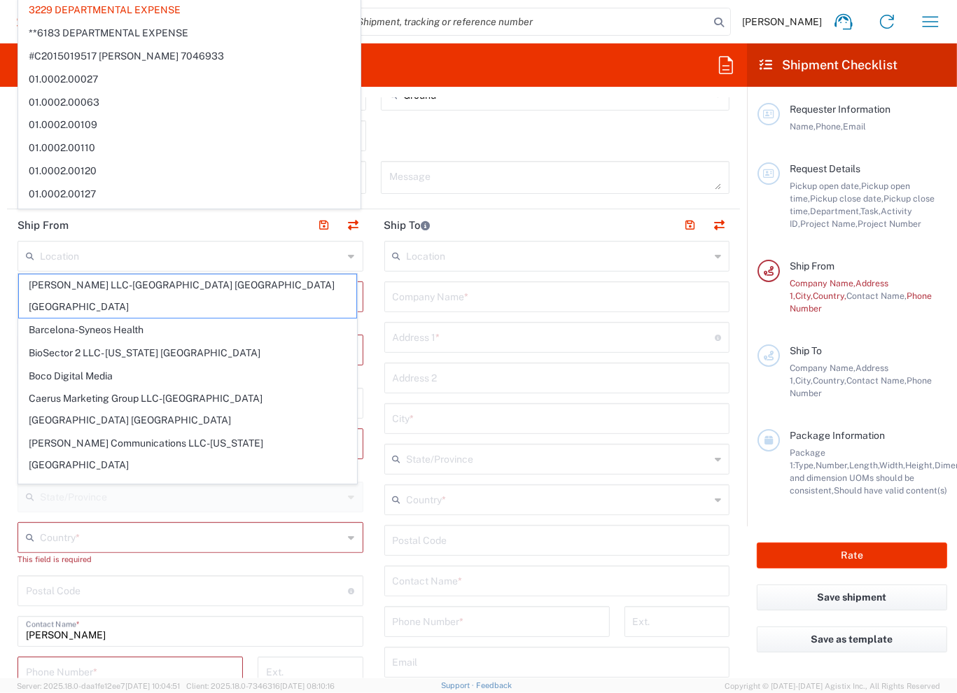
click at [554, 211] on header "Ship To" at bounding box center [557, 225] width 367 height 32
type input "3229 DEPARTMENTAL EXPENSE"
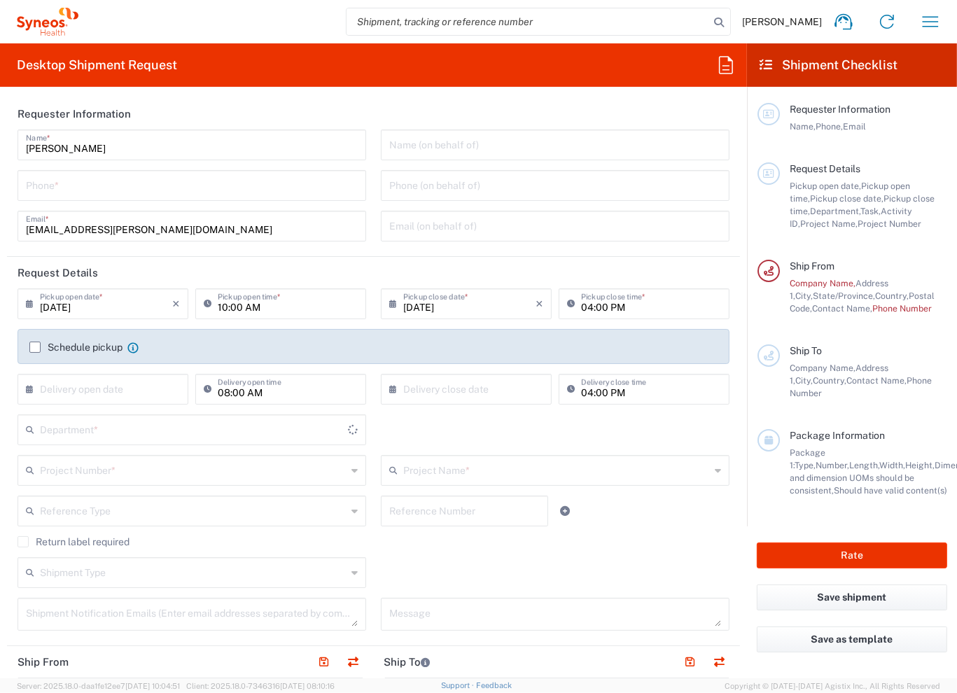
type input "3229"
type input "[US_STATE]"
type input "[GEOGRAPHIC_DATA]"
click at [126, 178] on input "tel" at bounding box center [192, 184] width 332 height 25
type input "Syneos Health, LLC-[GEOGRAPHIC_DATA] [GEOGRAPHIC_DATA] [GEOGRAPHIC_DATA]"
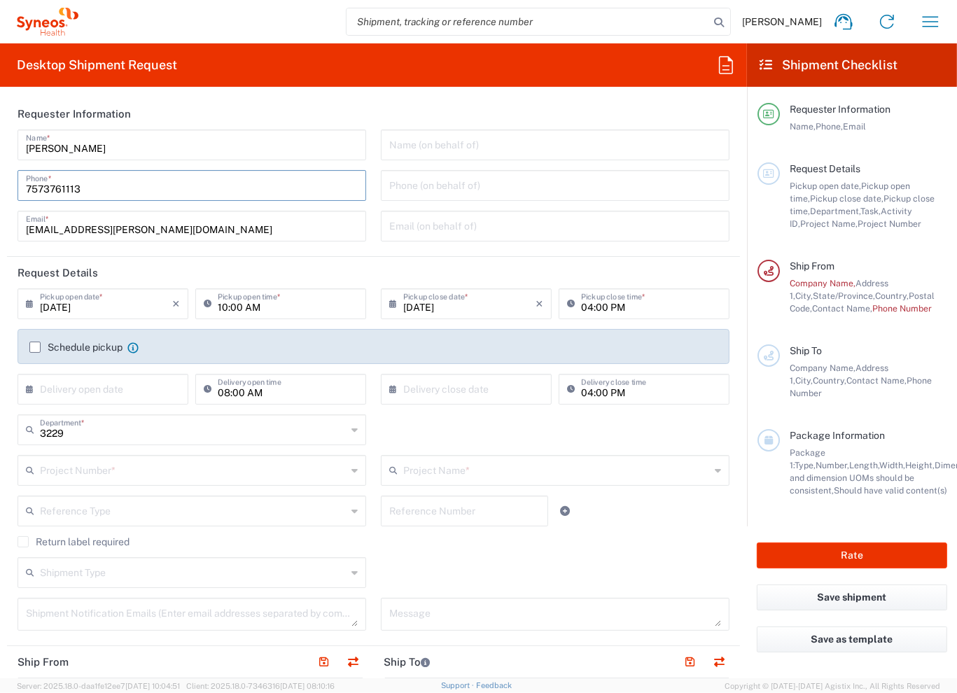
type input "7573761113"
click at [107, 314] on input "[DATE]" at bounding box center [106, 303] width 132 height 25
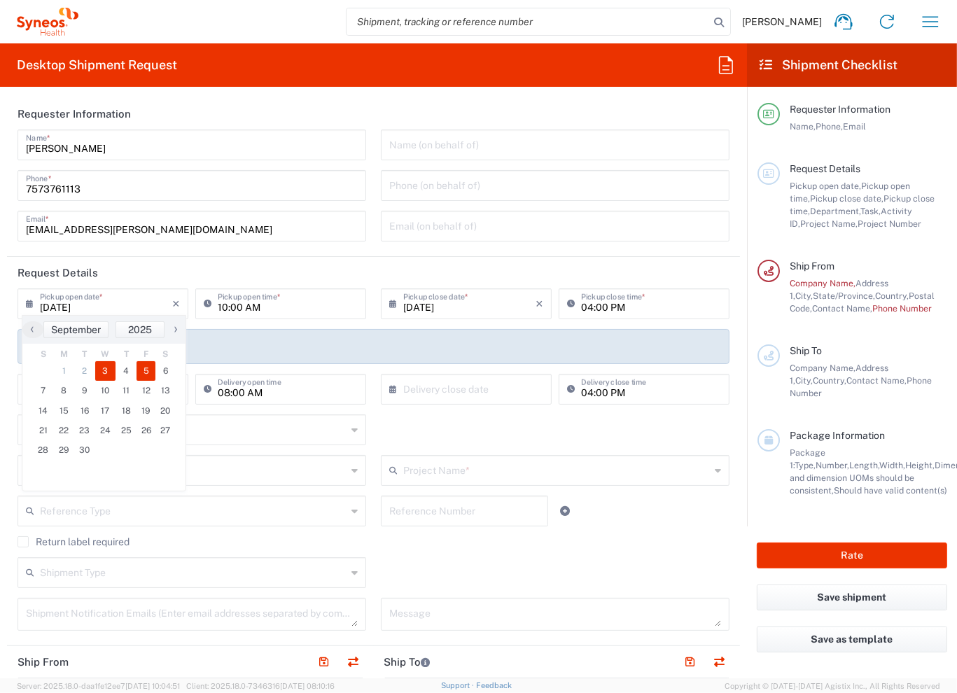
click at [148, 370] on span "5" at bounding box center [147, 371] width 20 height 20
type input "[DATE]"
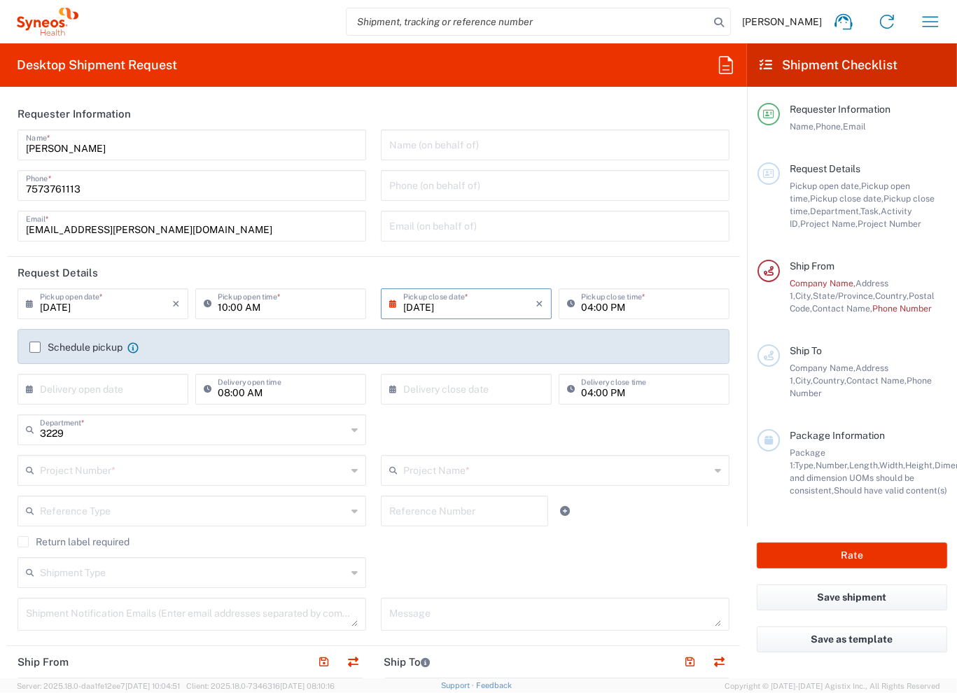
click at [588, 303] on input "04:00 PM" at bounding box center [651, 303] width 140 height 25
type input "06:00 PM"
click at [119, 473] on input "text" at bounding box center [193, 469] width 307 height 25
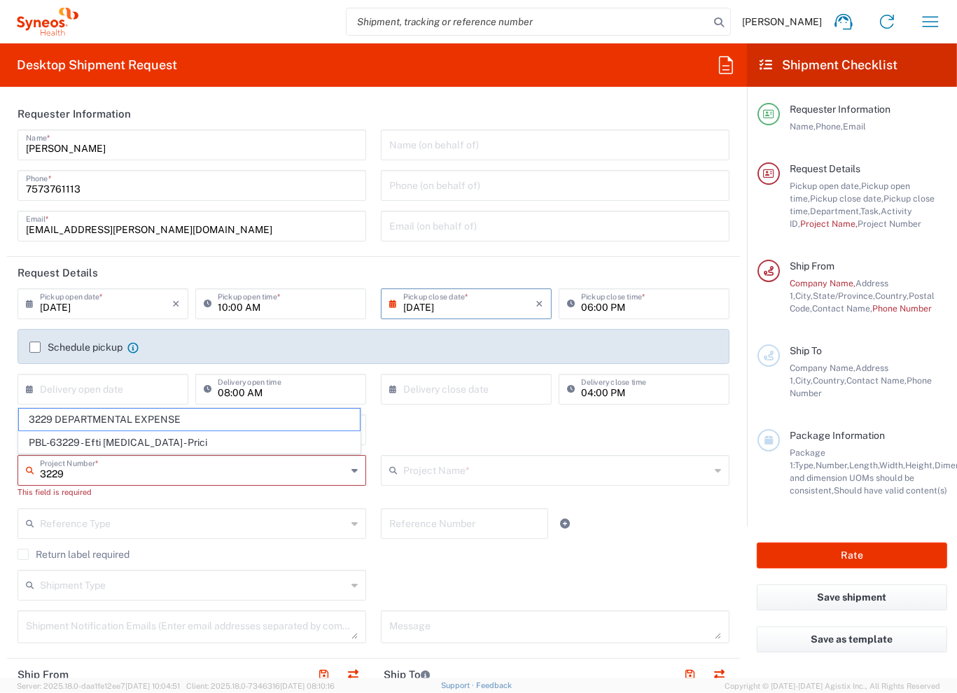
type input "3229 DEPARTMENTAL EXPENSE"
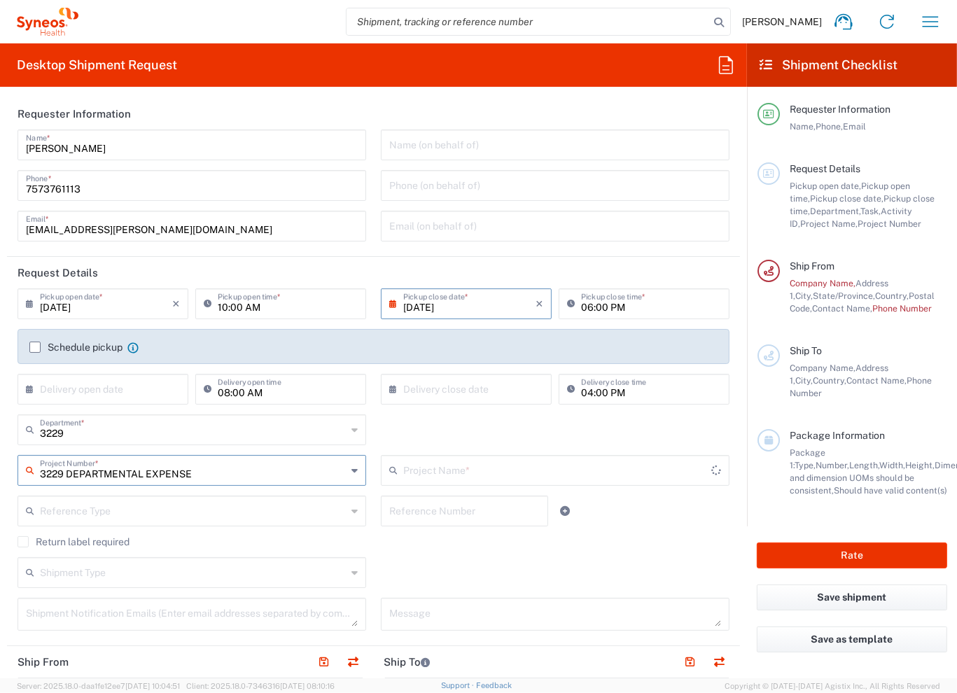
type input "3229 DEPARTMENTAL EXPENSE"
click at [29, 543] on label "Return label required" at bounding box center [74, 541] width 112 height 11
click at [23, 542] on input "Return label required" at bounding box center [23, 542] width 0 height 0
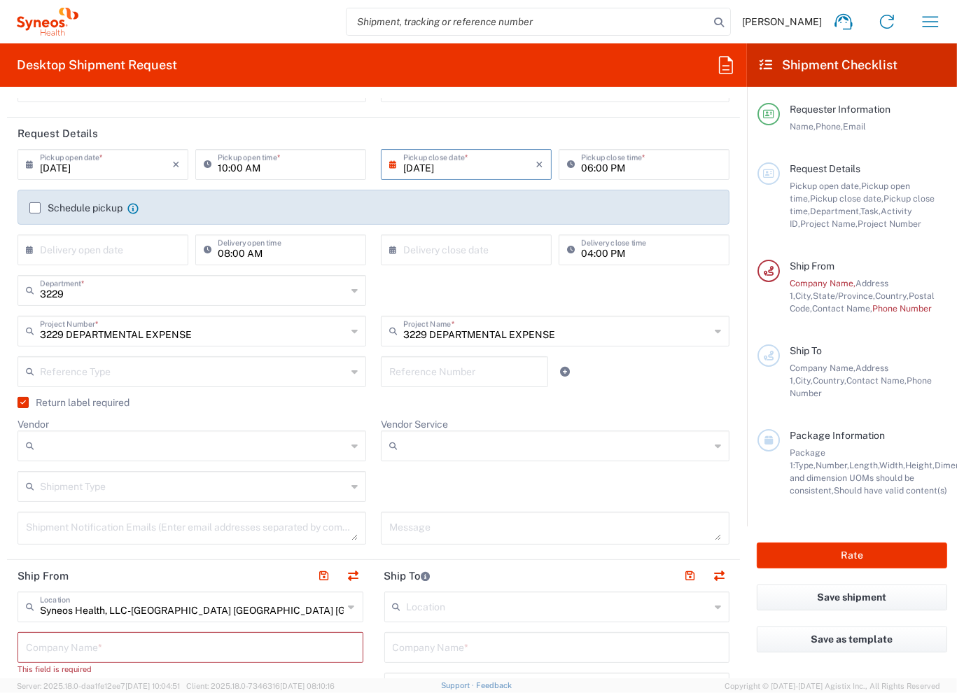
scroll to position [140, 0]
click at [120, 446] on input "Vendor" at bounding box center [193, 445] width 307 height 22
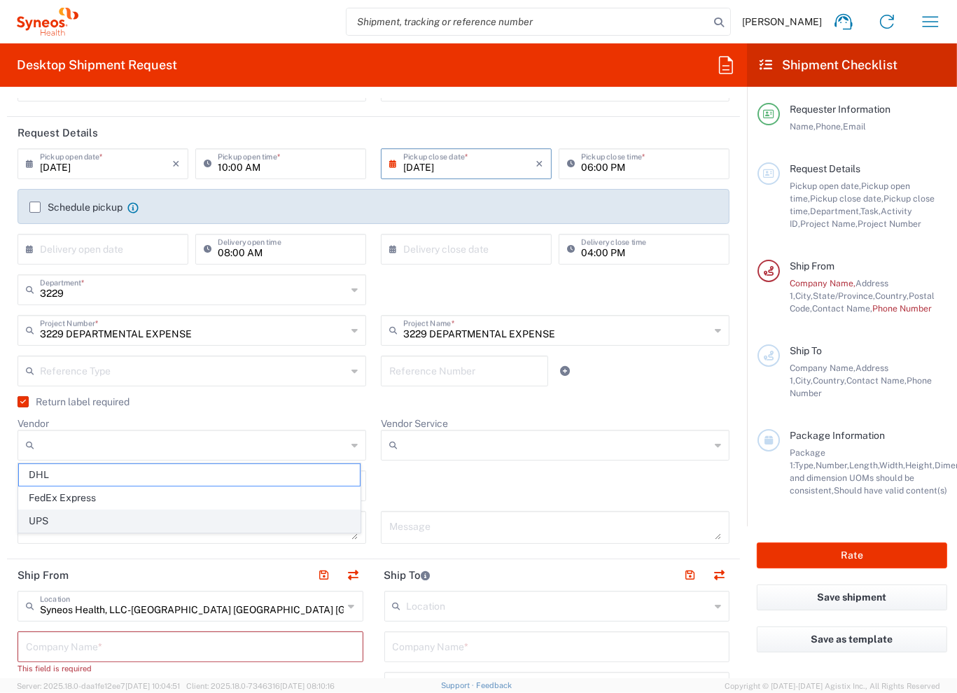
click at [81, 518] on span "UPS" at bounding box center [189, 522] width 341 height 22
type input "UPS"
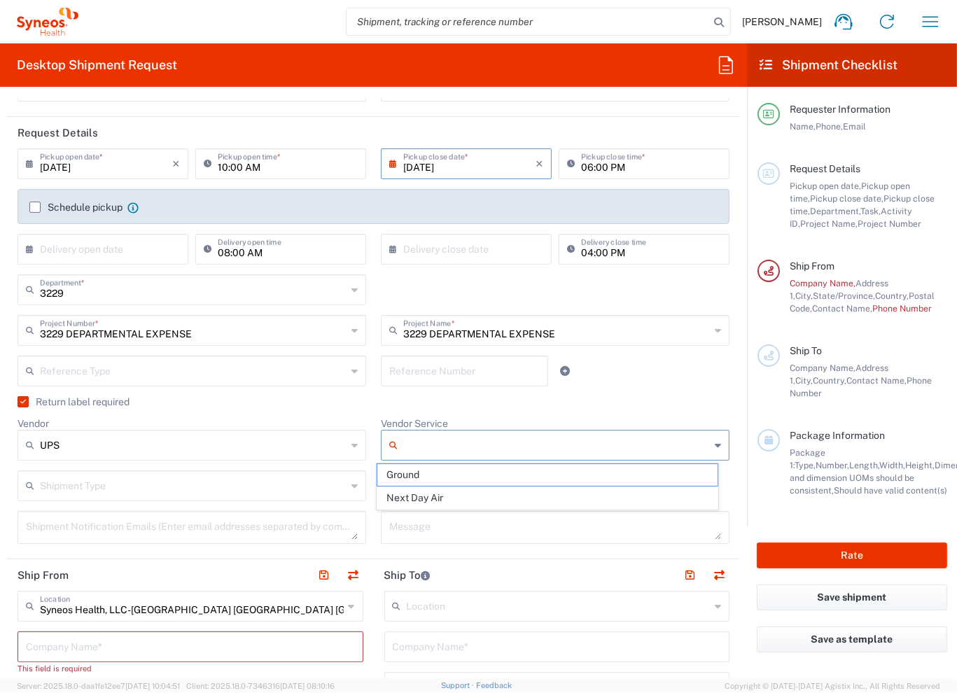
click at [591, 438] on input "Vendor Service" at bounding box center [556, 445] width 307 height 22
click at [525, 473] on span "Ground" at bounding box center [547, 475] width 341 height 22
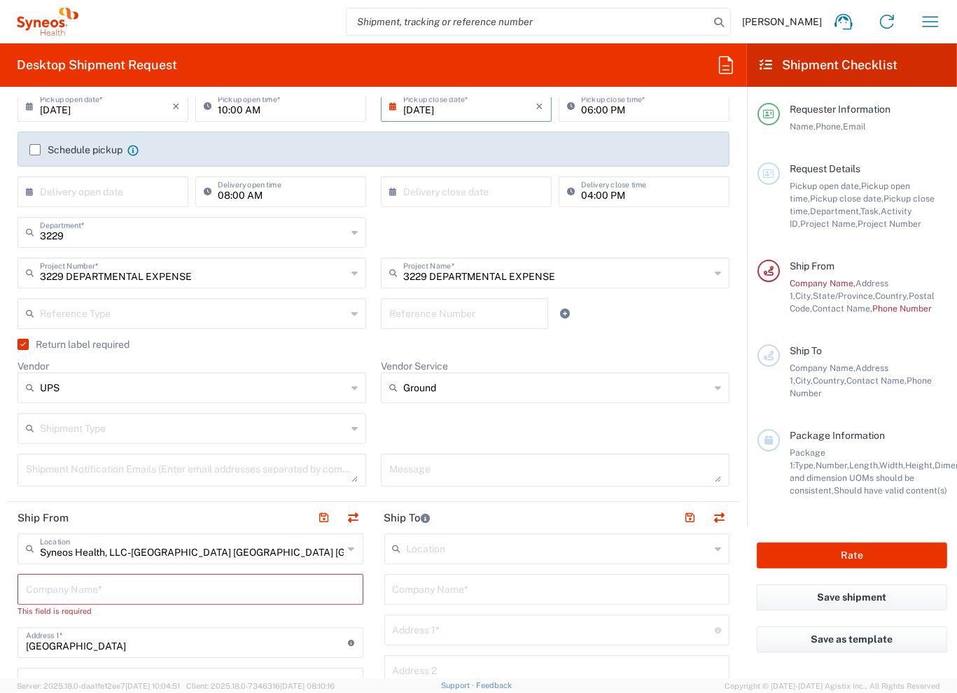
scroll to position [210, 0]
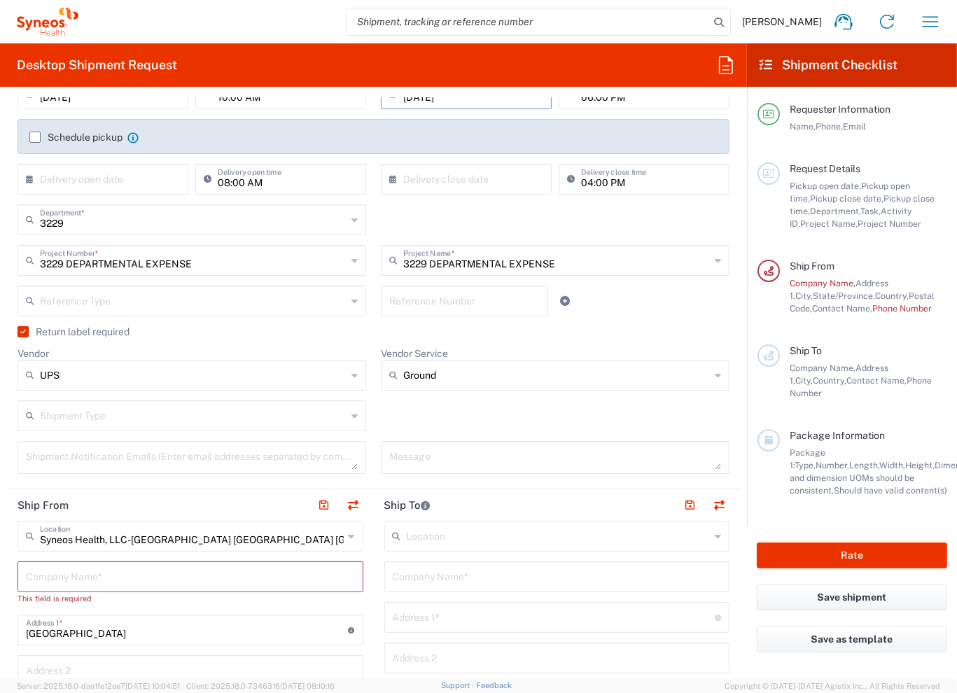
click at [626, 328] on agx-checkbox-control "Return label required" at bounding box center [374, 331] width 712 height 11
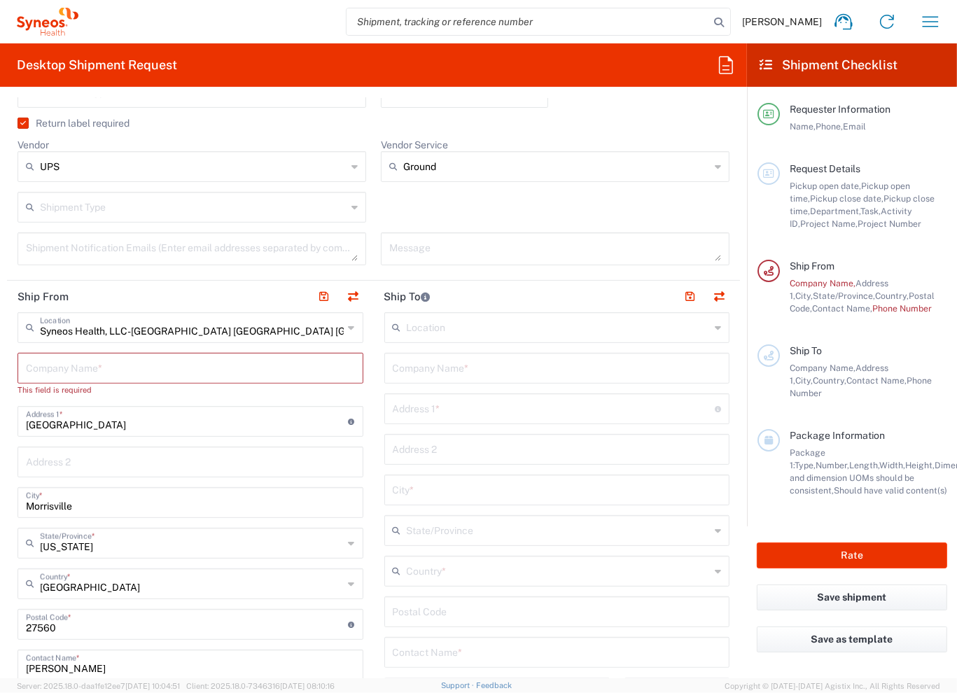
scroll to position [420, 0]
type input "Ground"
click at [476, 162] on input "Ground" at bounding box center [556, 165] width 307 height 22
click at [563, 107] on div "Reference Type Account Type Activity ID Airline Appointment Number ASN Batch Re…" at bounding box center [374, 96] width 727 height 41
click at [594, 326] on input "text" at bounding box center [559, 325] width 304 height 25
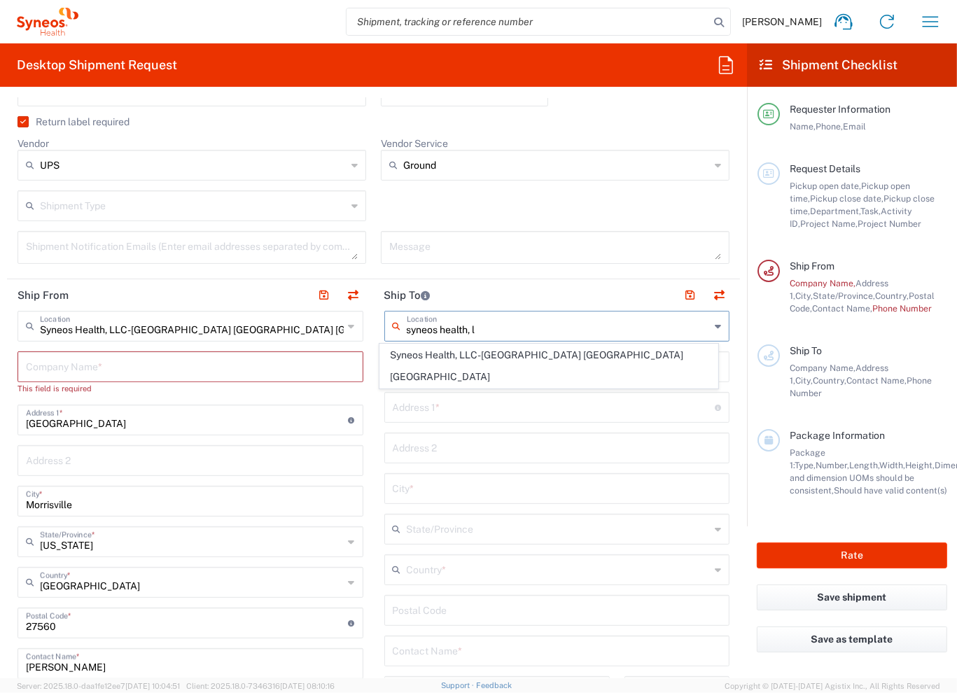
click at [585, 359] on span "Syneos Health, LLC-[GEOGRAPHIC_DATA] [GEOGRAPHIC_DATA] [GEOGRAPHIC_DATA]" at bounding box center [549, 366] width 338 height 43
type input "Syneos Health, LLC-[GEOGRAPHIC_DATA] [GEOGRAPHIC_DATA] [GEOGRAPHIC_DATA]"
type input "Syneos Health LLC"
type input "[GEOGRAPHIC_DATA]"
type input "Morrisville"
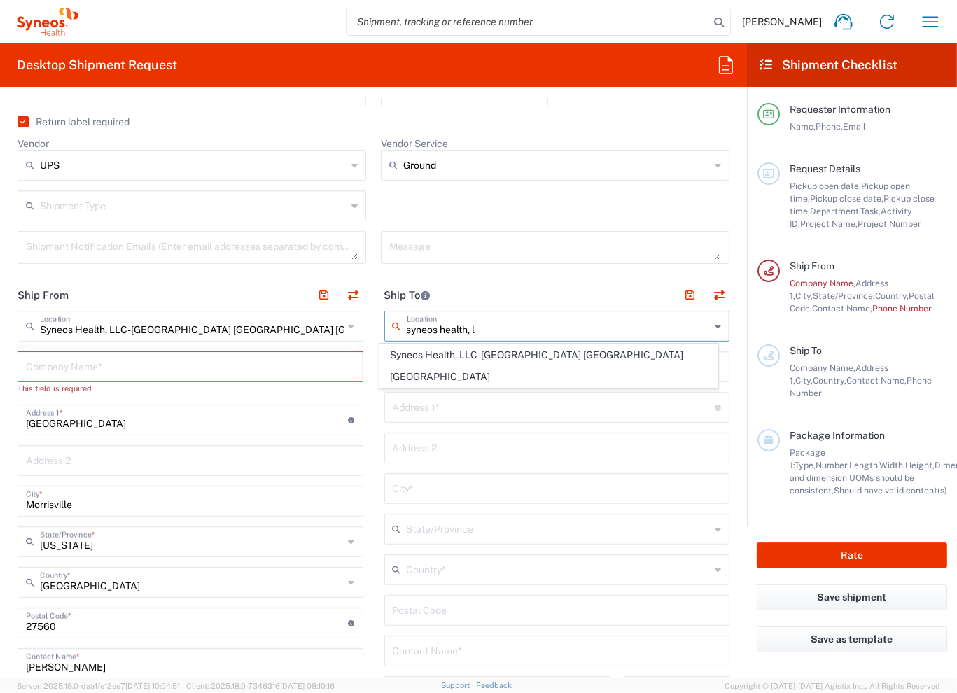
type input "[GEOGRAPHIC_DATA]"
type input "27560"
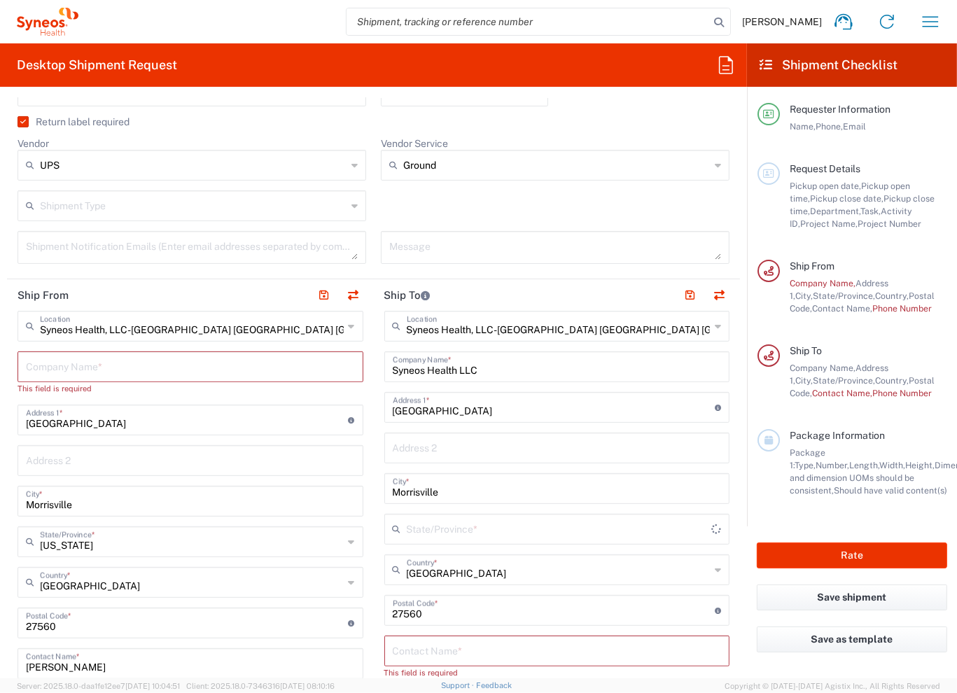
type input "[US_STATE]"
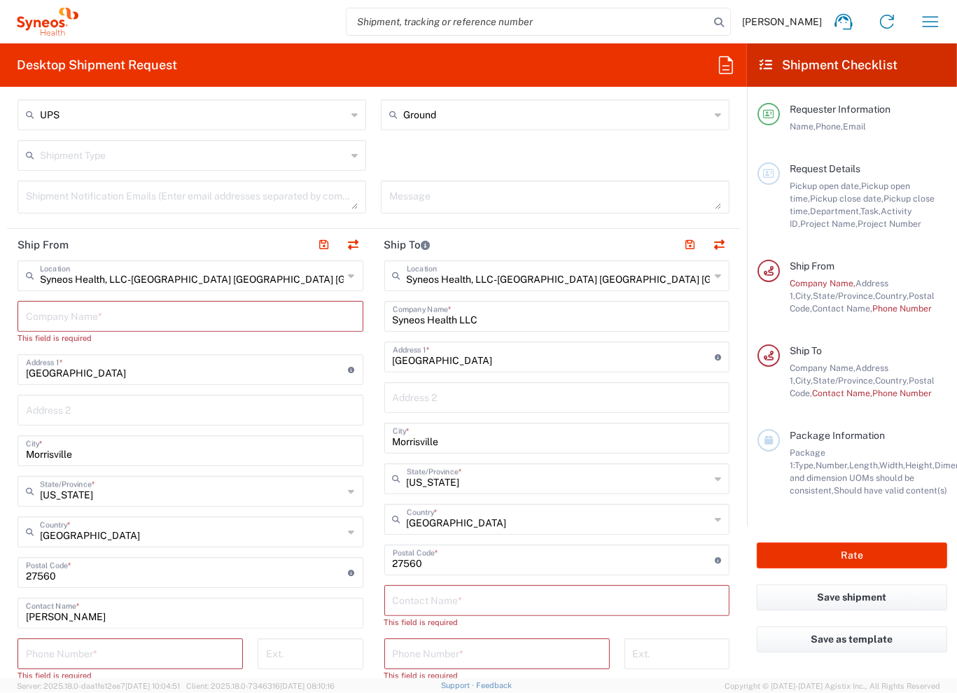
scroll to position [490, 0]
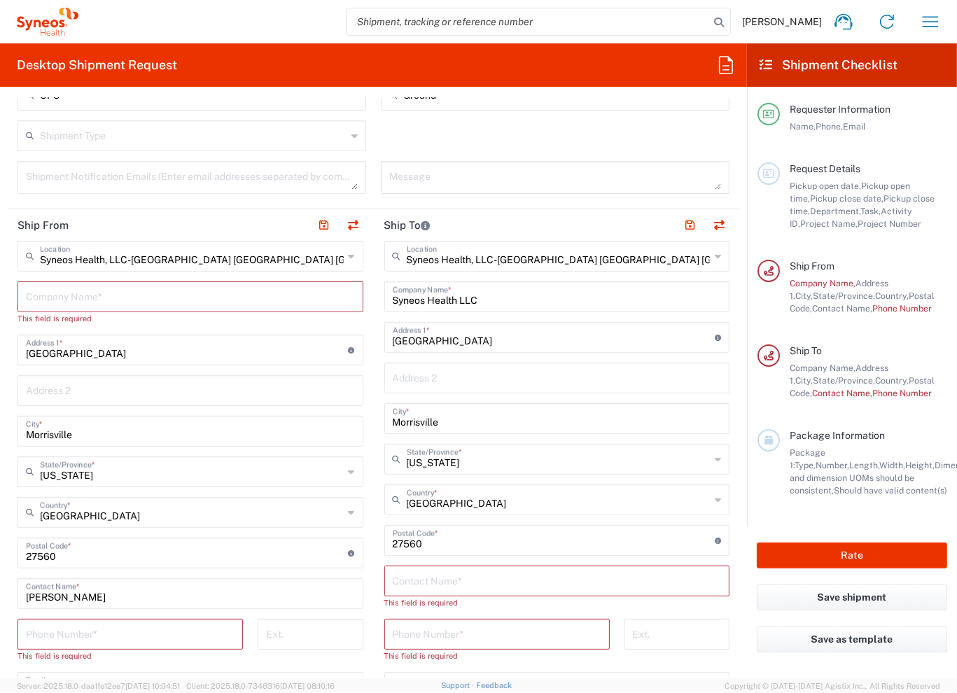
click at [476, 576] on input "text" at bounding box center [557, 580] width 329 height 25
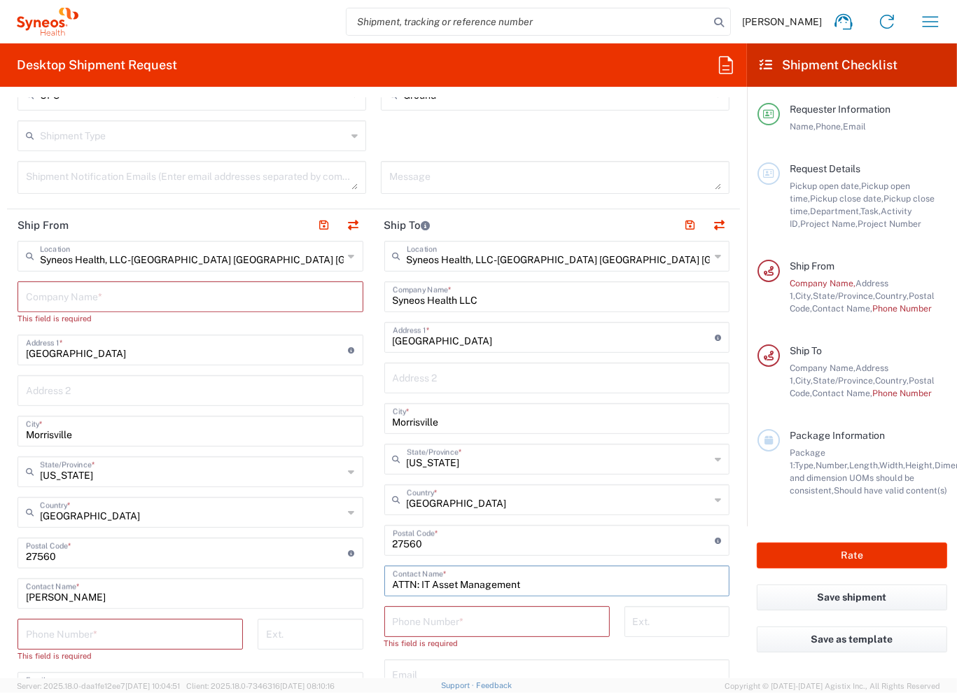
type input "ATTN: IT Asset Management"
type input "9198769300"
click at [129, 611] on div "Syneos Health, LLC-[GEOGRAPHIC_DATA] [GEOGRAPHIC_DATA] [GEOGRAPHIC_DATA] Locati…" at bounding box center [191, 547] width 346 height 613
click at [109, 634] on input "tel" at bounding box center [130, 633] width 209 height 25
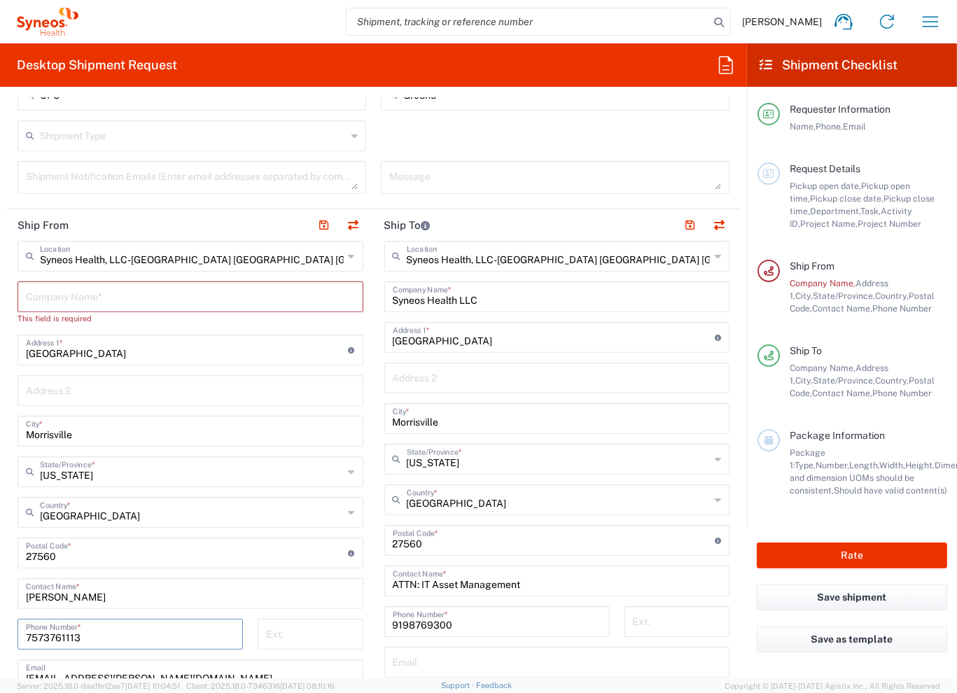
type input "7573761113"
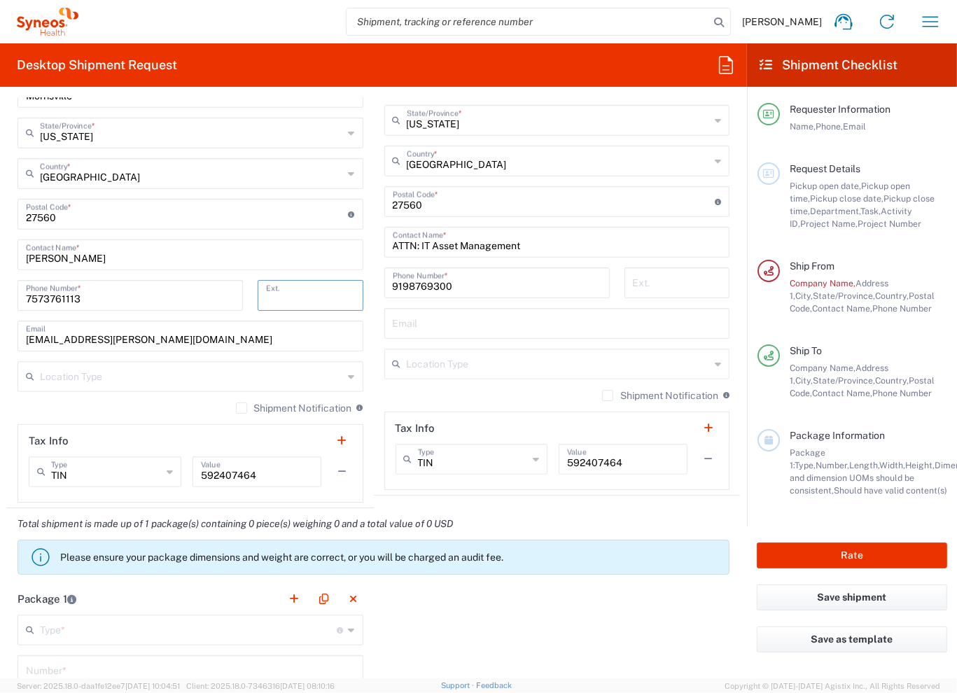
scroll to position [840, 0]
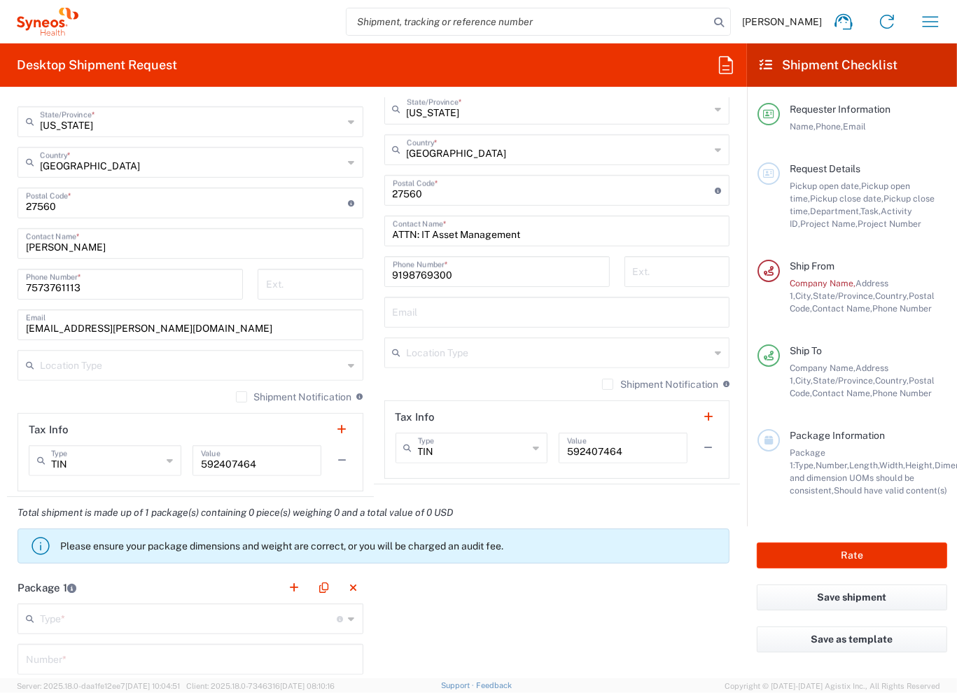
click at [349, 367] on icon at bounding box center [352, 365] width 6 height 22
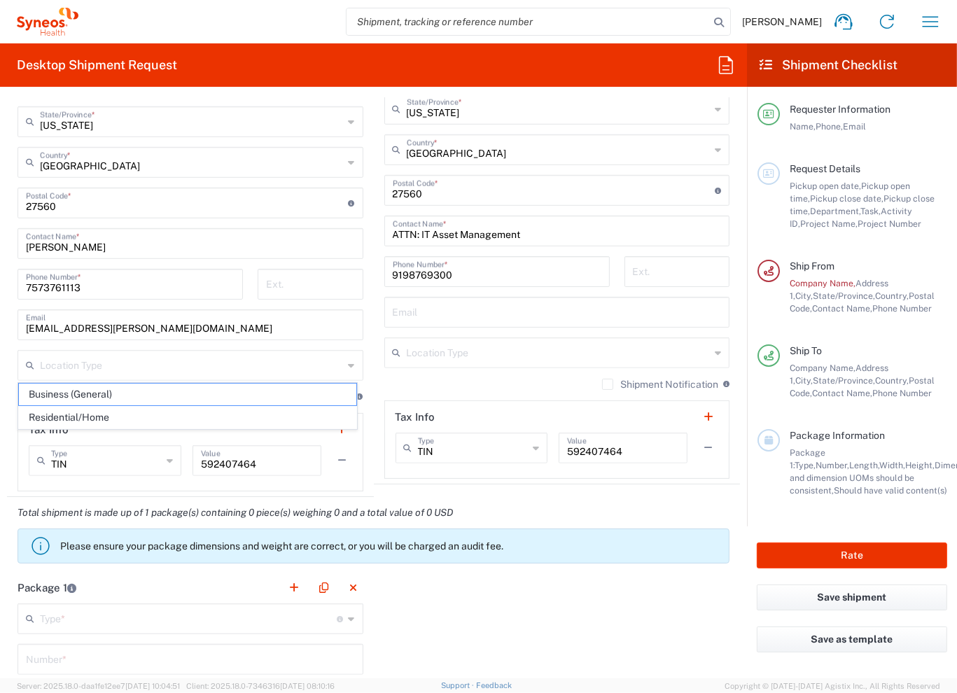
click at [349, 367] on icon at bounding box center [352, 365] width 6 height 22
click at [700, 349] on div "Location Type" at bounding box center [557, 353] width 346 height 31
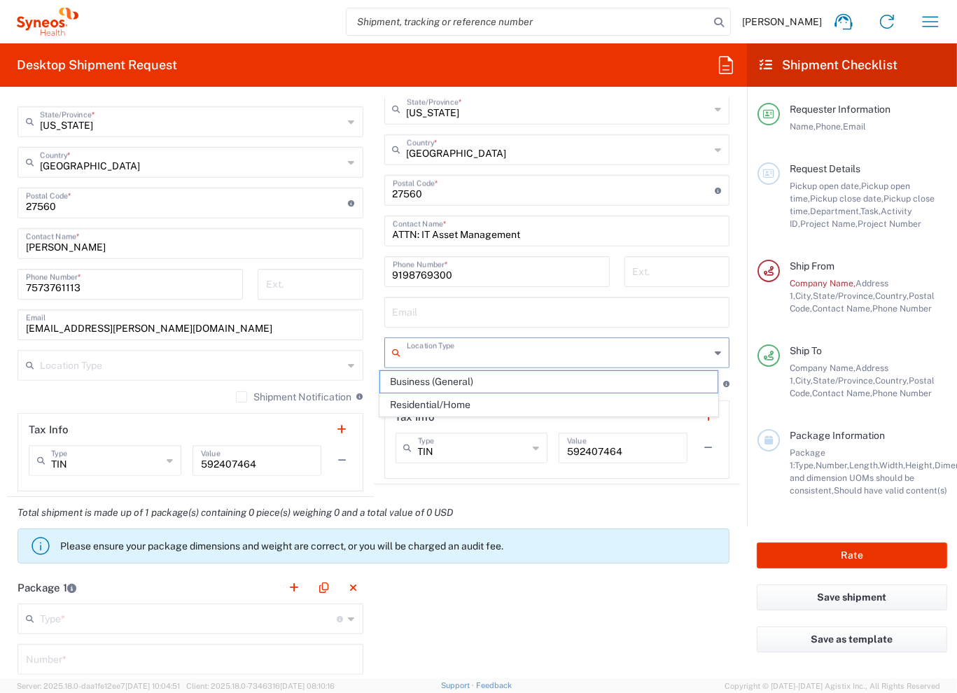
click at [700, 349] on div "Location Type" at bounding box center [557, 353] width 346 height 31
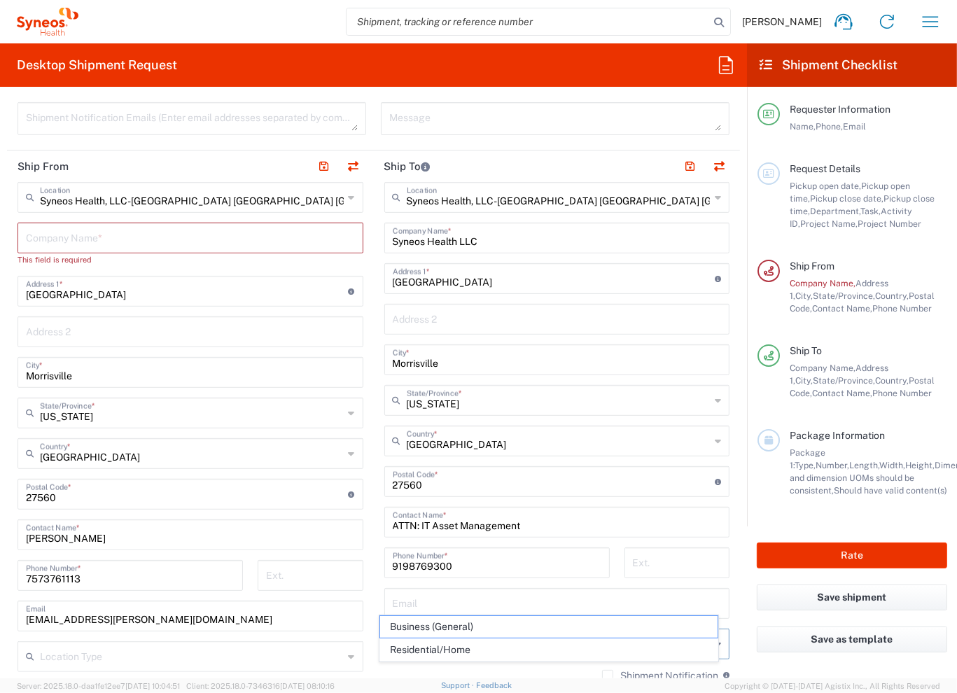
scroll to position [473, 0]
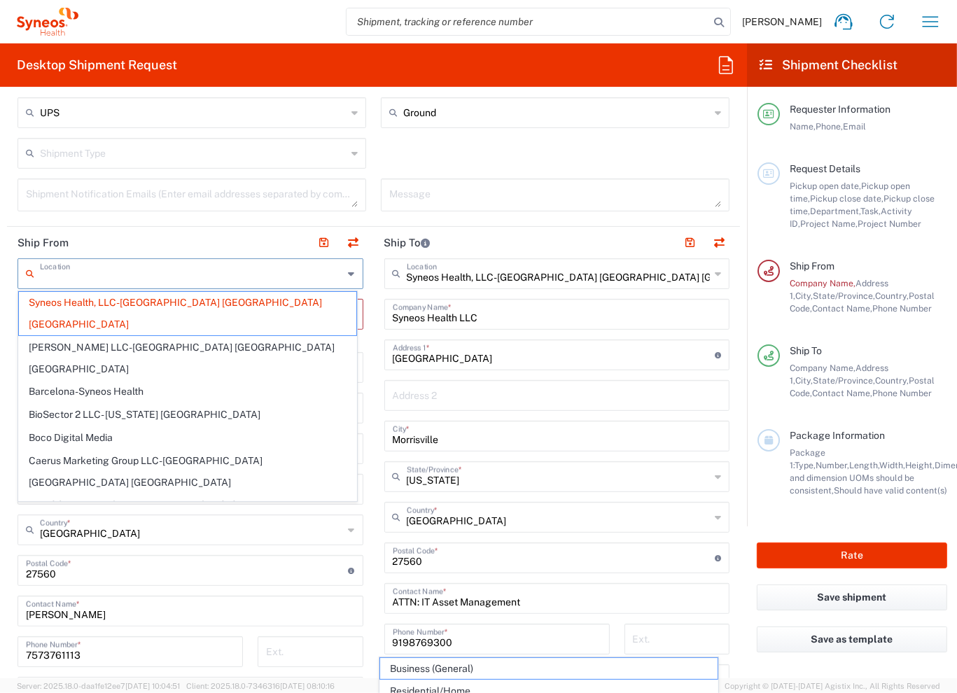
click at [148, 277] on input "text" at bounding box center [192, 273] width 304 height 25
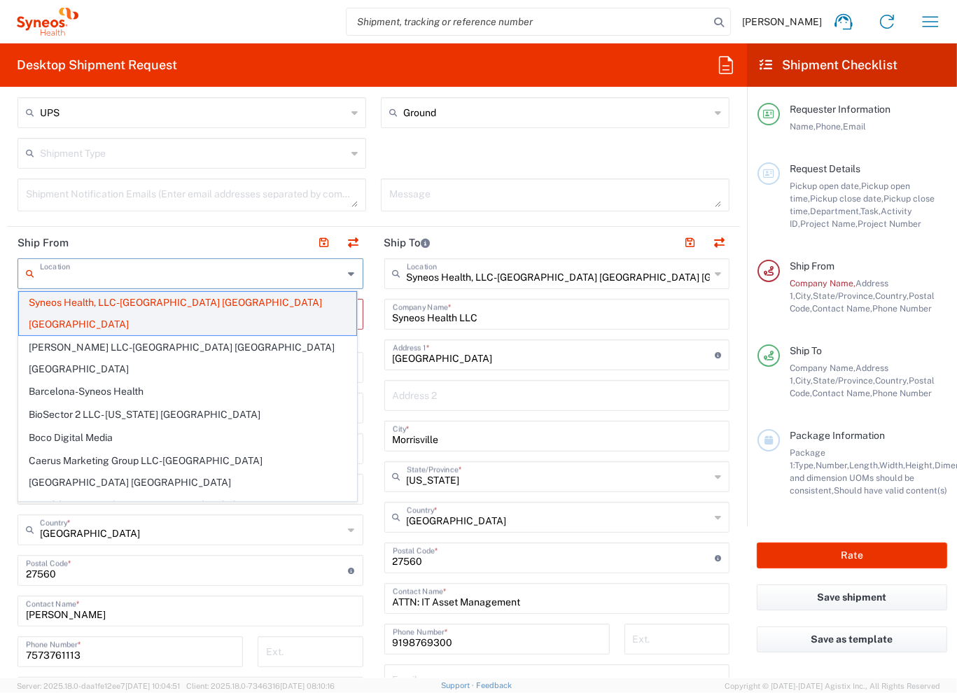
click at [137, 300] on span "Syneos Health, LLC-[GEOGRAPHIC_DATA] [GEOGRAPHIC_DATA] [GEOGRAPHIC_DATA]" at bounding box center [188, 313] width 338 height 43
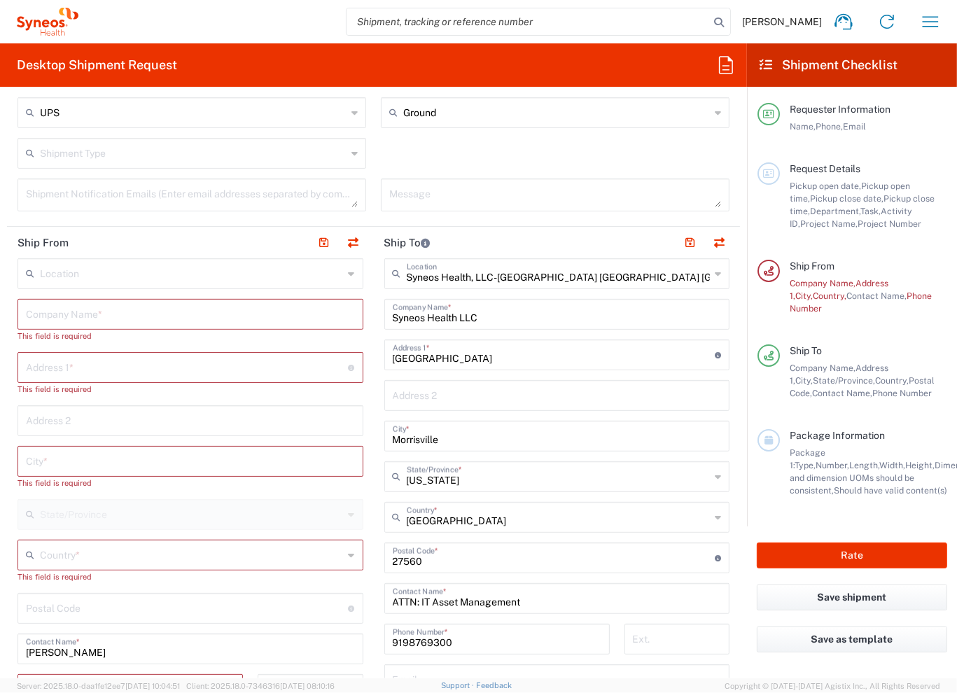
click at [138, 277] on input "text" at bounding box center [192, 273] width 304 height 25
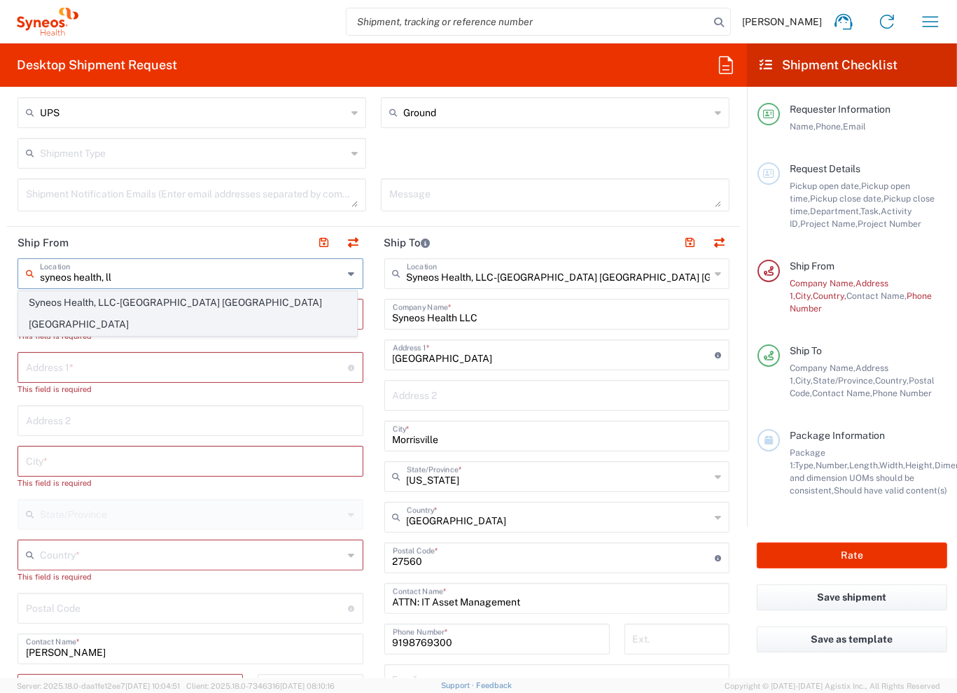
click at [165, 300] on span "Syneos Health, LLC-[GEOGRAPHIC_DATA] [GEOGRAPHIC_DATA] [GEOGRAPHIC_DATA]" at bounding box center [188, 313] width 338 height 43
type input "Syneos Health, LLC-[GEOGRAPHIC_DATA] [GEOGRAPHIC_DATA] [GEOGRAPHIC_DATA]"
type input "Syneos Health LLC"
type input "[GEOGRAPHIC_DATA]"
type input "Morrisville"
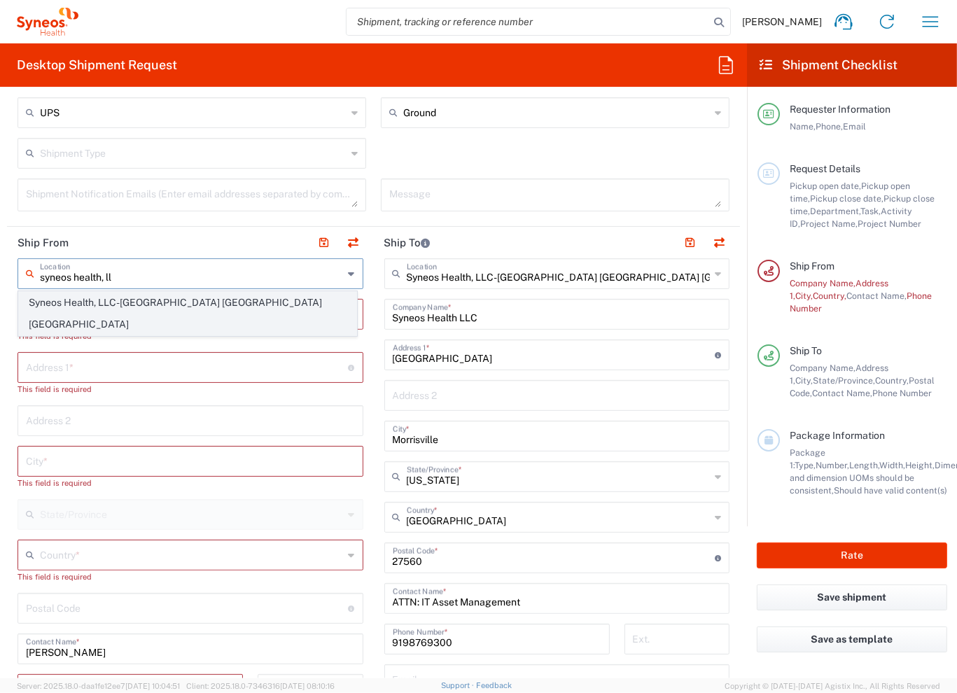
type input "[GEOGRAPHIC_DATA]"
type input "27560"
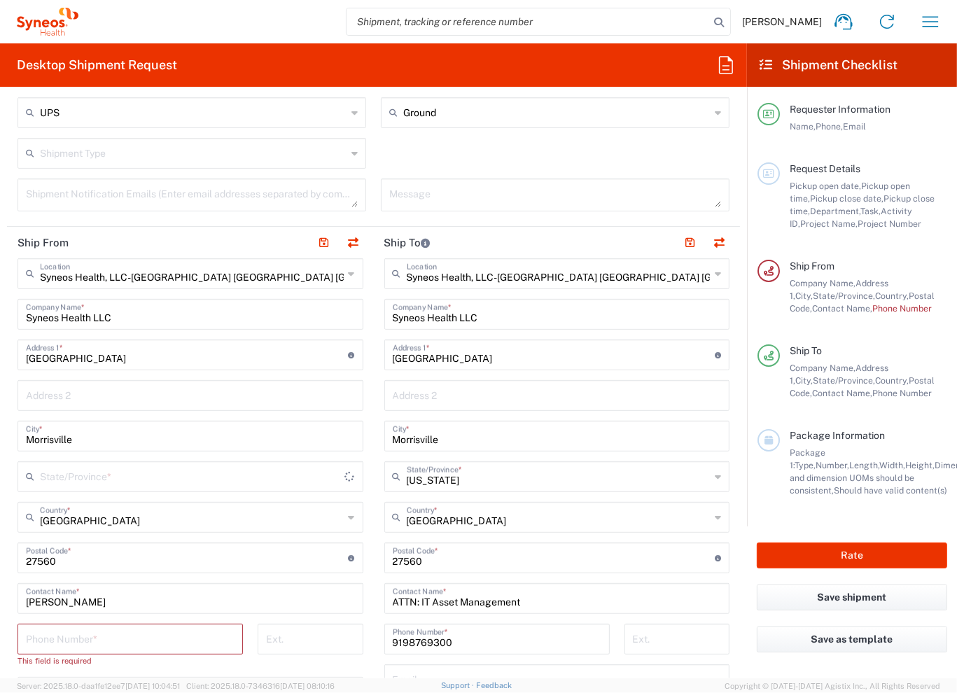
type input "[US_STATE]"
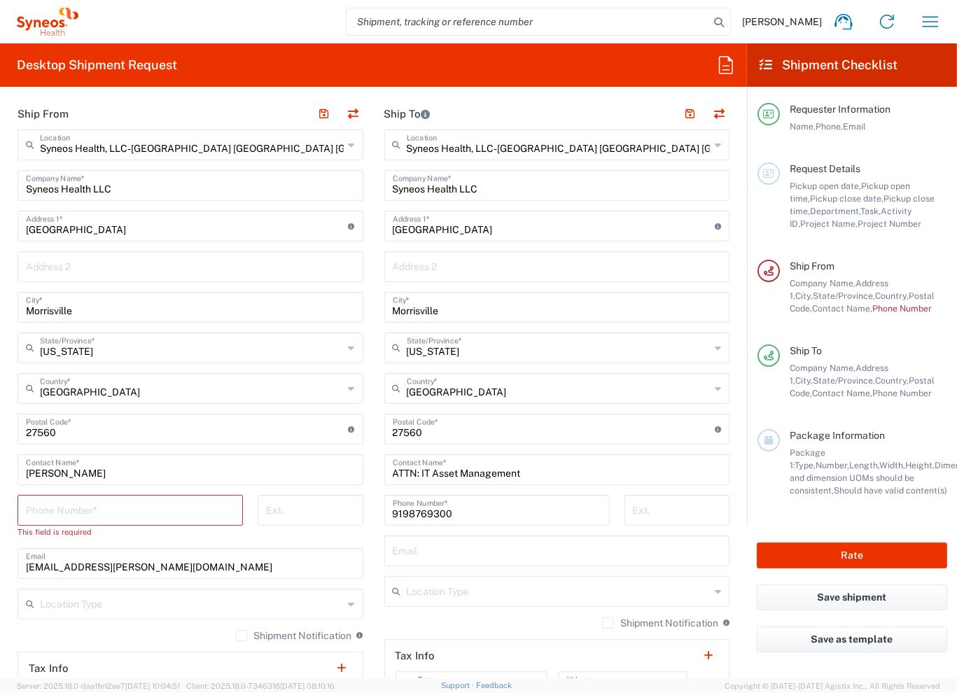
scroll to position [613, 0]
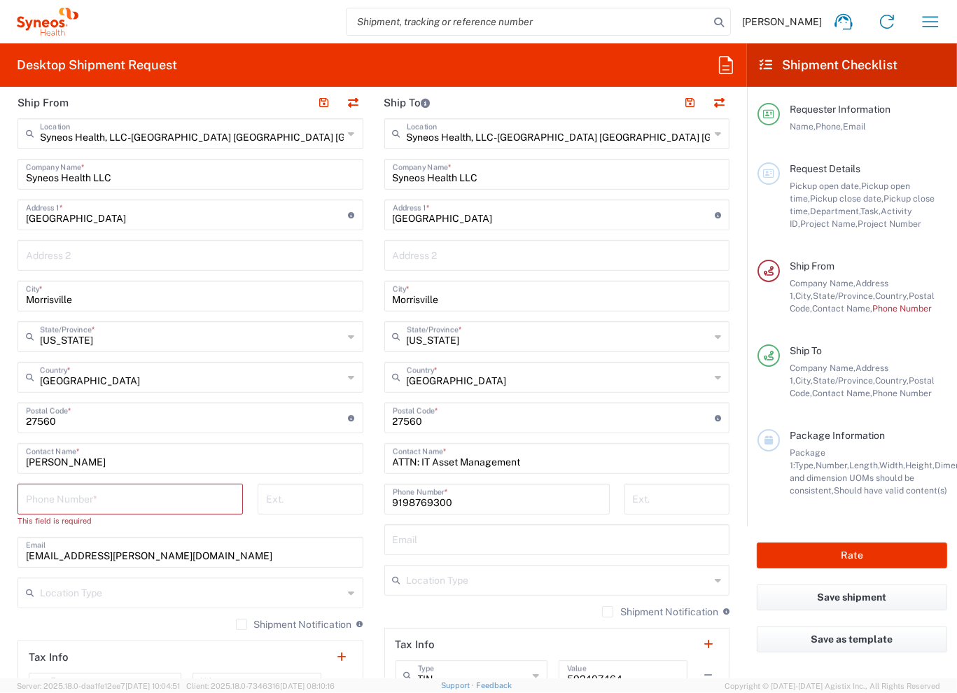
click at [106, 500] on input "tel" at bounding box center [130, 498] width 209 height 25
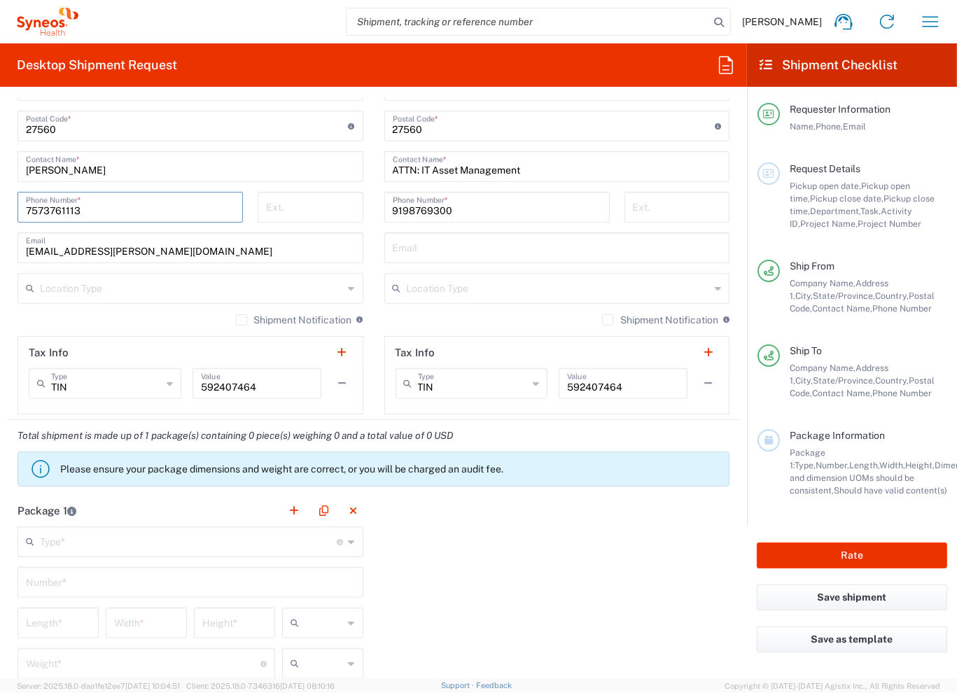
scroll to position [963, 0]
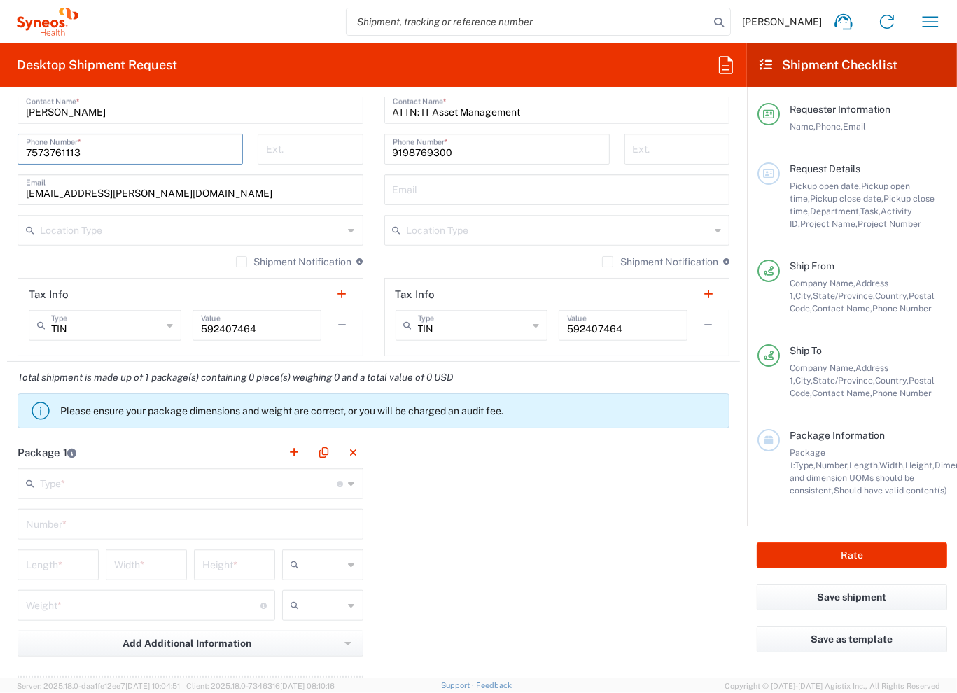
type input "7573761113"
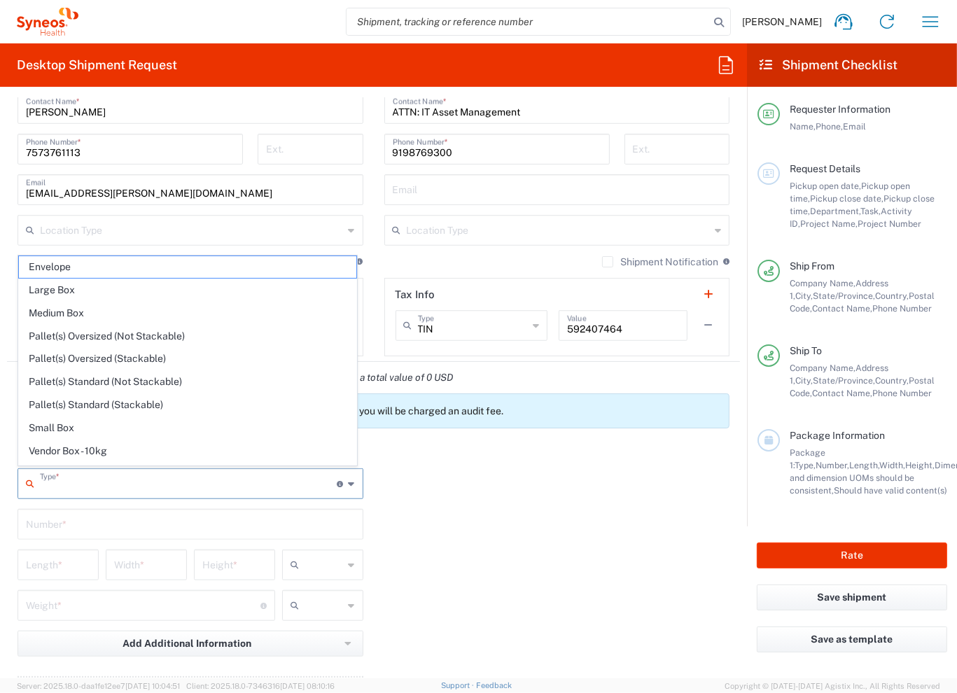
click at [209, 479] on input "text" at bounding box center [189, 483] width 298 height 25
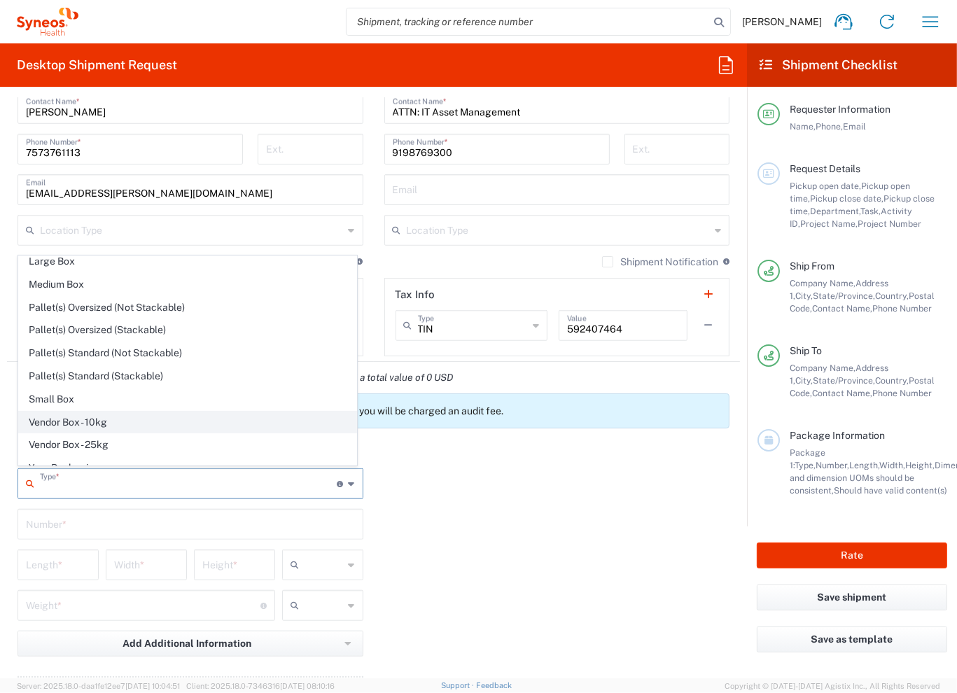
scroll to position [39, 0]
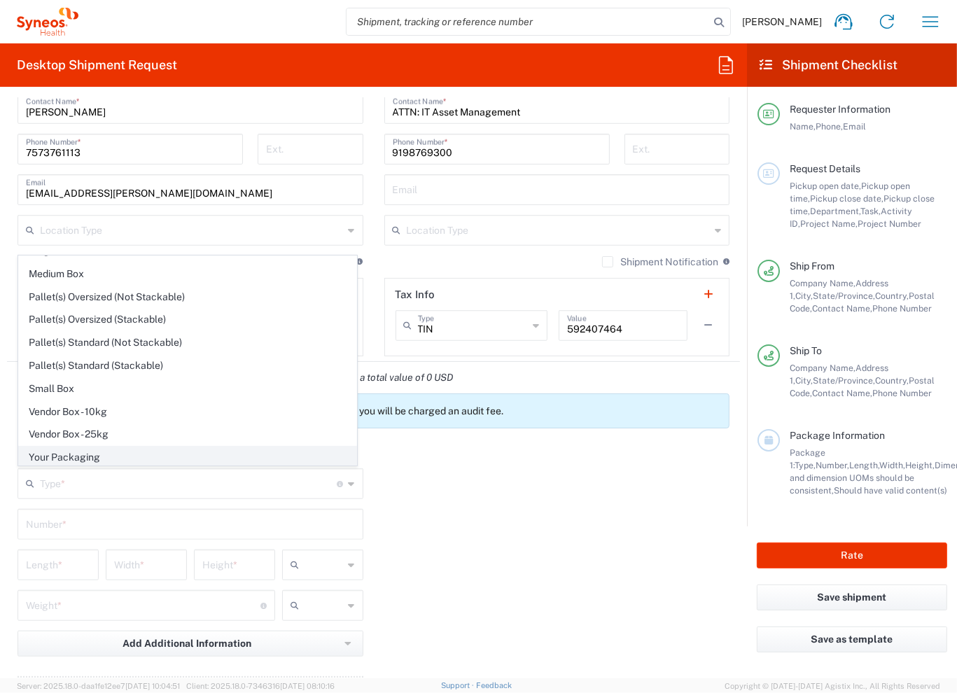
click at [62, 458] on span "Your Packaging" at bounding box center [188, 458] width 338 height 22
type input "Your Packaging"
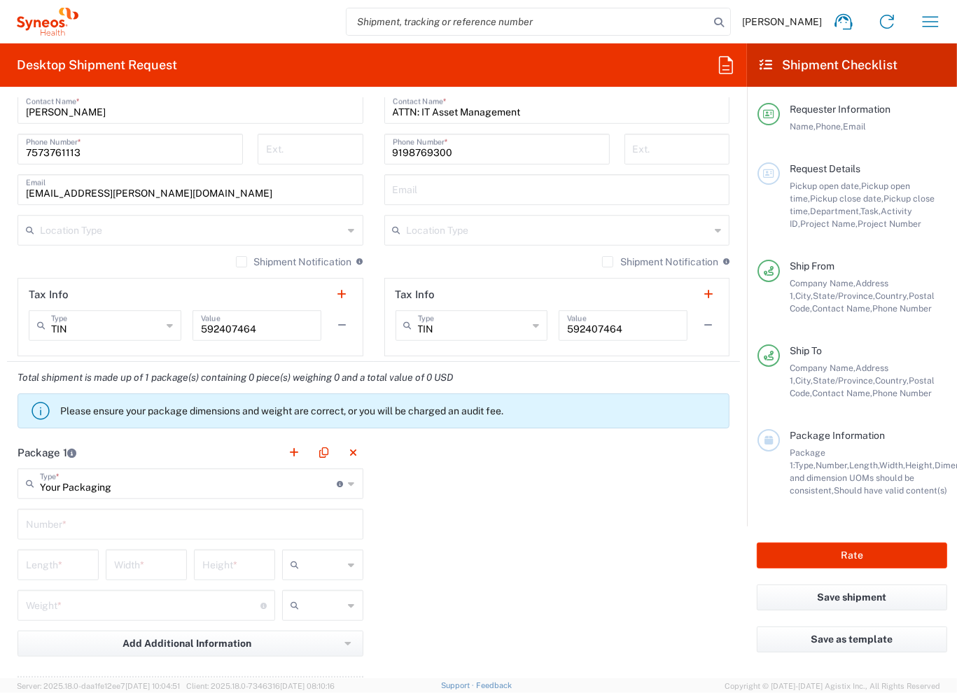
click at [76, 519] on input "text" at bounding box center [190, 523] width 329 height 25
type input "1"
click at [68, 559] on input "number" at bounding box center [58, 564] width 64 height 25
type input "21"
click at [162, 563] on input "number" at bounding box center [146, 564] width 64 height 25
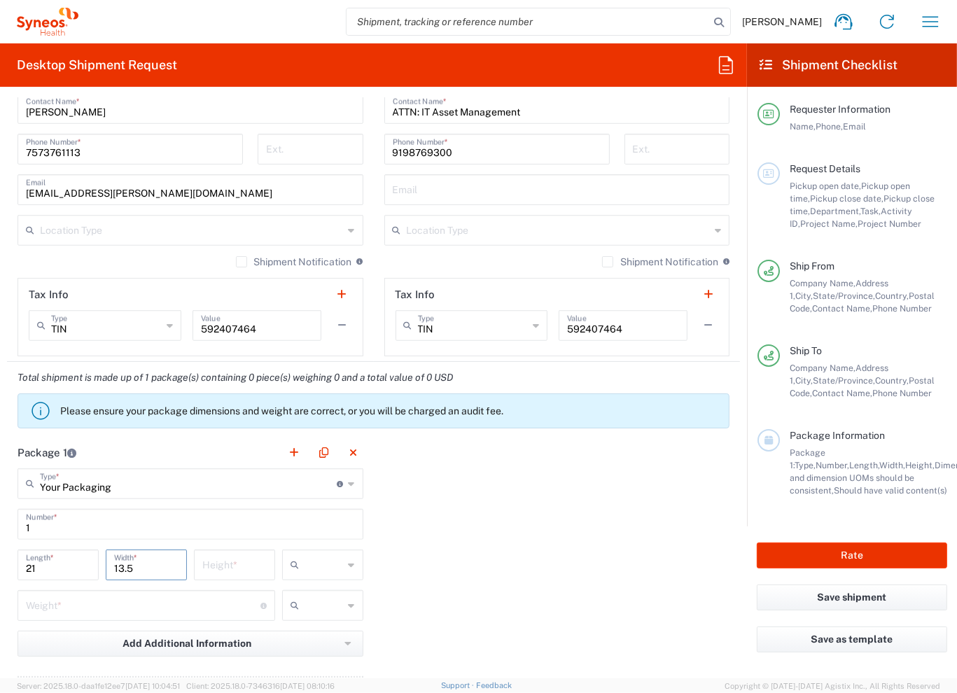
type input "13.5"
click at [282, 560] on div at bounding box center [322, 565] width 81 height 31
click at [249, 567] on input "number" at bounding box center [234, 564] width 64 height 25
type input "6.5"
click at [310, 569] on div at bounding box center [322, 565] width 81 height 31
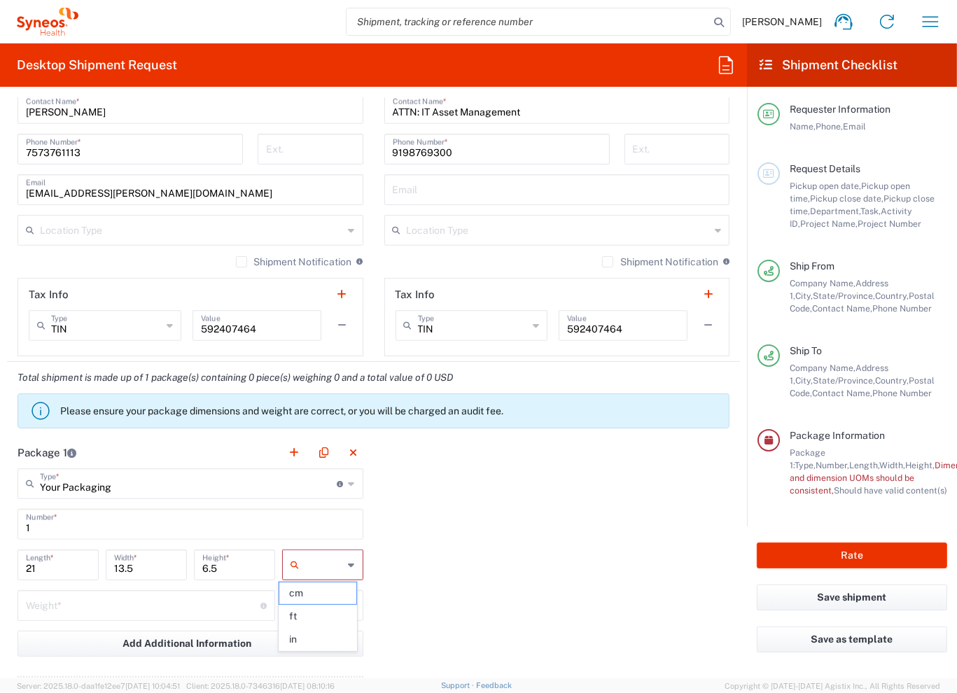
click at [310, 567] on input "text" at bounding box center [324, 565] width 39 height 22
click at [294, 639] on span "in" at bounding box center [317, 640] width 77 height 22
type input "in"
click at [70, 606] on input "number" at bounding box center [143, 604] width 235 height 25
type input "5"
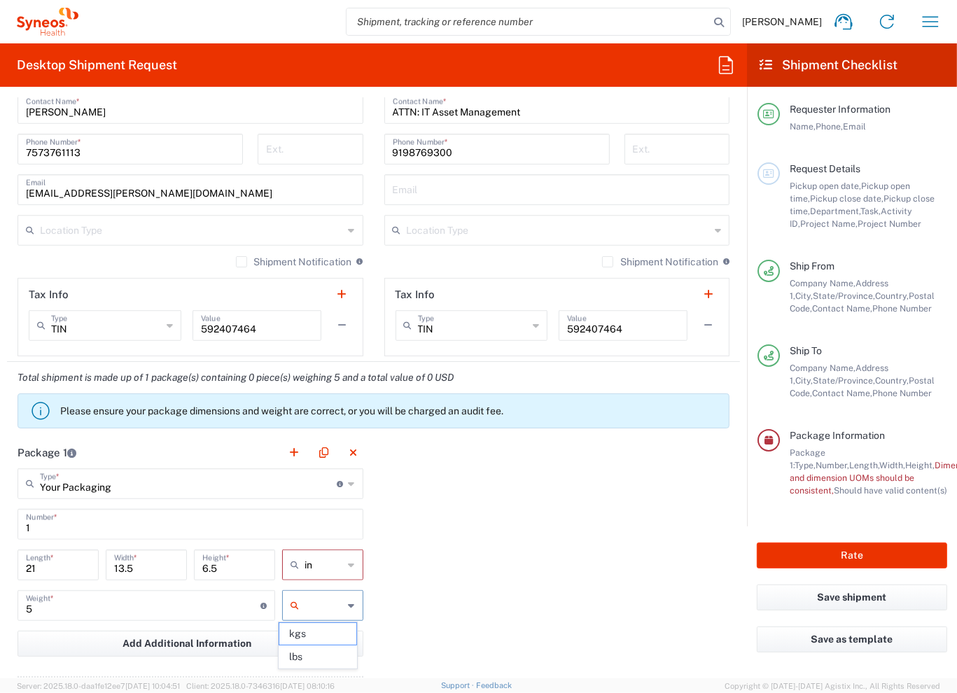
click at [317, 604] on input "text" at bounding box center [324, 606] width 39 height 22
click at [300, 656] on span "lbs" at bounding box center [317, 657] width 77 height 22
type input "lbs"
click at [455, 597] on div "Package 1 Your Packaging Type * Material used to package goods Envelope Large B…" at bounding box center [373, 590] width 733 height 307
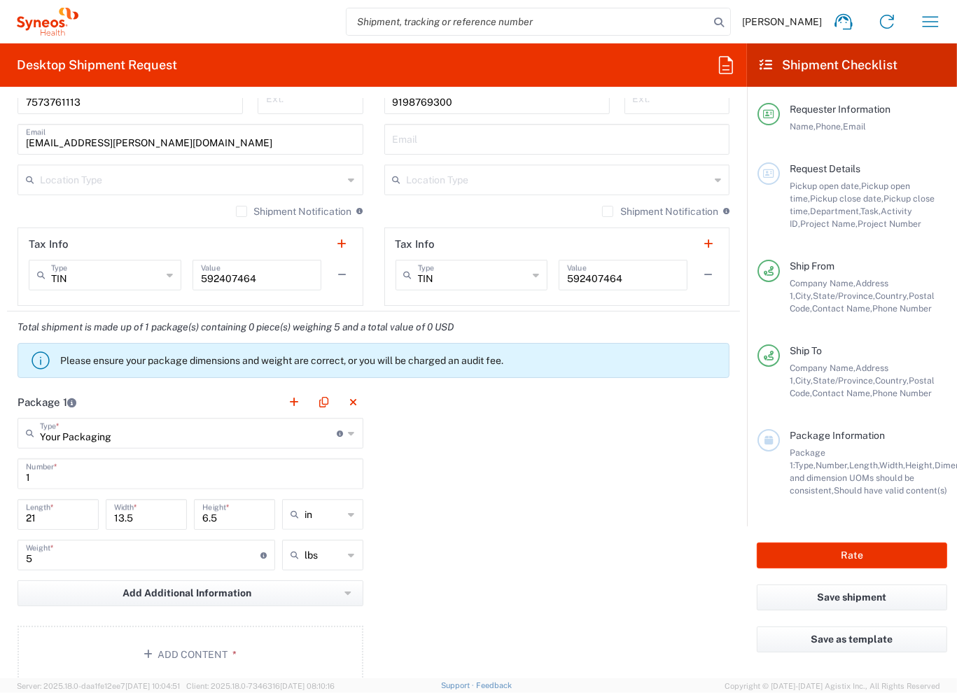
scroll to position [1243, 0]
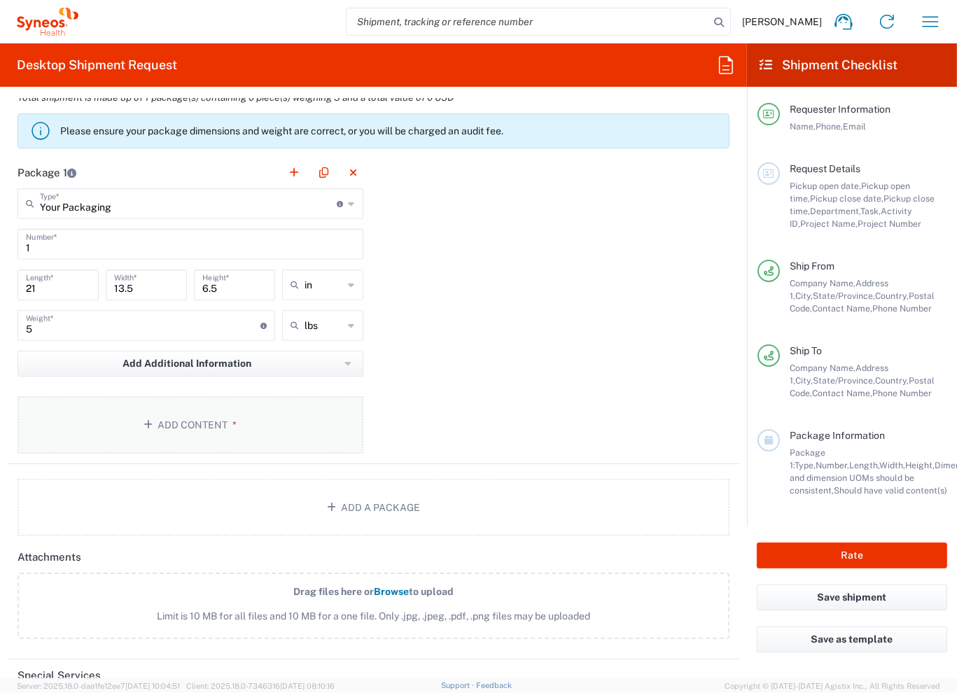
click at [230, 424] on span "*" at bounding box center [232, 424] width 9 height 11
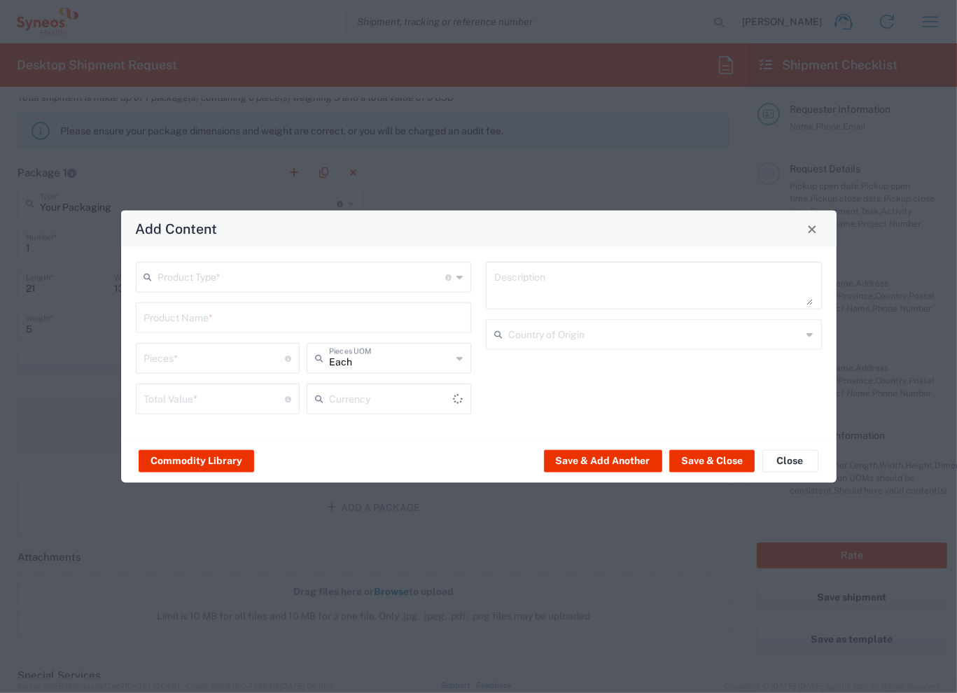
type input "US Dollar"
click at [218, 281] on input "text" at bounding box center [302, 276] width 288 height 25
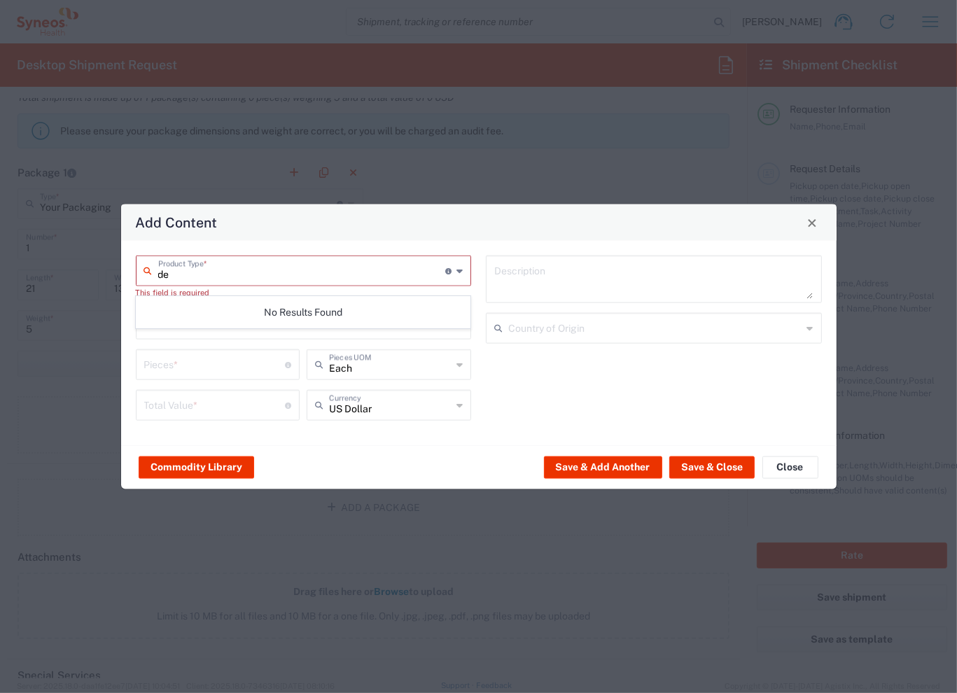
type input "d"
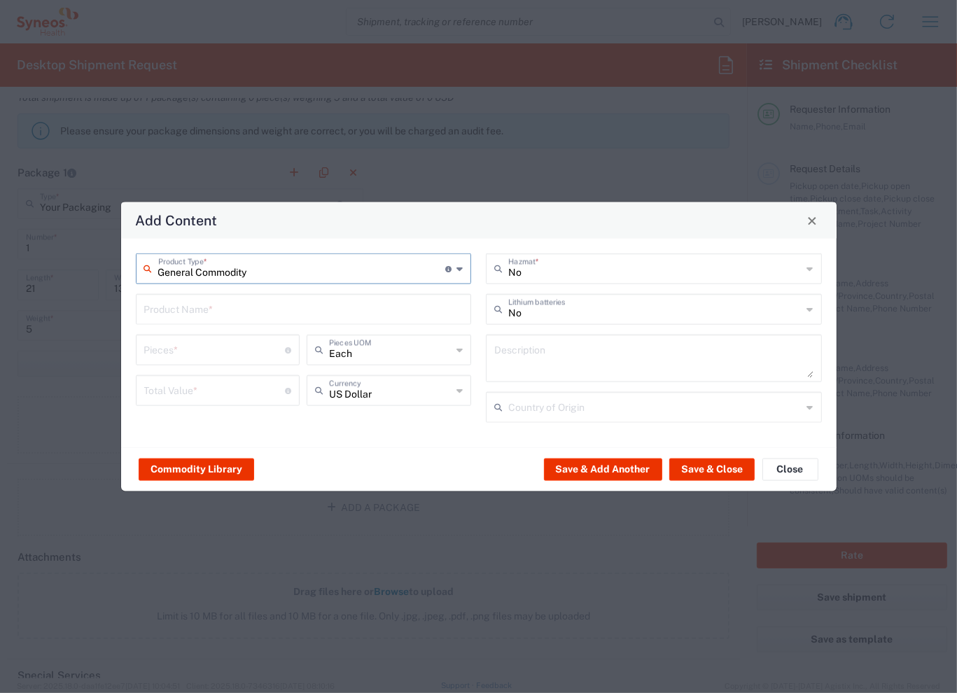
type input "General Commodity"
click at [233, 302] on input "text" at bounding box center [303, 308] width 319 height 25
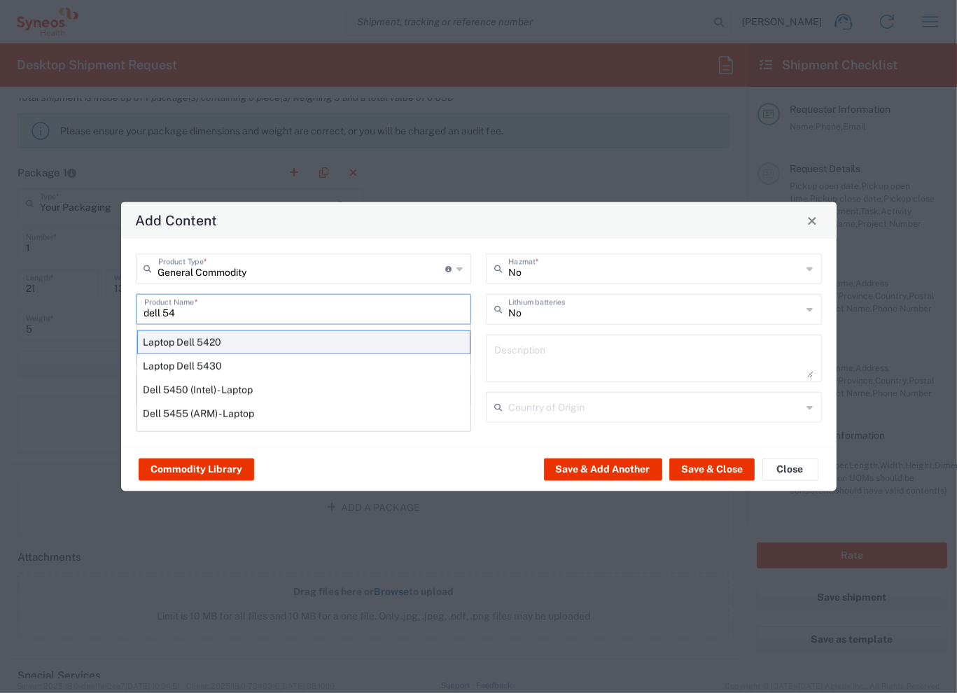
click at [224, 340] on div "Laptop Dell 5420" at bounding box center [303, 343] width 333 height 24
type input "Laptop Dell 5420"
type textarea "Laptop Latitude Dell 5420"
type input "[GEOGRAPHIC_DATA]"
type input "Yes"
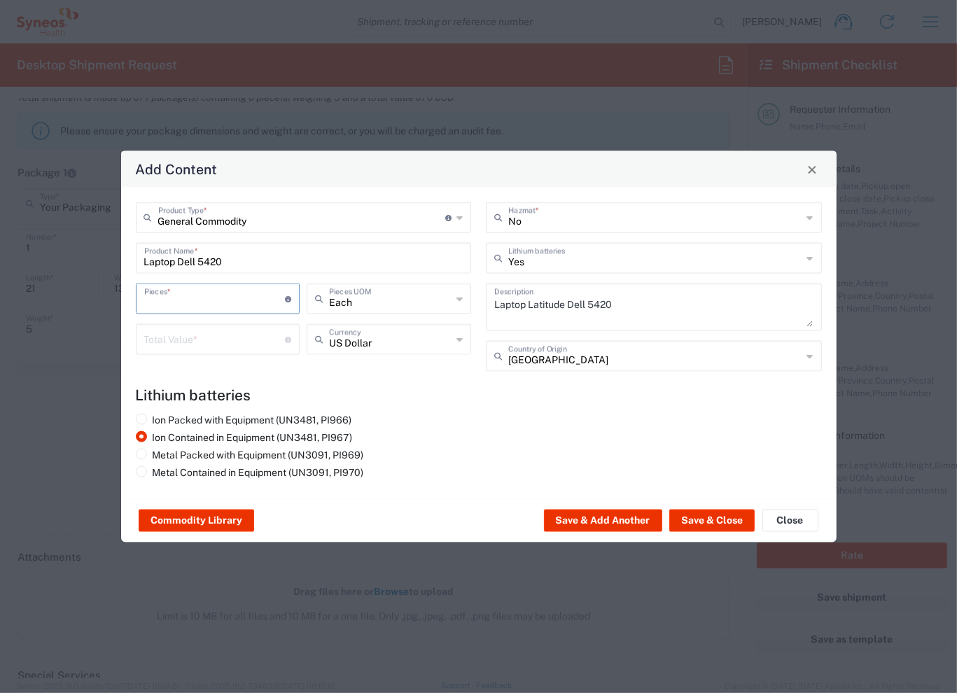
click at [252, 307] on input "number" at bounding box center [214, 298] width 141 height 25
type input "1"
click at [221, 341] on input "number" at bounding box center [214, 338] width 141 height 25
type input "300"
click at [634, 518] on button "Save & Add Another" at bounding box center [603, 521] width 118 height 22
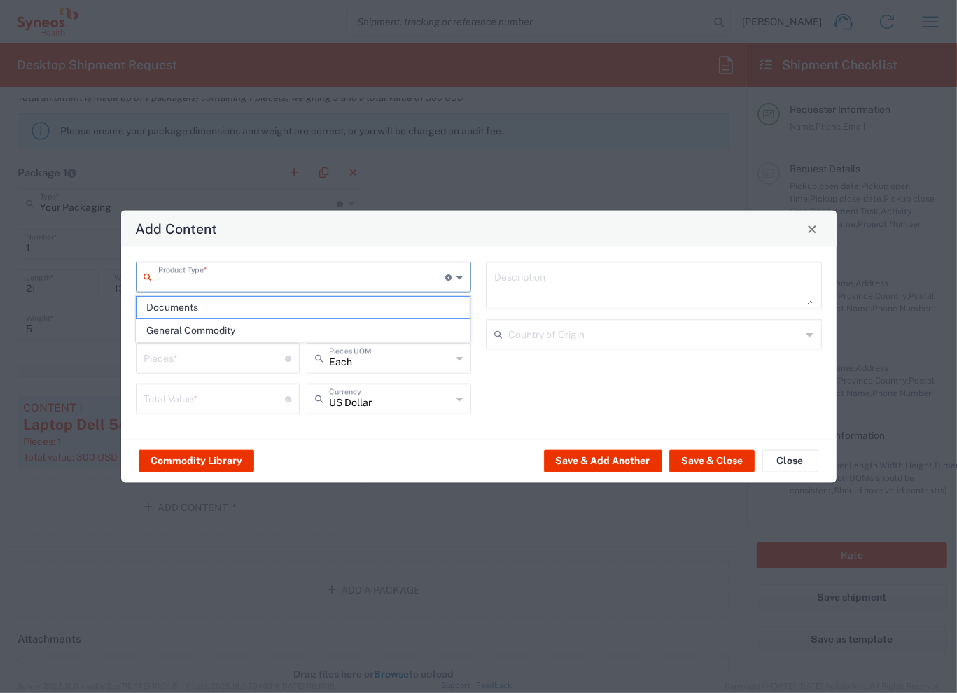
click at [258, 278] on input "text" at bounding box center [302, 276] width 288 height 25
click at [241, 328] on span "General Commodity" at bounding box center [303, 331] width 333 height 22
type input "General Commodity"
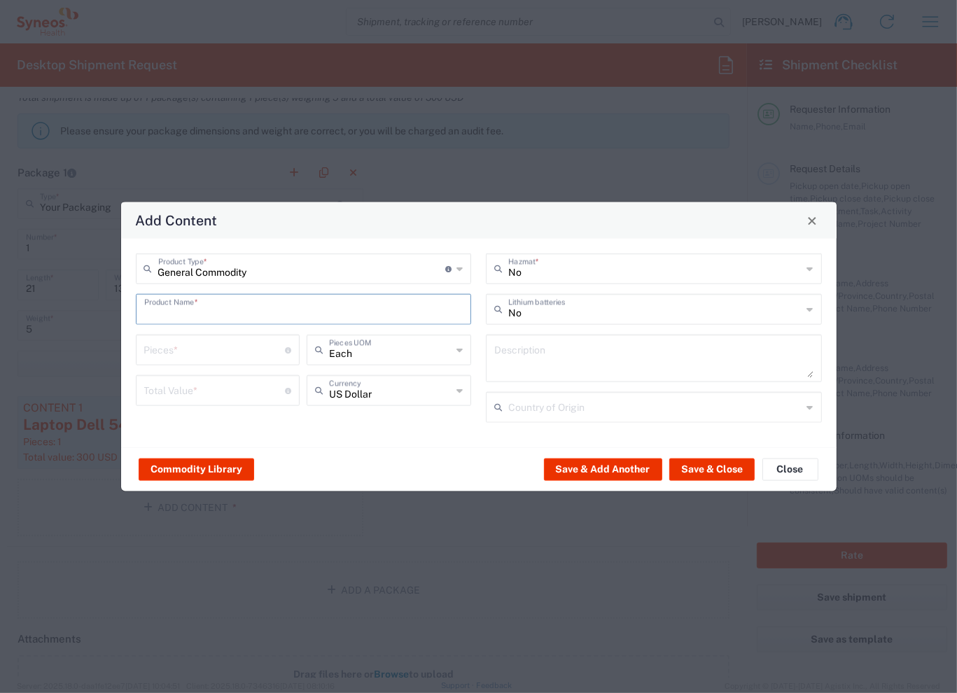
click at [221, 314] on input "text" at bounding box center [303, 308] width 319 height 25
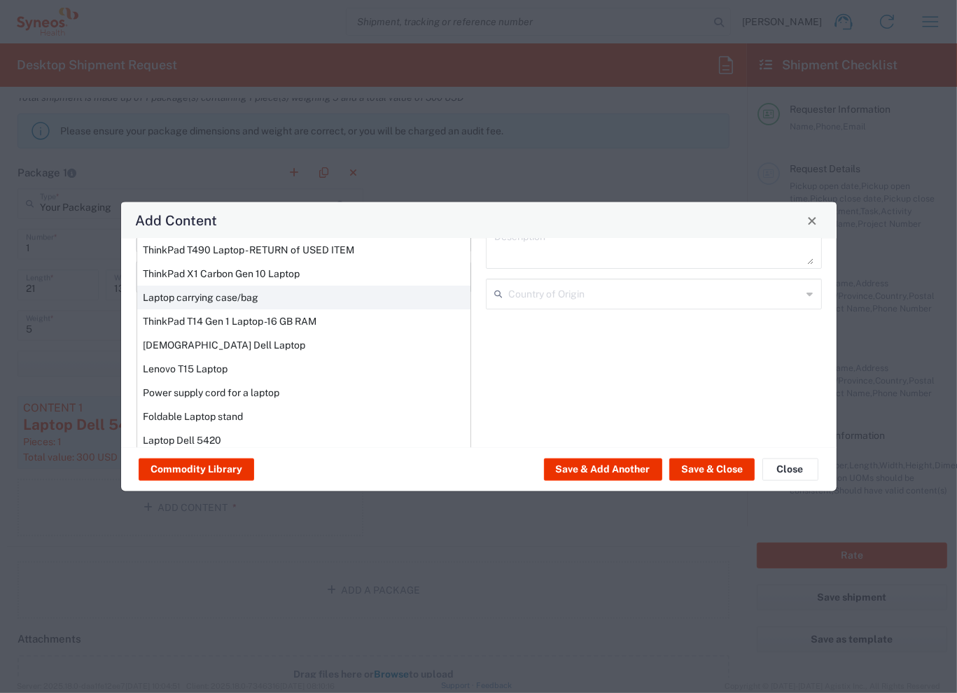
scroll to position [119, 0]
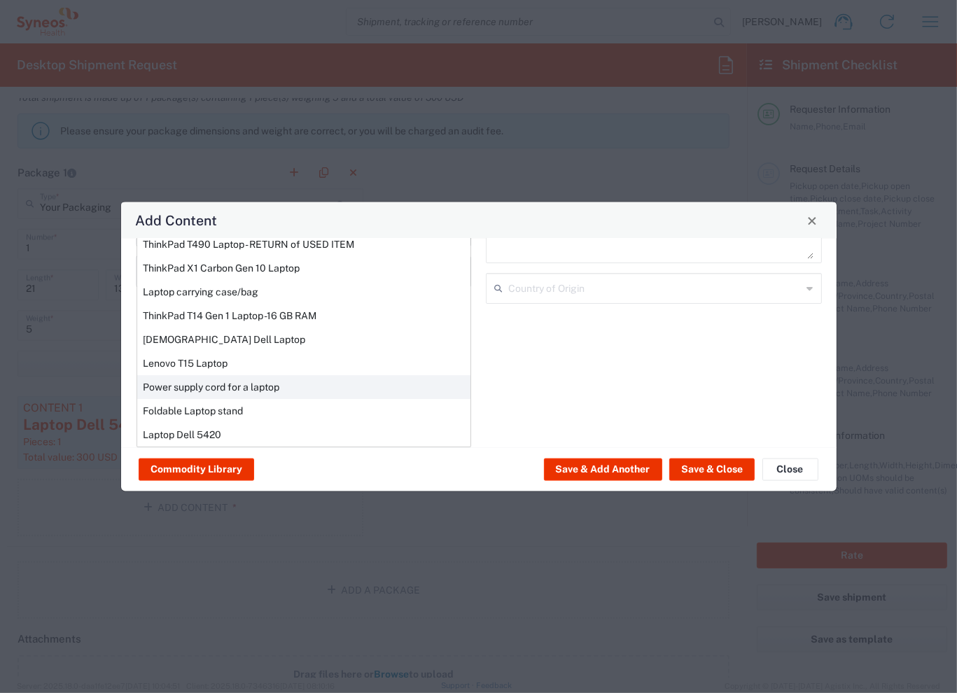
click at [228, 380] on div "Power supply cord for a laptop" at bounding box center [303, 387] width 333 height 24
type input "Power supply cord for a laptop"
type textarea "Power supply cord for a laptop"
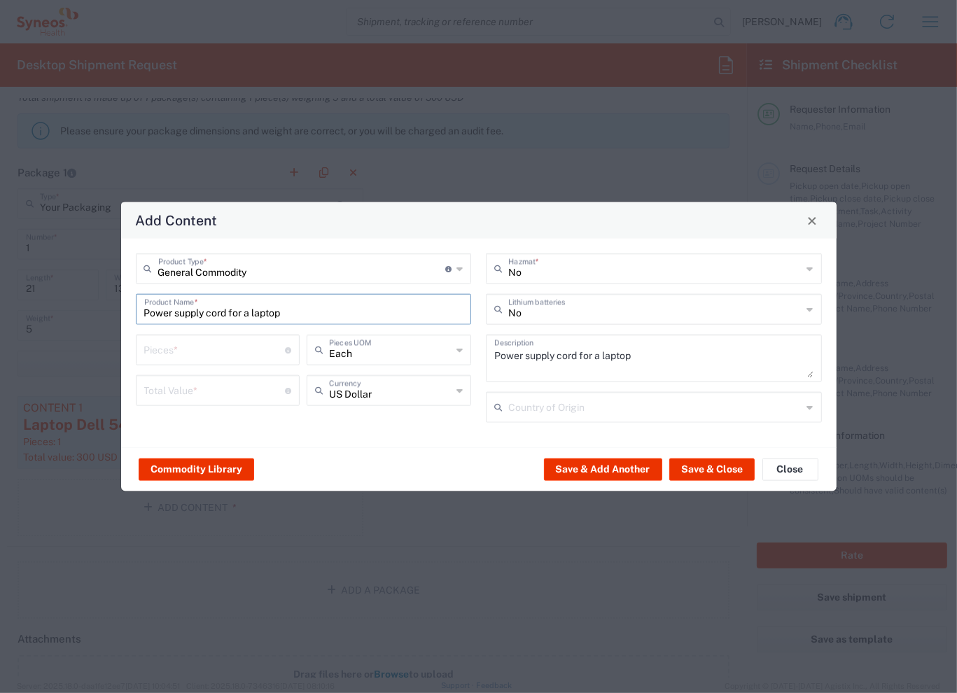
scroll to position [0, 0]
click at [202, 356] on input "number" at bounding box center [214, 349] width 141 height 25
type input "1"
click at [211, 387] on input "number" at bounding box center [214, 389] width 141 height 25
type input "15"
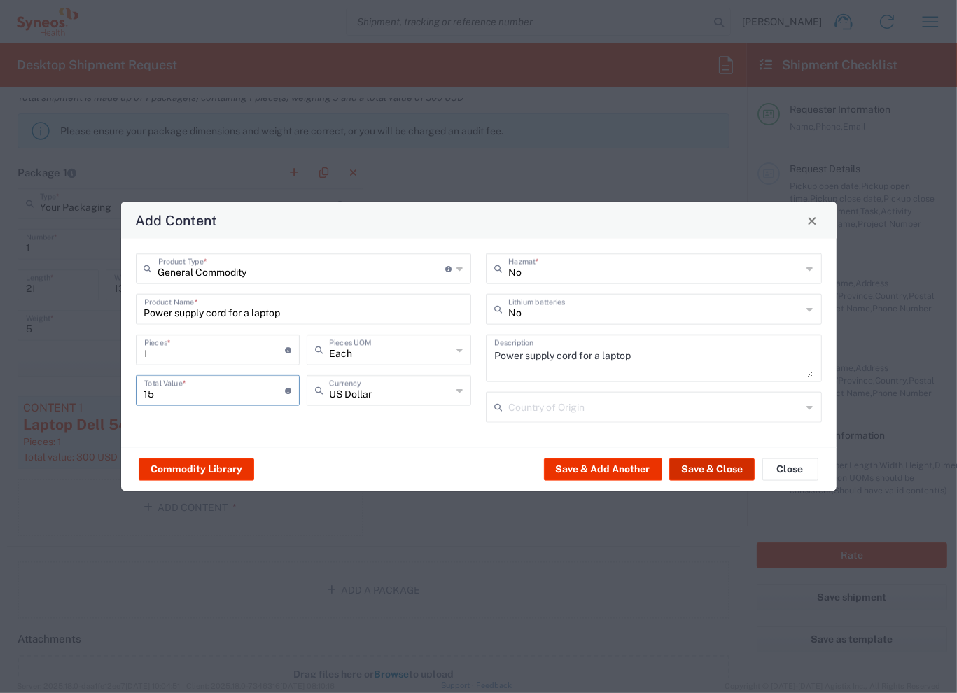
click at [705, 473] on button "Save & Close" at bounding box center [711, 469] width 85 height 22
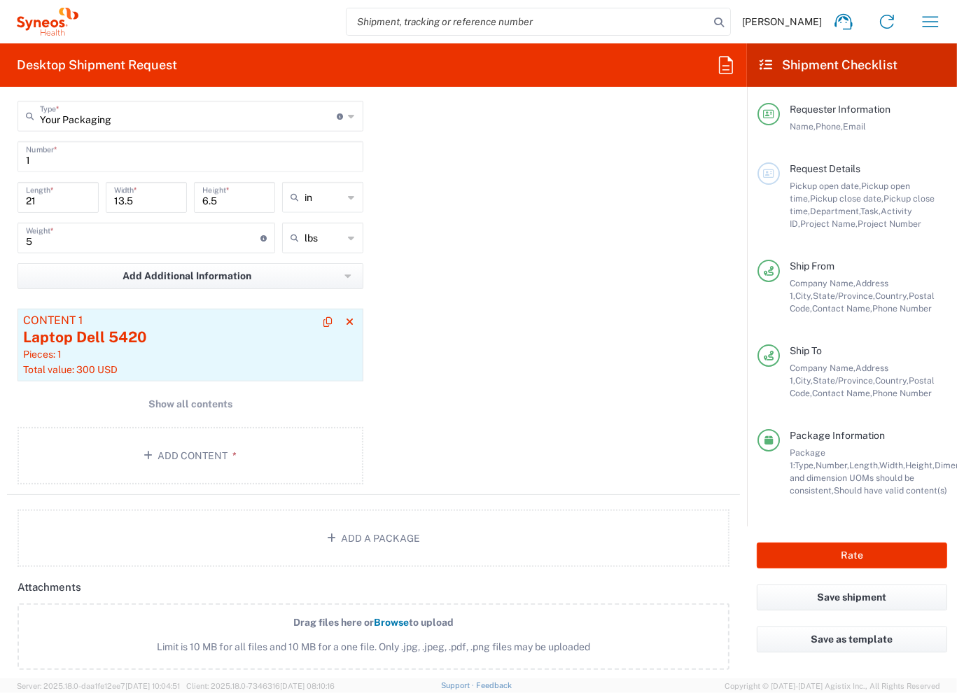
scroll to position [1523, 0]
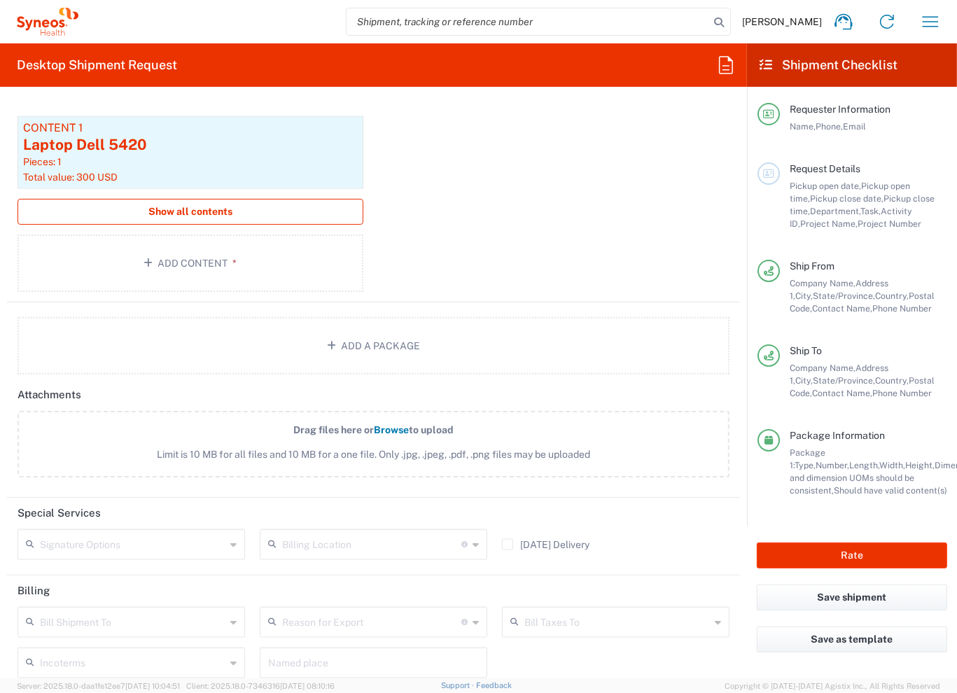
click at [190, 208] on span "Show all contents" at bounding box center [190, 211] width 84 height 13
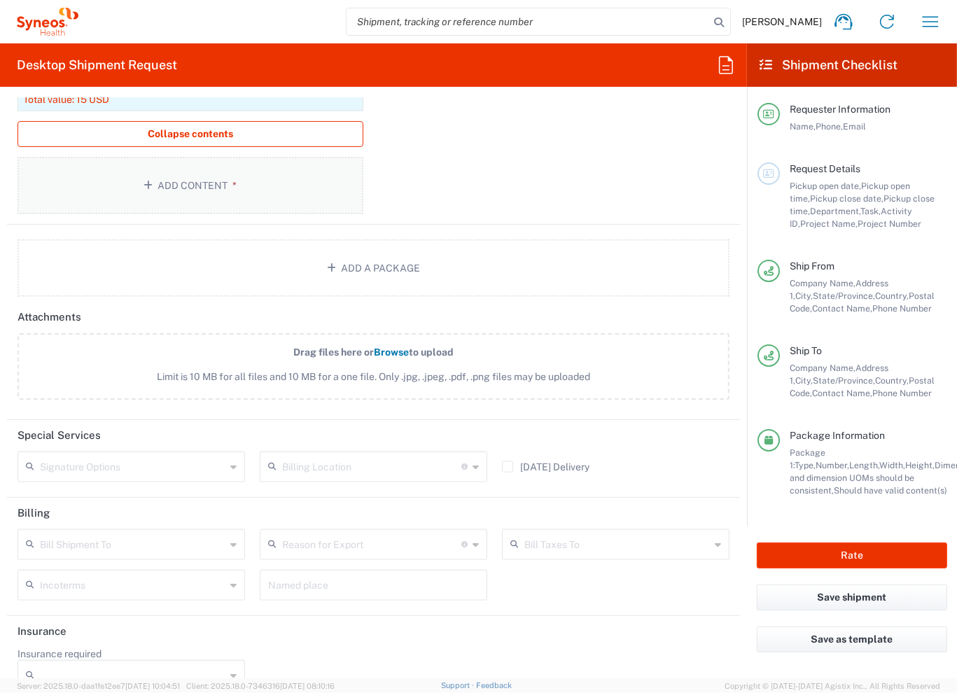
scroll to position [1706, 0]
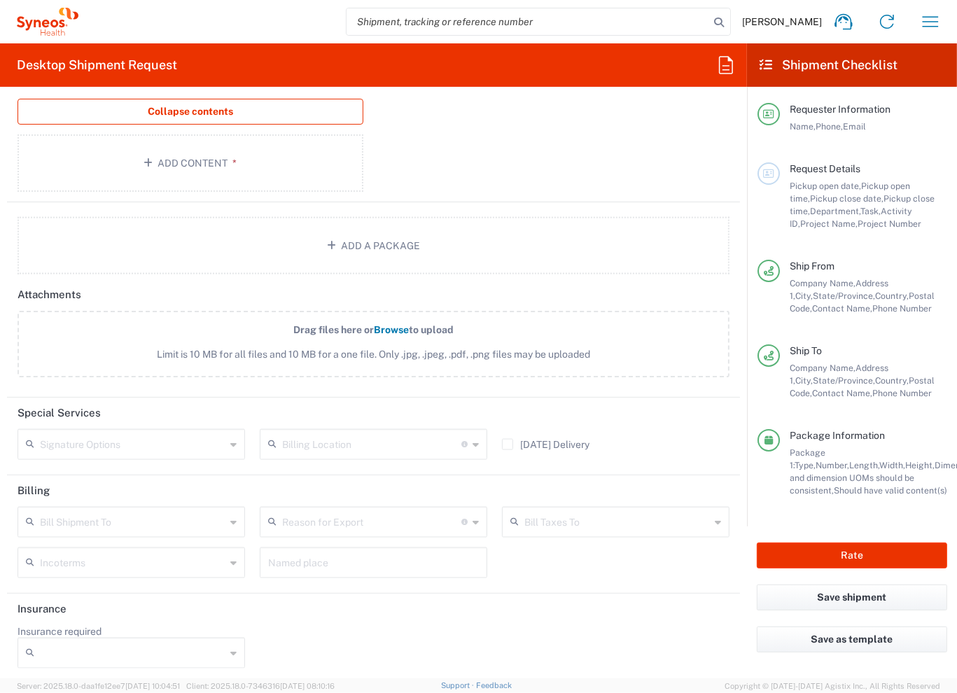
click at [364, 442] on input "text" at bounding box center [371, 443] width 179 height 25
click at [331, 469] on span "Syneos Health, LLC-[GEOGRAPHIC_DATA] [GEOGRAPHIC_DATA] [GEOGRAPHIC_DATA]" at bounding box center [368, 491] width 221 height 64
type input "Syneos Health, LLC-[GEOGRAPHIC_DATA] [GEOGRAPHIC_DATA] [GEOGRAPHIC_DATA]"
click at [109, 655] on input "Insurance required" at bounding box center [133, 653] width 186 height 22
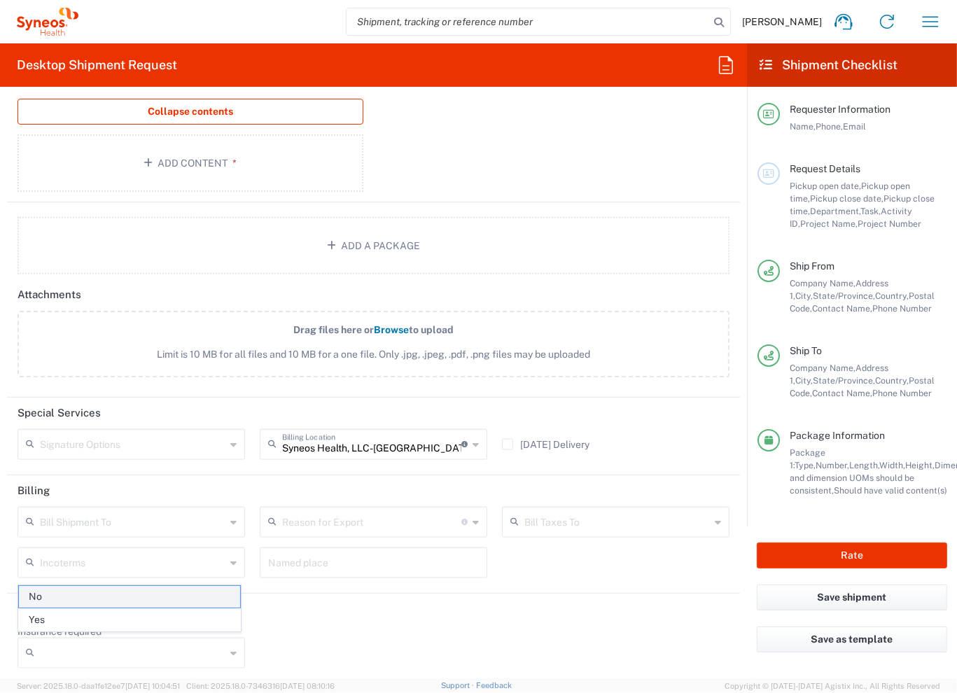
click at [76, 600] on span "No" at bounding box center [129, 597] width 221 height 22
type input "No"
click at [417, 634] on div "Insurance required No No Yes" at bounding box center [374, 651] width 727 height 53
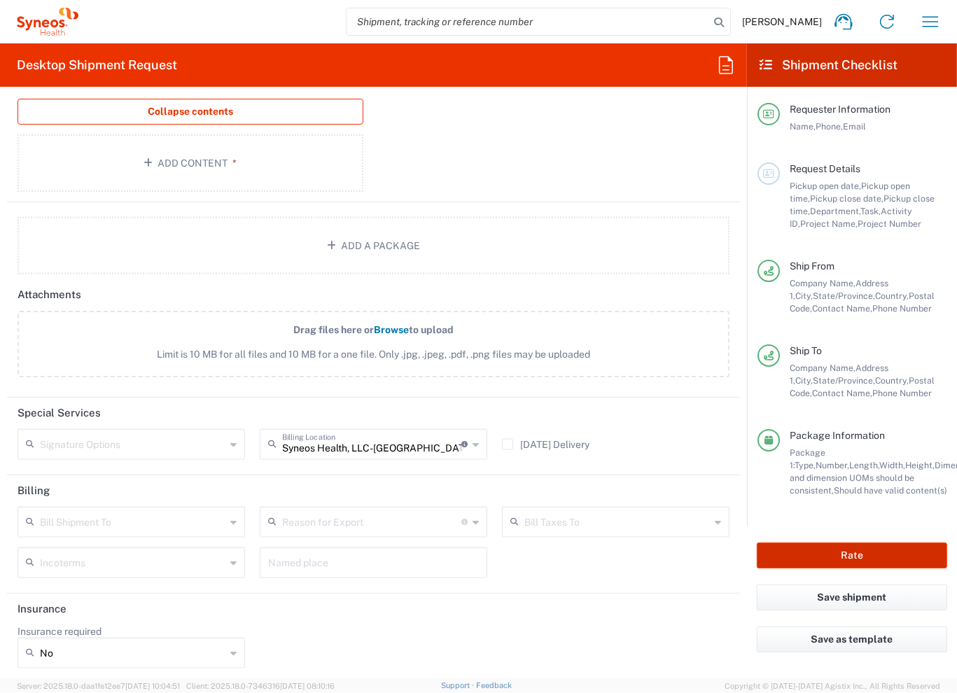
click at [821, 566] on button "Rate" at bounding box center [852, 556] width 190 height 26
type input "3229 DEPARTMENTAL EXPENSE"
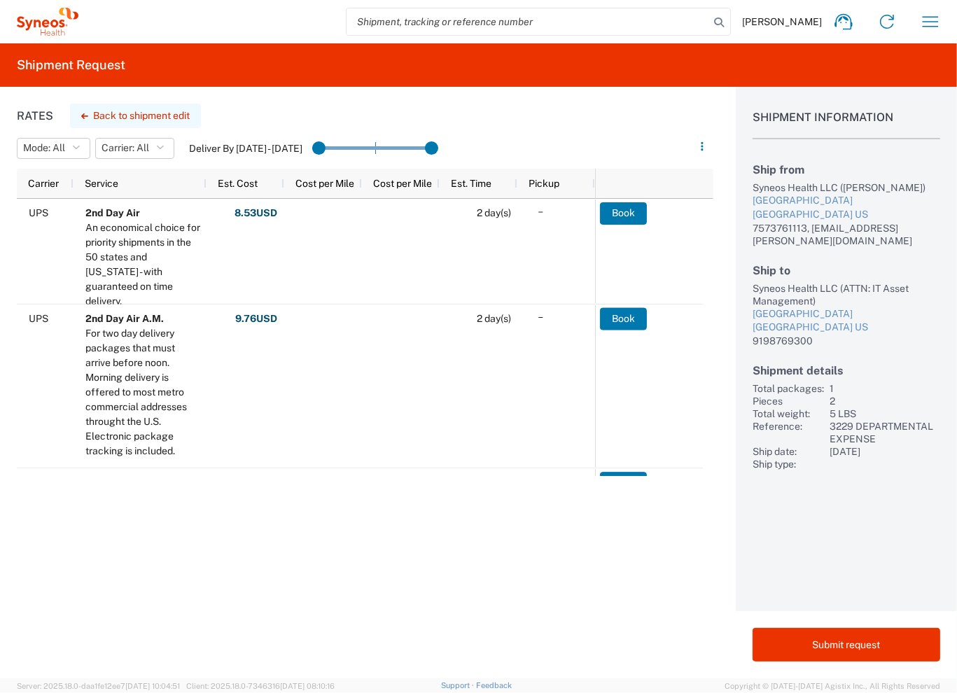
click at [143, 109] on button "Back to shipment edit" at bounding box center [135, 116] width 131 height 25
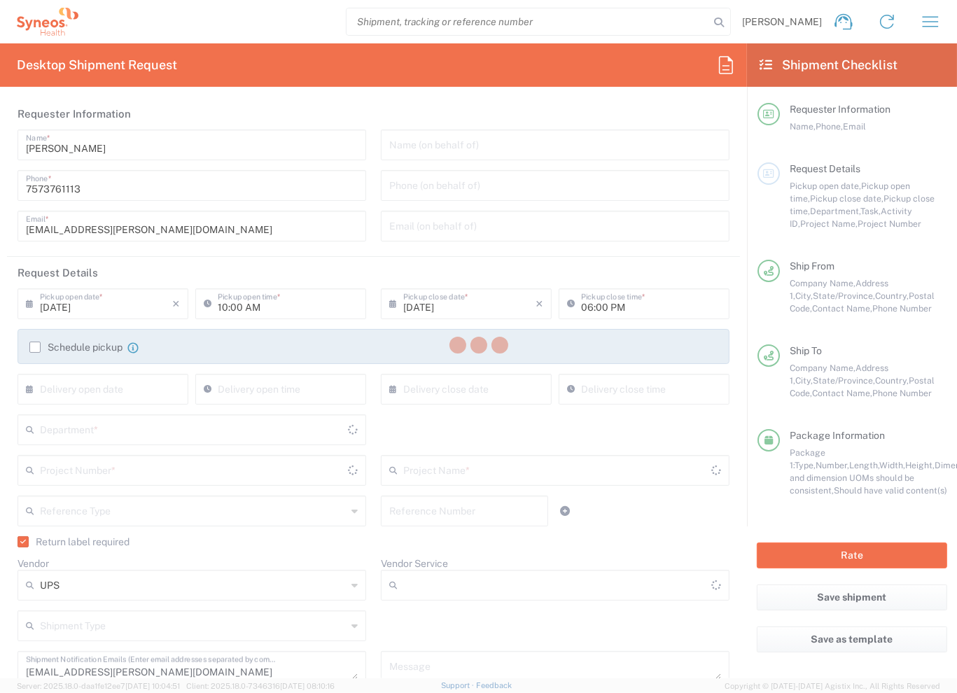
type input "Ground"
type input "[US_STATE]"
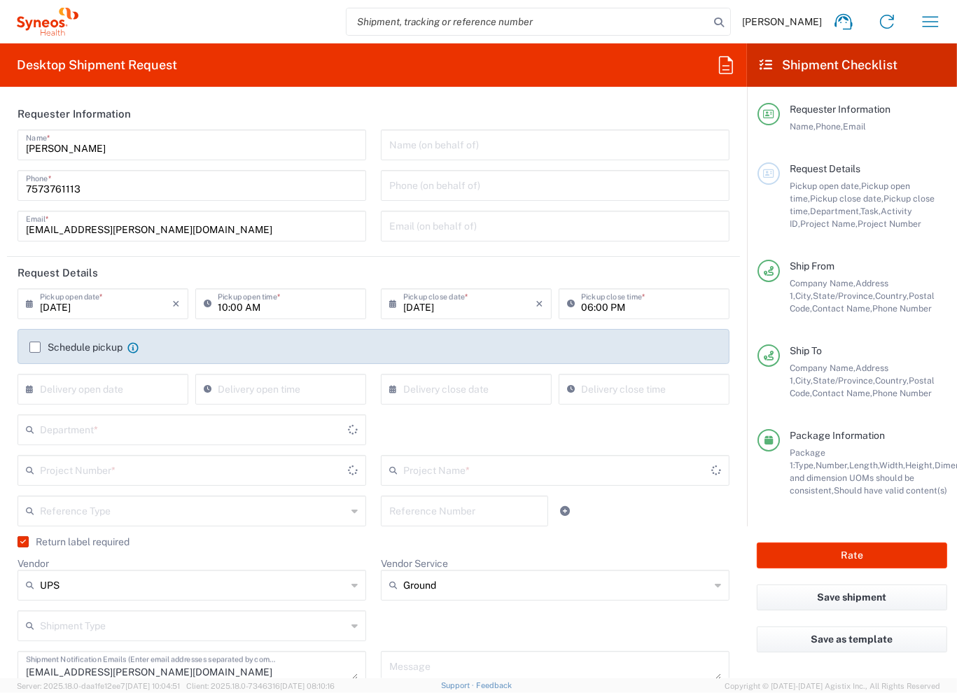
type input "Your Packaging"
type input "3229 DEPARTMENTAL EXPENSE"
type input "3229"
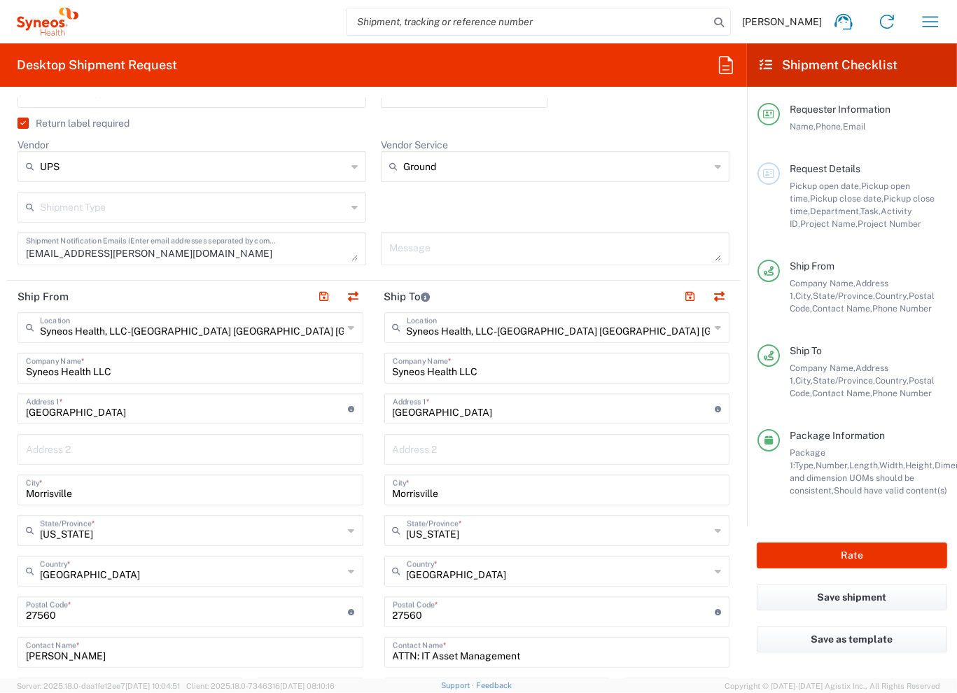
scroll to position [420, 0]
click at [218, 368] on input "Syneos Health LLC" at bounding box center [190, 366] width 329 height 25
click at [188, 410] on input "[GEOGRAPHIC_DATA]" at bounding box center [187, 406] width 323 height 25
type input "[STREET_ADDRESS]"
type input "d"
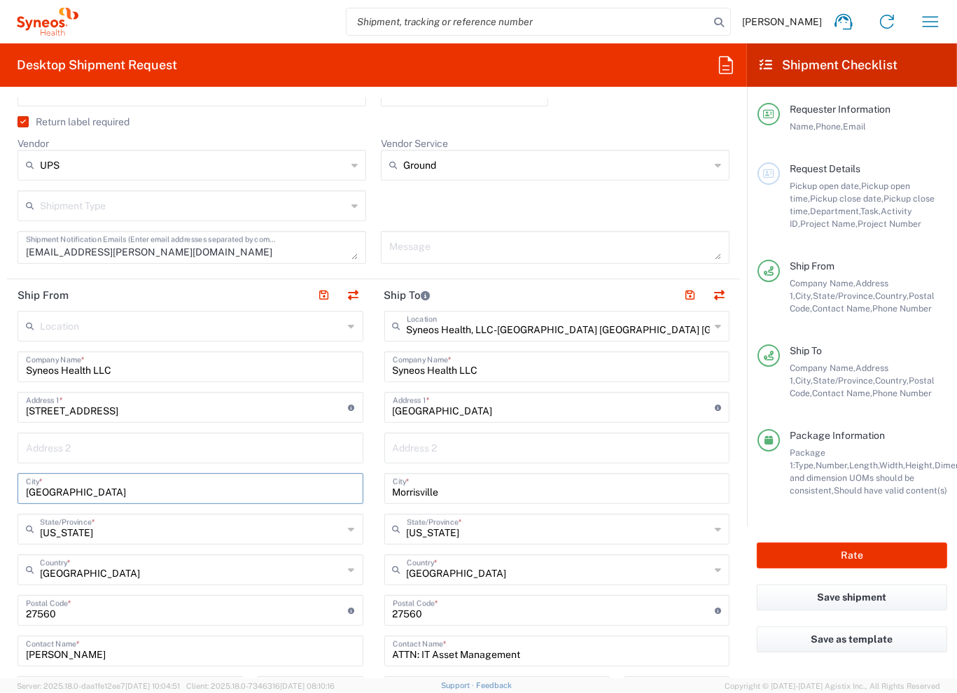
type input "[GEOGRAPHIC_DATA]"
type input "[US_STATE]"
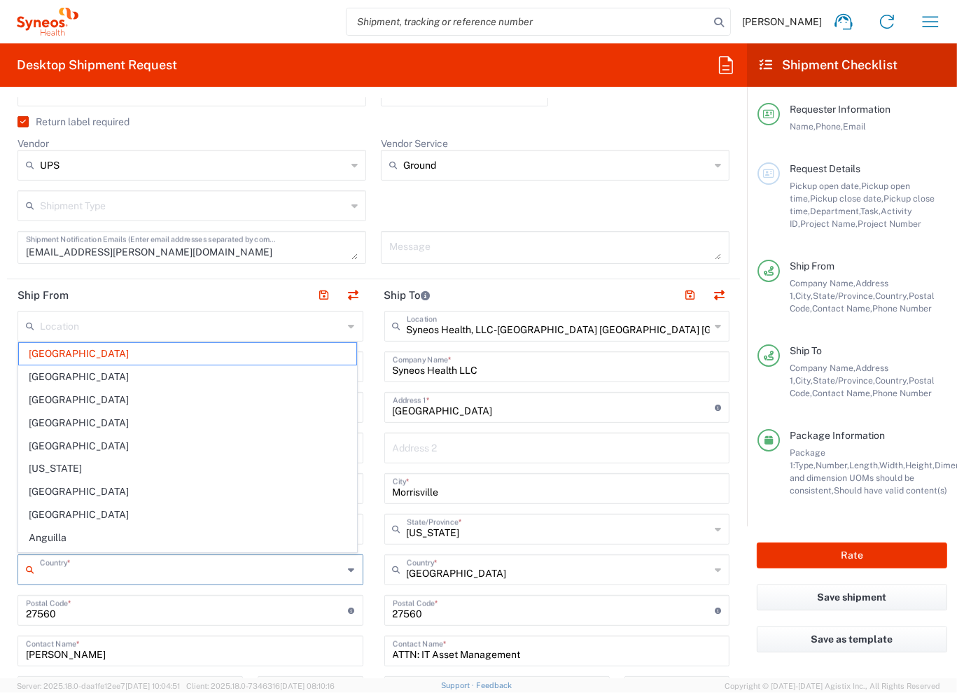
type input "[GEOGRAPHIC_DATA]"
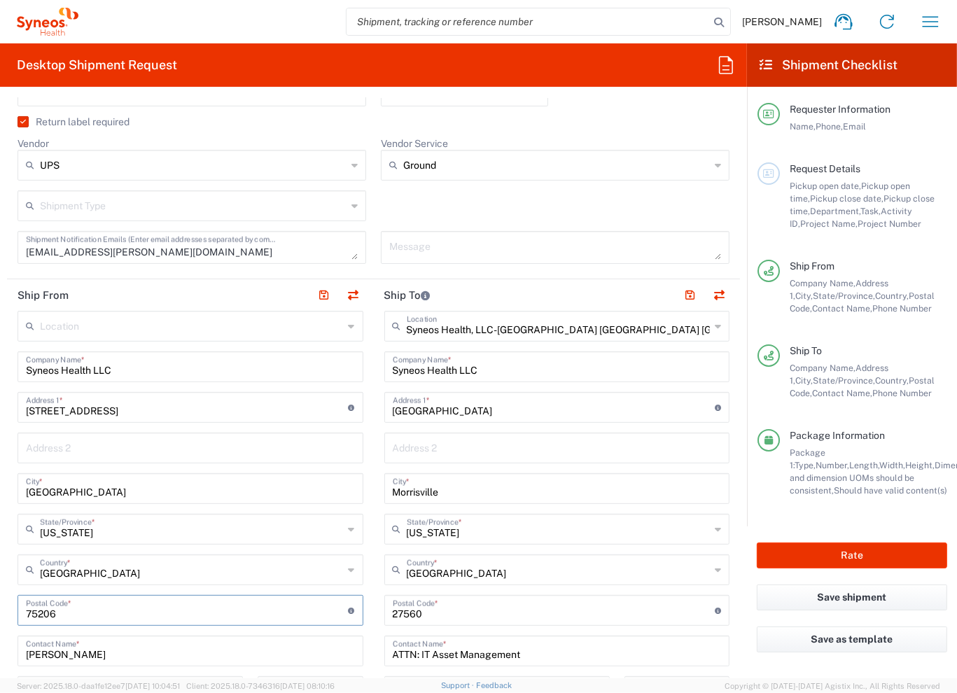
type input "75206"
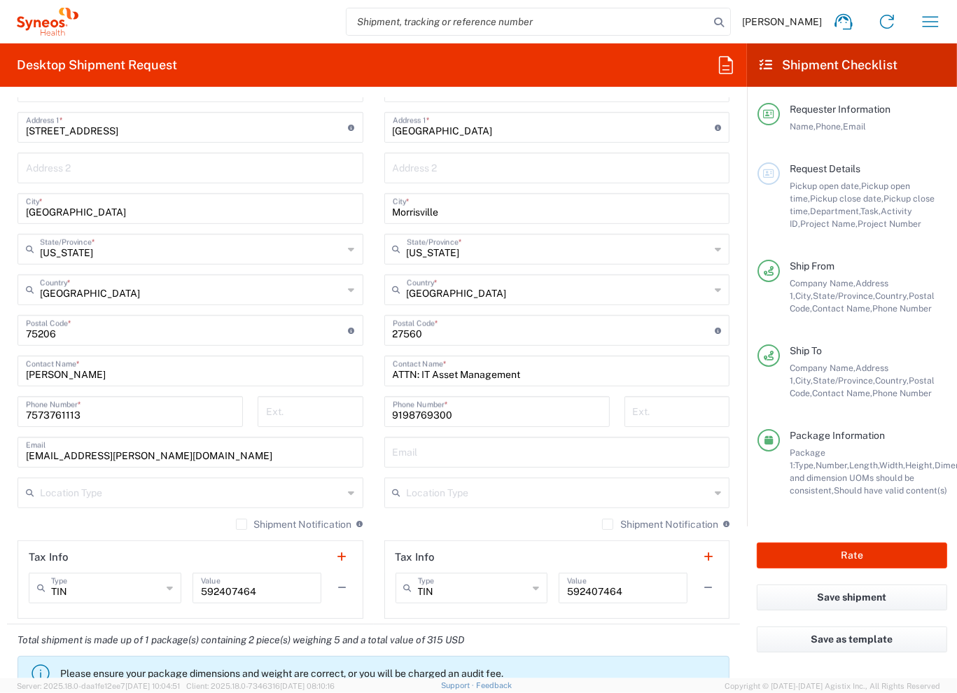
click at [236, 527] on label "Shipment Notification" at bounding box center [294, 524] width 116 height 11
click at [242, 525] on input "Shipment Notification" at bounding box center [242, 525] width 0 height 0
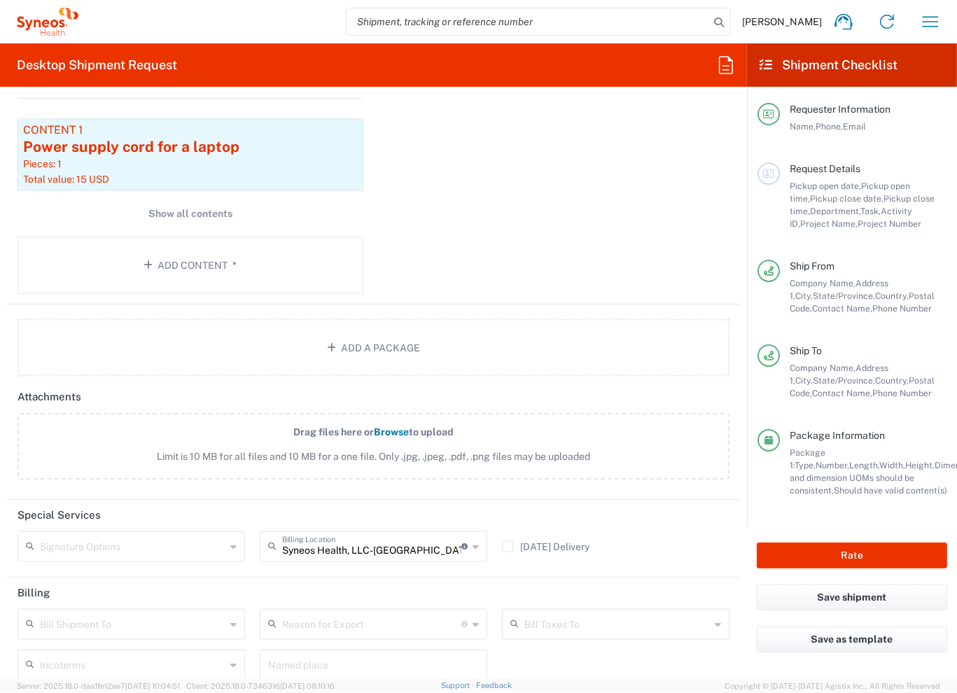
scroll to position [1541, 0]
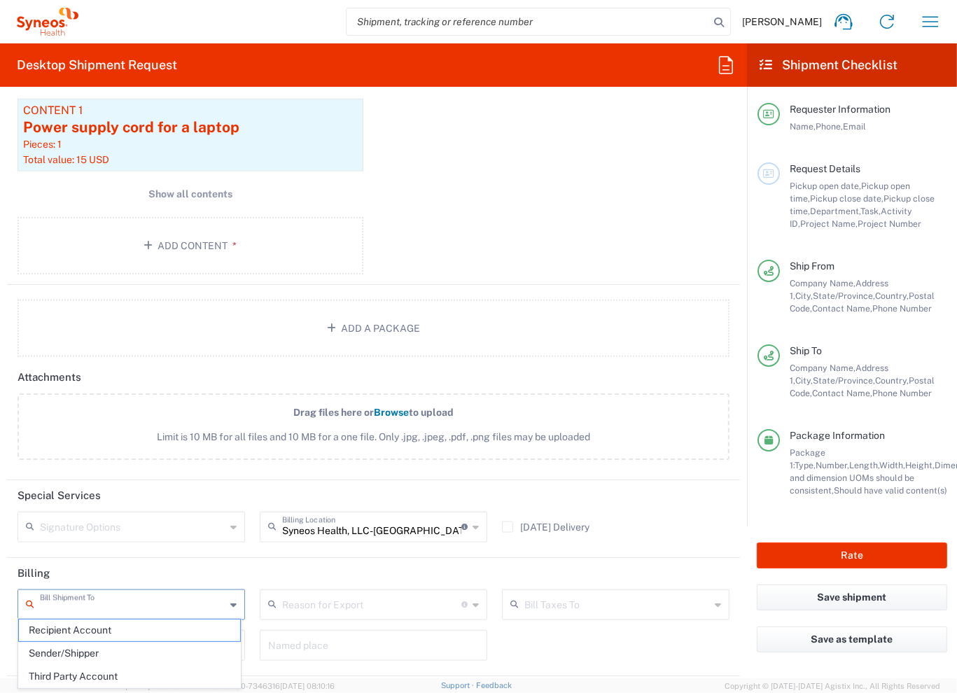
click at [206, 603] on input "text" at bounding box center [133, 604] width 186 height 25
click at [160, 628] on span "Recipient Account" at bounding box center [129, 631] width 221 height 22
type input "Recipient Account"
type input "[US_STATE]"
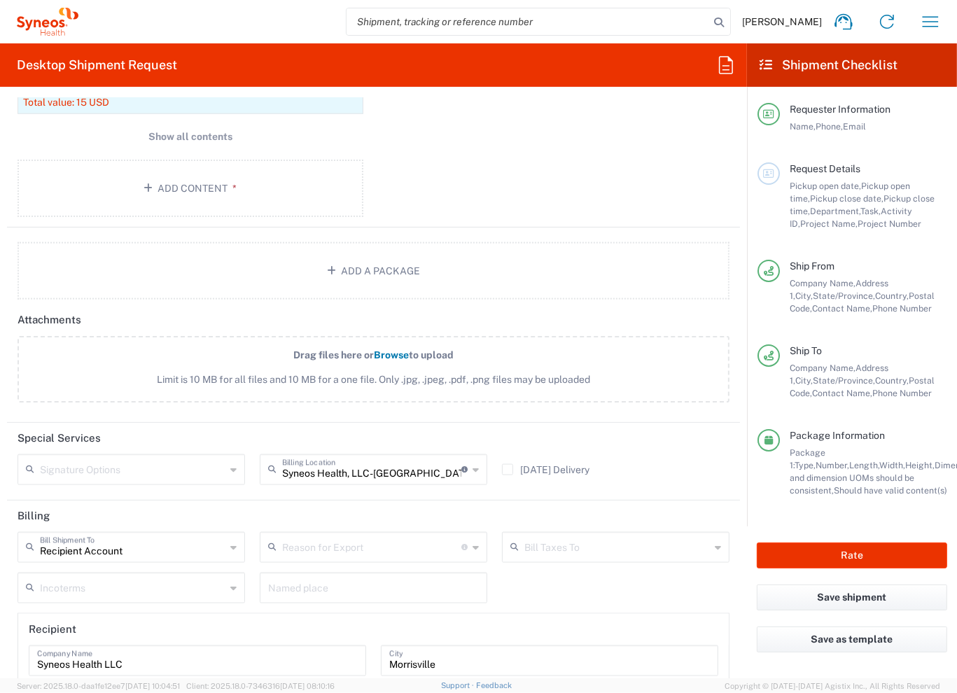
scroll to position [1611, 0]
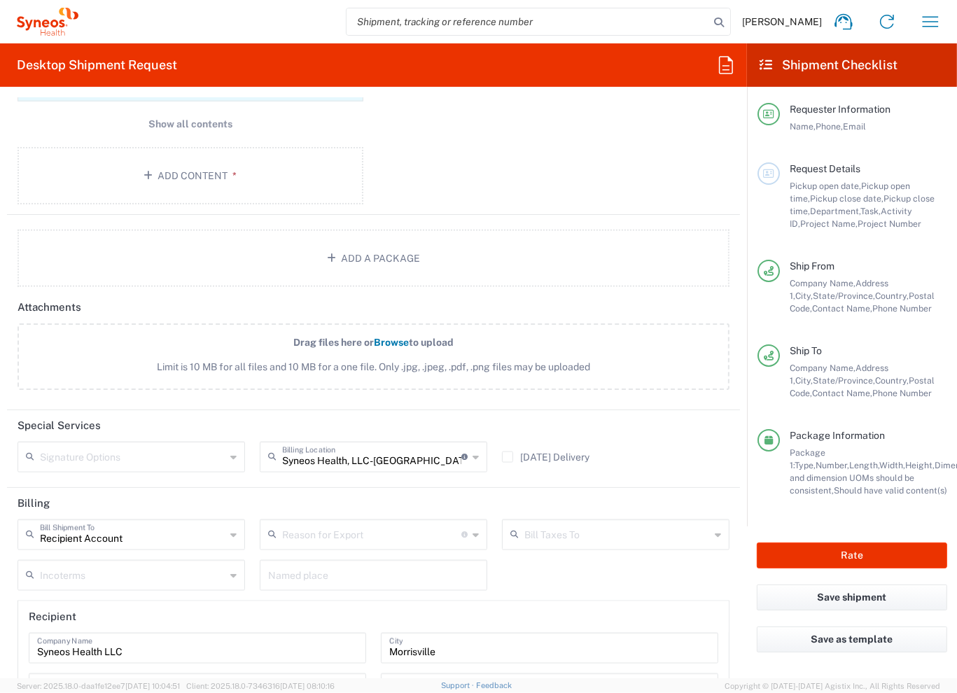
click at [631, 581] on div "Recipient Account Bill Shipment To Recipient Account Sender/Shipper Third Party…" at bounding box center [374, 681] width 727 height 322
click at [597, 530] on input "text" at bounding box center [618, 534] width 186 height 25
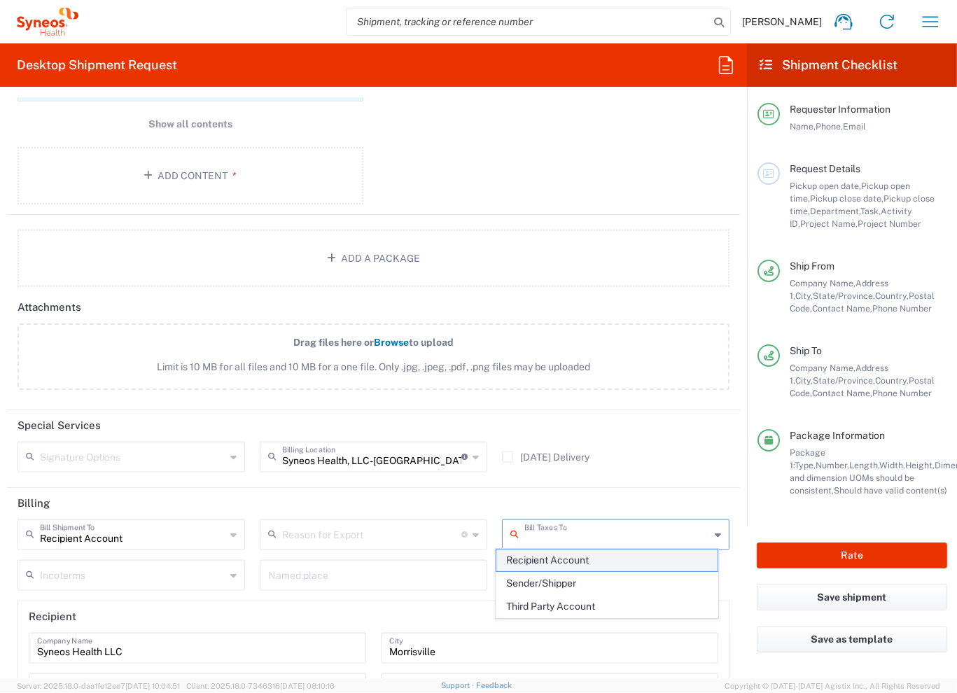
click at [599, 564] on span "Recipient Account" at bounding box center [607, 561] width 221 height 22
type input "Recipient Account"
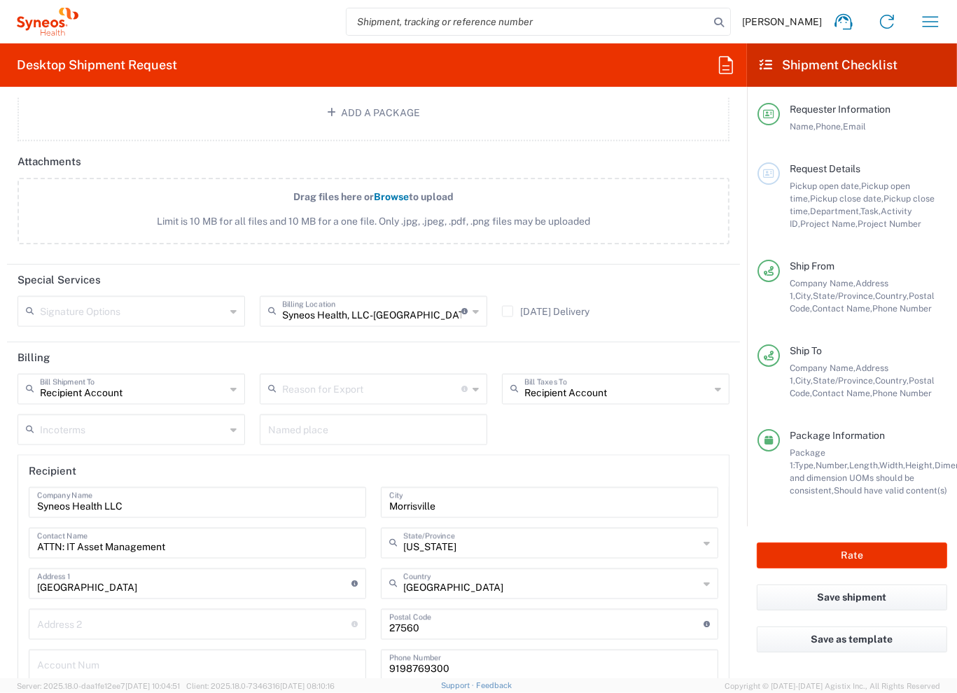
scroll to position [1864, 0]
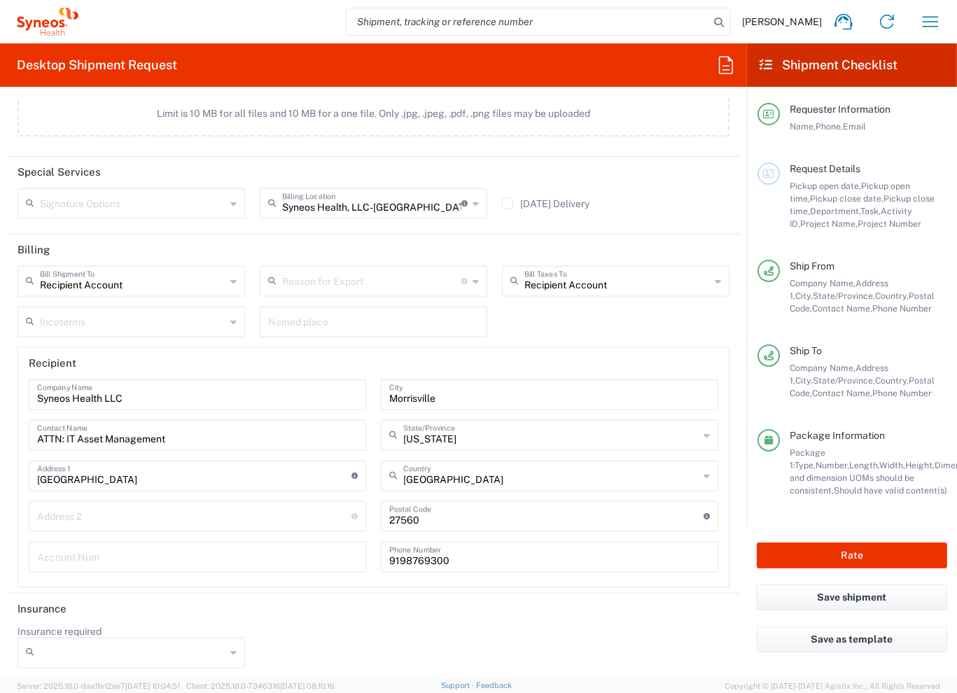
click at [221, 642] on input "Insurance required" at bounding box center [133, 653] width 186 height 22
click at [94, 593] on span "No" at bounding box center [129, 598] width 221 height 22
type input "No"
click at [826, 564] on button "Rate" at bounding box center [852, 556] width 190 height 26
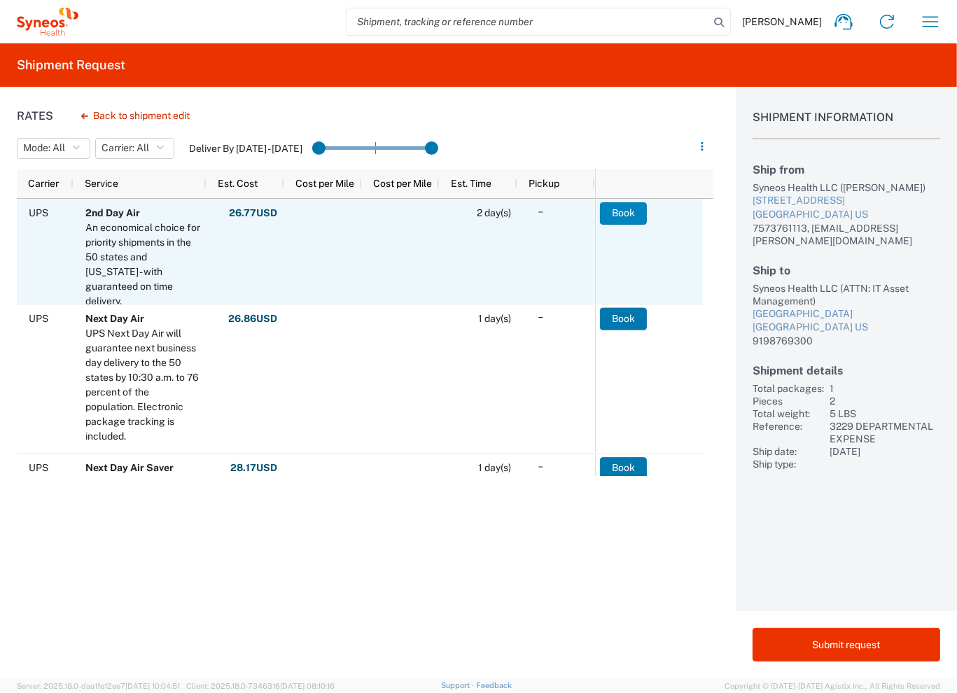
click at [622, 212] on button "Book" at bounding box center [623, 213] width 47 height 22
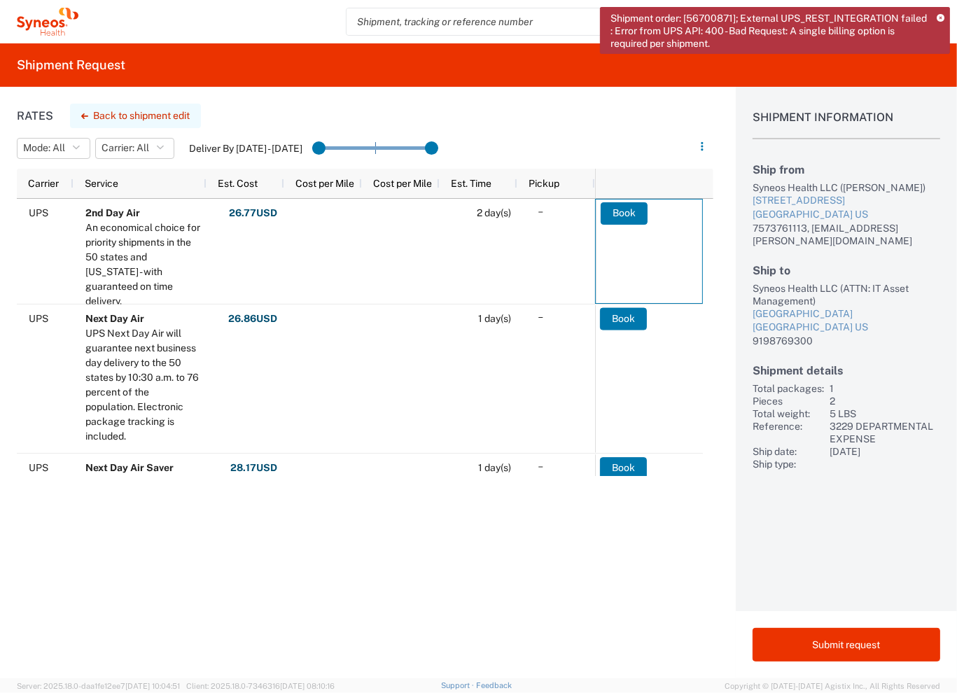
click at [145, 118] on button "Back to shipment edit" at bounding box center [135, 116] width 131 height 25
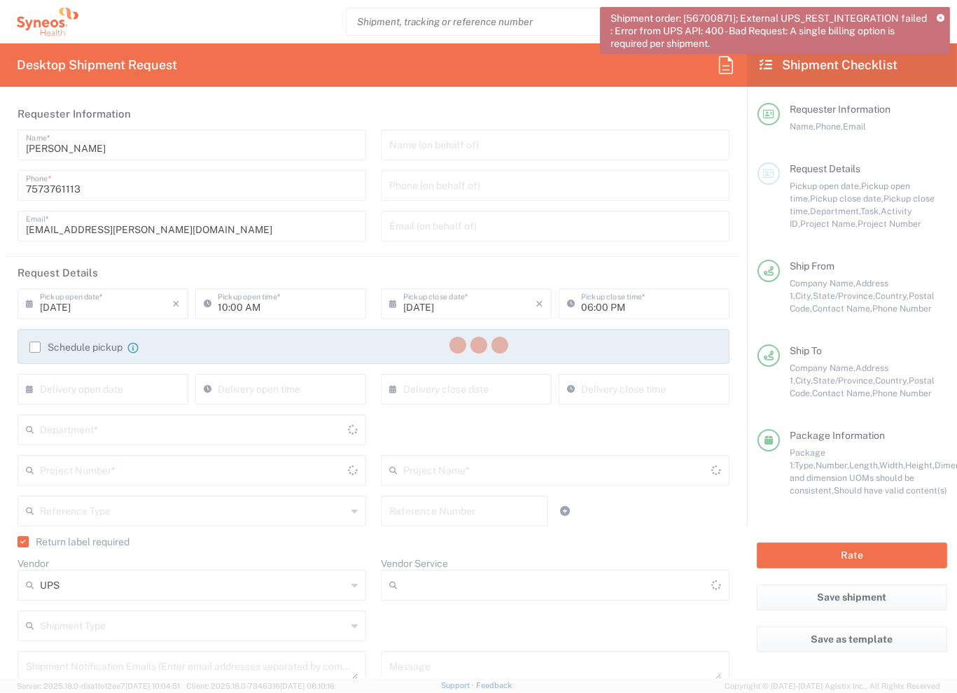
type input "3229 DEPARTMENTAL EXPENSE"
type input "[US_STATE]"
type input "Your Packaging"
type input "3229 DEPARTMENTAL EXPENSE"
type input "[US_STATE]"
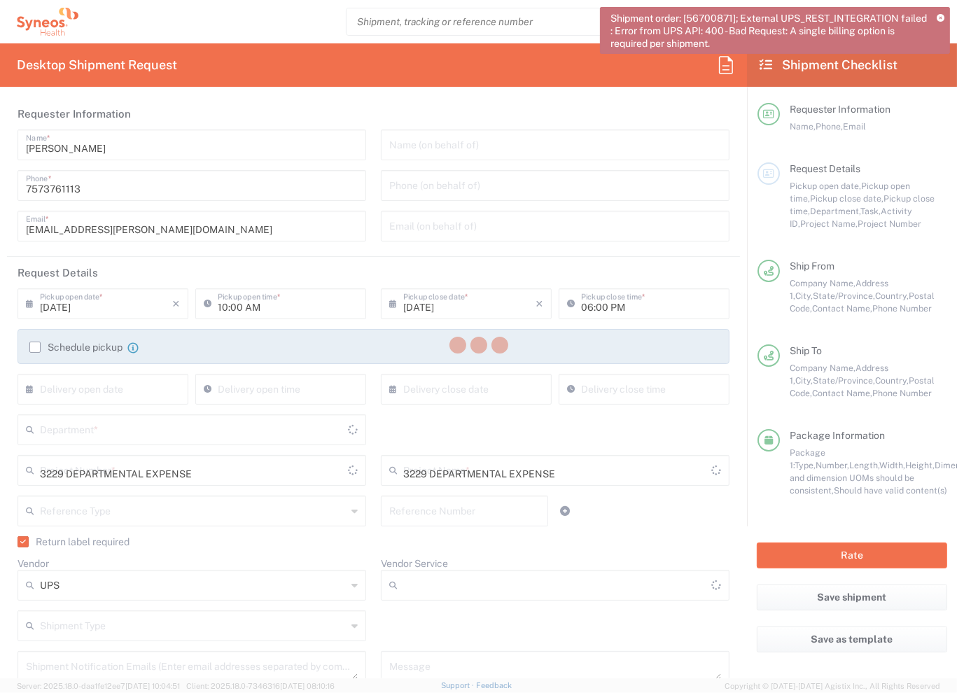
type input "Ground"
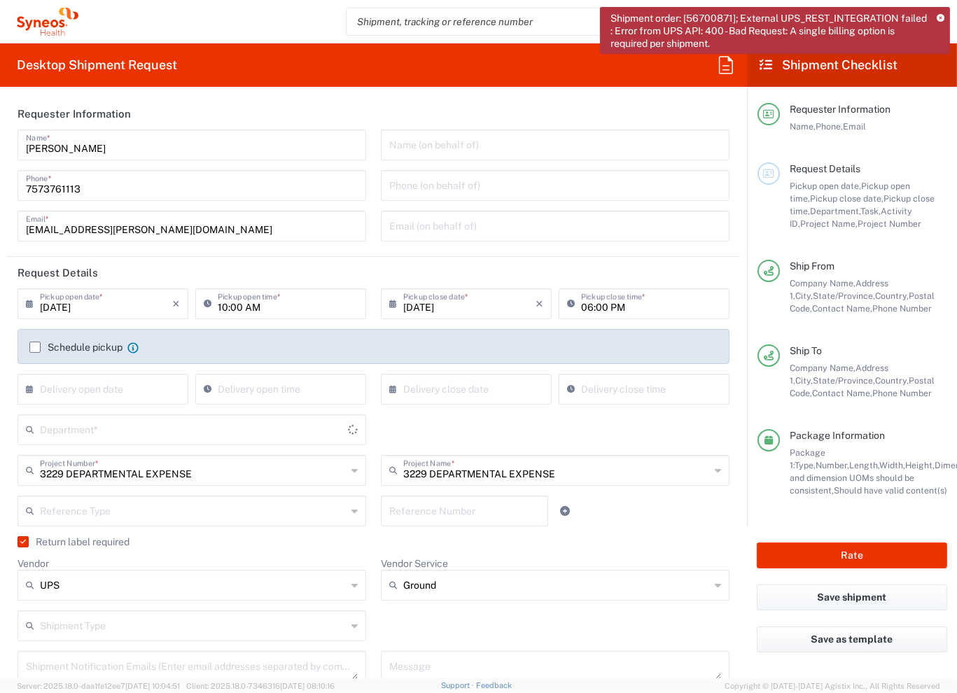
type input "[US_STATE]"
type input "3229"
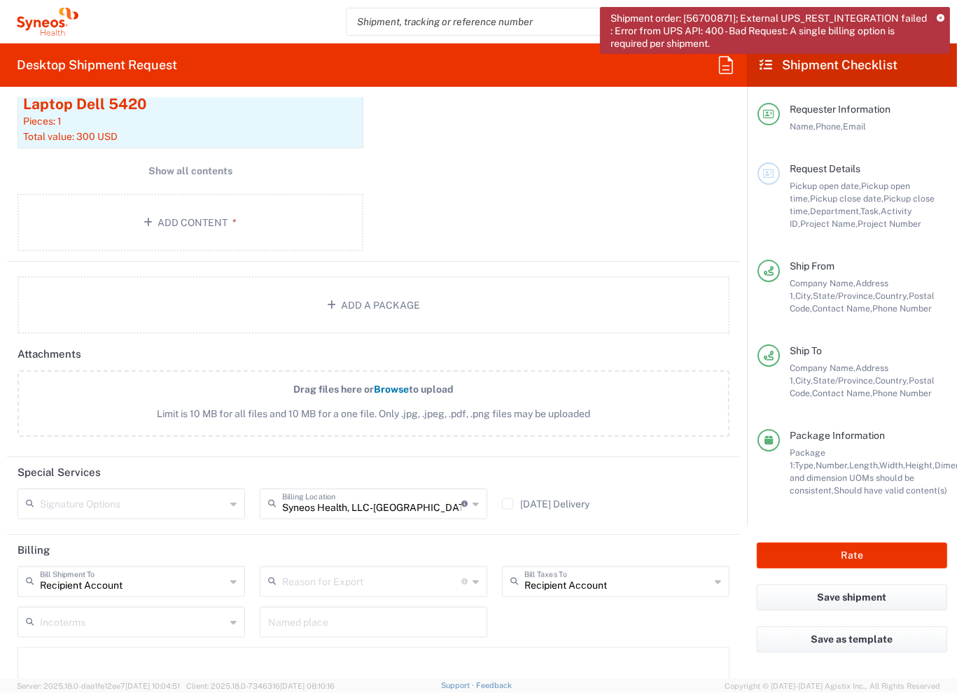
scroll to position [1611, 0]
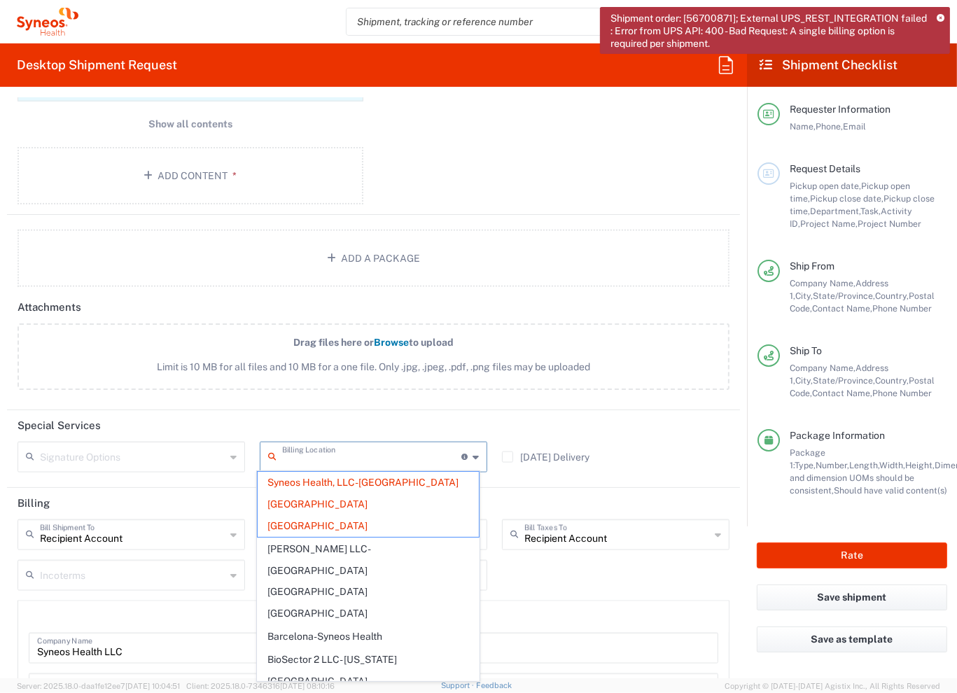
click at [452, 459] on input "text" at bounding box center [371, 456] width 179 height 25
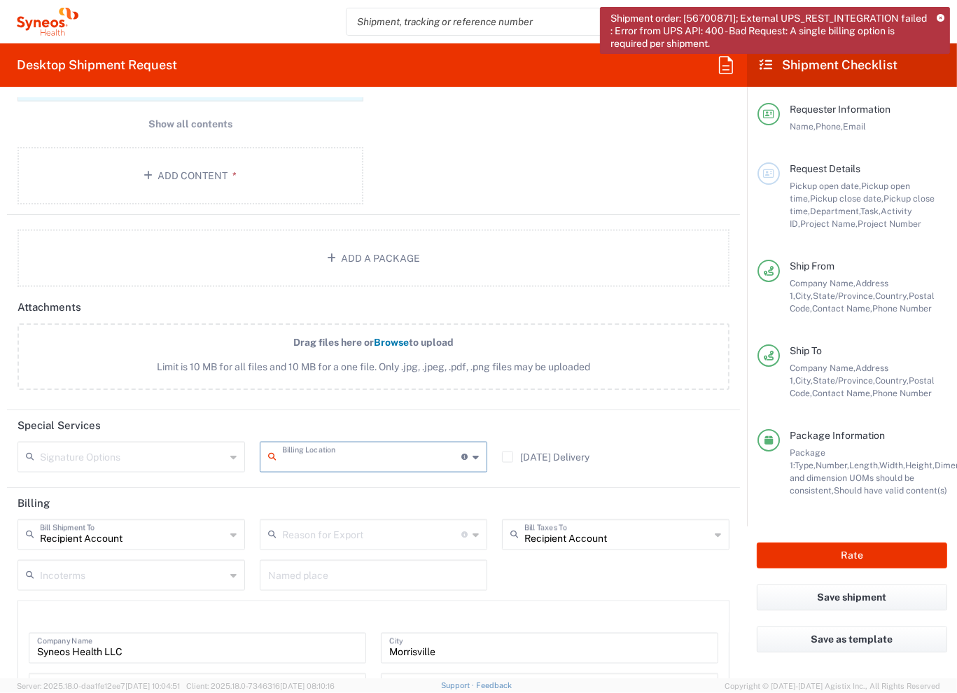
click at [668, 421] on header "Special Services" at bounding box center [373, 426] width 733 height 32
click at [815, 554] on button "Rate" at bounding box center [852, 556] width 190 height 26
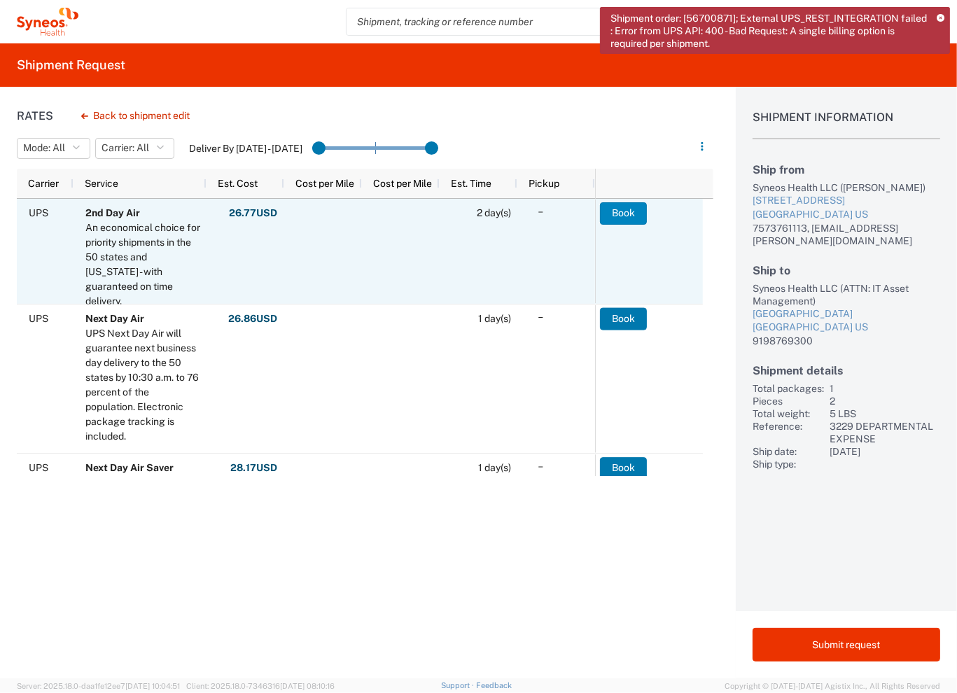
click at [625, 211] on button "Book" at bounding box center [623, 213] width 47 height 22
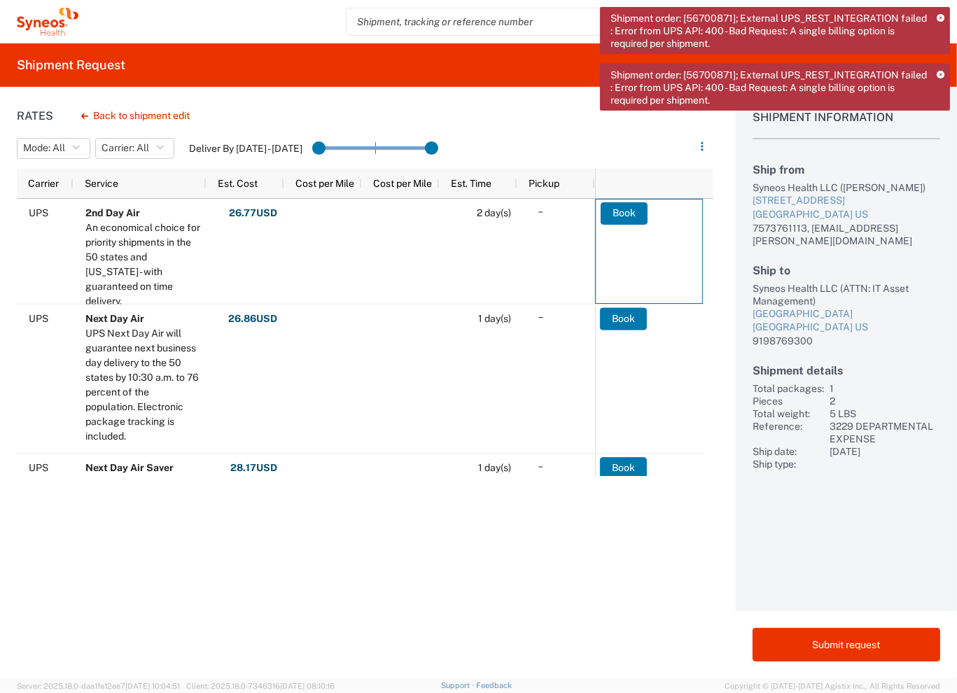
click at [941, 71] on icon at bounding box center [941, 75] width 8 height 8
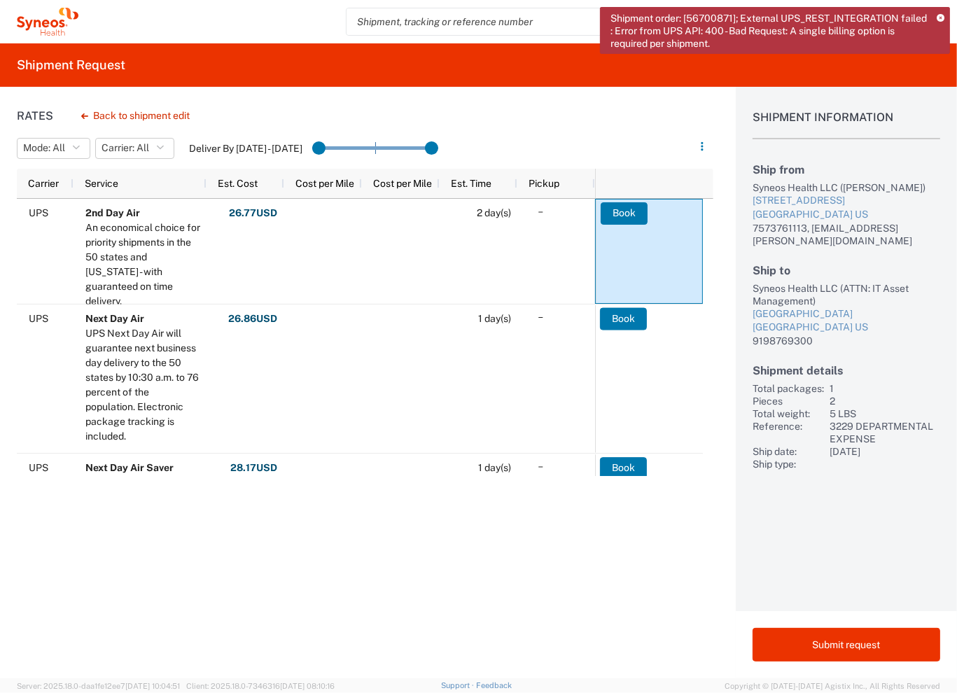
click at [940, 15] on icon at bounding box center [941, 19] width 8 height 8
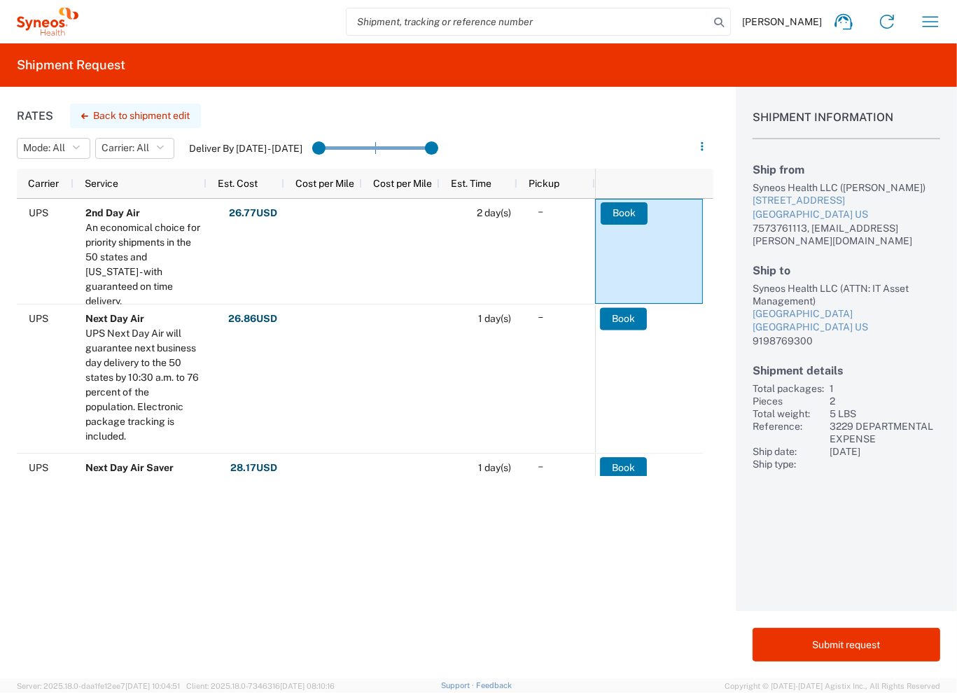
click at [106, 120] on button "Back to shipment edit" at bounding box center [135, 116] width 131 height 25
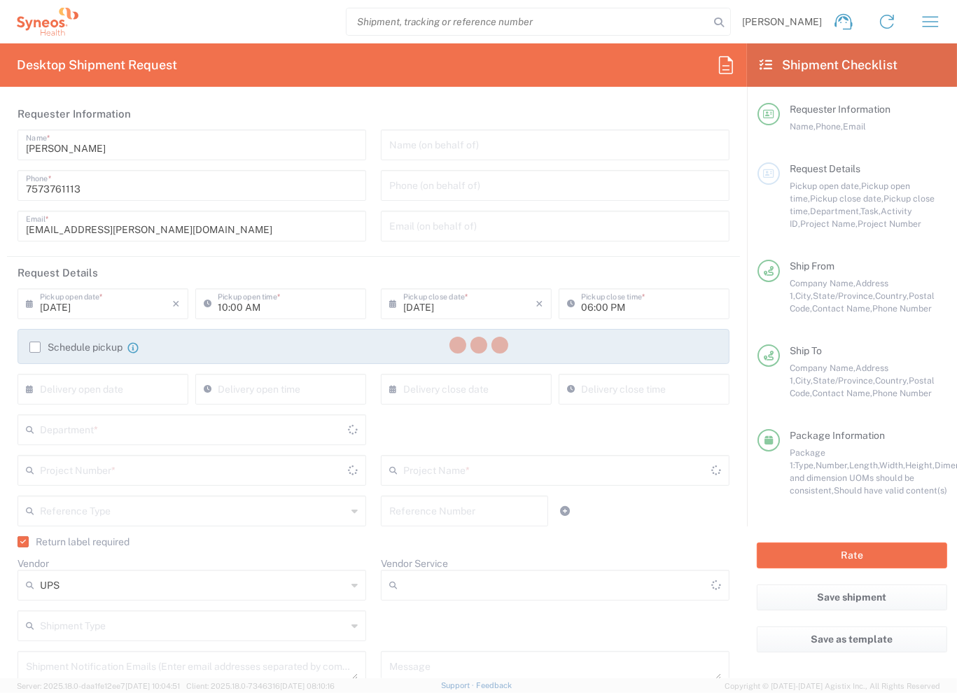
type input "[US_STATE]"
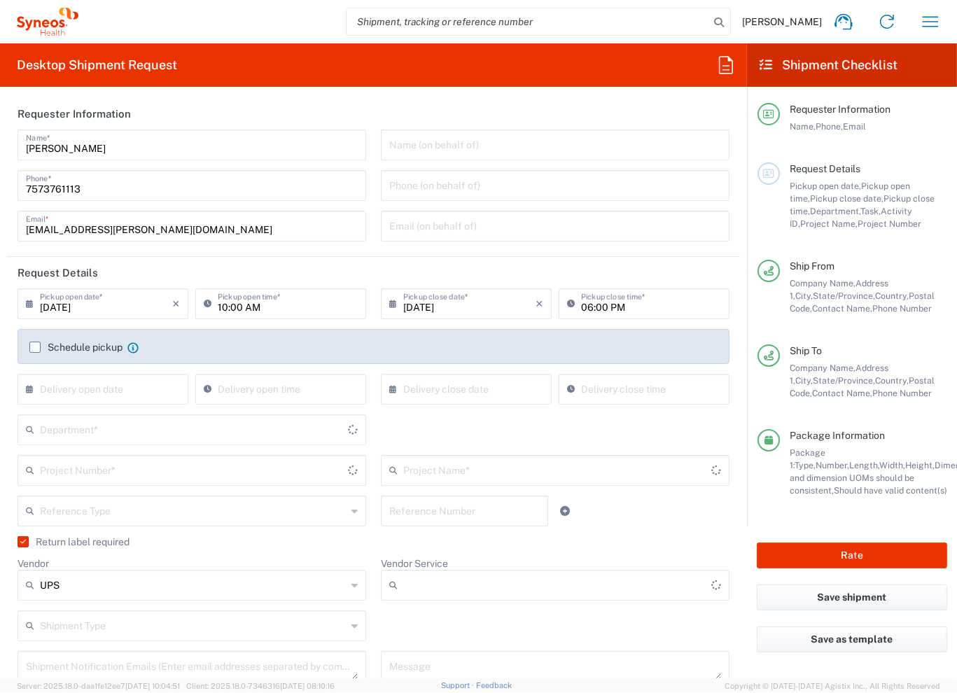
type input "[US_STATE]"
type input "Your Packaging"
type input "3229 DEPARTMENTAL EXPENSE"
type input "Ground"
type input "3229 DEPARTMENTAL EXPENSE"
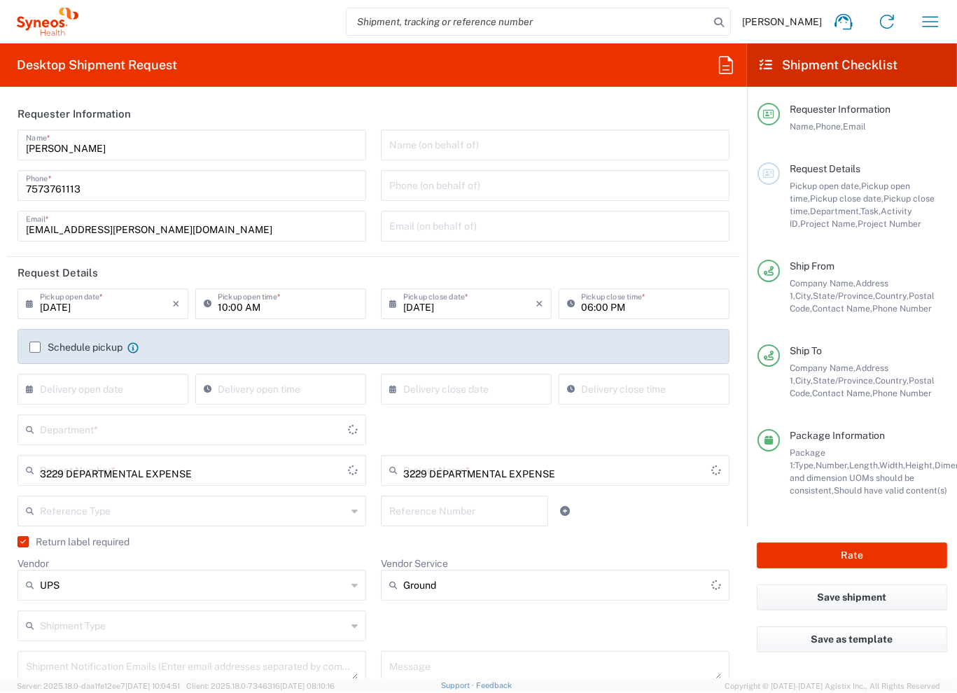
type input "3229"
type input "[US_STATE]"
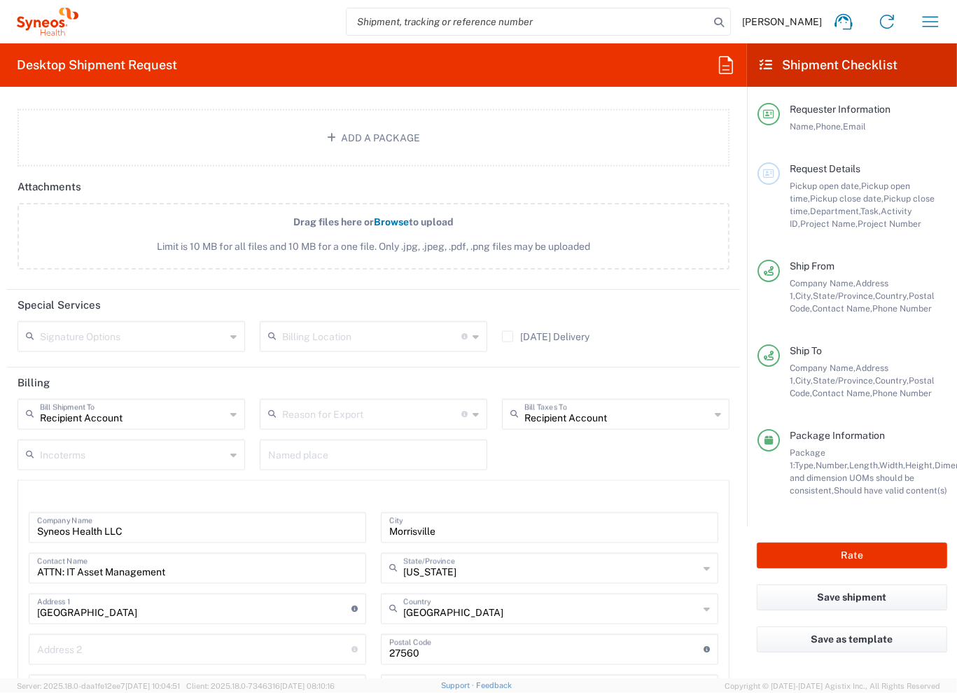
scroll to position [1751, 0]
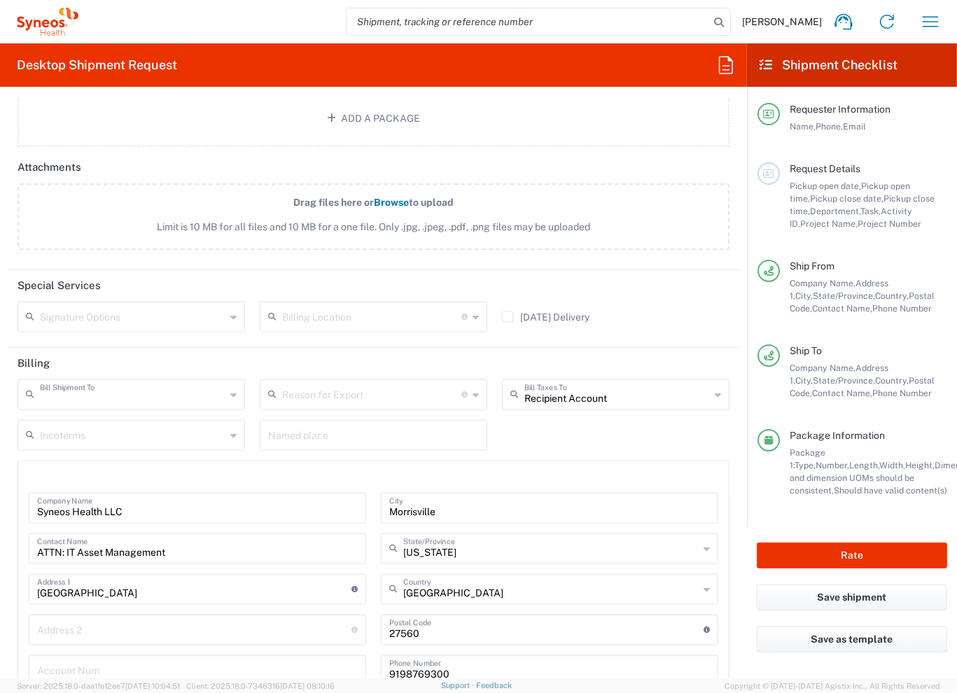
click at [174, 386] on input "text" at bounding box center [133, 394] width 186 height 25
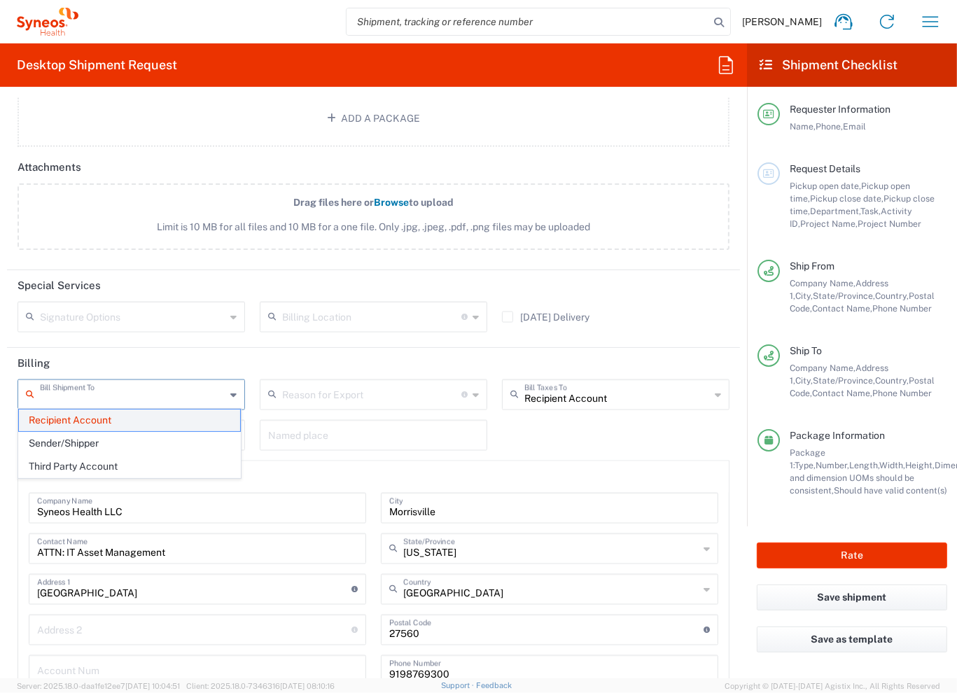
scroll to position [1624, 0]
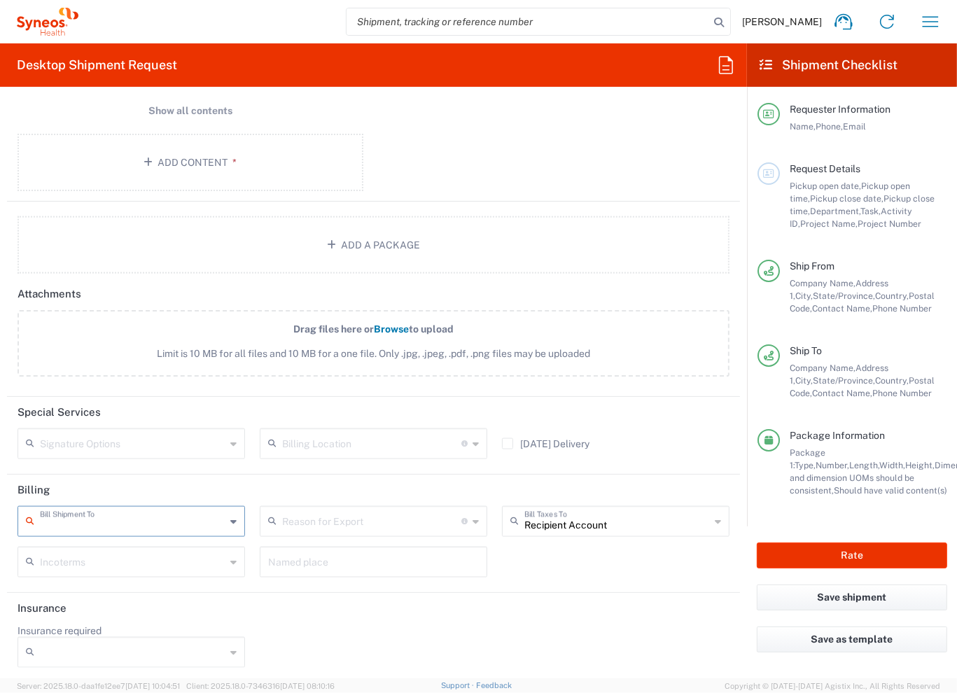
click at [160, 653] on input "Insurance required" at bounding box center [133, 652] width 186 height 22
click at [102, 679] on span "No" at bounding box center [129, 678] width 221 height 22
type input "No"
click at [385, 615] on header "Insurance" at bounding box center [373, 609] width 733 height 32
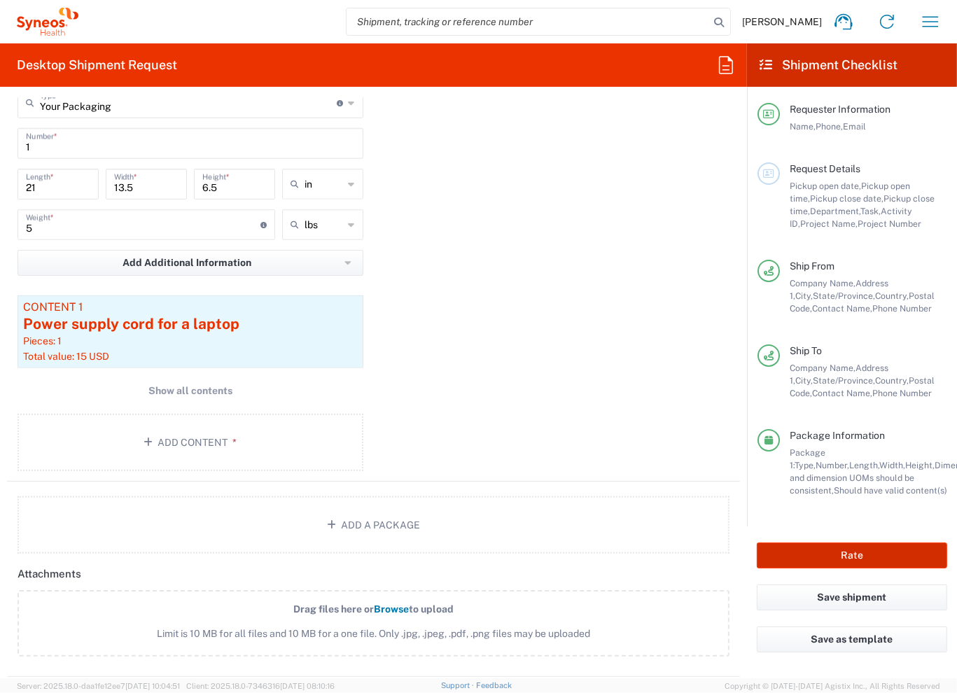
click at [854, 564] on button "Rate" at bounding box center [852, 556] width 190 height 26
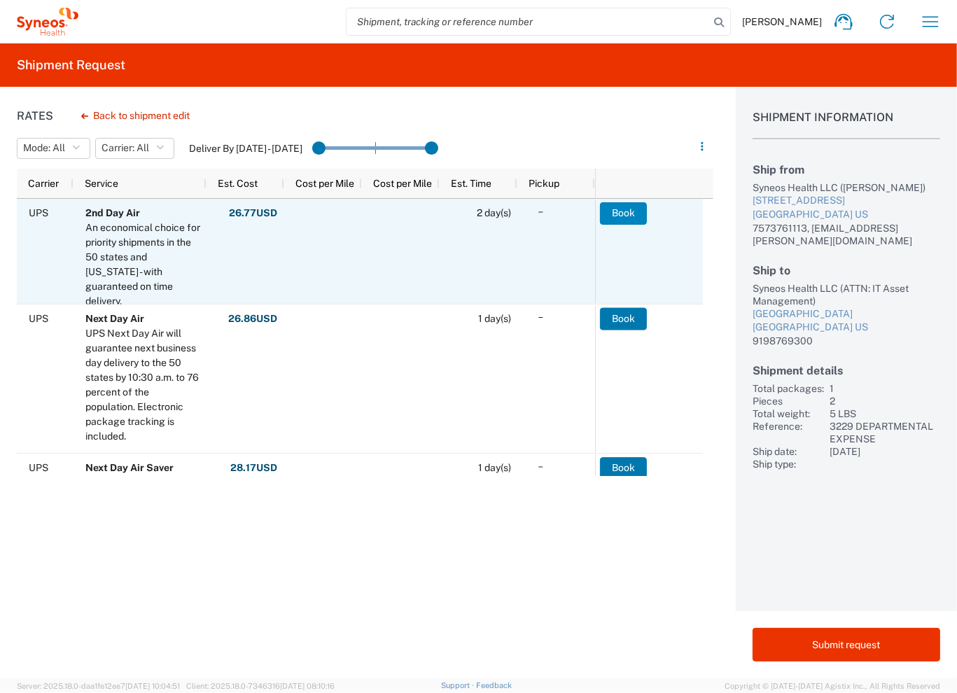
click at [631, 207] on button "Book" at bounding box center [623, 213] width 47 height 22
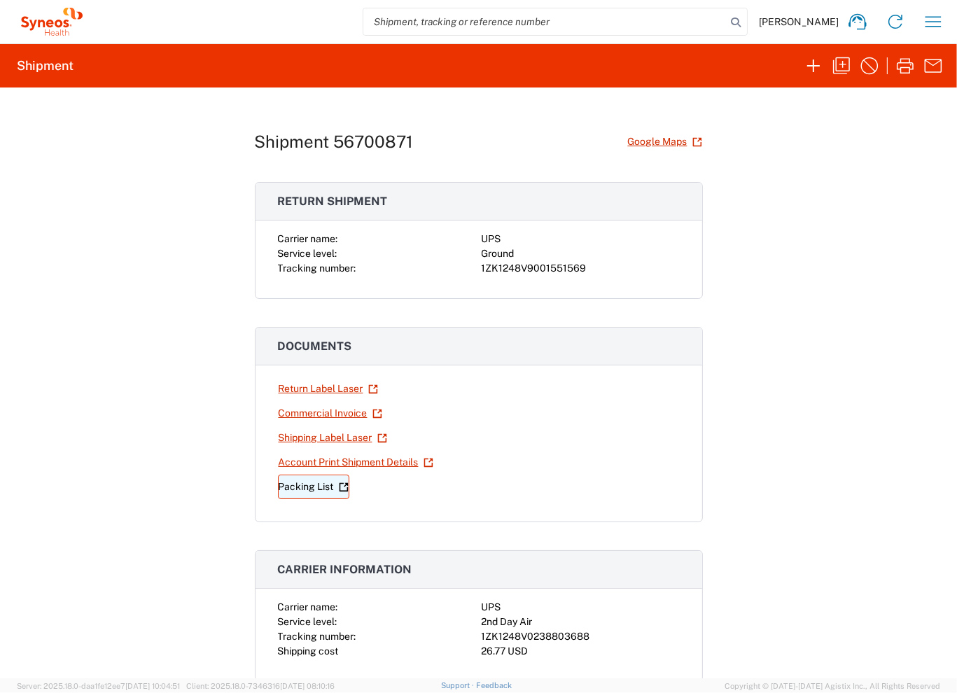
click at [295, 483] on link "Packing List" at bounding box center [313, 487] width 71 height 25
click at [326, 415] on link "Commercial Invoice" at bounding box center [330, 413] width 105 height 25
click at [320, 384] on link "Return Label Laser" at bounding box center [328, 389] width 101 height 25
click at [324, 439] on link "Shipping Label Laser" at bounding box center [333, 438] width 110 height 25
click at [375, 457] on link "Account Print Shipment Details" at bounding box center [356, 462] width 156 height 25
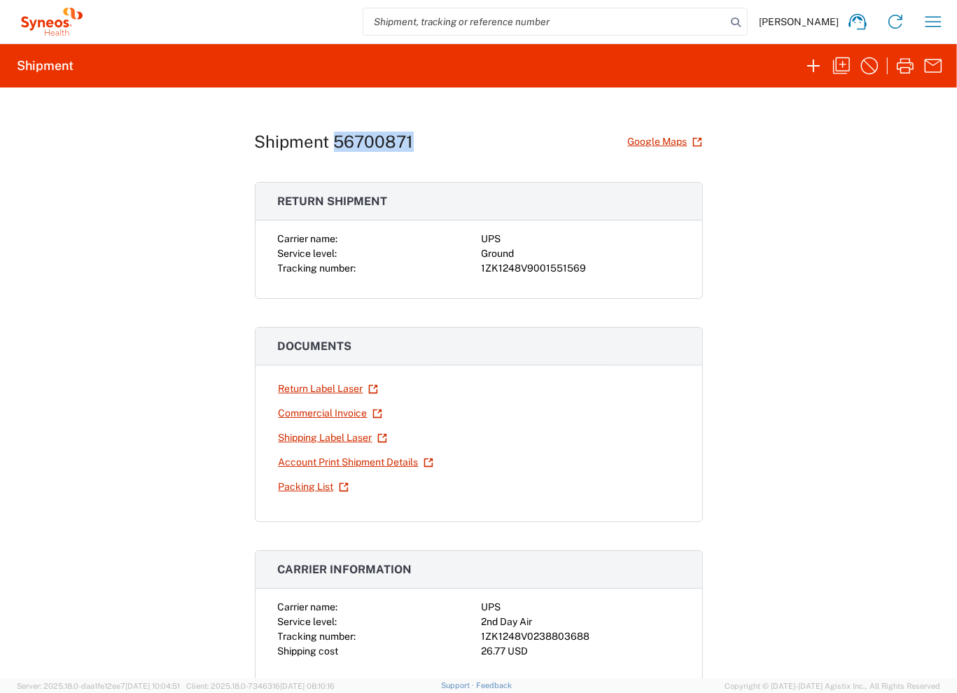
drag, startPoint x: 412, startPoint y: 144, endPoint x: 328, endPoint y: 144, distance: 84.0
click at [328, 144] on div "Shipment 56700871 Google Maps" at bounding box center [479, 142] width 448 height 25
copy h1 "56700871"
drag, startPoint x: 359, startPoint y: 436, endPoint x: 417, endPoint y: 398, distance: 69.9
click at [359, 436] on link "Shipping Label Laser" at bounding box center [333, 438] width 110 height 25
